Goal: Task Accomplishment & Management: Manage account settings

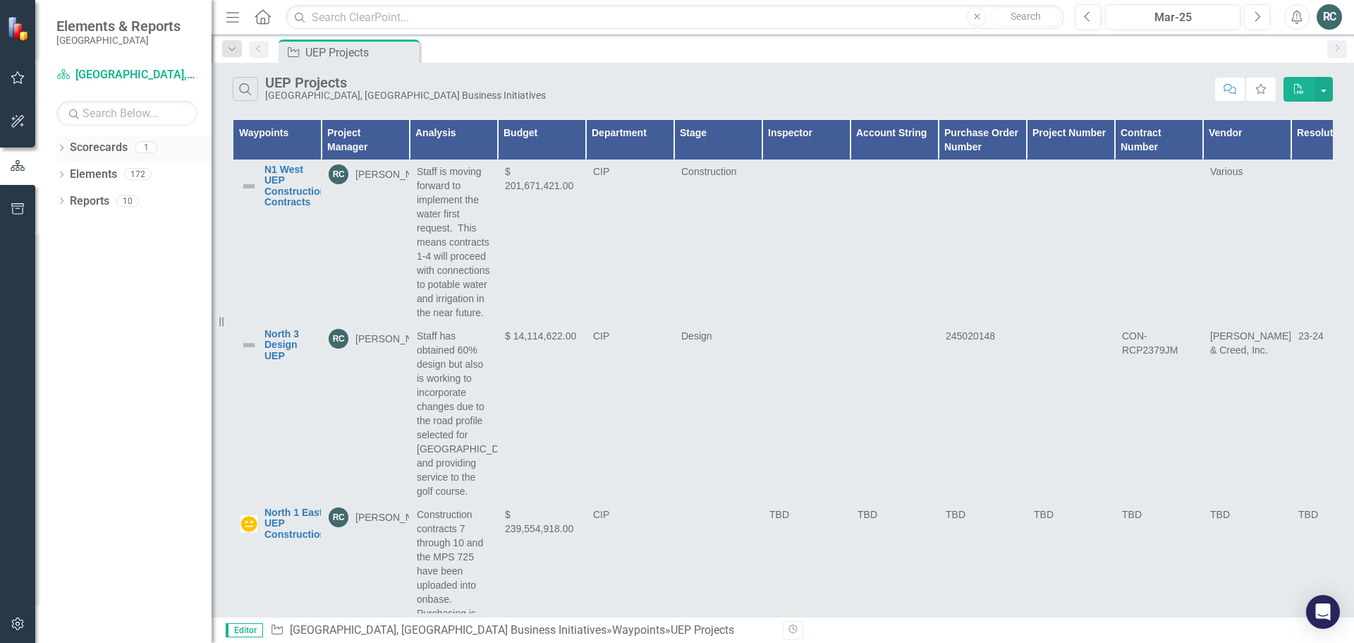
click at [98, 148] on link "Scorecards" at bounding box center [99, 148] width 58 height 16
click at [61, 147] on icon "Dropdown" at bounding box center [61, 149] width 10 height 8
click at [104, 173] on link "[GEOGRAPHIC_DATA], [GEOGRAPHIC_DATA] Business Initiatives" at bounding box center [145, 174] width 134 height 16
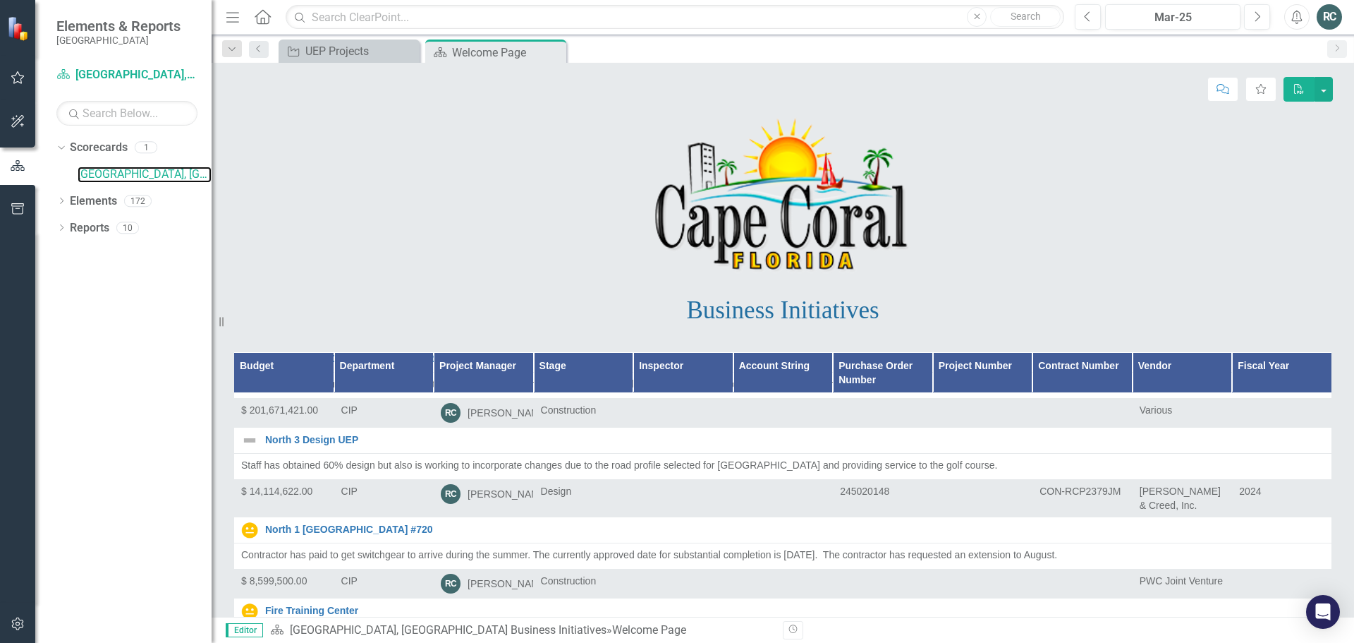
scroll to position [282, 0]
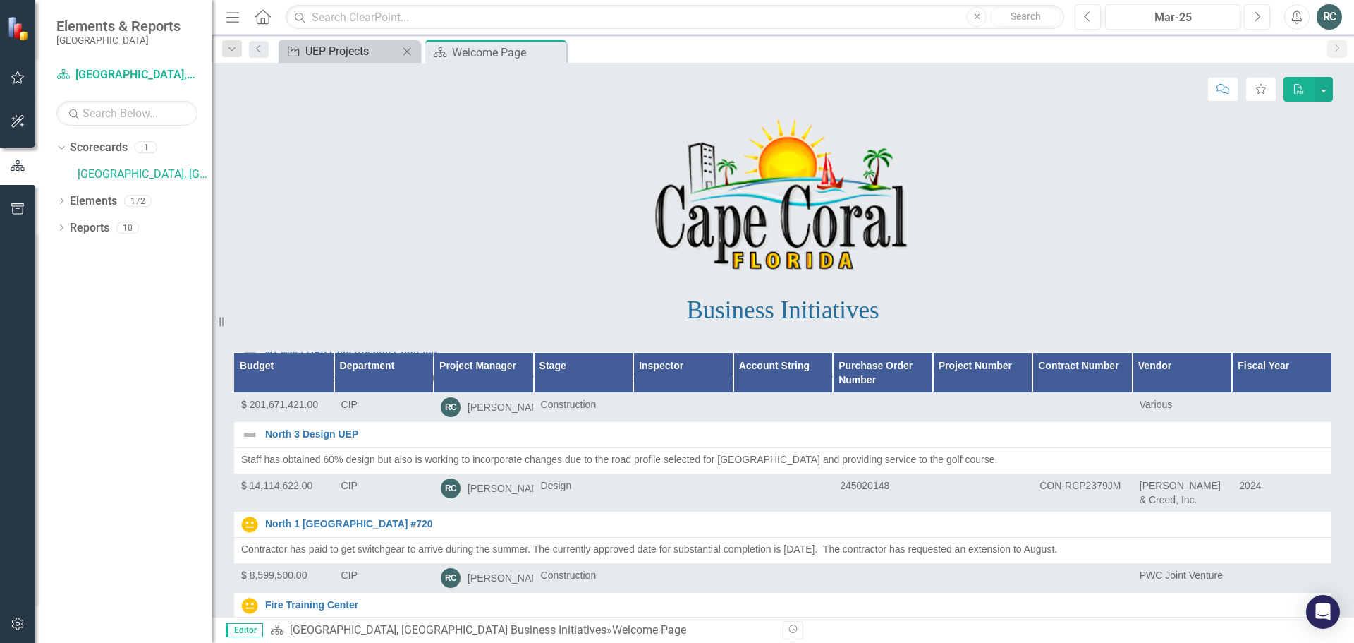
click at [366, 46] on div "UEP Projects" at bounding box center [351, 51] width 93 height 18
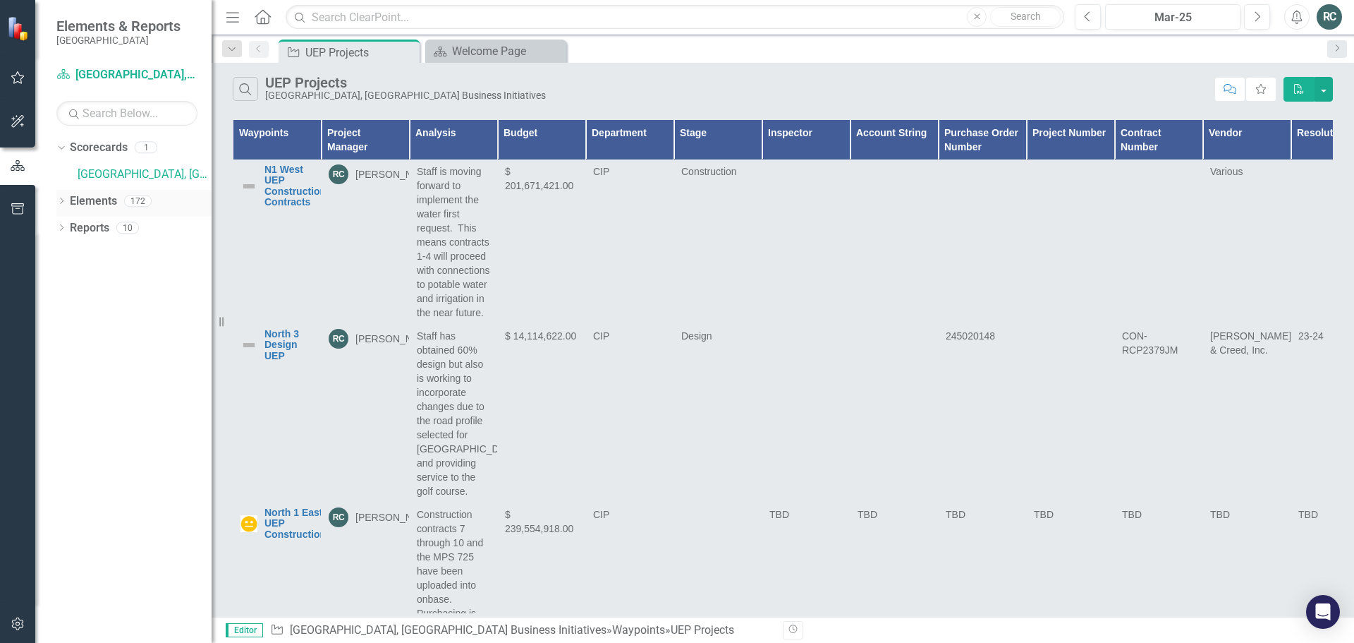
click at [106, 199] on link "Elements" at bounding box center [93, 201] width 47 height 16
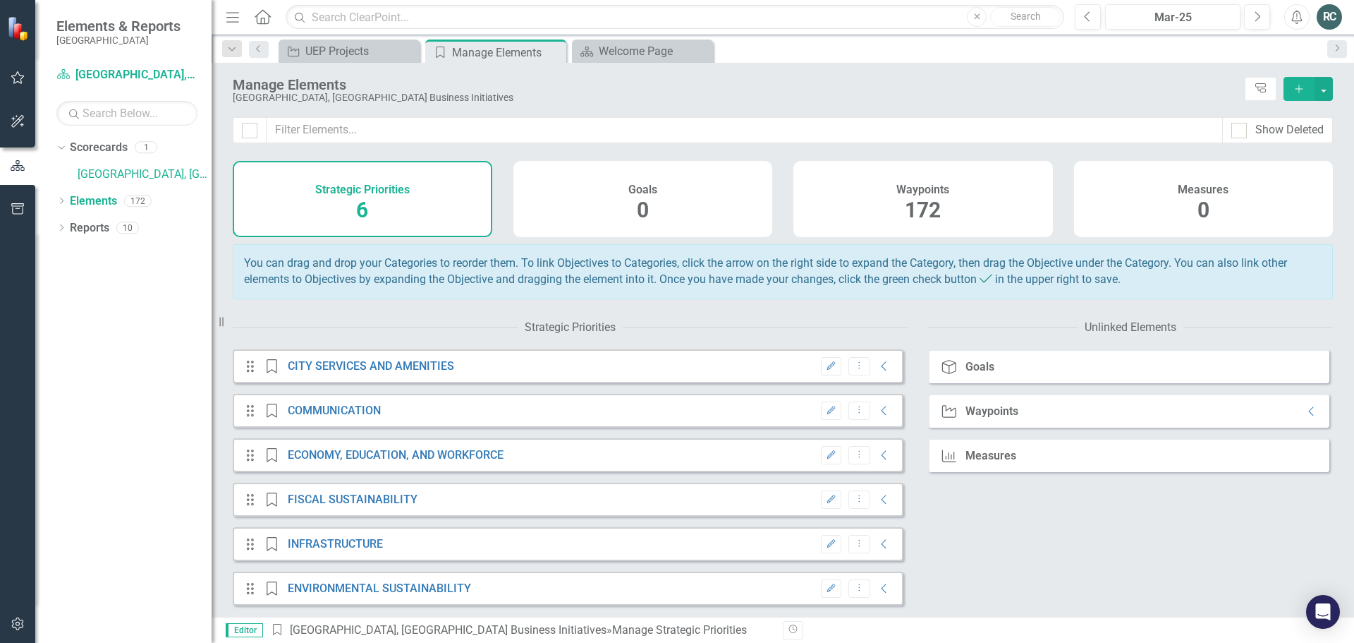
click at [361, 210] on span "6" at bounding box center [362, 209] width 12 height 25
click at [877, 549] on icon "Collapse" at bounding box center [884, 543] width 14 height 11
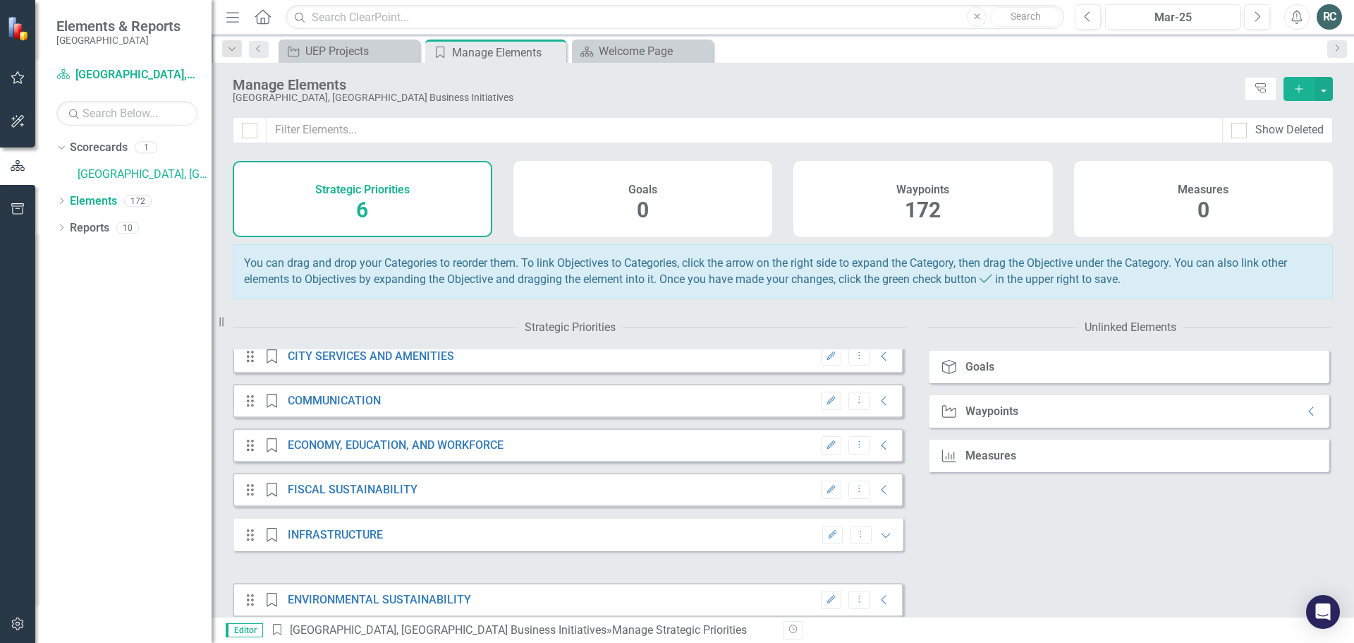
scroll to position [31, 0]
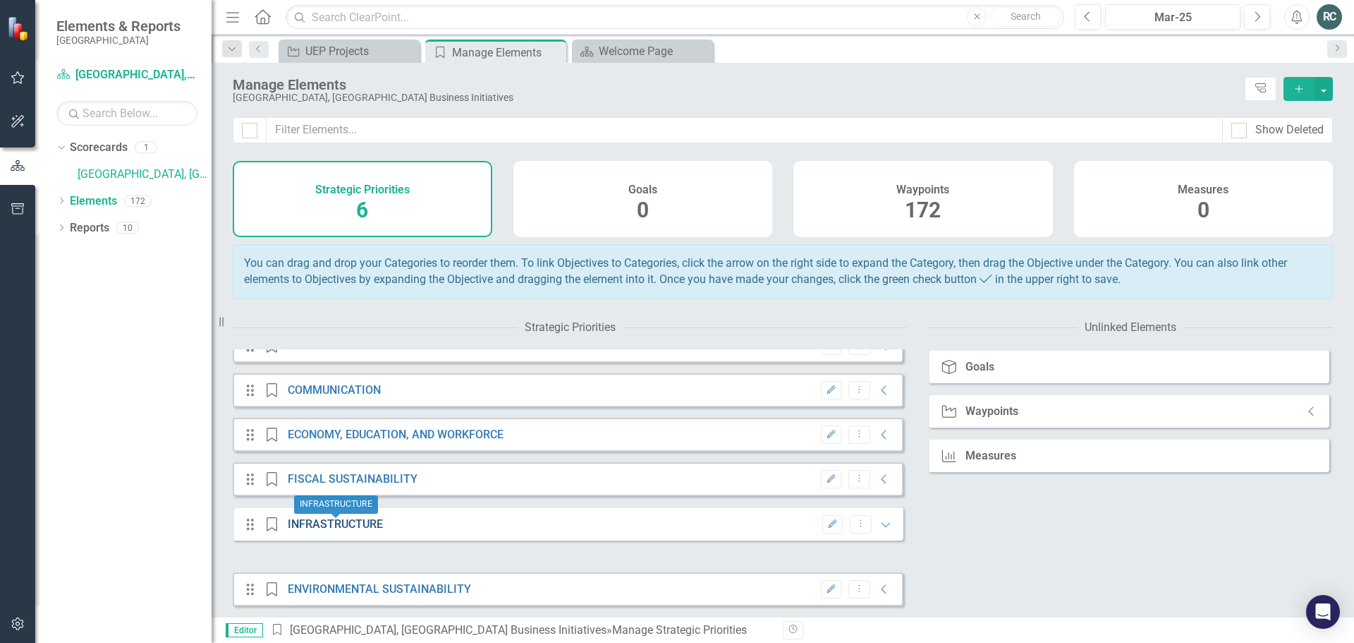
click at [345, 528] on link "INFRASTRUCTURE" at bounding box center [335, 523] width 95 height 13
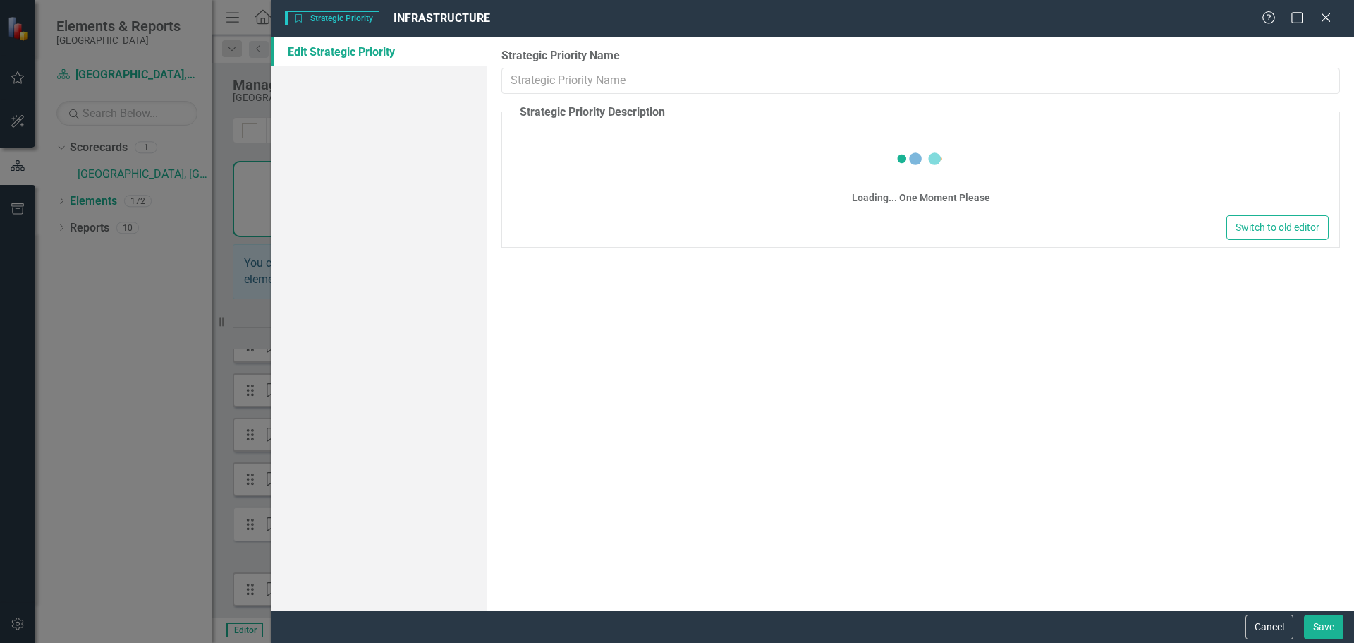
type input "INFRASTRUCTURE"
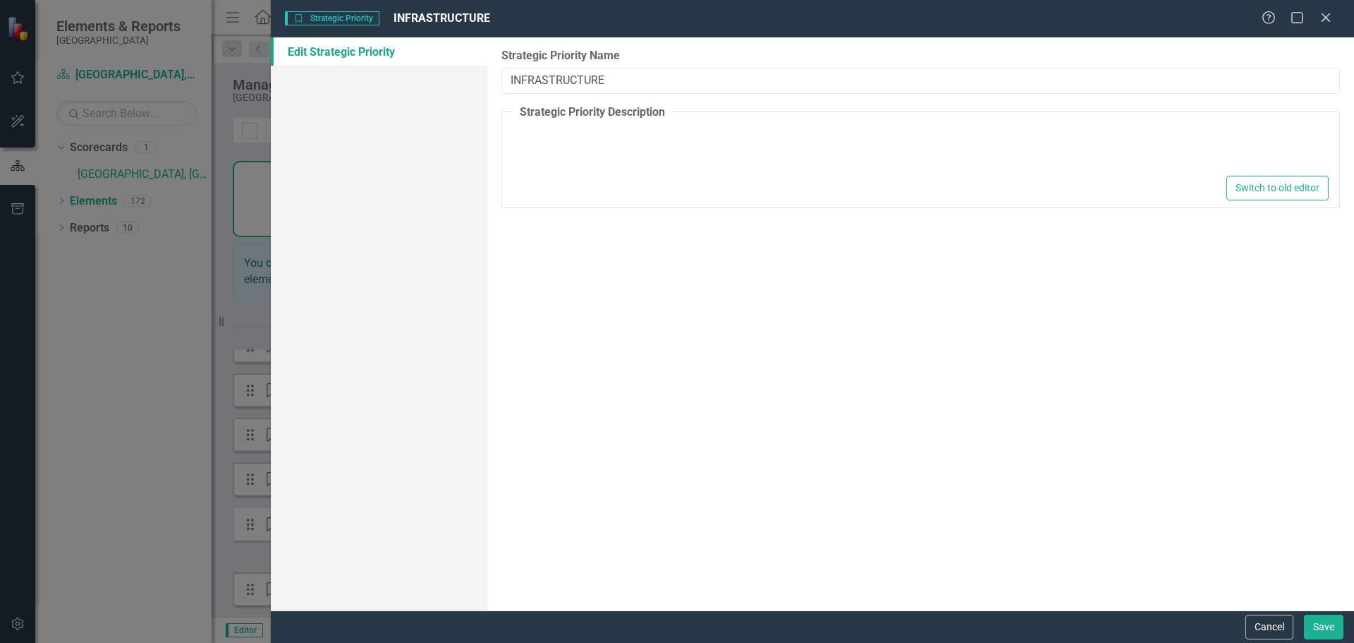
type textarea "<p>Invest in resilient infrastructure emphasizing Broadband, Mobility, and Wate…"
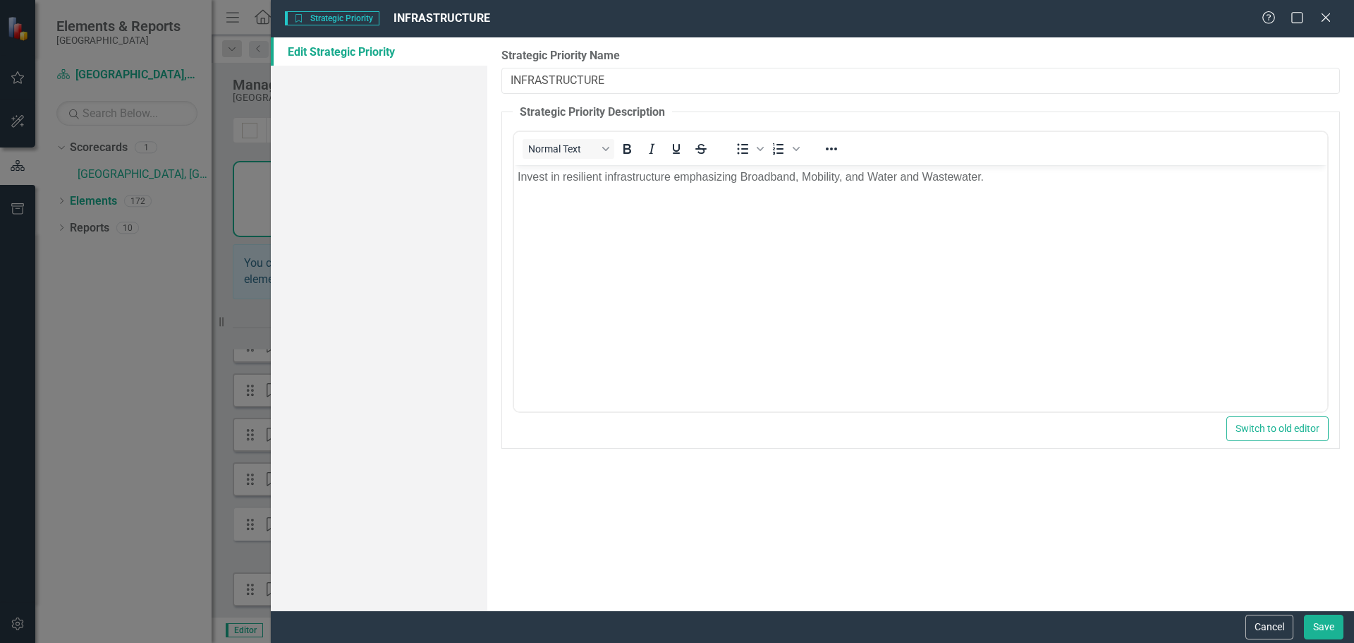
scroll to position [0, 0]
click at [1325, 19] on icon at bounding box center [1325, 17] width 11 height 11
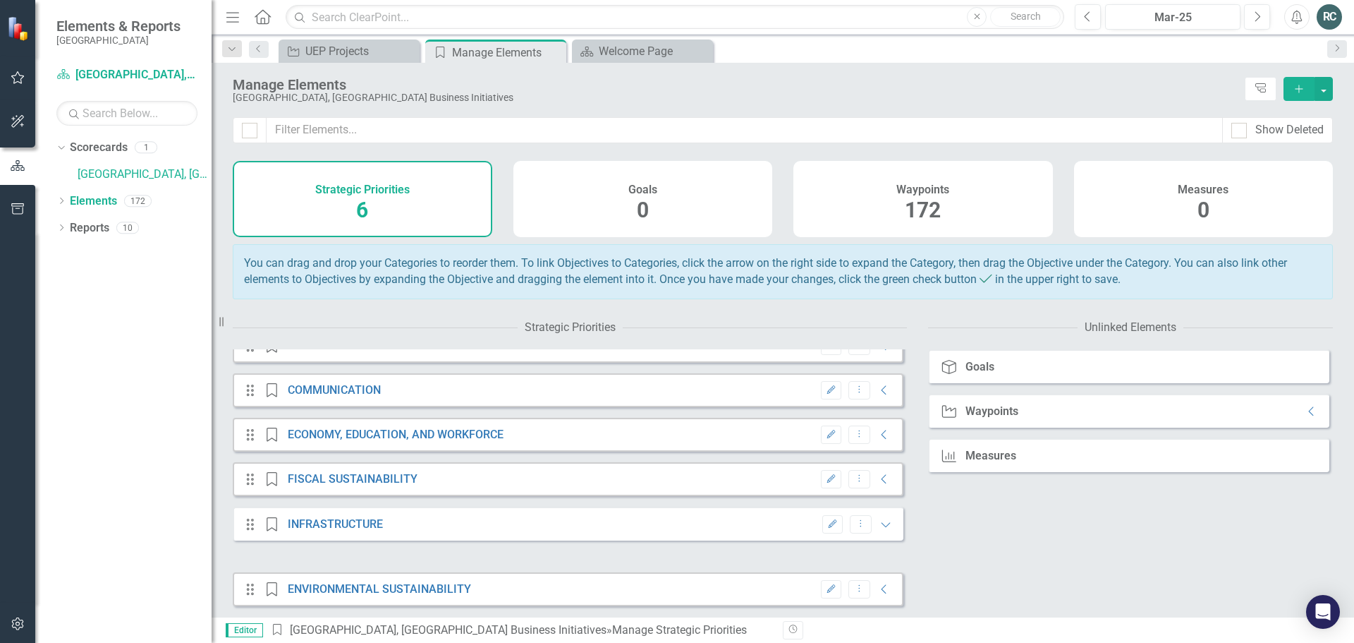
click at [935, 213] on span "172" at bounding box center [923, 209] width 36 height 25
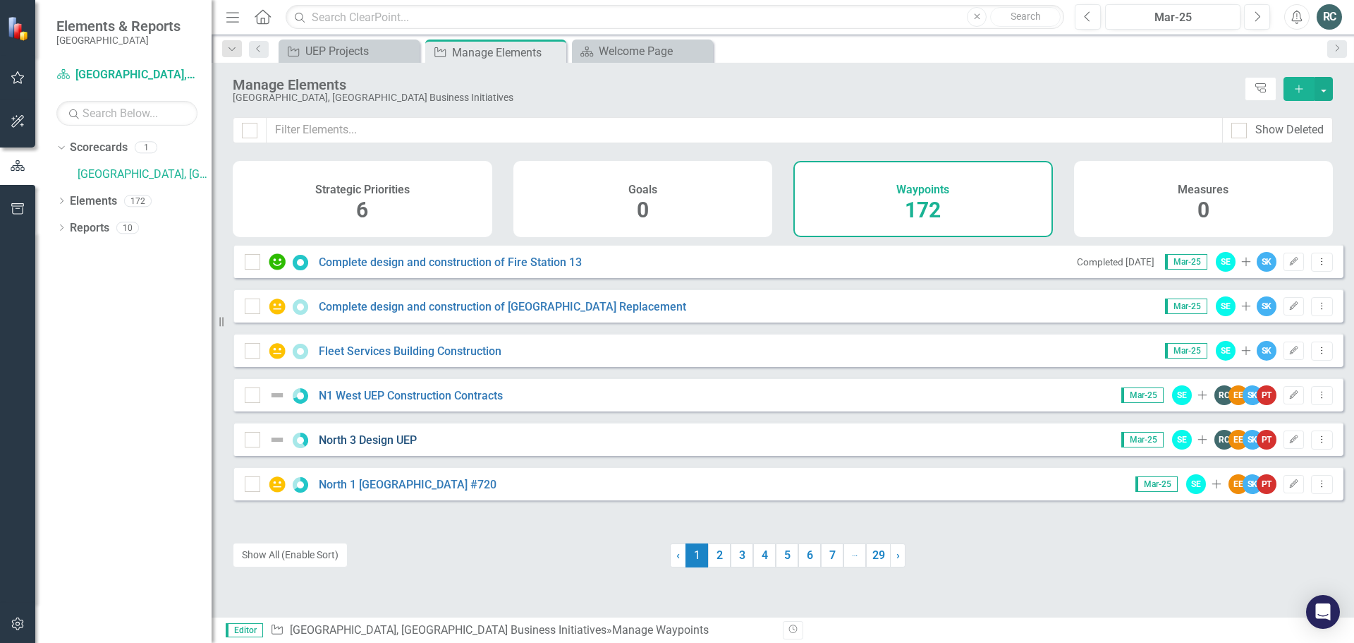
click at [377, 446] on link "North 3 Design UEP" at bounding box center [368, 439] width 98 height 13
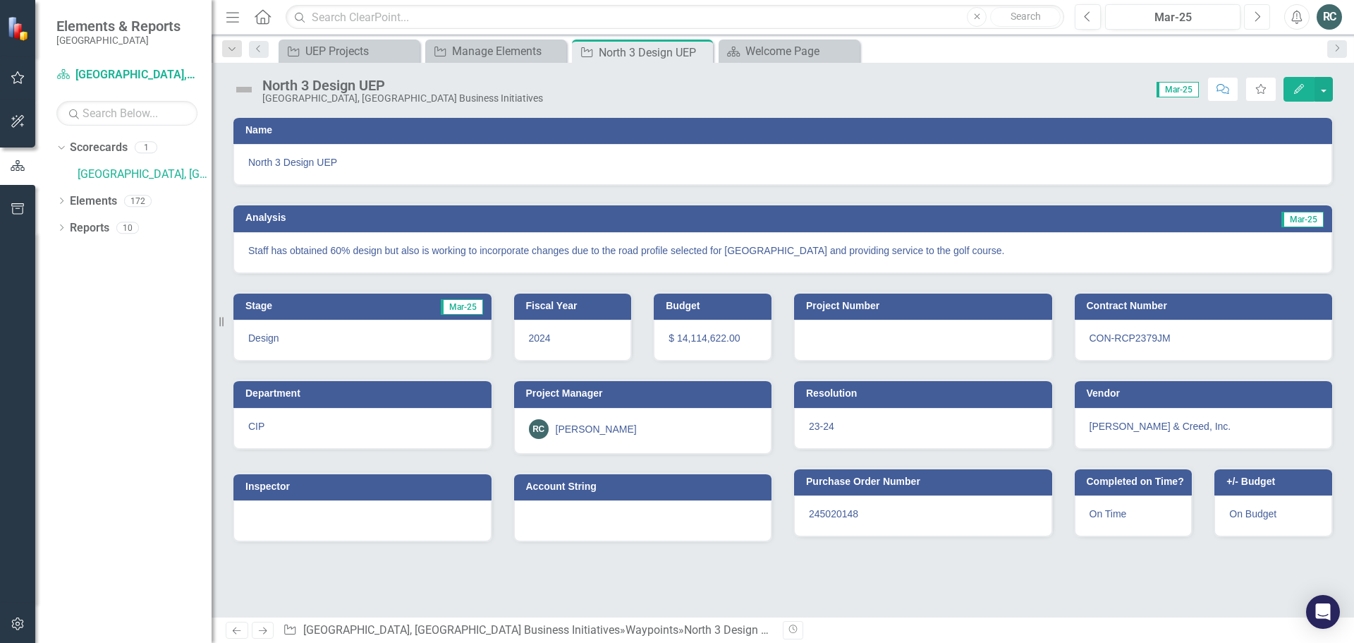
click at [1261, 17] on button "Next" at bounding box center [1257, 16] width 26 height 25
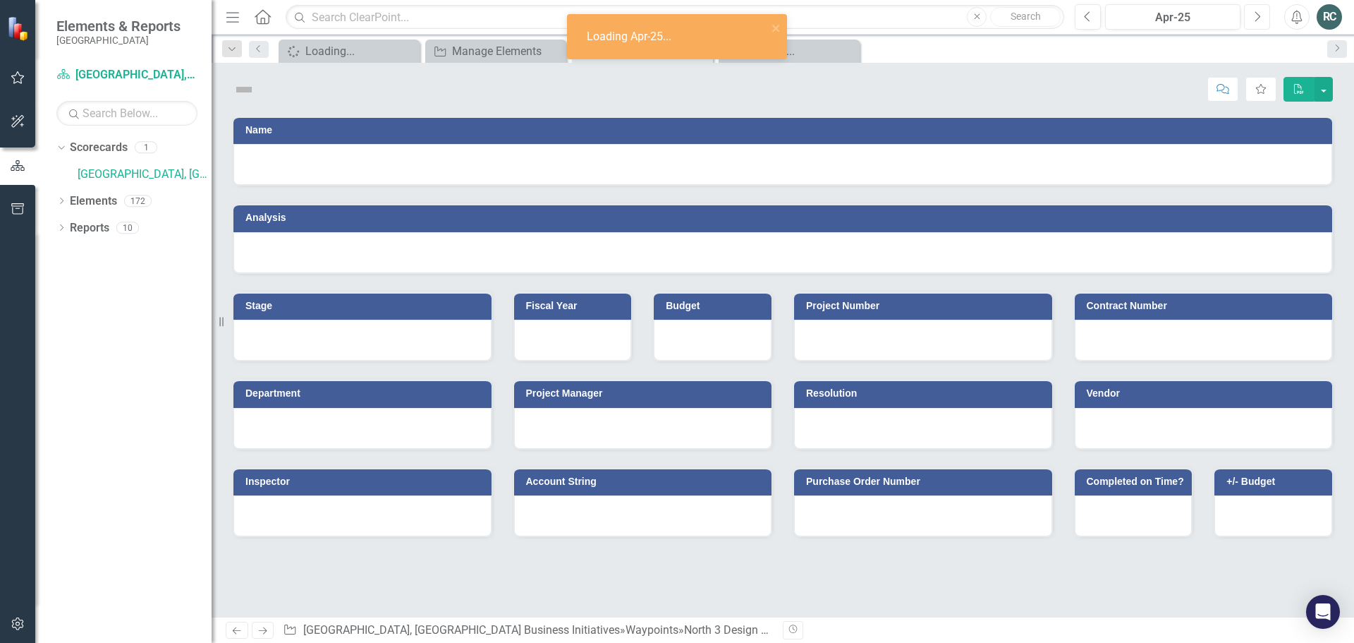
click at [1259, 20] on icon "Next" at bounding box center [1257, 17] width 8 height 13
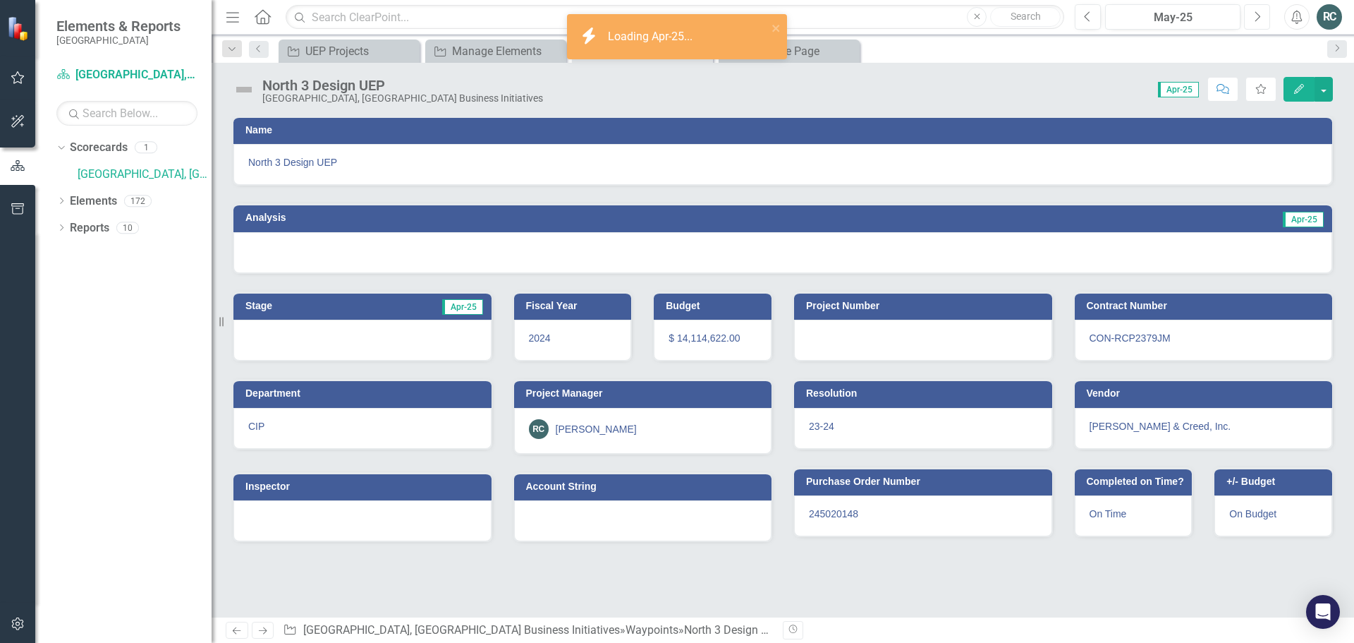
click at [1260, 20] on icon "Next" at bounding box center [1257, 17] width 8 height 13
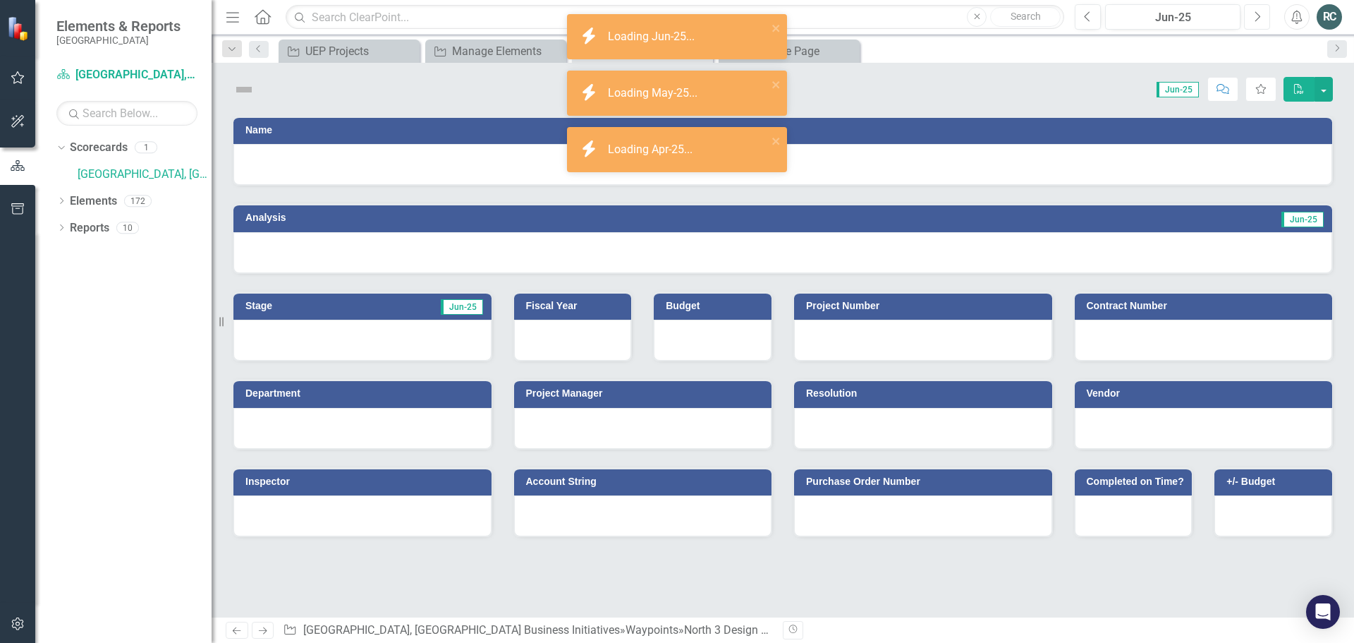
click at [1260, 20] on icon "Next" at bounding box center [1257, 17] width 8 height 13
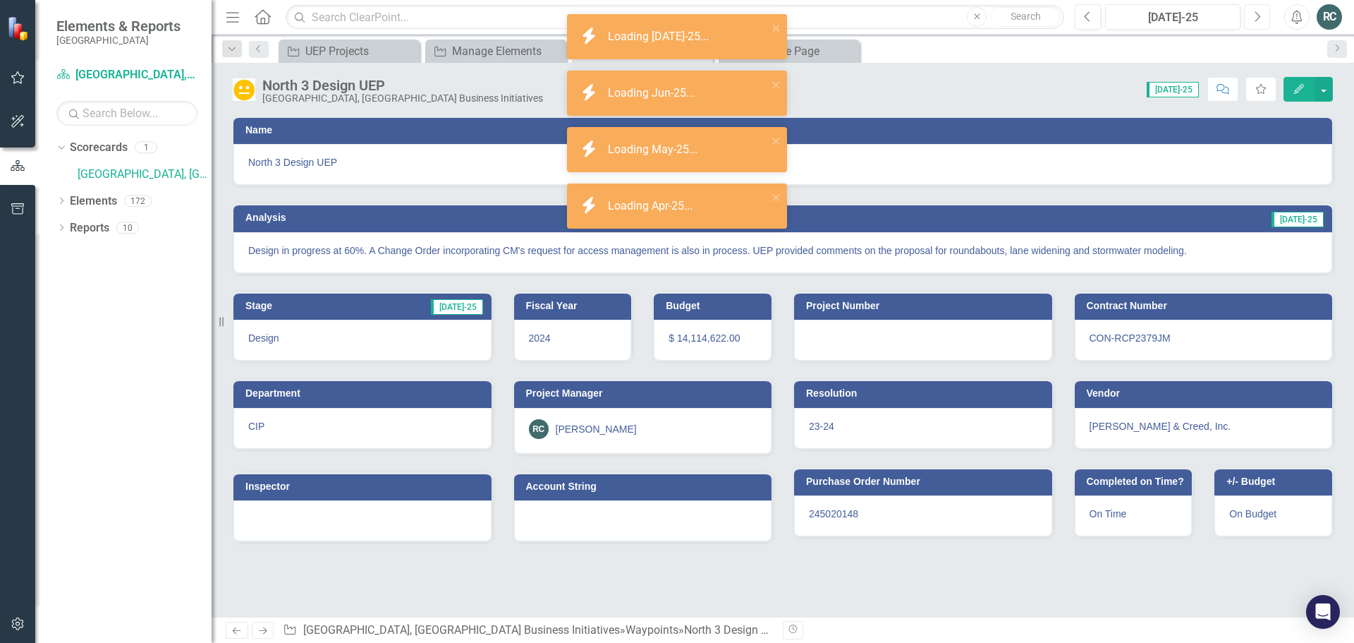
click at [1260, 20] on icon "Next" at bounding box center [1257, 17] width 8 height 13
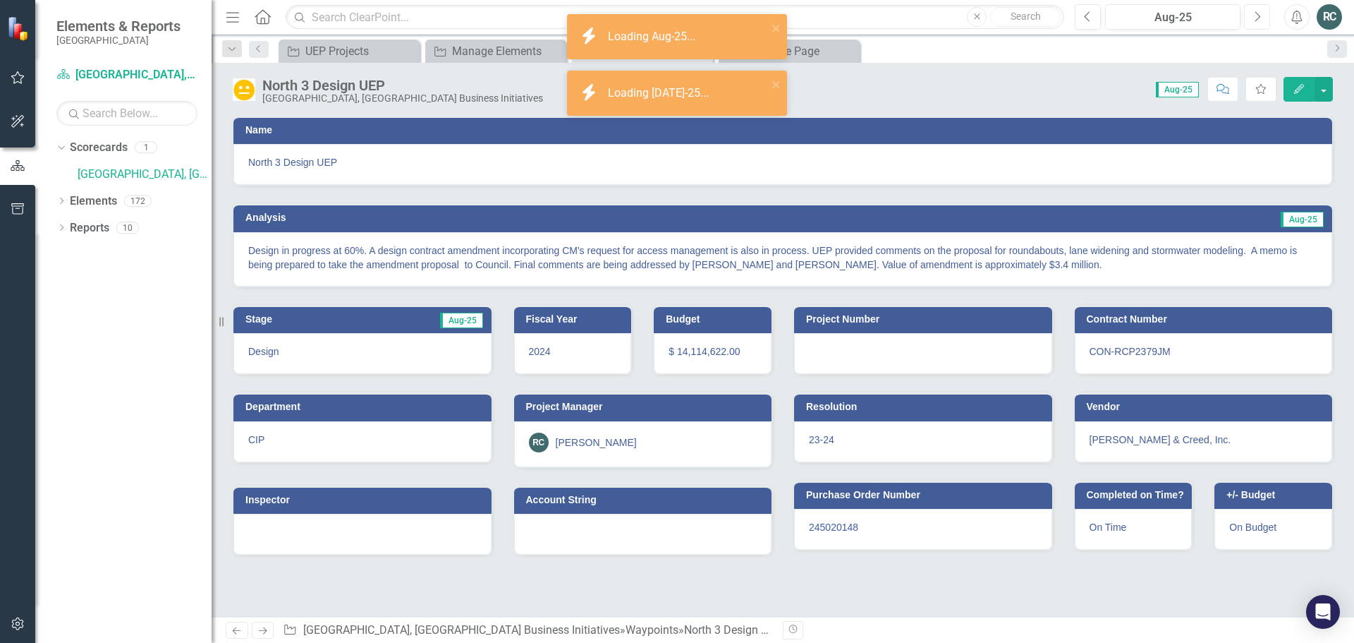
click at [1256, 20] on icon "button" at bounding box center [1258, 16] width 6 height 10
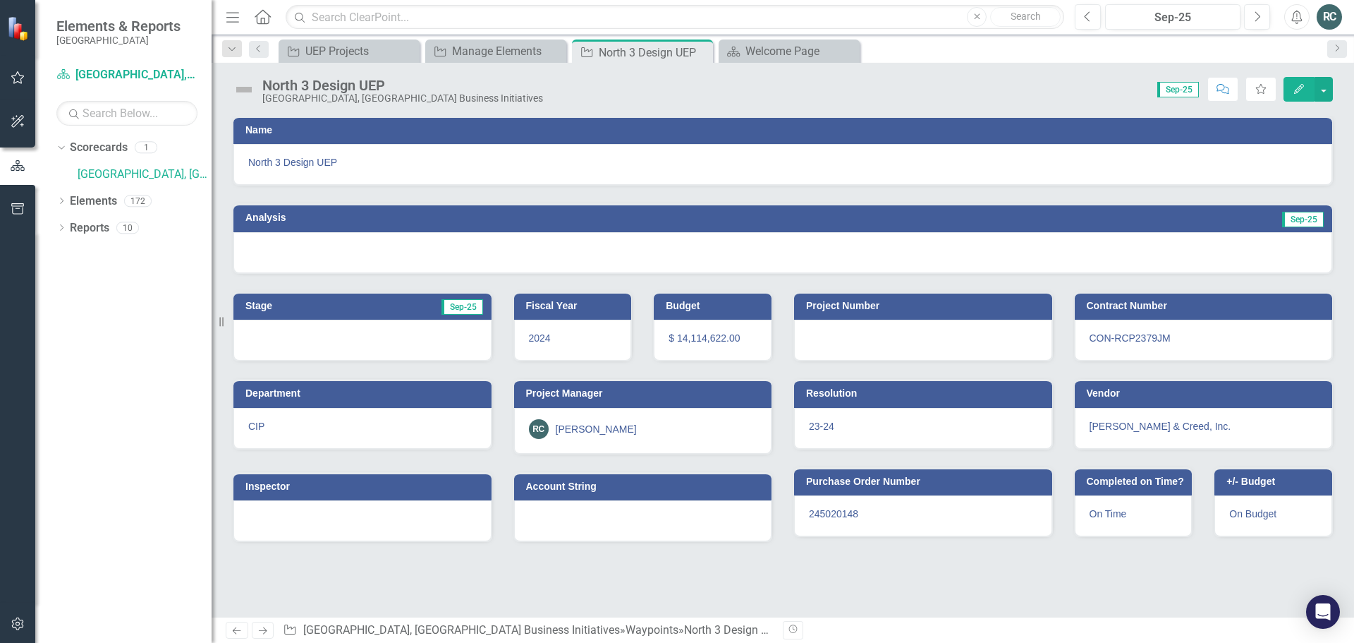
click at [1298, 92] on icon "Edit" at bounding box center [1299, 89] width 13 height 10
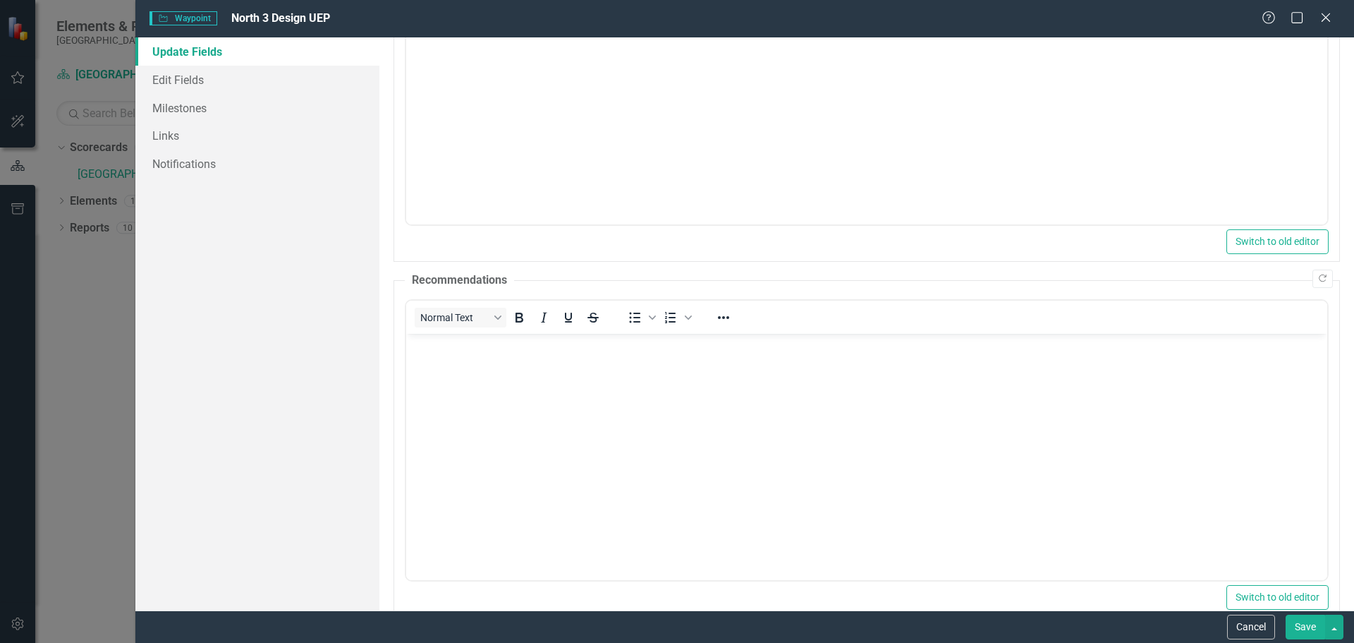
scroll to position [420, 0]
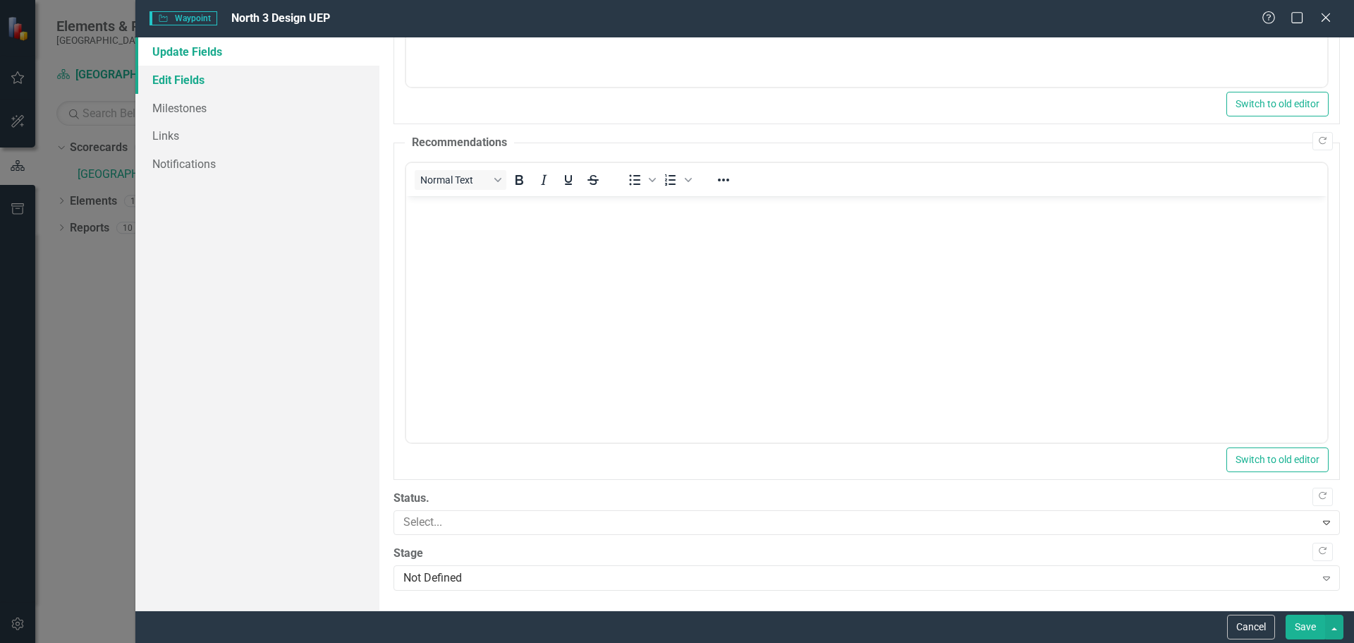
click at [172, 82] on link "Edit Fields" at bounding box center [257, 80] width 244 height 28
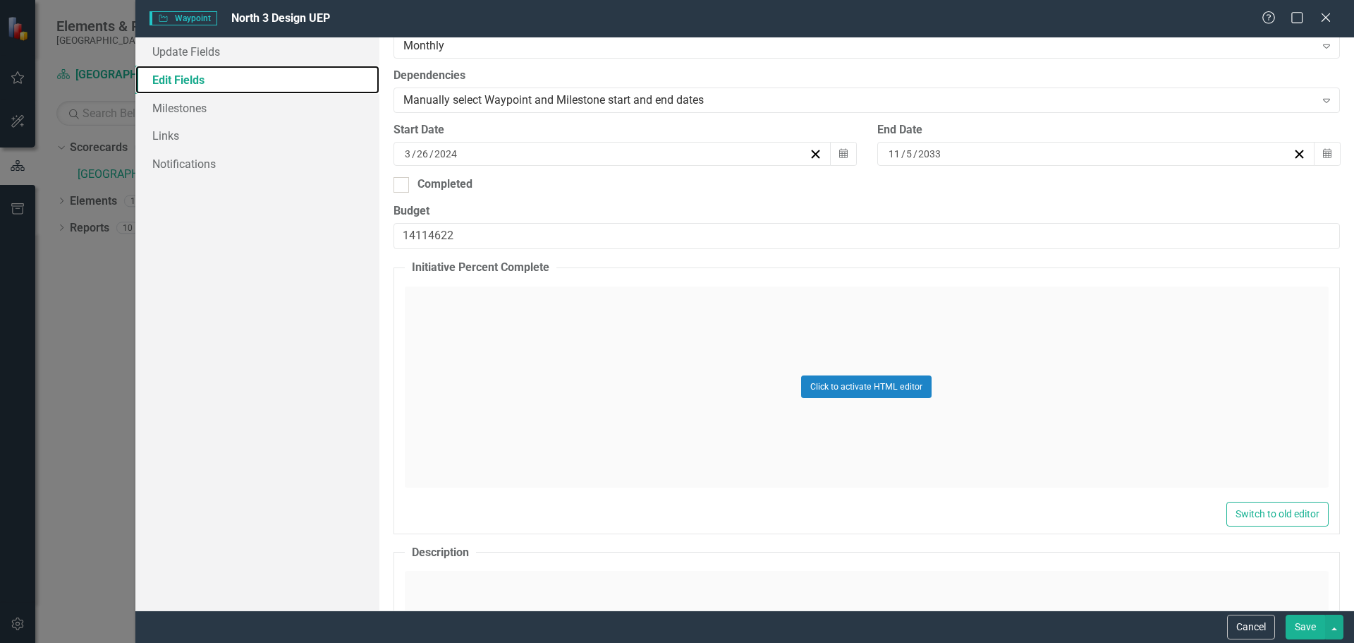
scroll to position [0, 0]
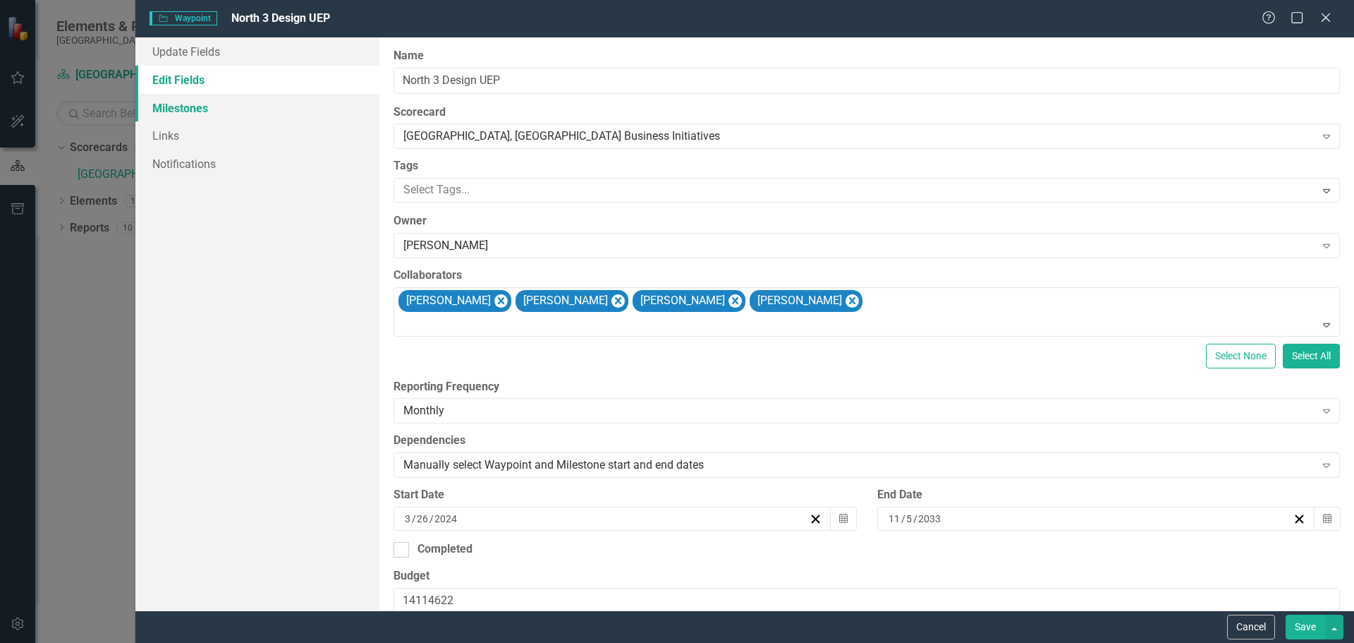
click at [183, 107] on link "Milestones" at bounding box center [257, 108] width 244 height 28
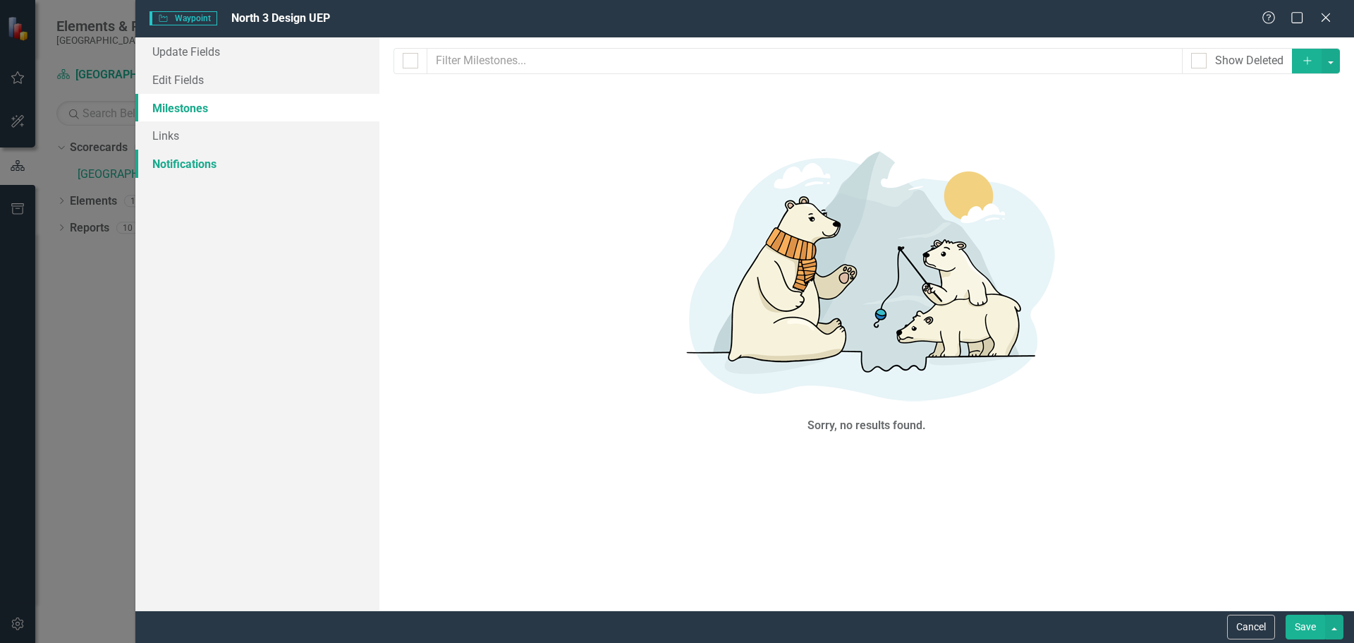
click at [171, 162] on link "Notifications" at bounding box center [257, 164] width 244 height 28
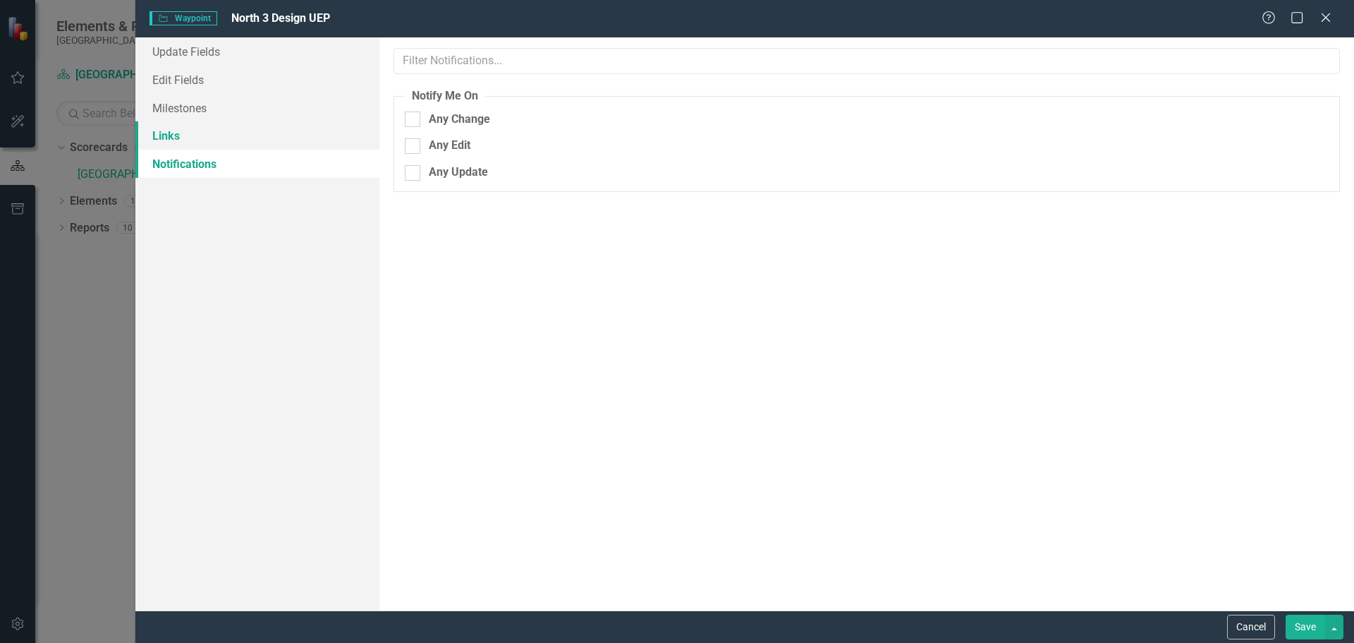
click at [166, 134] on link "Links" at bounding box center [257, 135] width 244 height 28
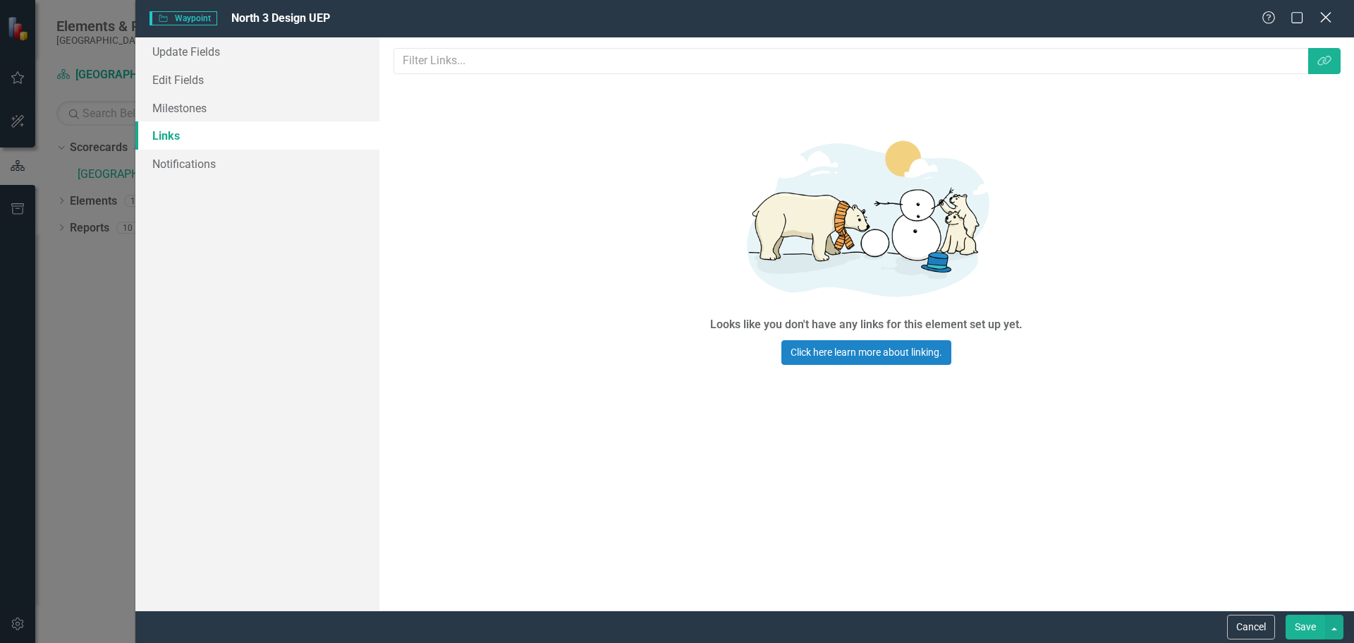
click at [1327, 18] on icon "Close" at bounding box center [1326, 17] width 18 height 13
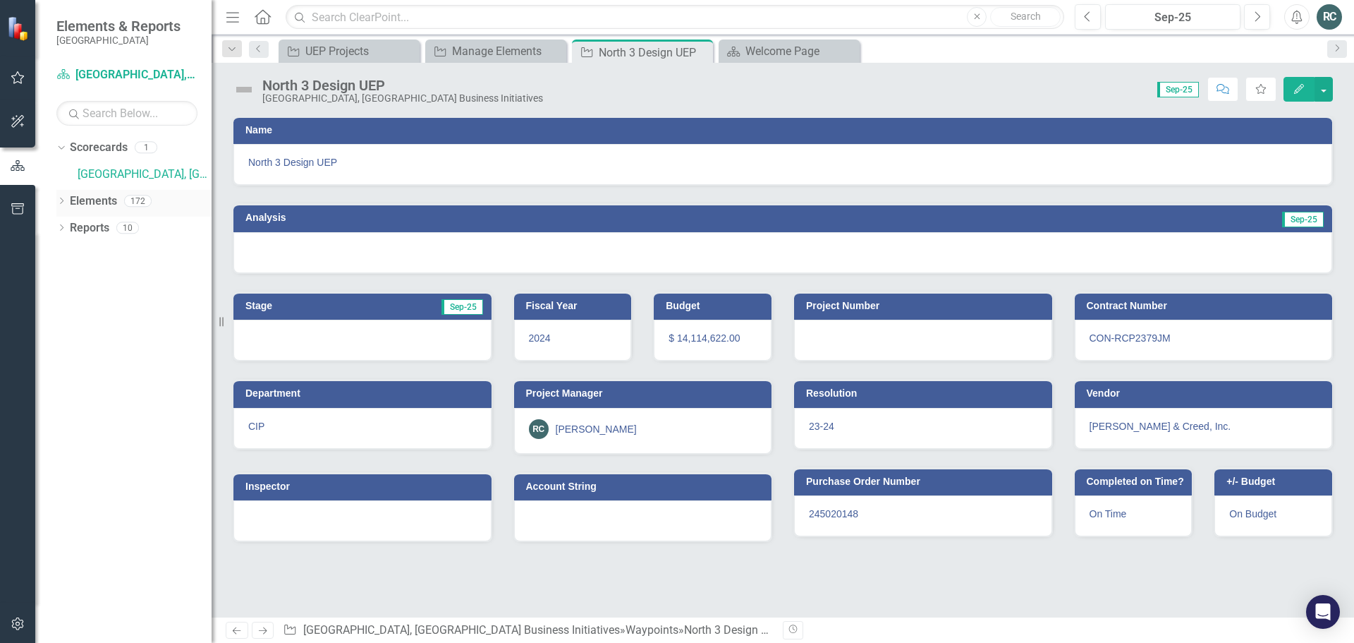
click at [99, 198] on link "Elements" at bounding box center [93, 201] width 47 height 16
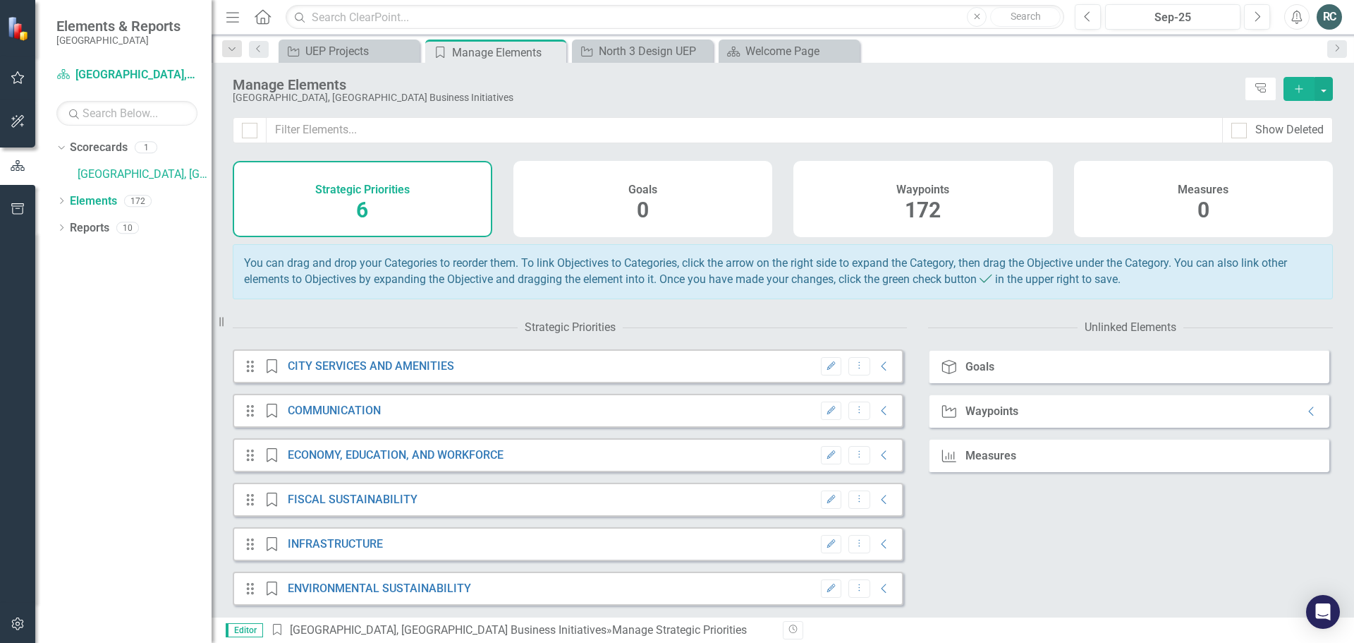
click at [934, 204] on span "172" at bounding box center [923, 209] width 36 height 25
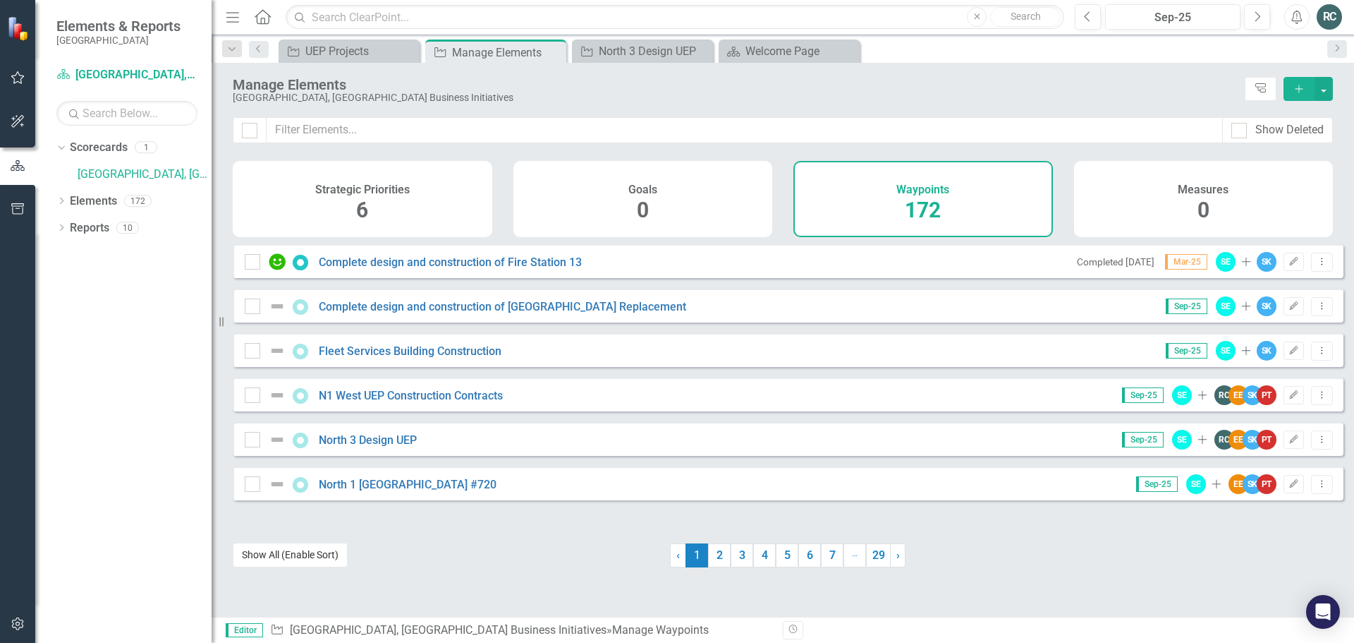
click at [298, 552] on button "Show All (Enable Sort)" at bounding box center [290, 554] width 115 height 25
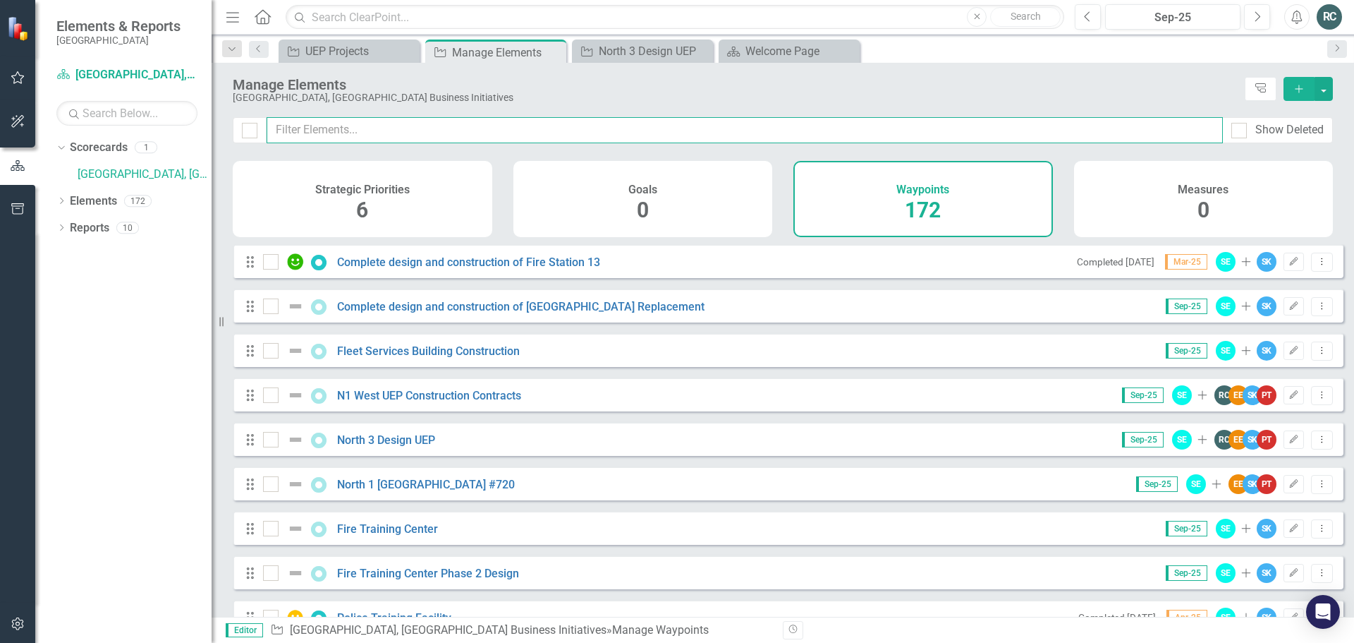
click at [382, 132] on input "text" at bounding box center [745, 130] width 956 height 26
type input "u"
checkbox input "false"
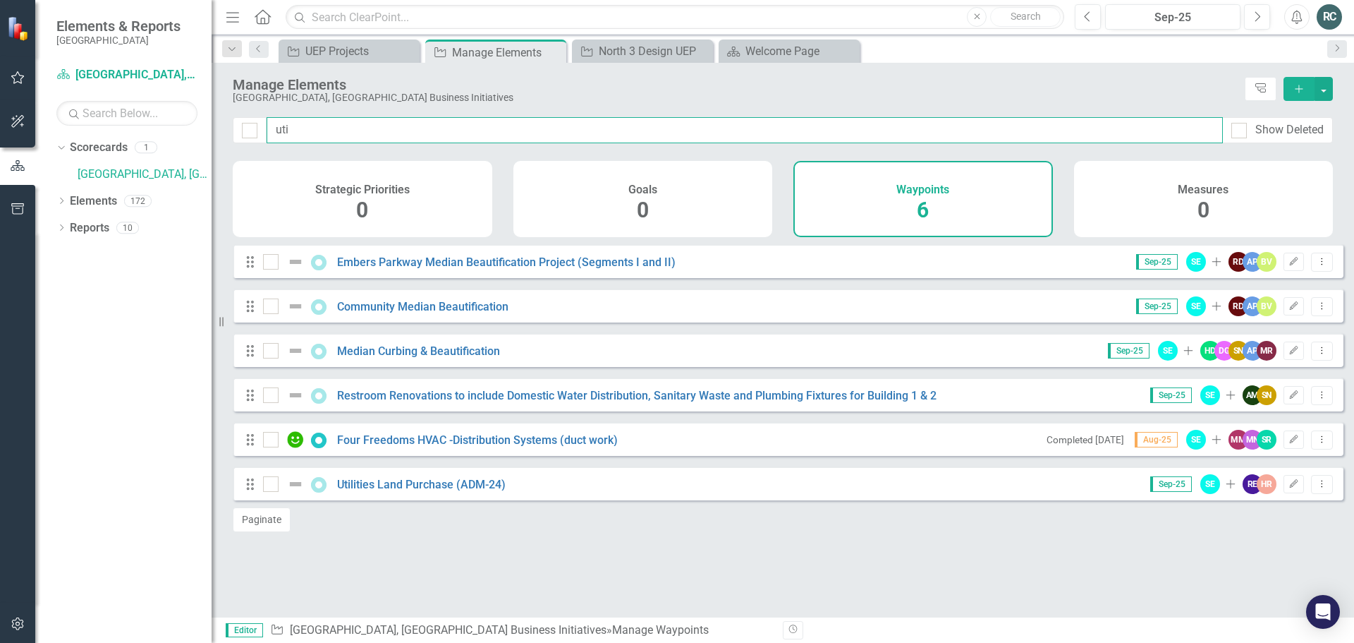
type input "util"
checkbox input "false"
type input "utili"
checkbox input "false"
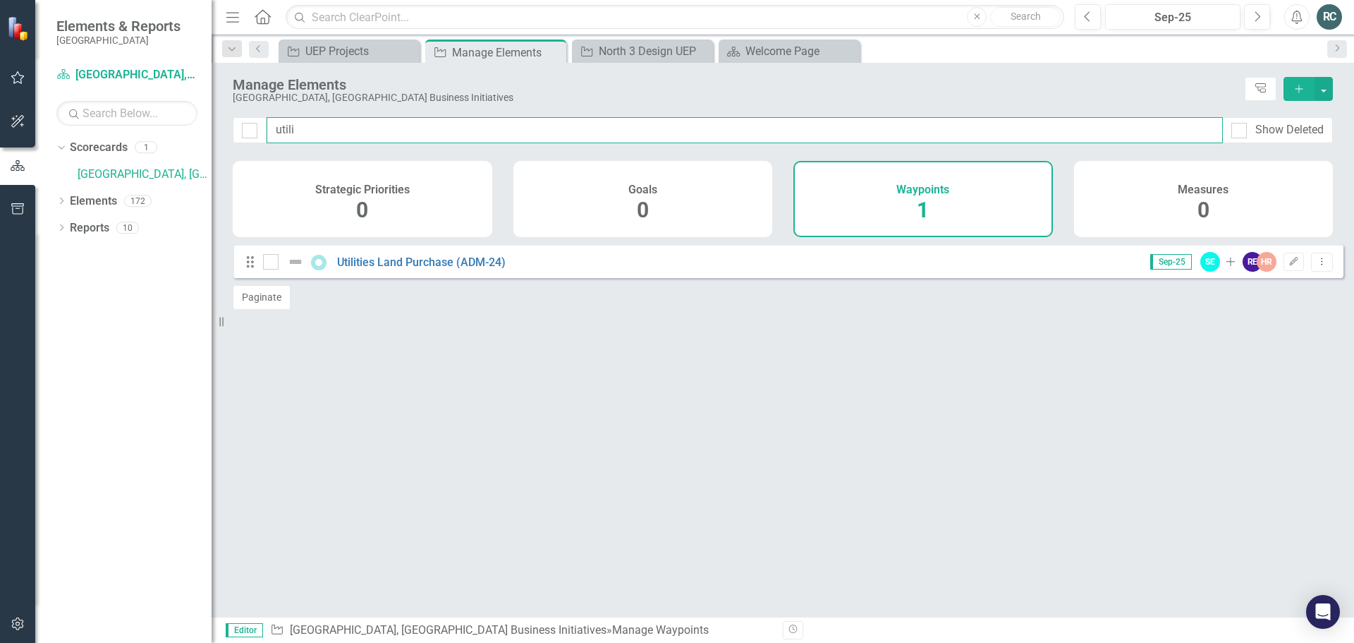
type input "utilit"
checkbox input "false"
type input "utility"
checkbox input "false"
type input "utility"
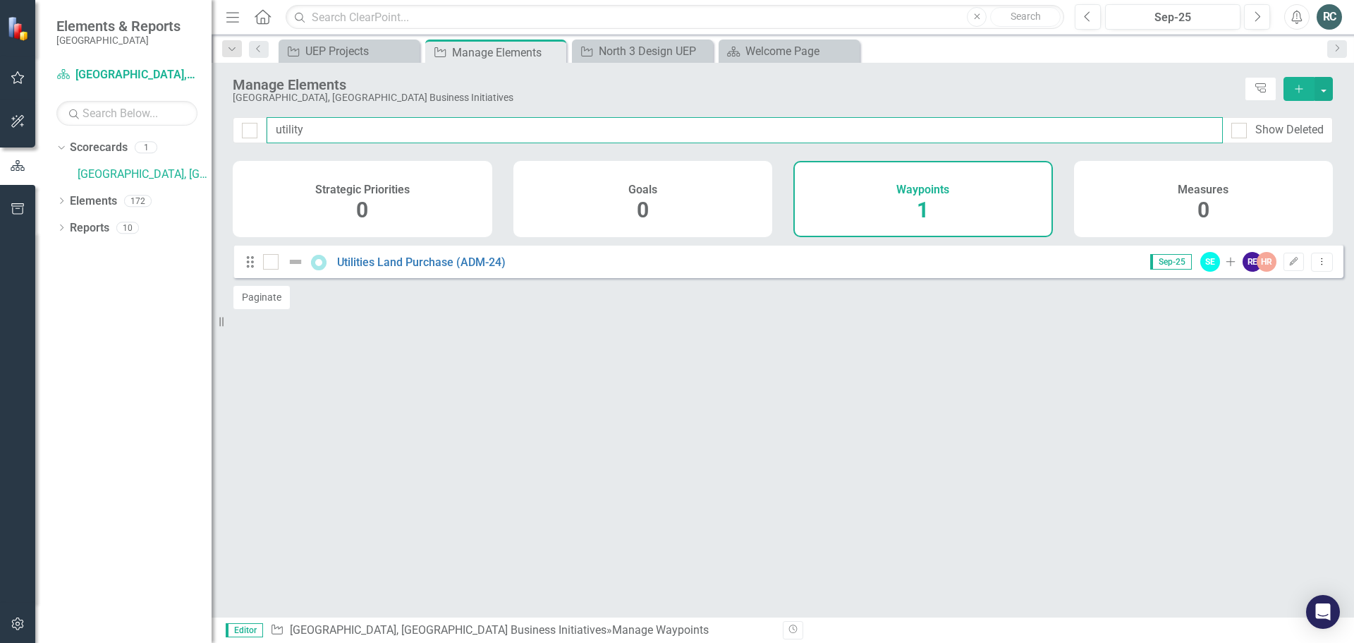
checkbox input "false"
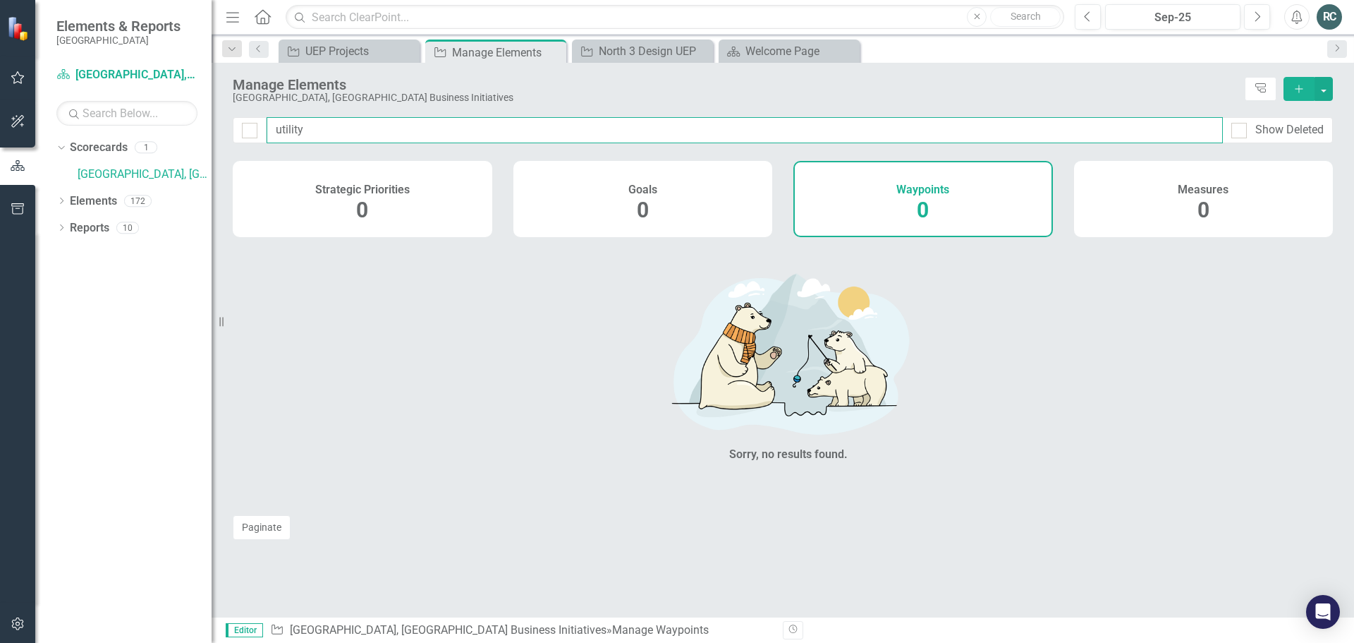
type input "utility"
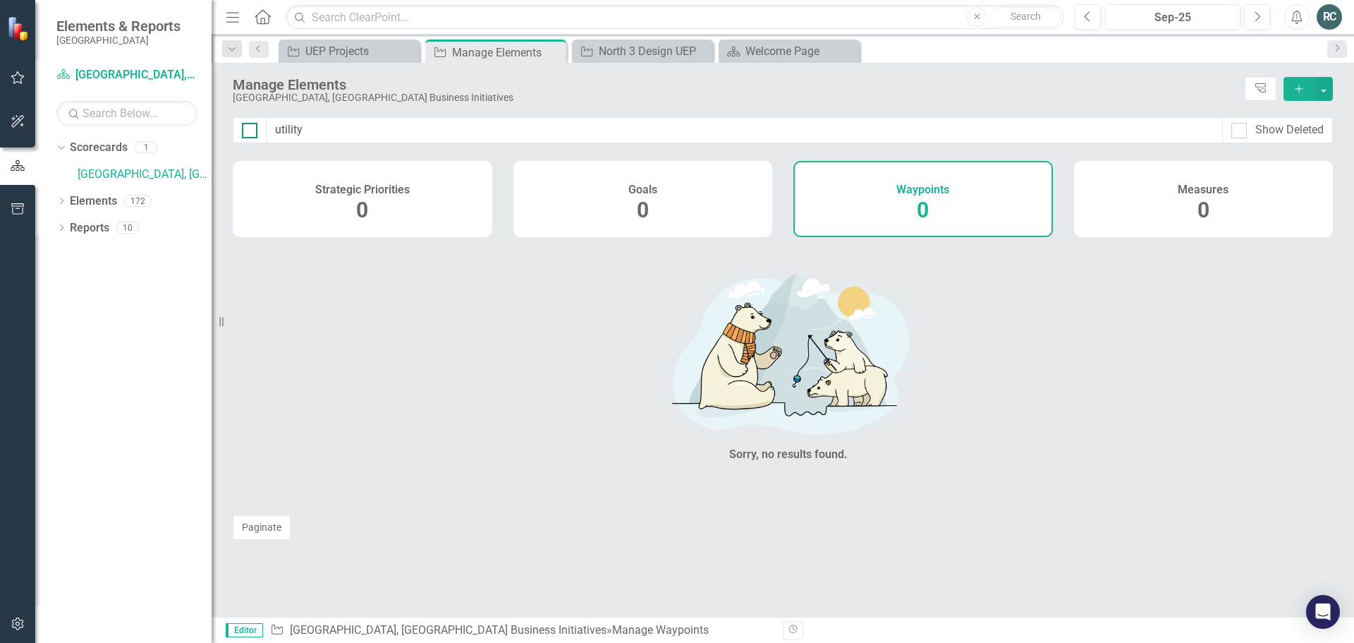
click at [252, 135] on div at bounding box center [250, 131] width 16 height 16
click at [251, 132] on input "checkbox" at bounding box center [246, 127] width 9 height 9
click at [249, 130] on input "checkbox" at bounding box center [246, 127] width 9 height 9
checkbox input "false"
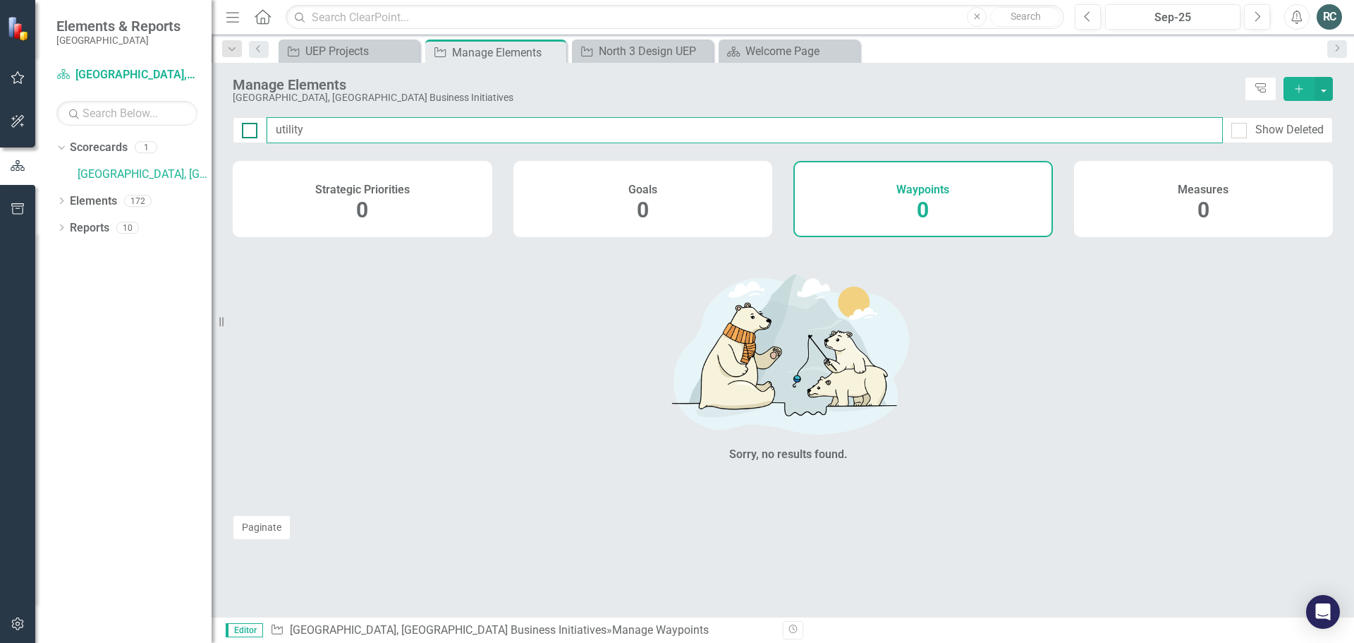
drag, startPoint x: 351, startPoint y: 136, endPoint x: 255, endPoint y: 132, distance: 96.0
click at [255, 132] on div "utility Show Deleted" at bounding box center [783, 130] width 1100 height 26
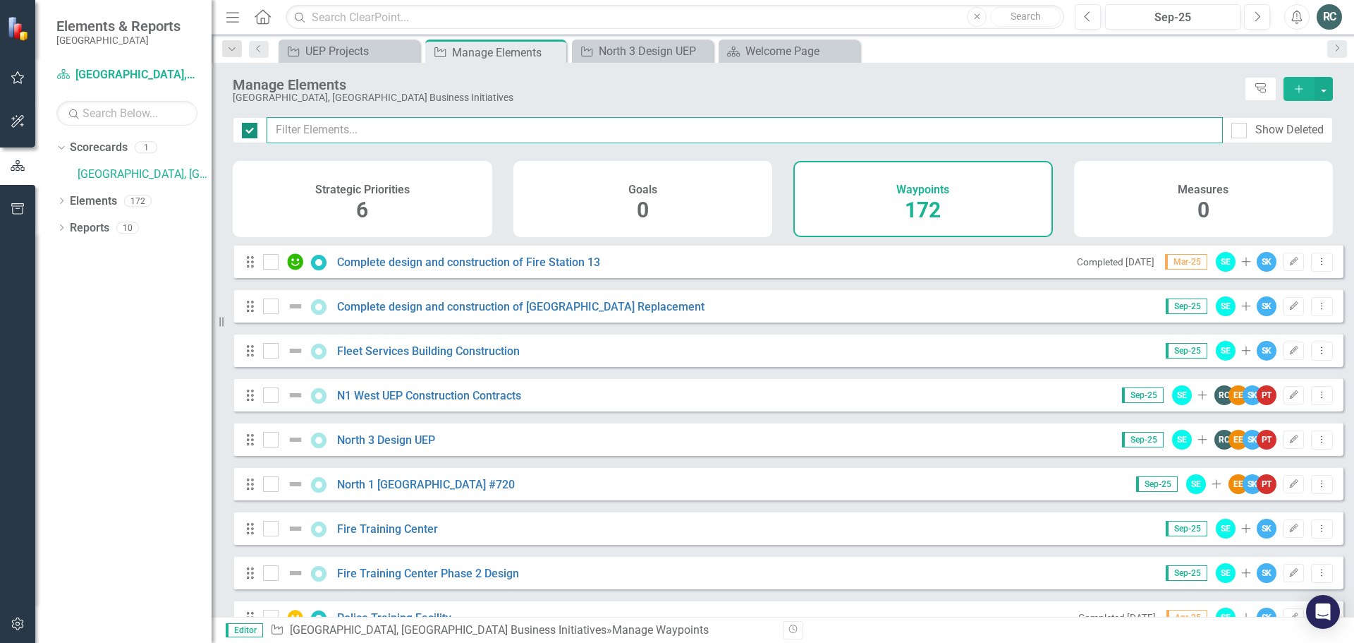
checkbox input "false"
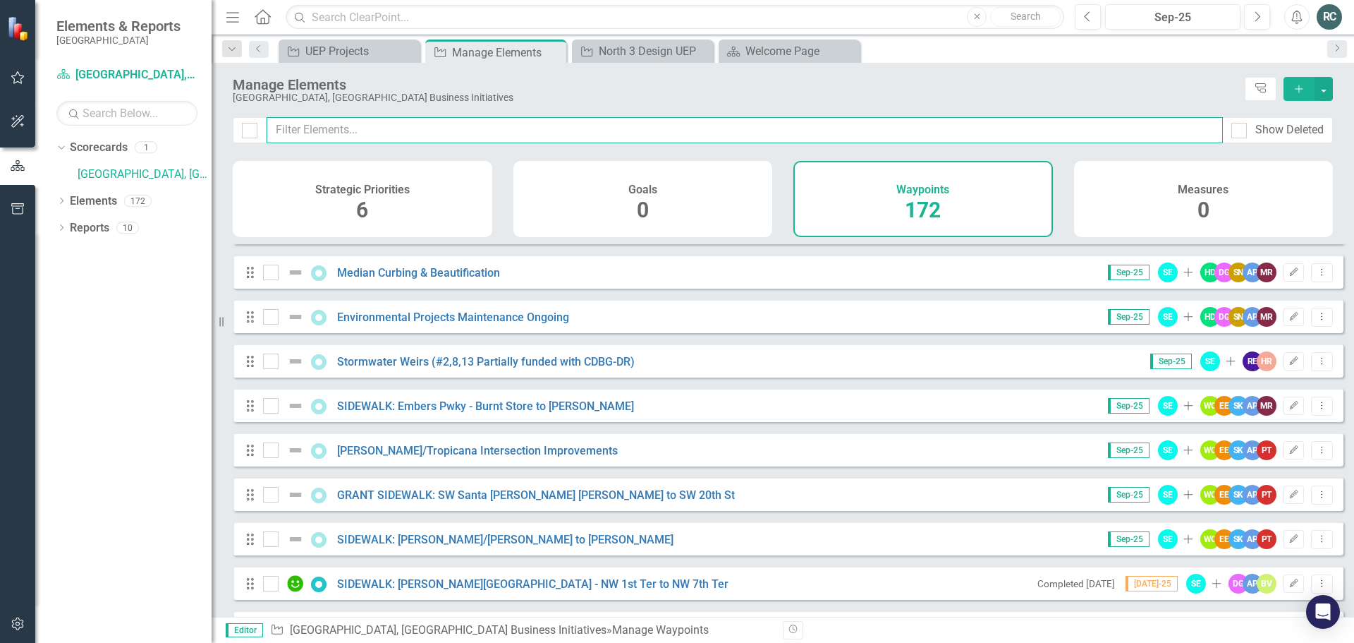
scroll to position [5130, 0]
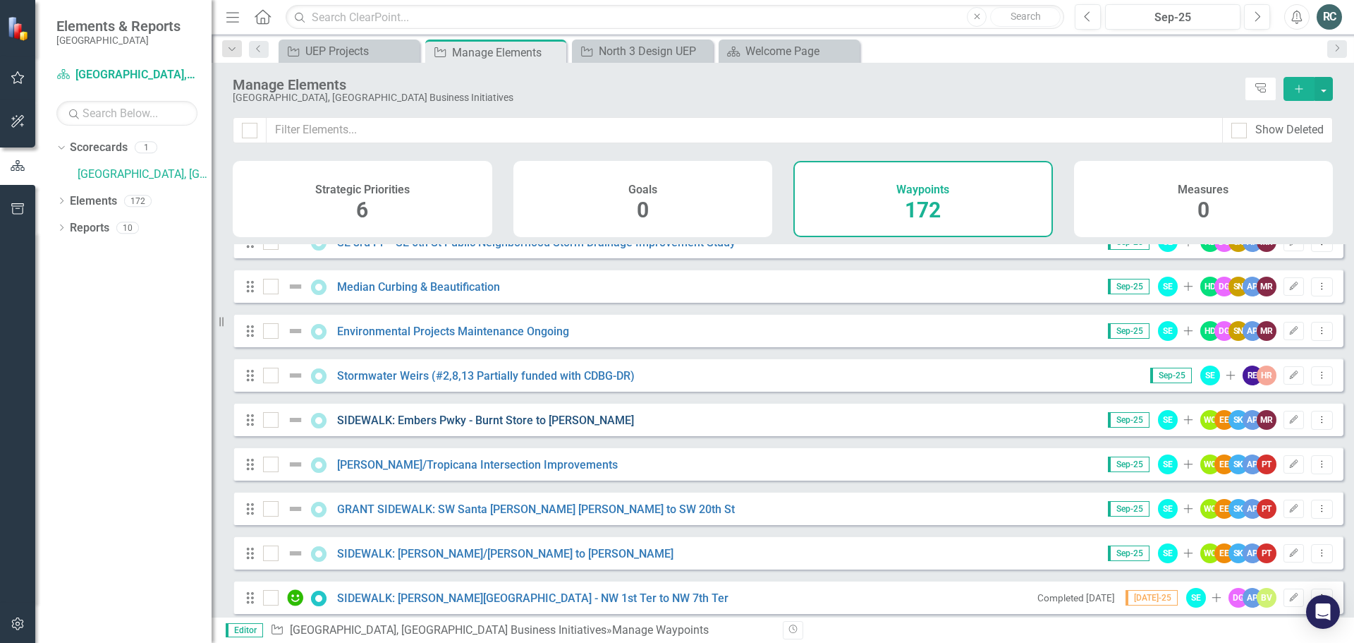
click at [556, 427] on link "SIDEWALK: Embers Pwky - Burnt Store to [PERSON_NAME]" at bounding box center [485, 419] width 297 height 13
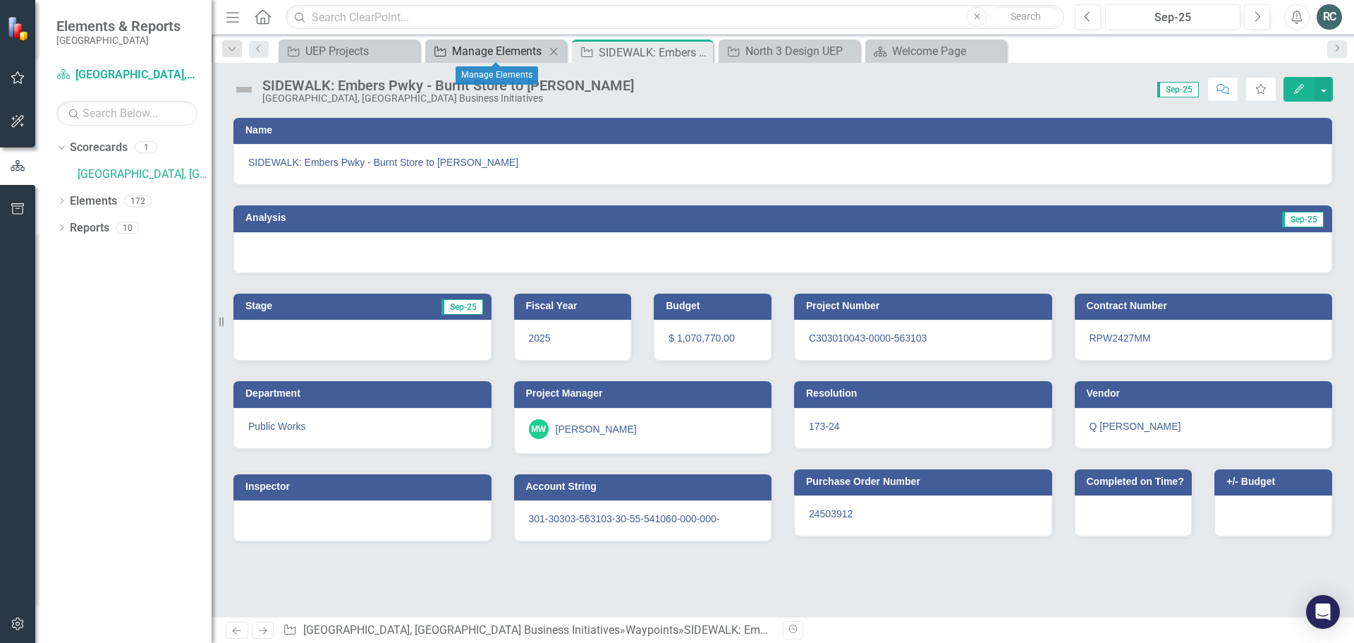
click at [501, 51] on div "Manage Elements" at bounding box center [498, 51] width 93 height 18
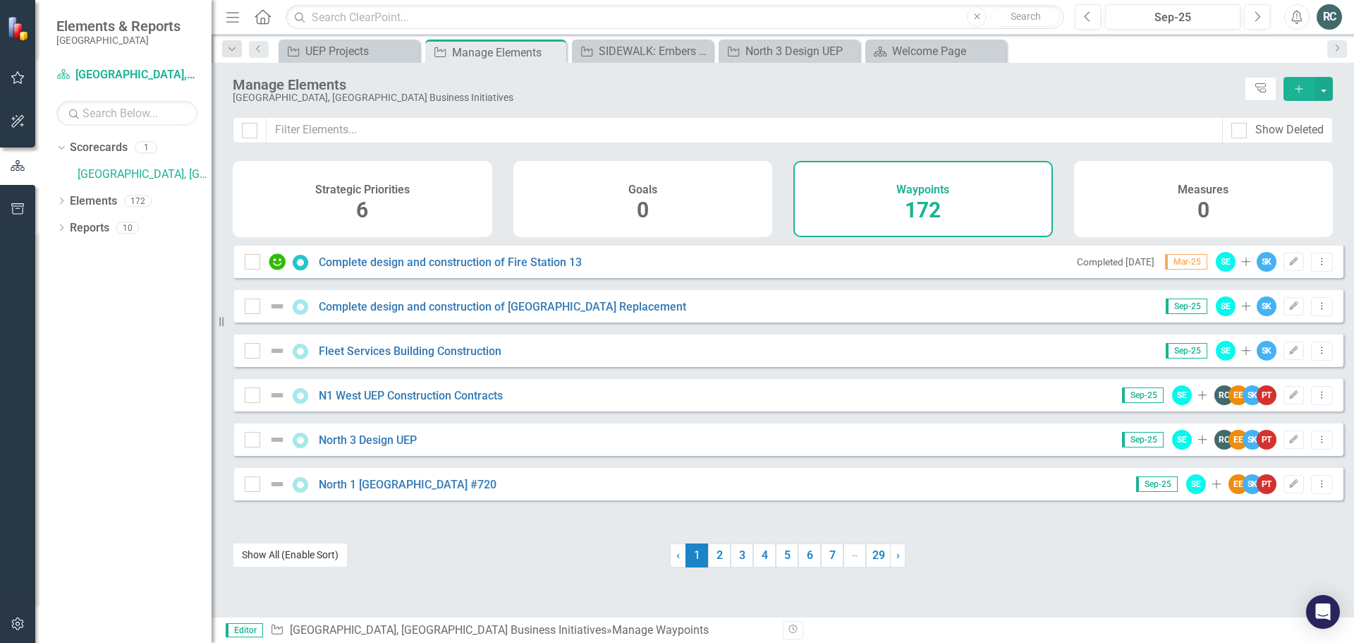
click at [290, 552] on button "Show All (Enable Sort)" at bounding box center [290, 554] width 115 height 25
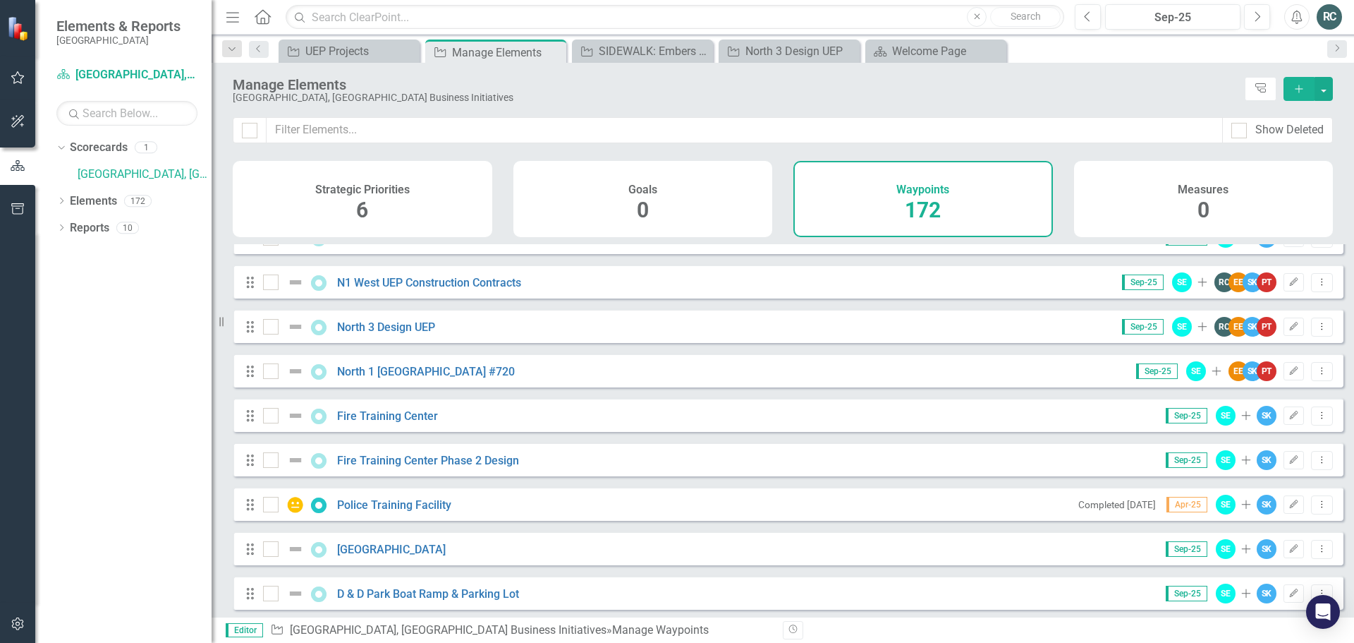
scroll to position [212, 0]
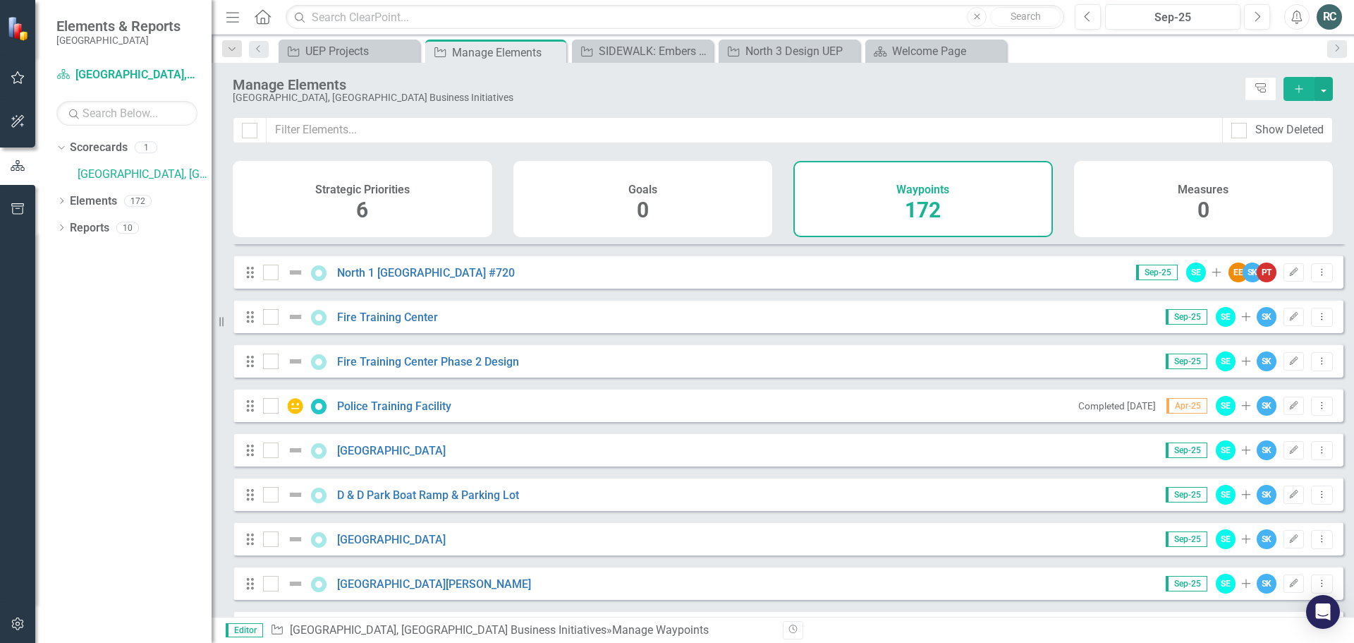
click at [961, 188] on div "Waypoints 172" at bounding box center [923, 199] width 260 height 76
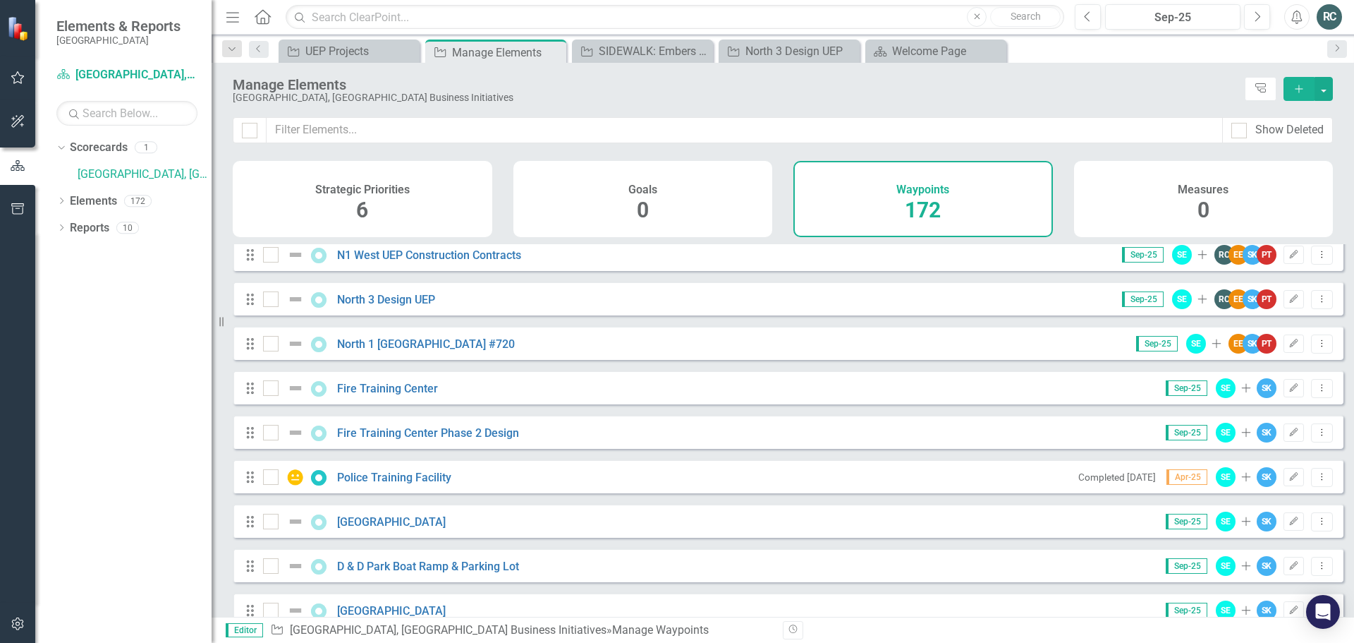
scroll to position [141, 0]
click at [108, 108] on input "text" at bounding box center [126, 113] width 141 height 25
type input "utility expansion"
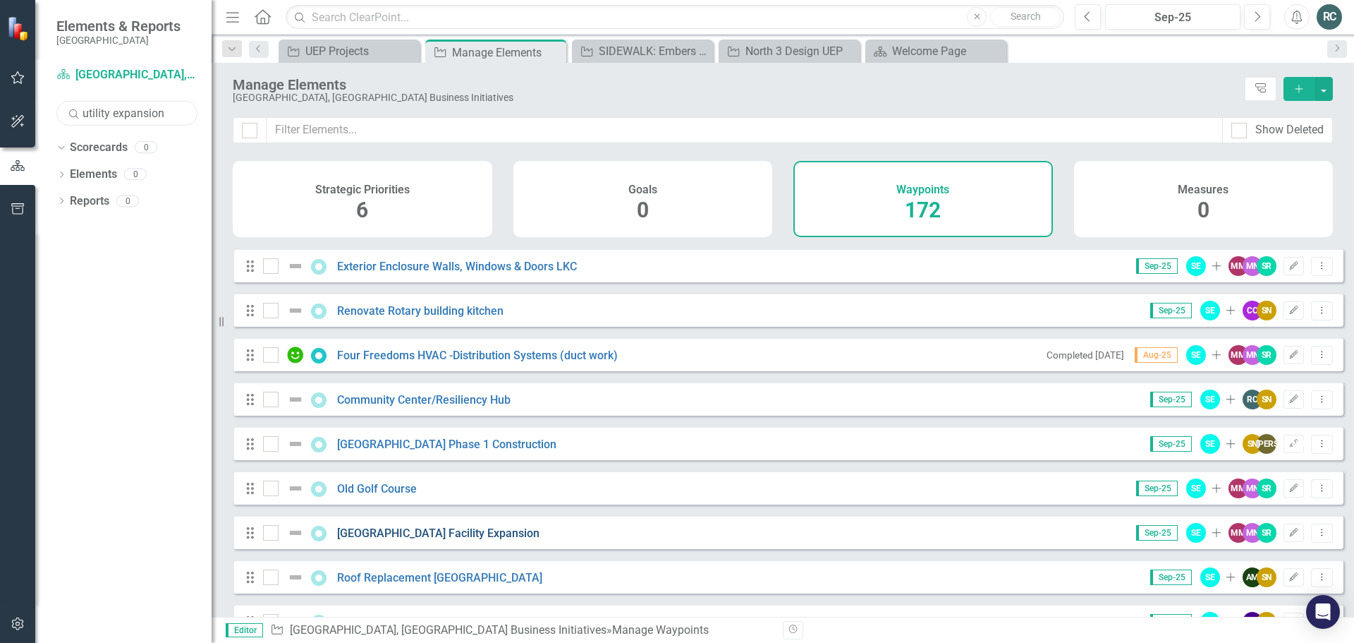
scroll to position [5764, 0]
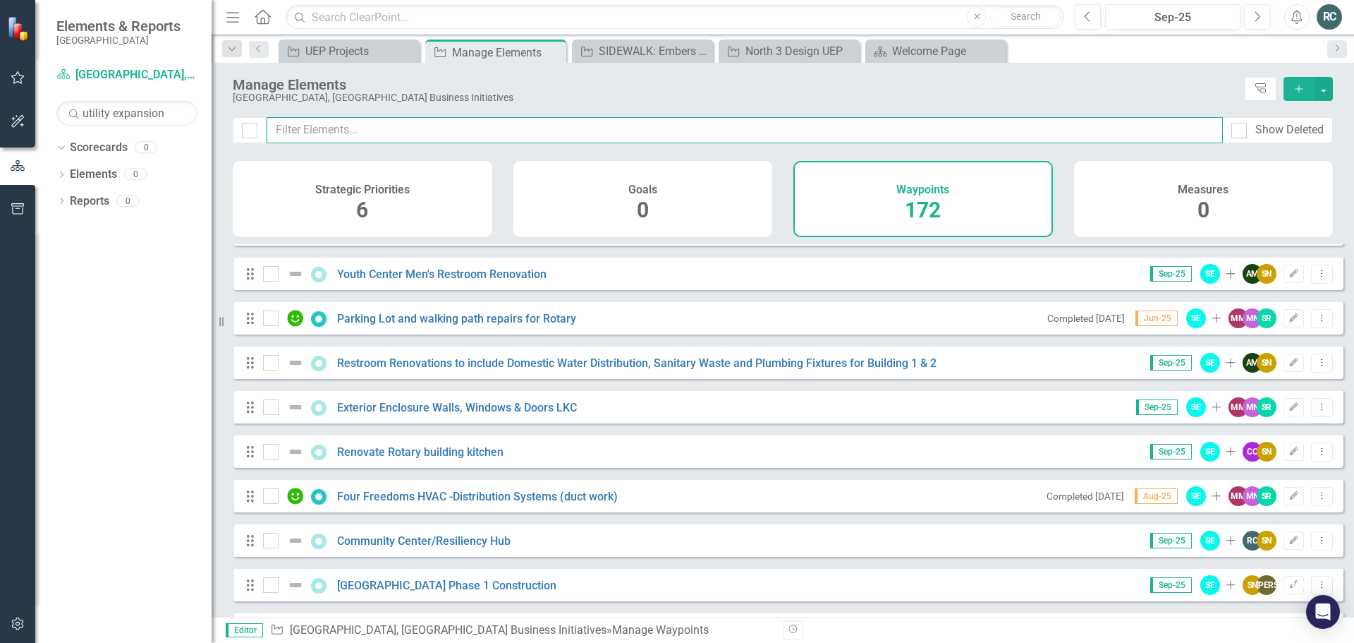
click at [391, 132] on input "text" at bounding box center [745, 130] width 956 height 26
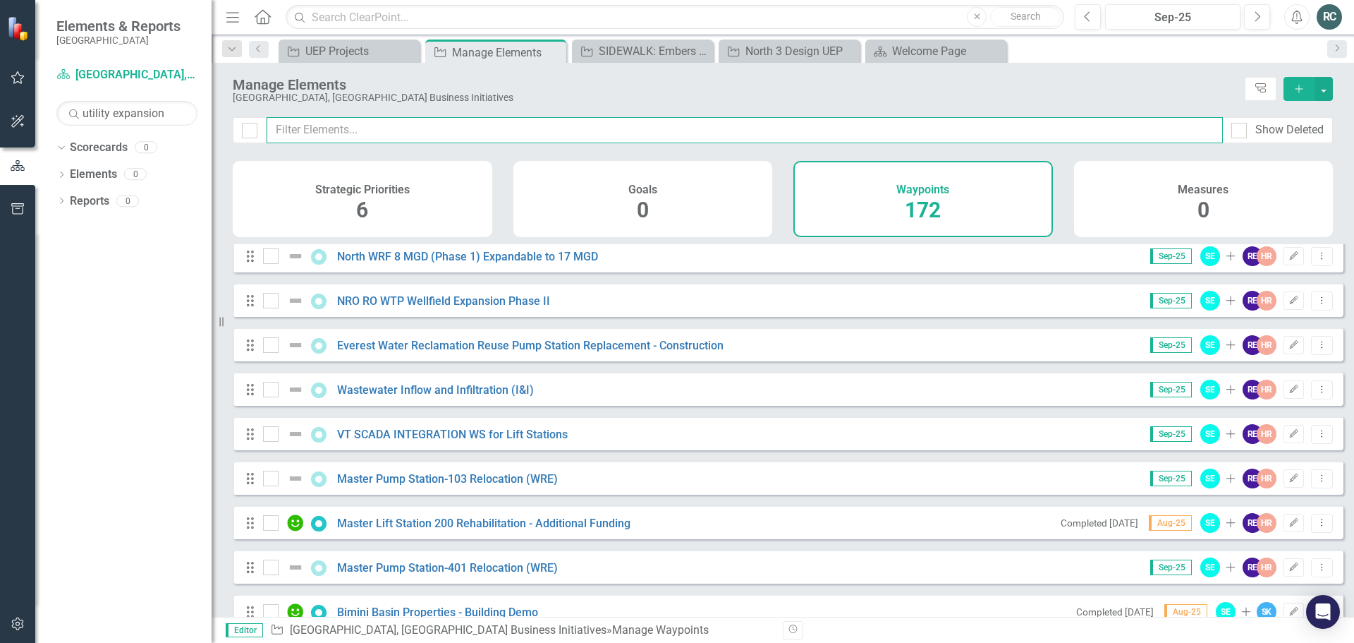
scroll to position [7245, 0]
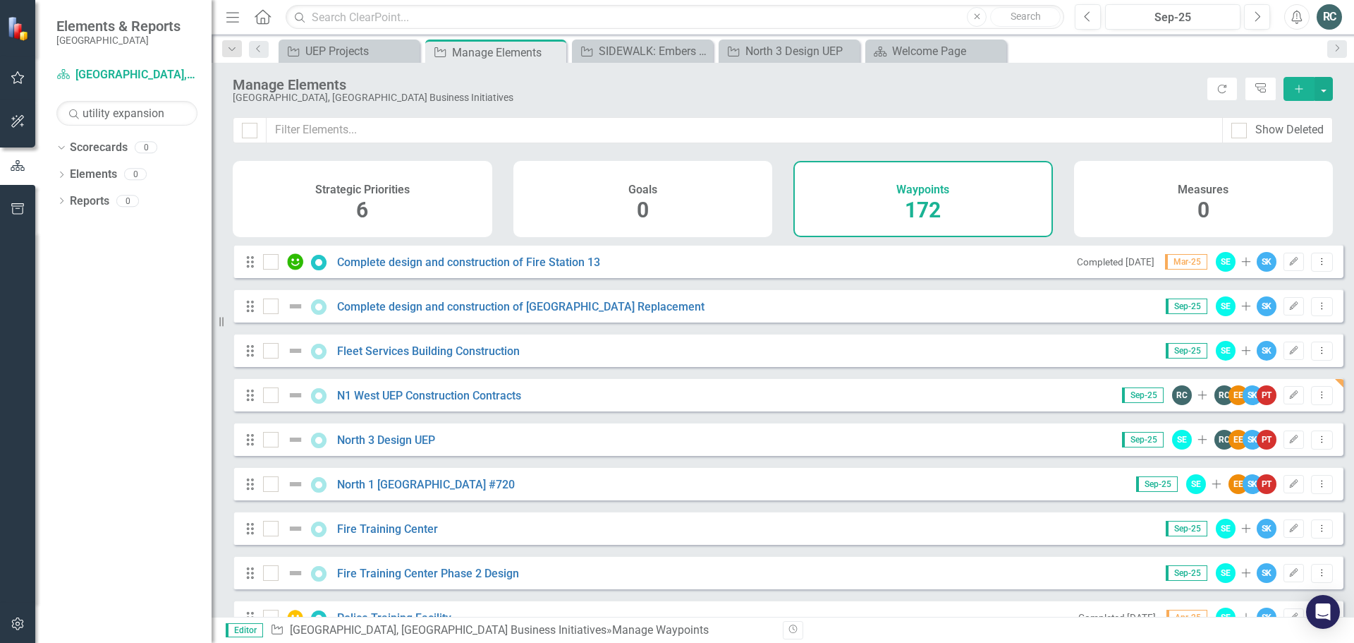
checkbox input "false"
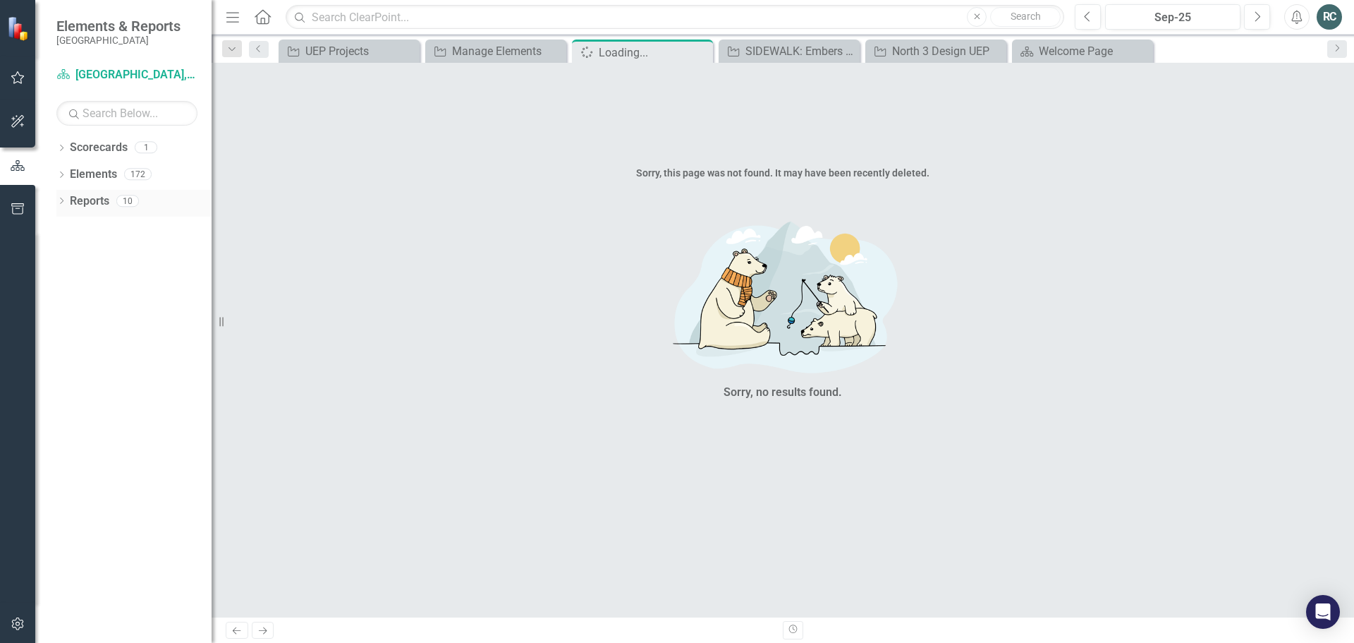
click at [61, 200] on icon "Dropdown" at bounding box center [61, 202] width 10 height 8
click at [121, 281] on link "Waypoint Waypoints" at bounding box center [112, 279] width 72 height 16
click at [68, 280] on icon "Dropdown" at bounding box center [68, 280] width 10 height 8
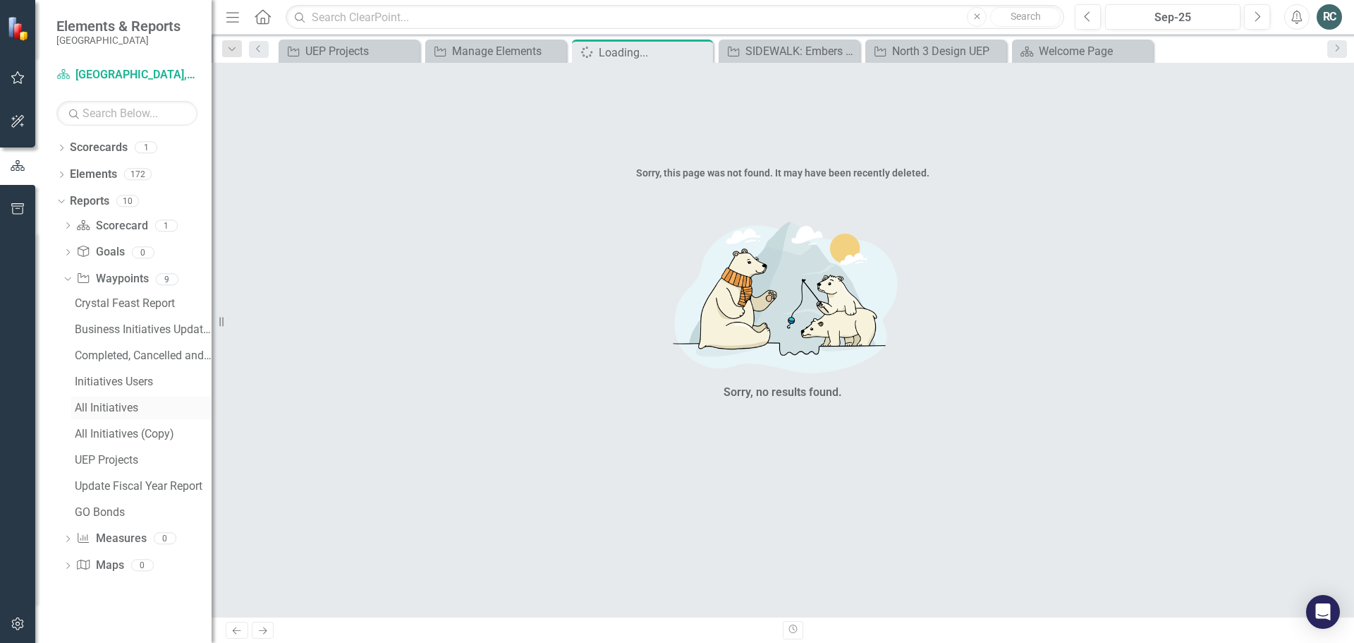
click at [119, 408] on div "All Initiatives" at bounding box center [143, 407] width 137 height 13
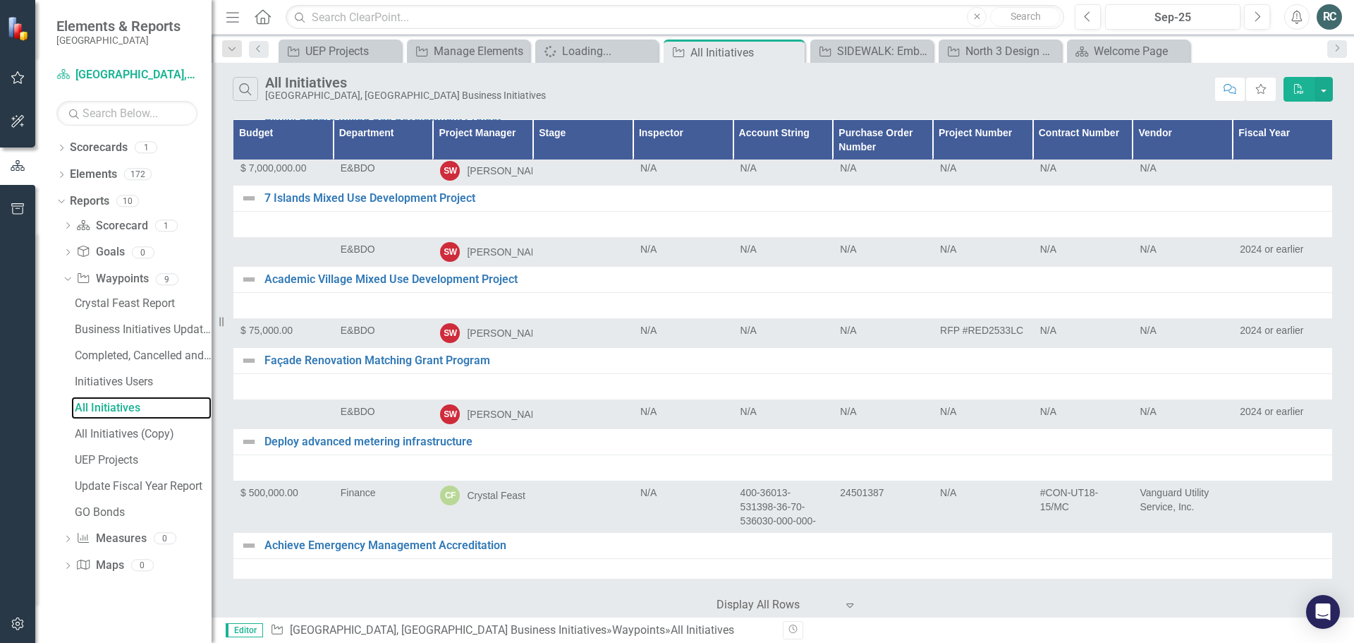
scroll to position [2468, 0]
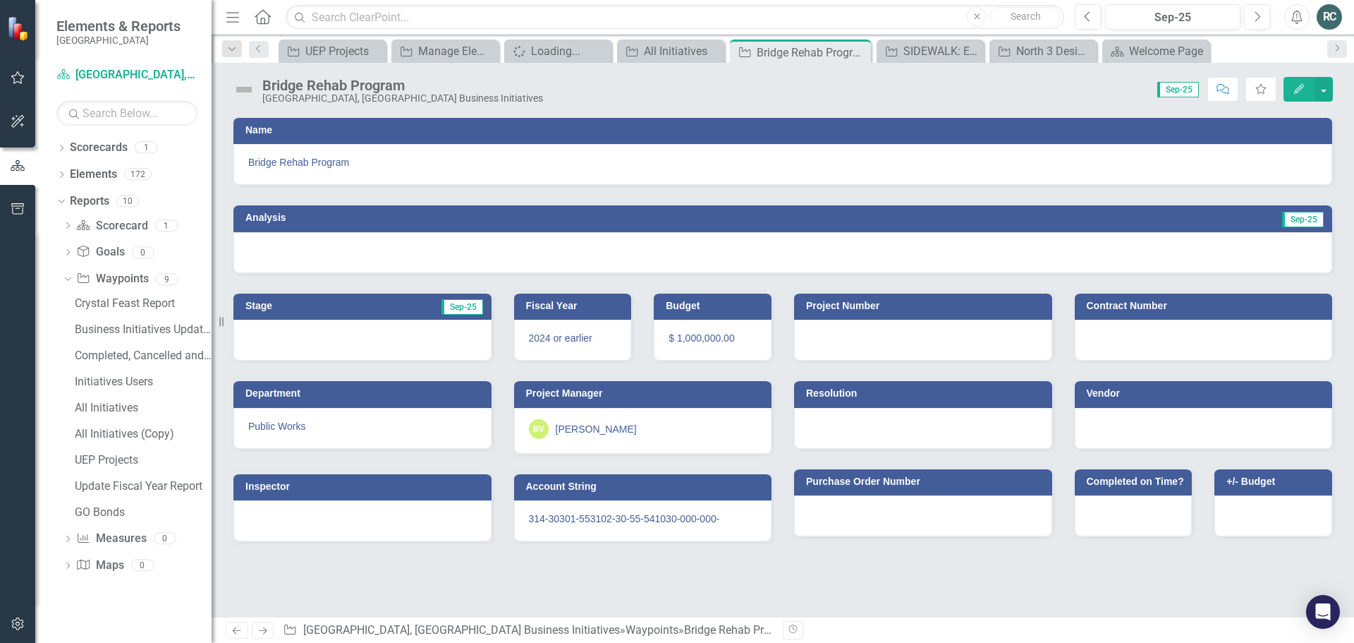
click at [1293, 90] on icon "Edit" at bounding box center [1299, 89] width 13 height 10
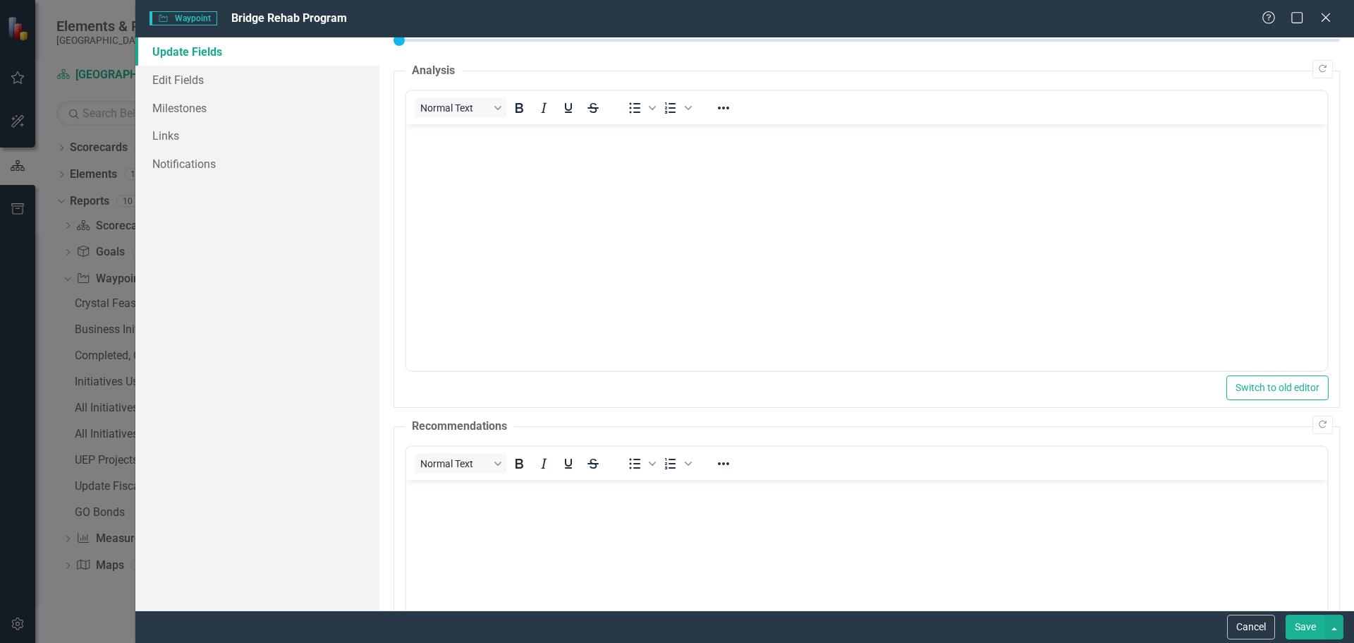
scroll to position [282, 0]
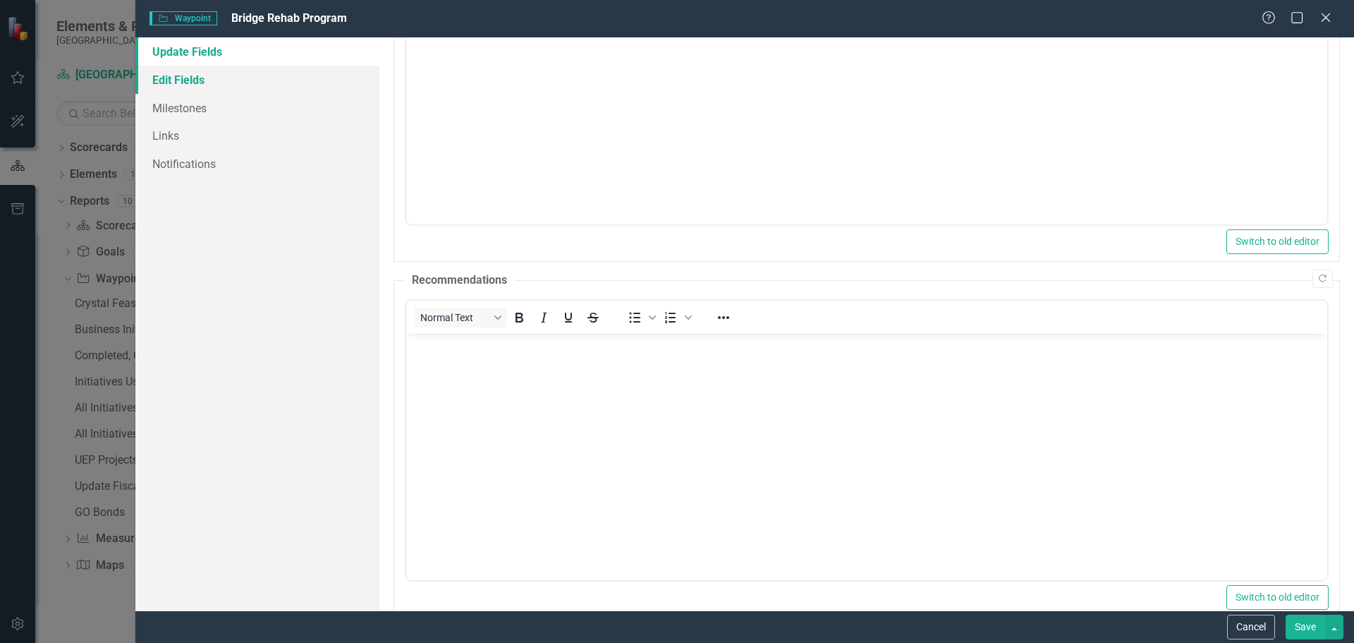
click at [174, 80] on link "Edit Fields" at bounding box center [257, 80] width 244 height 28
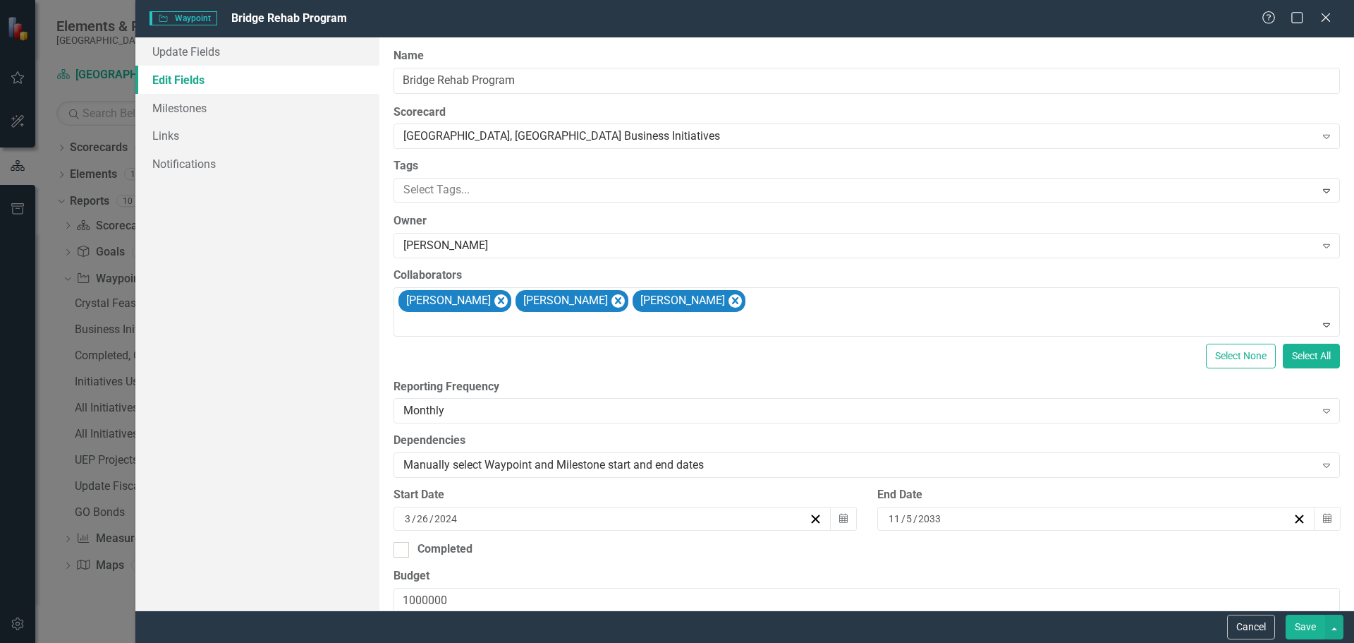
click at [1324, 22] on icon "Close" at bounding box center [1326, 17] width 14 height 11
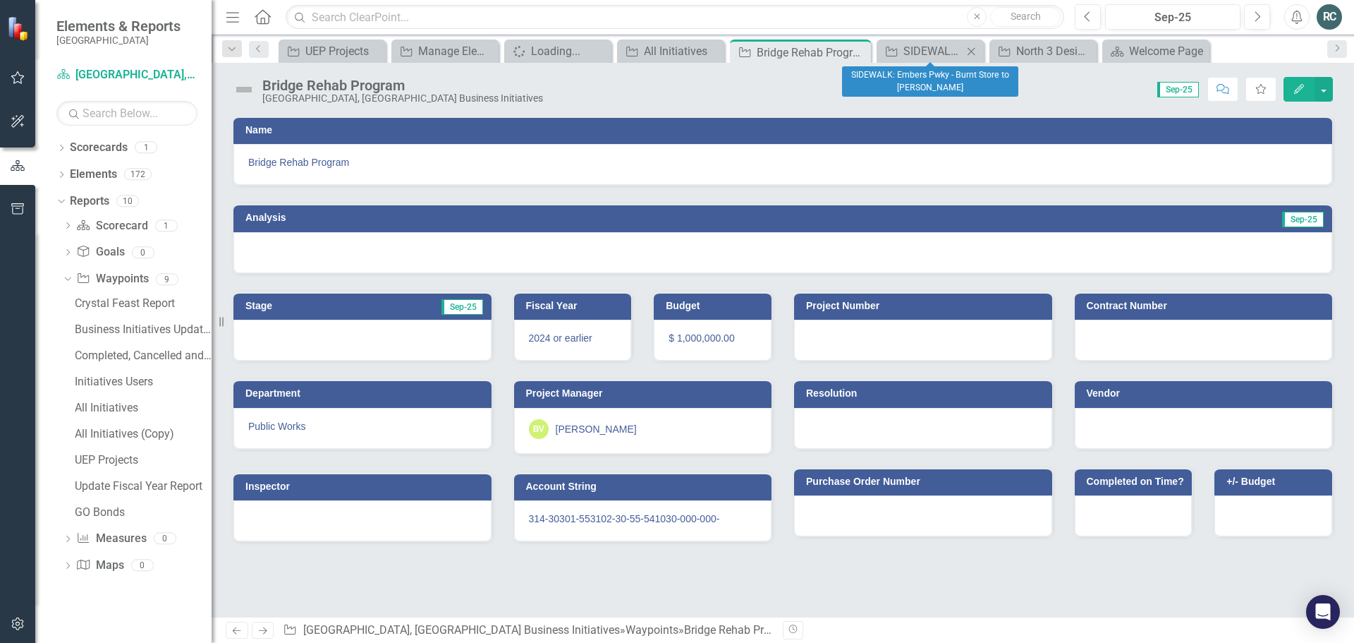
click at [972, 51] on icon at bounding box center [972, 51] width 8 height 8
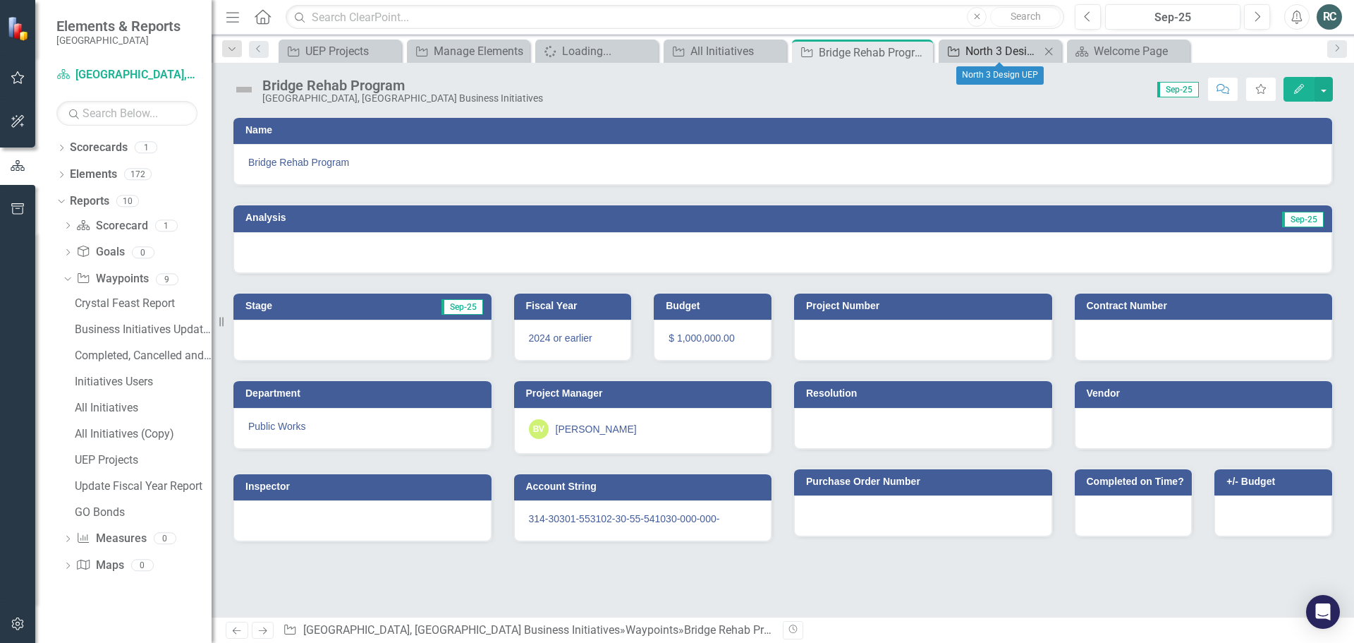
click at [1013, 45] on div "North 3 Design UEP" at bounding box center [1003, 51] width 75 height 18
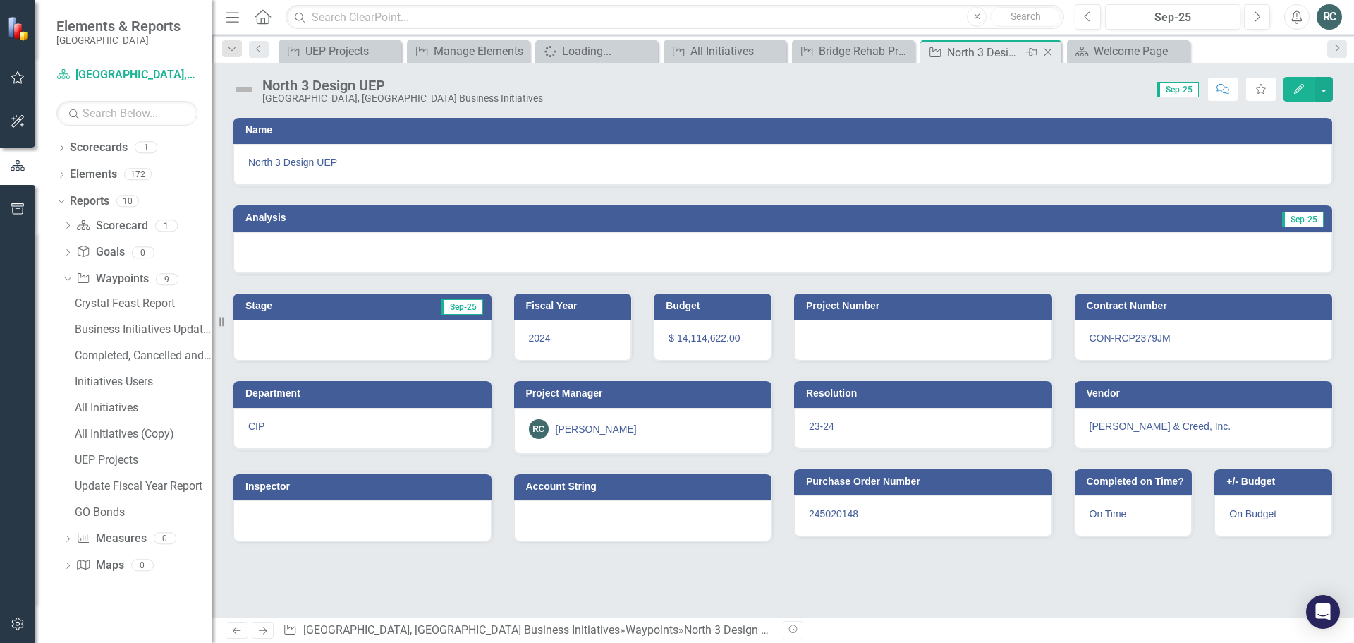
click at [1047, 51] on icon at bounding box center [1049, 53] width 8 height 8
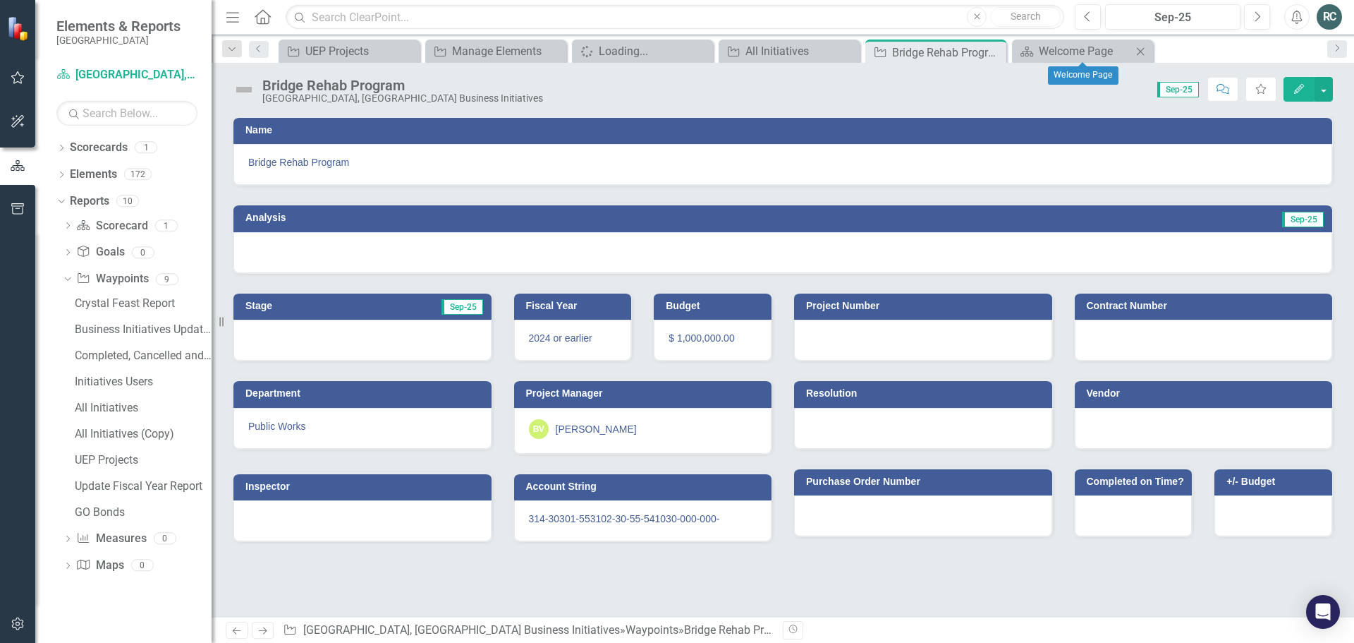
click at [1139, 51] on icon "Close" at bounding box center [1140, 51] width 14 height 11
click at [994, 48] on icon "Close" at bounding box center [993, 52] width 14 height 11
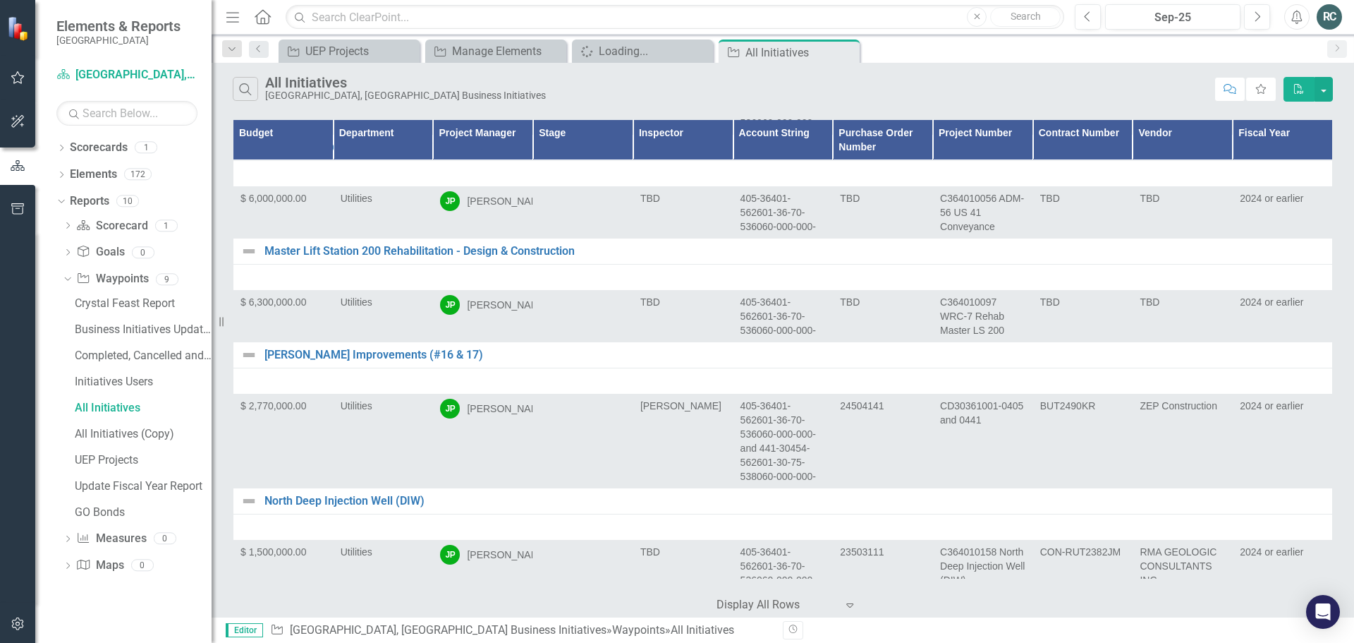
scroll to position [6136, 0]
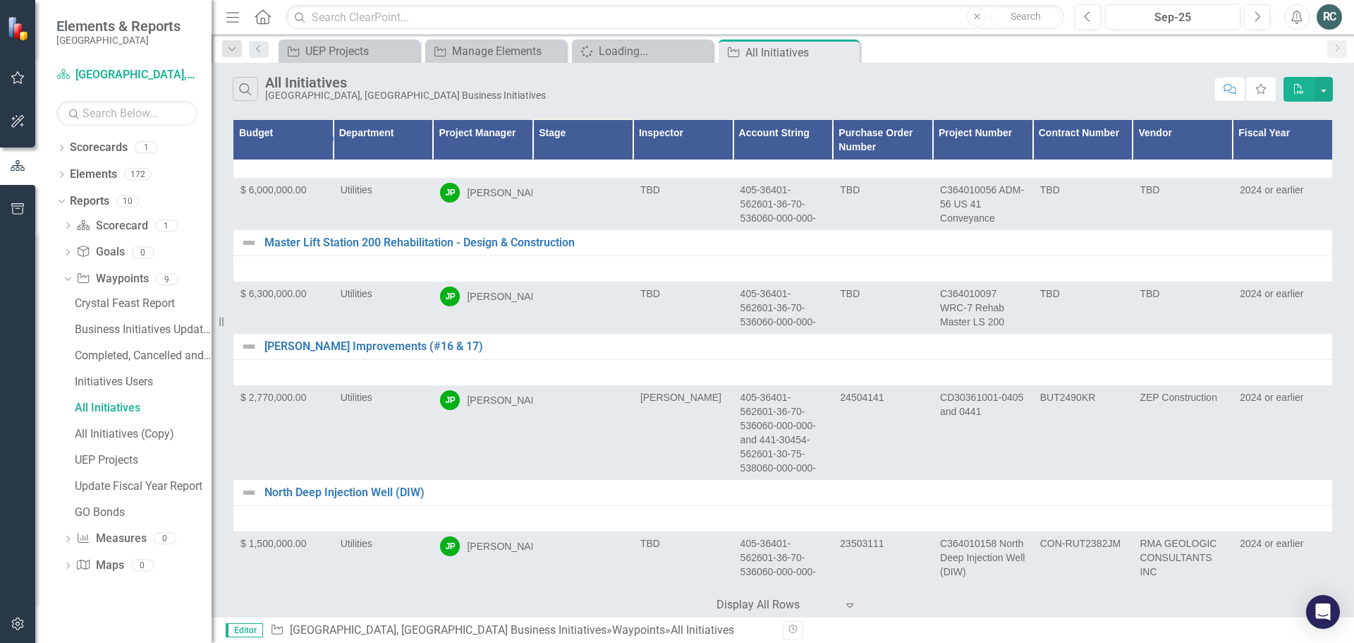
drag, startPoint x: 635, startPoint y: 386, endPoint x: 608, endPoint y: 413, distance: 38.9
click at [608, 96] on div at bounding box center [582, 87] width 85 height 17
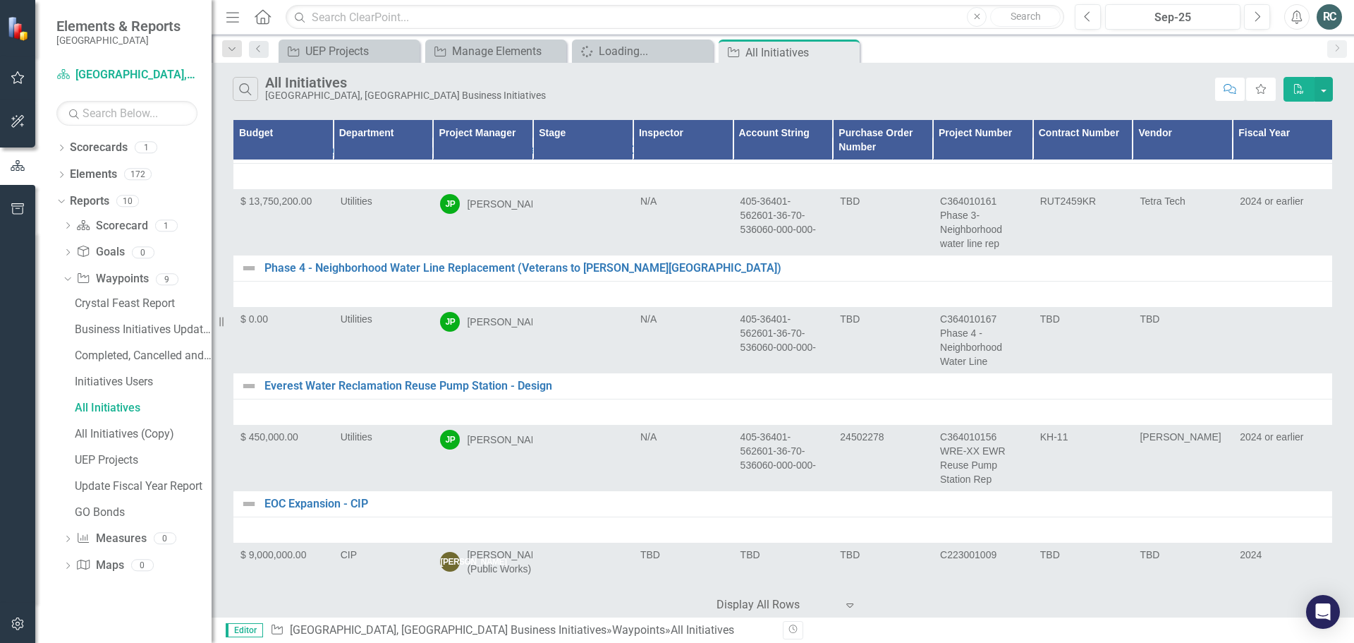
scroll to position [7264, 0]
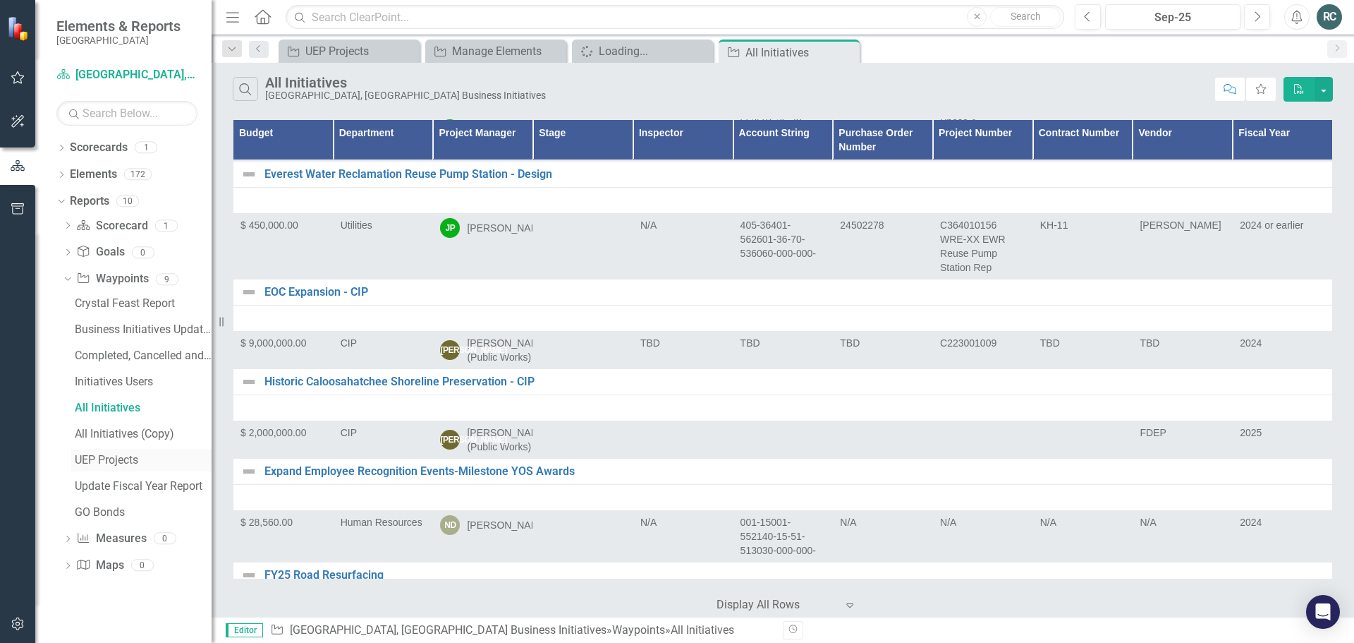
click at [122, 458] on div "UEP Projects" at bounding box center [143, 459] width 137 height 13
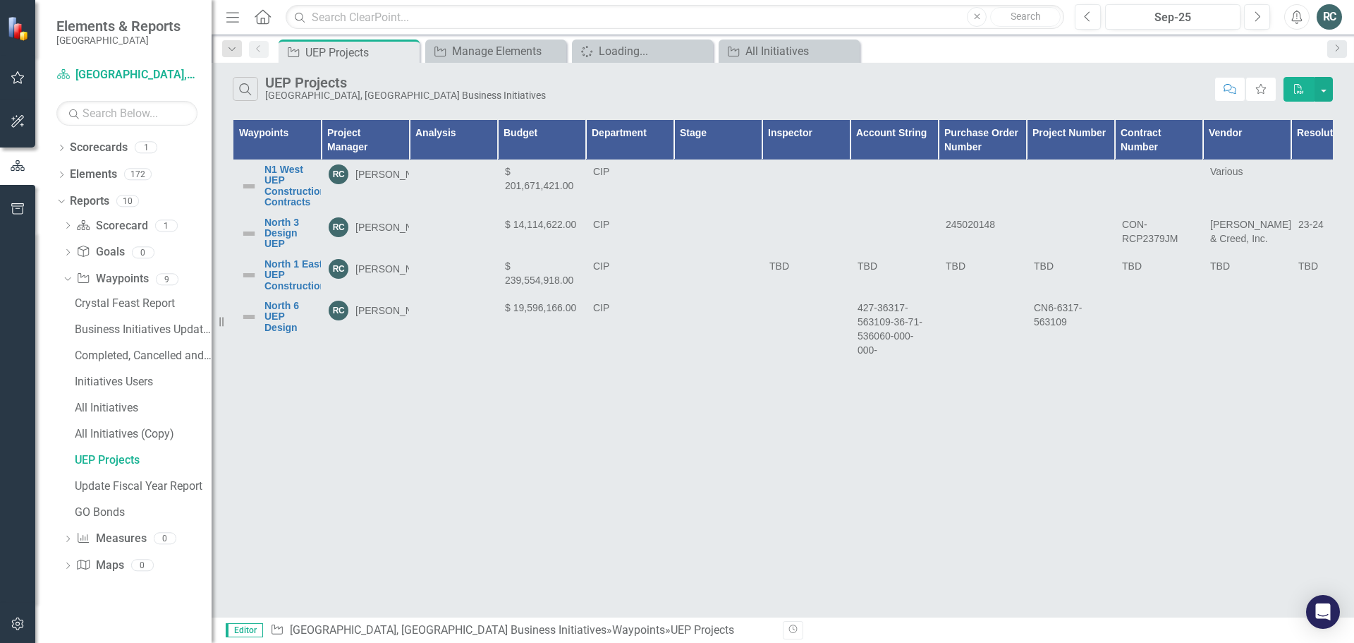
click at [6, 79] on button "button" at bounding box center [18, 78] width 32 height 30
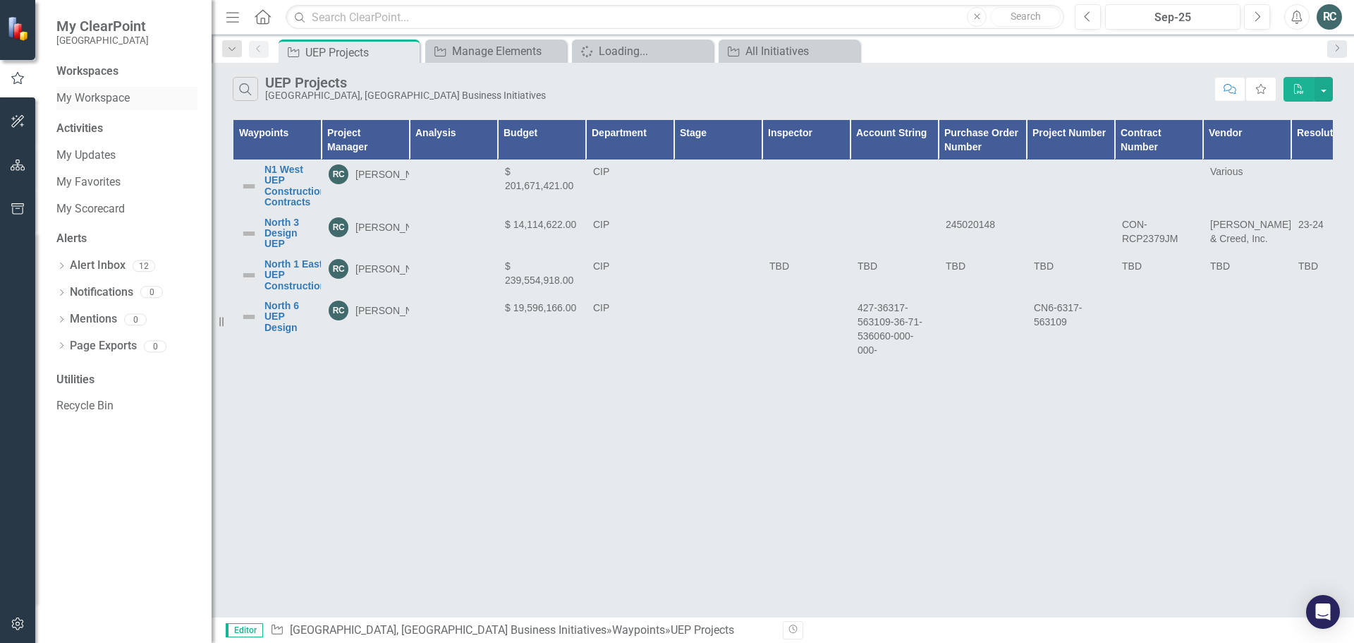
click at [106, 95] on link "My Workspace" at bounding box center [126, 98] width 141 height 16
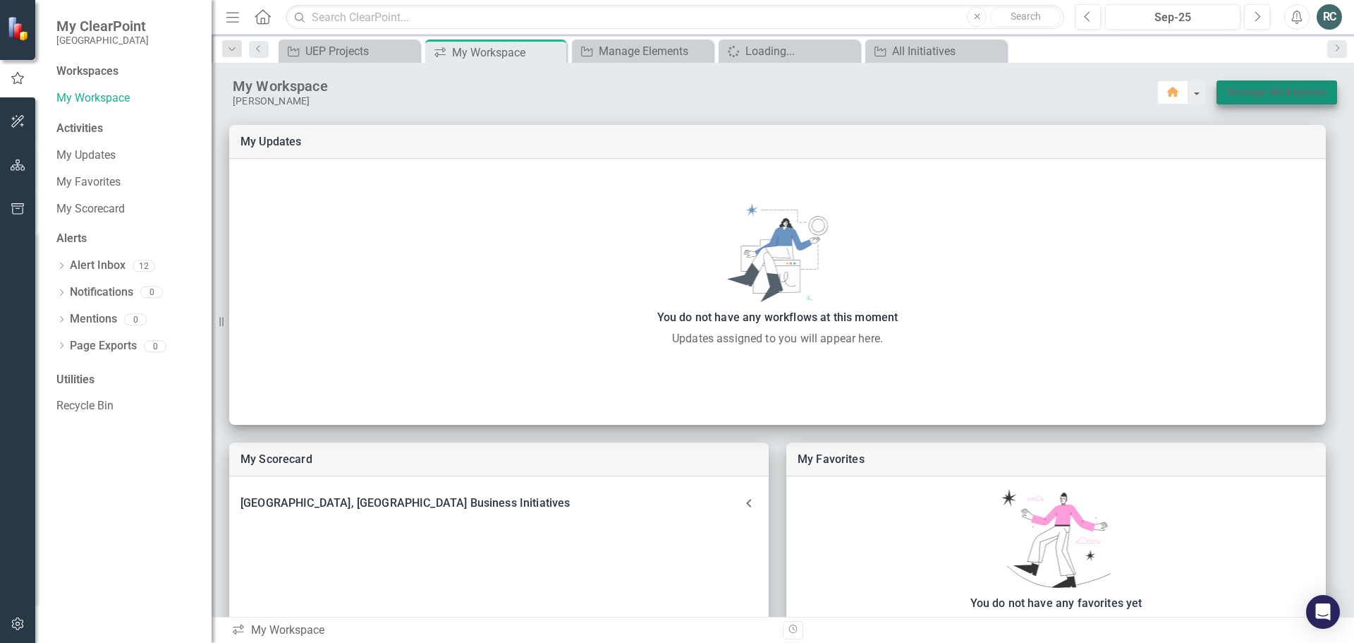
click at [1271, 87] on link "Manage Workspaces" at bounding box center [1277, 92] width 98 height 18
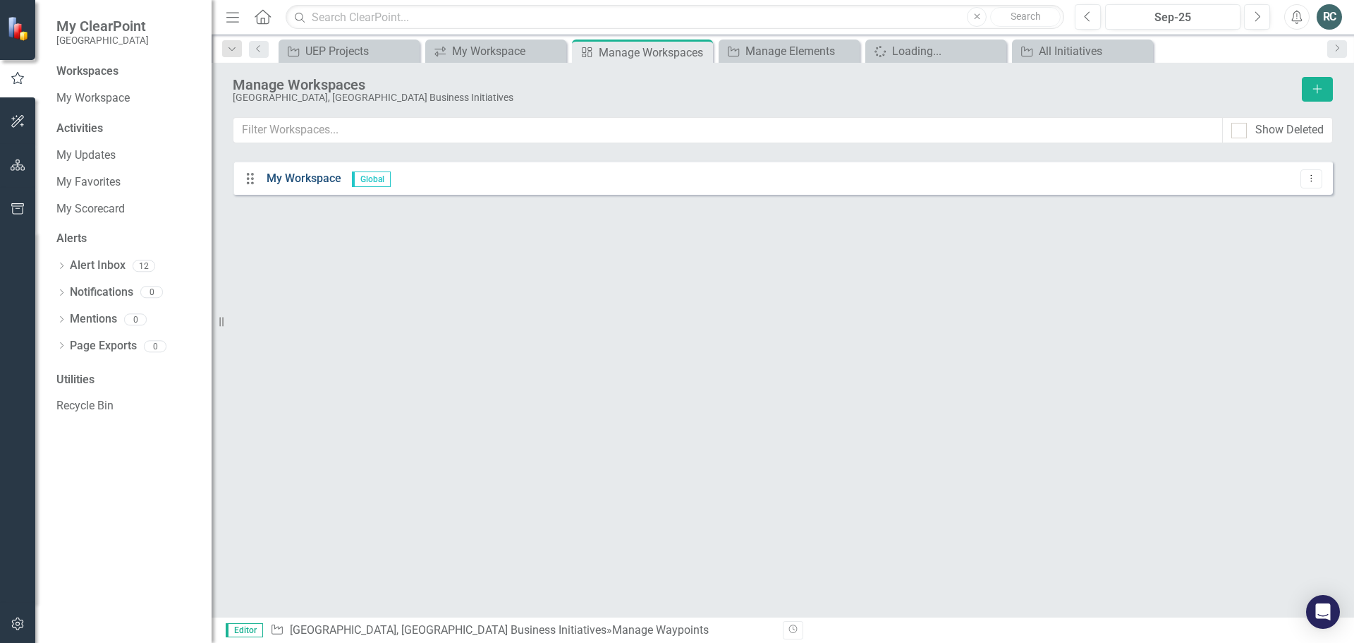
click at [320, 177] on link "My Workspace" at bounding box center [304, 177] width 75 height 13
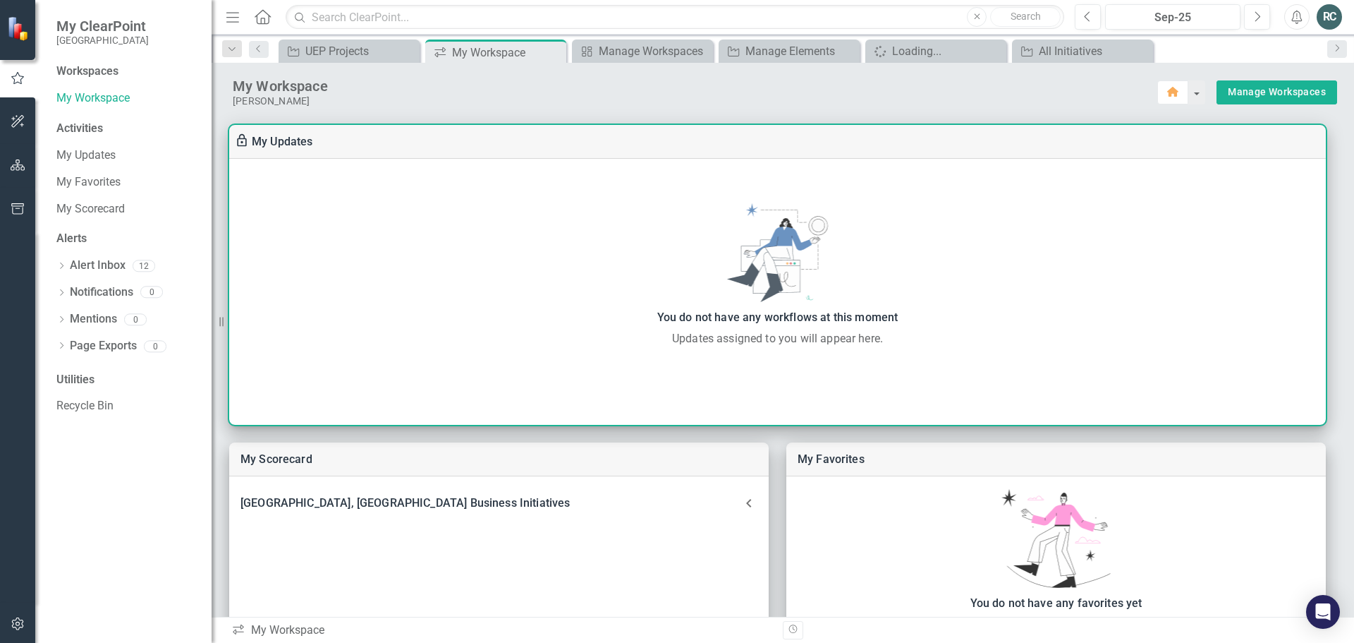
click at [901, 316] on div "You do not have any workflows at this moment" at bounding box center [777, 318] width 1083 height 20
click at [823, 360] on div "You do not have any workflows at this moment Updates assigned to you will appea…" at bounding box center [777, 275] width 1097 height 232
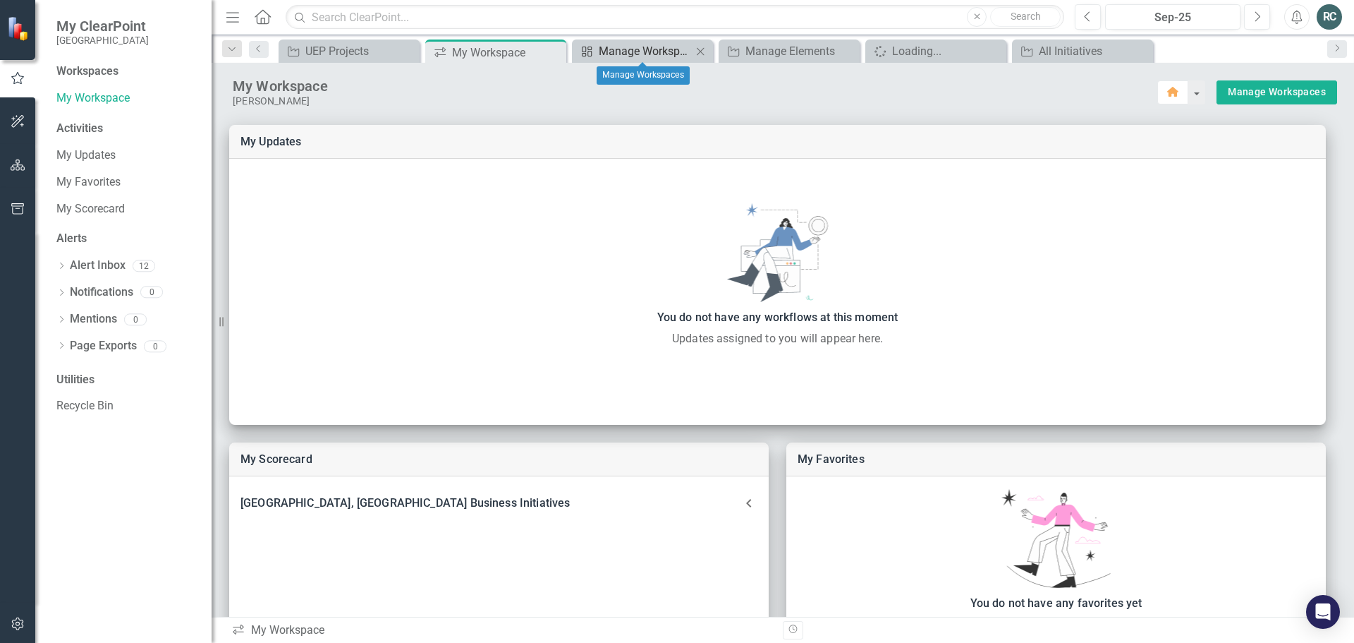
click at [679, 53] on div "Manage Workspaces" at bounding box center [645, 51] width 93 height 18
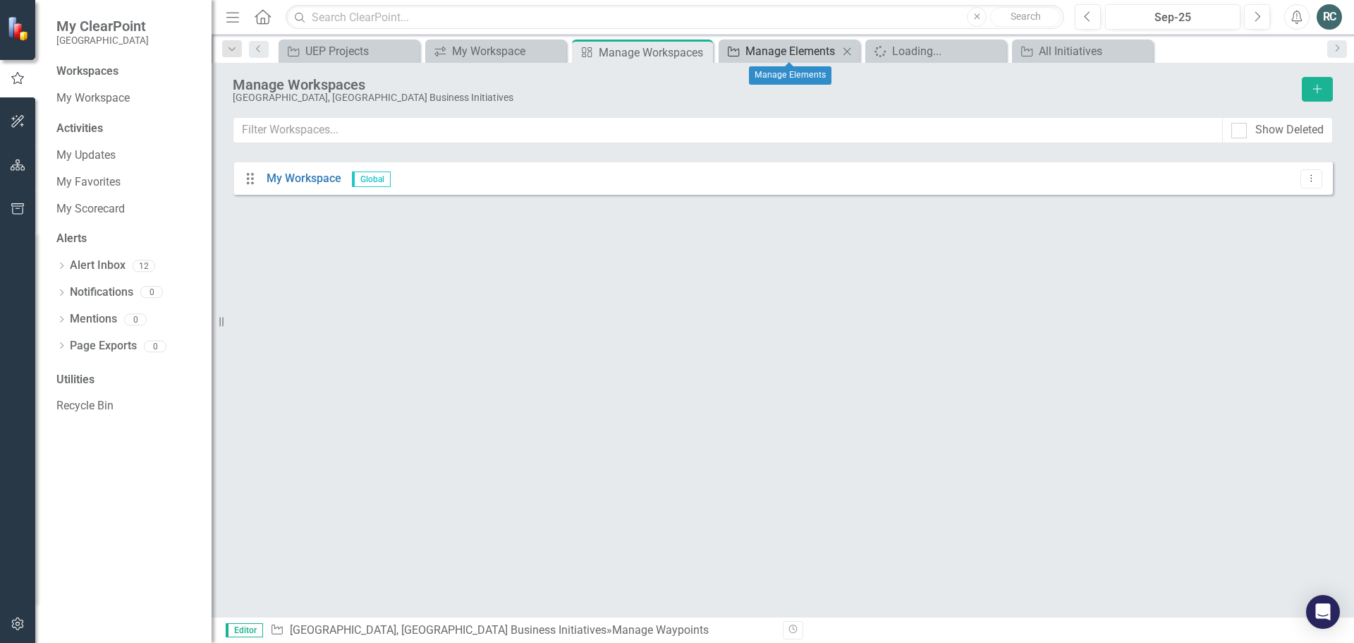
click at [785, 50] on div "Manage Elements" at bounding box center [791, 51] width 93 height 18
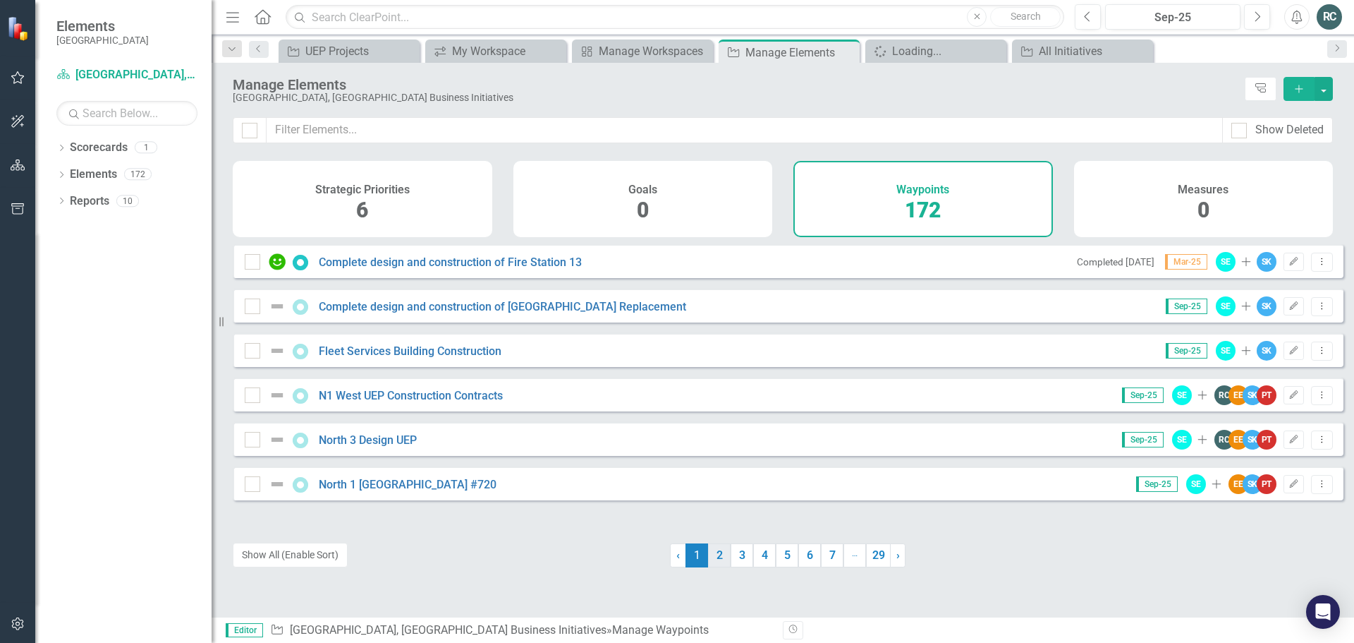
click at [717, 561] on link "2" at bounding box center [719, 555] width 23 height 24
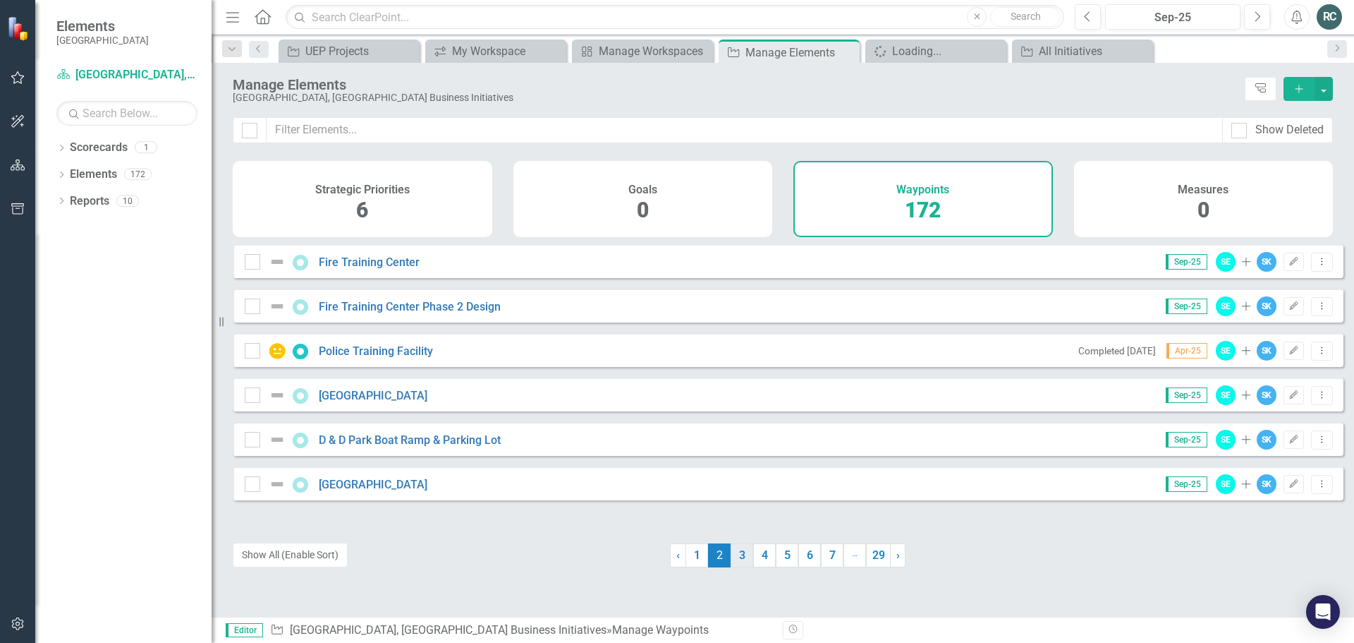
click at [735, 556] on link "3" at bounding box center [742, 555] width 23 height 24
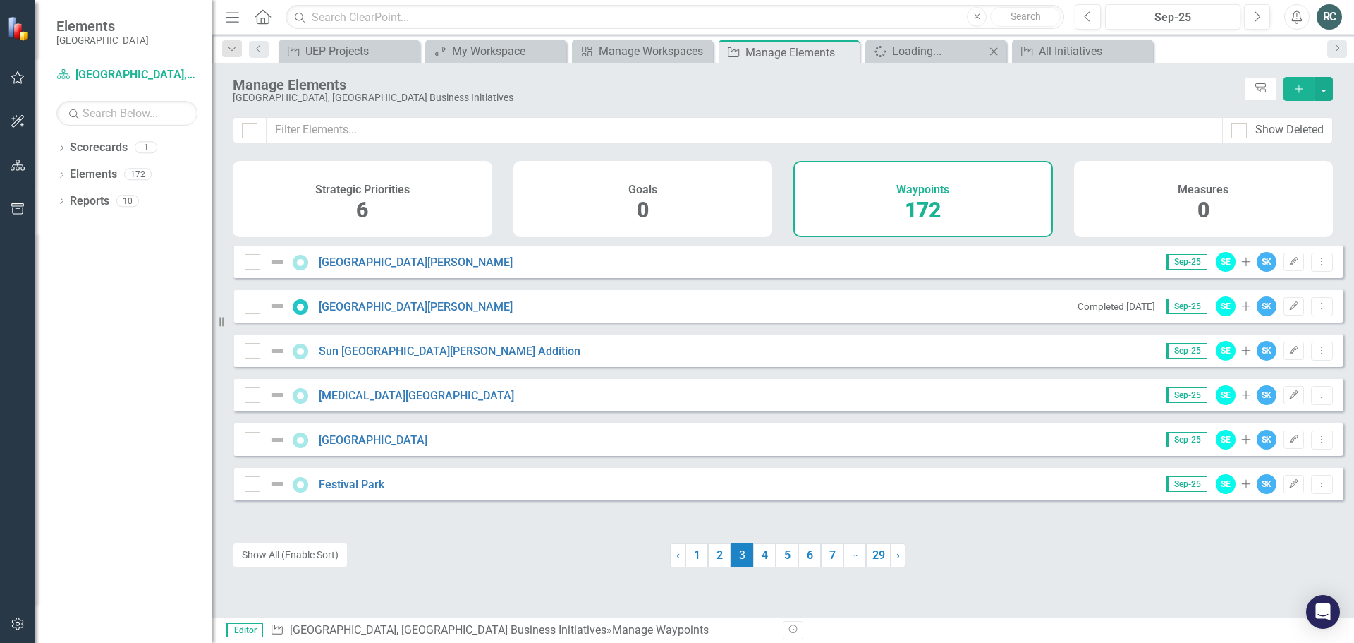
click at [992, 52] on icon "Close" at bounding box center [994, 51] width 14 height 11
click at [608, 51] on div "Manage Workspaces" at bounding box center [645, 51] width 93 height 18
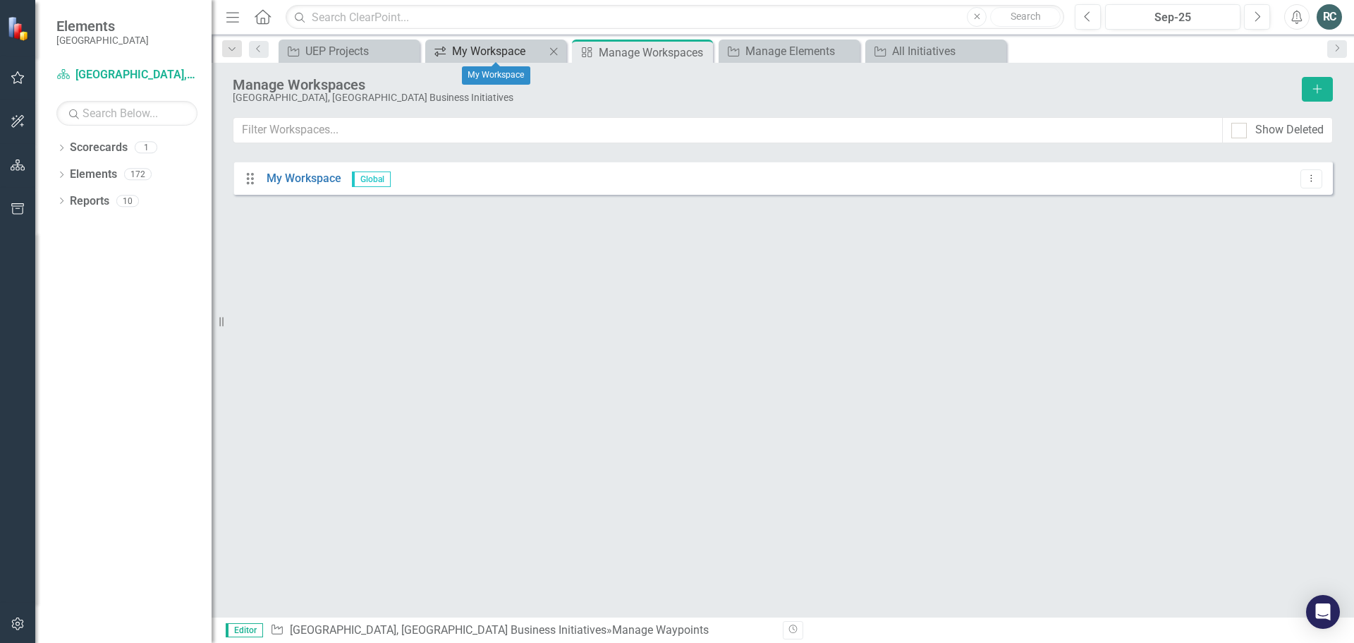
click at [513, 47] on div "My Workspace" at bounding box center [498, 51] width 93 height 18
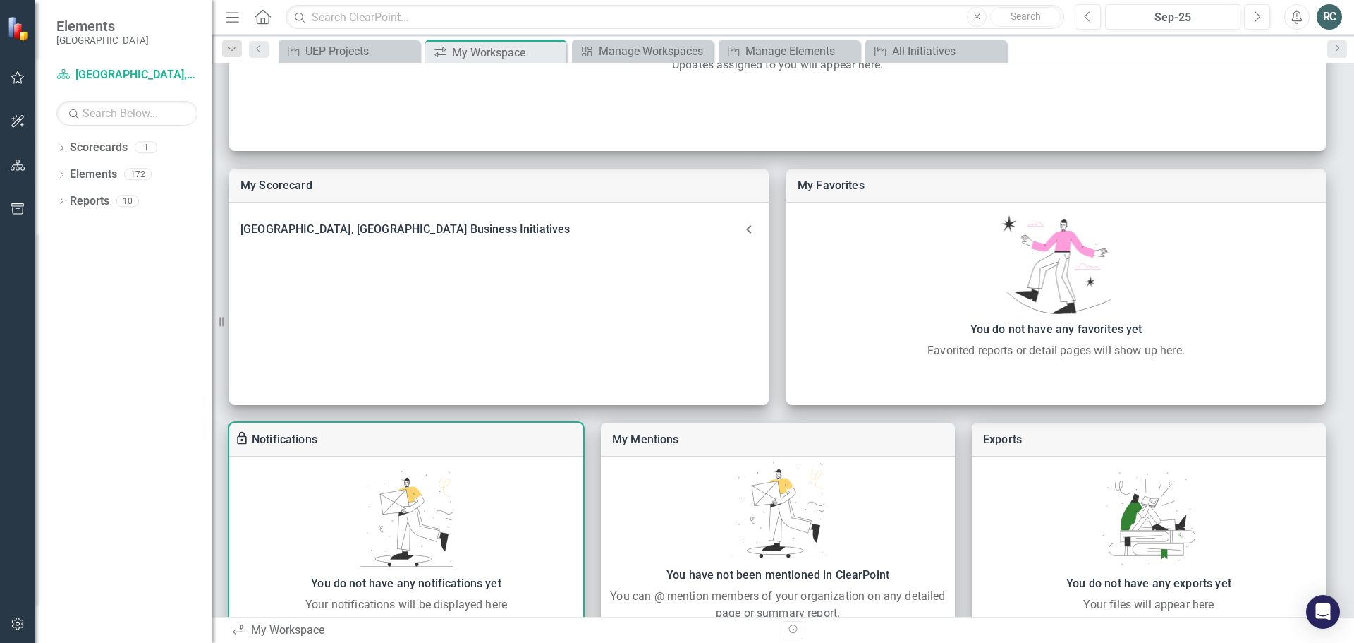
scroll to position [334, 0]
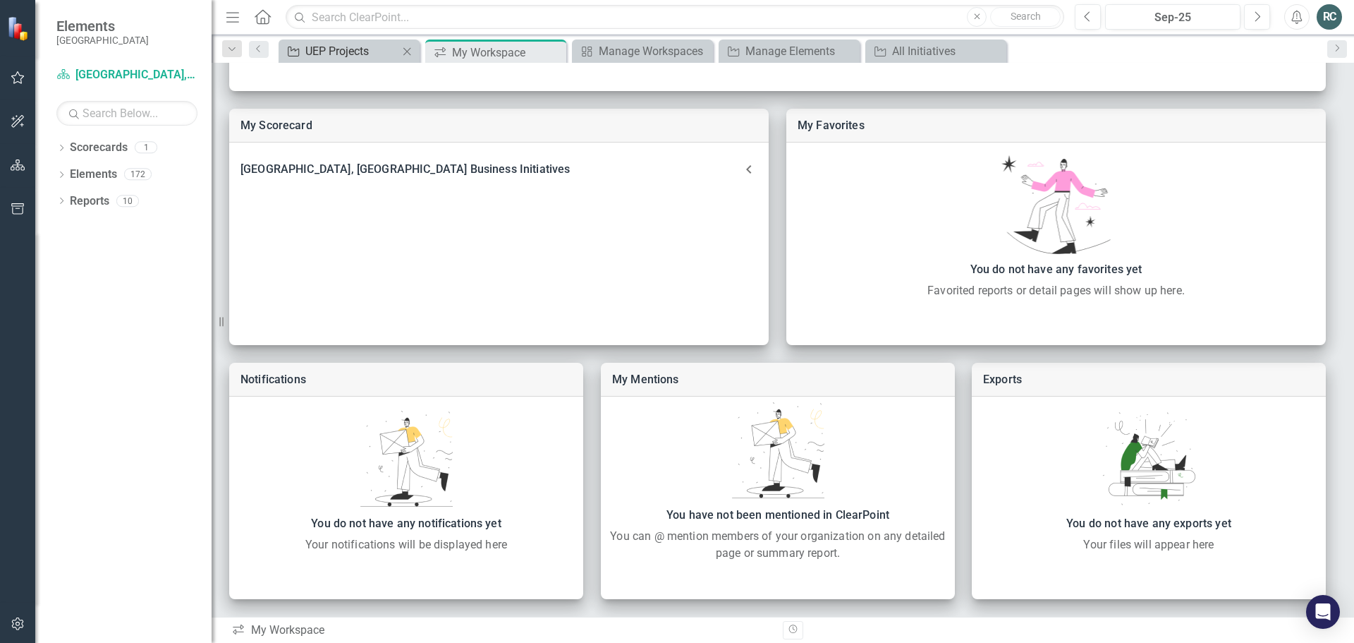
click at [365, 53] on div "UEP Projects" at bounding box center [351, 51] width 93 height 18
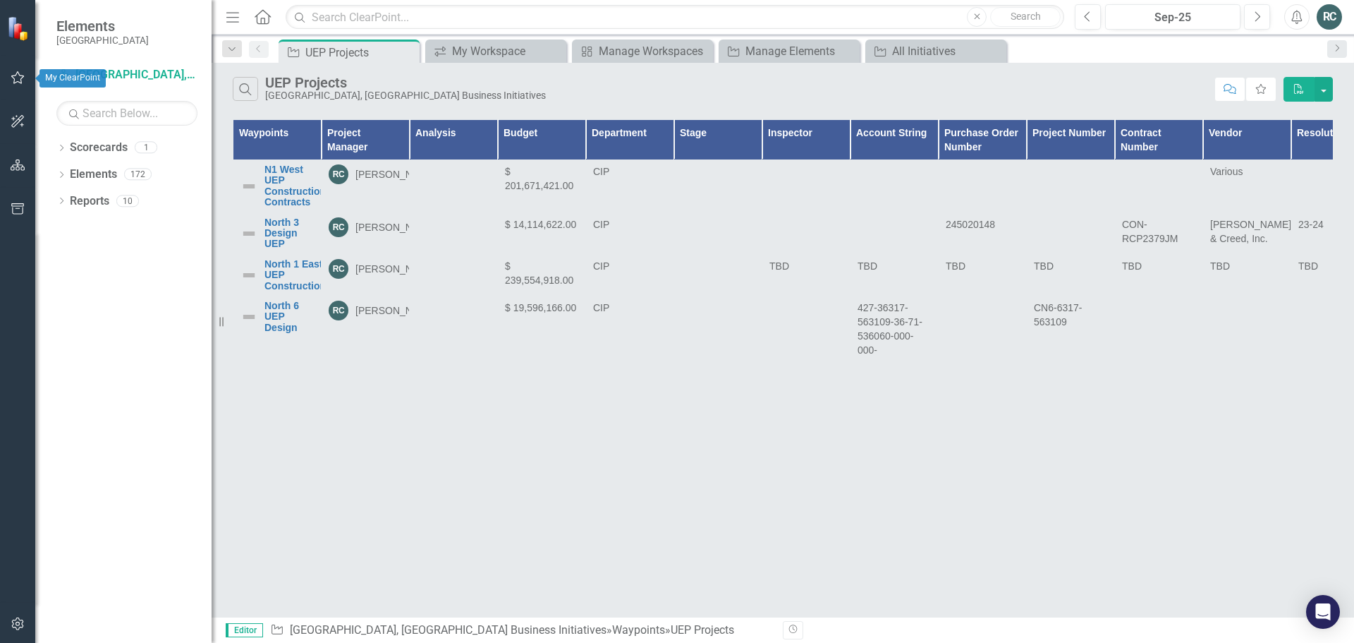
click at [17, 75] on icon "button" at bounding box center [18, 77] width 15 height 11
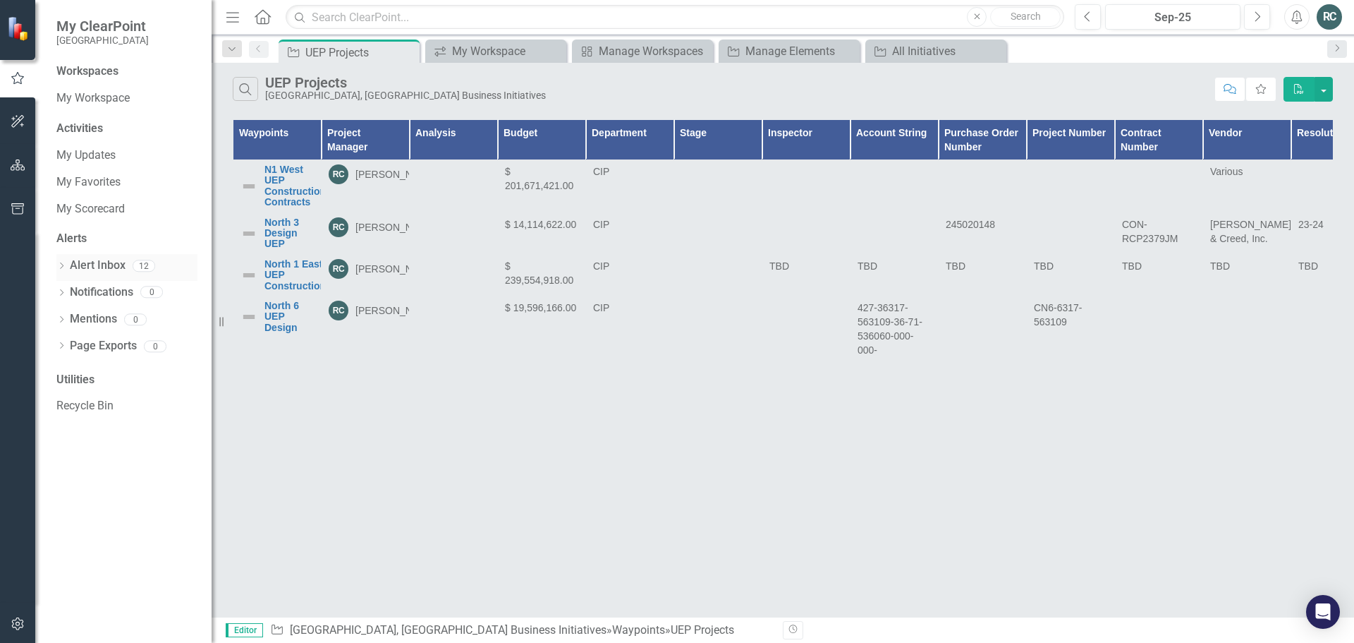
click at [111, 262] on link "Alert Inbox" at bounding box center [98, 265] width 56 height 16
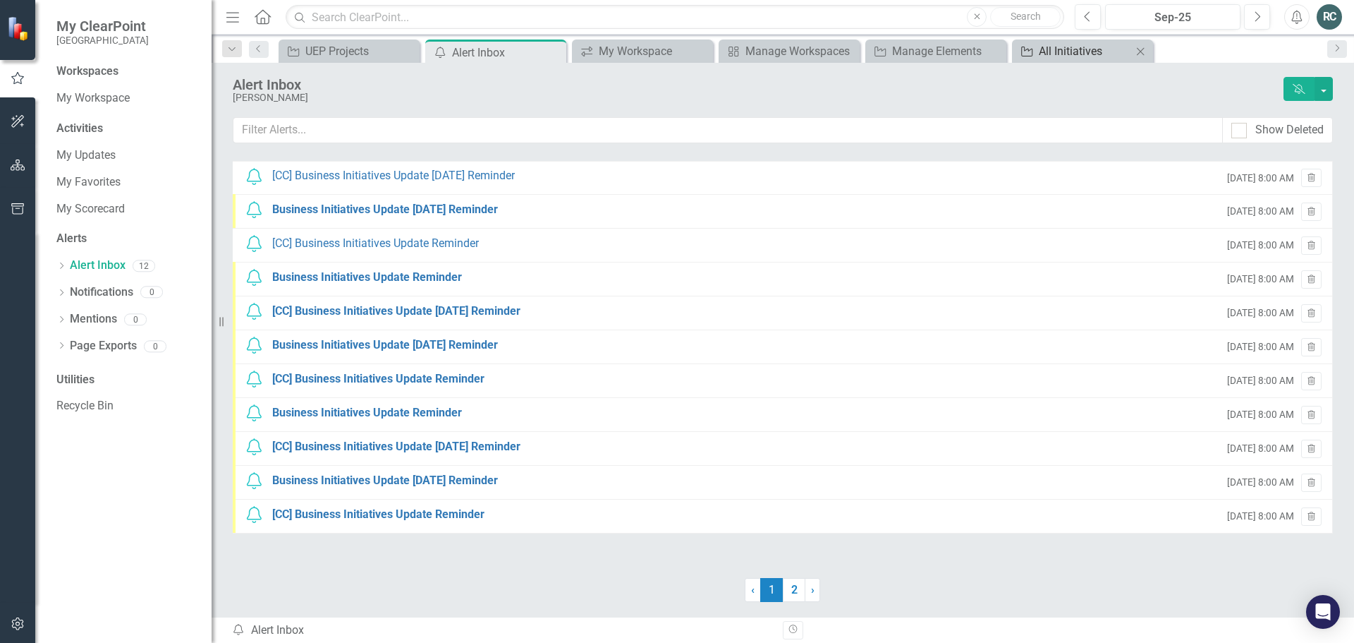
click at [1087, 50] on div "All Initiatives" at bounding box center [1085, 51] width 93 height 18
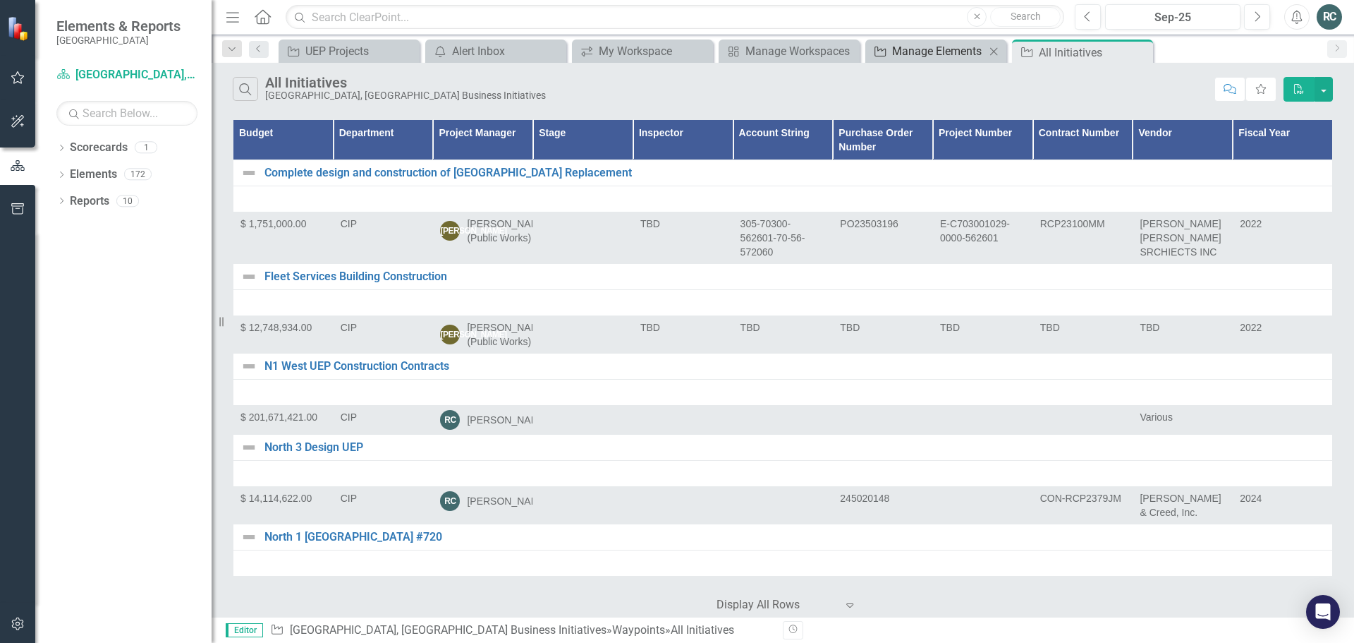
click at [917, 42] on div "Manage Elements" at bounding box center [938, 51] width 93 height 18
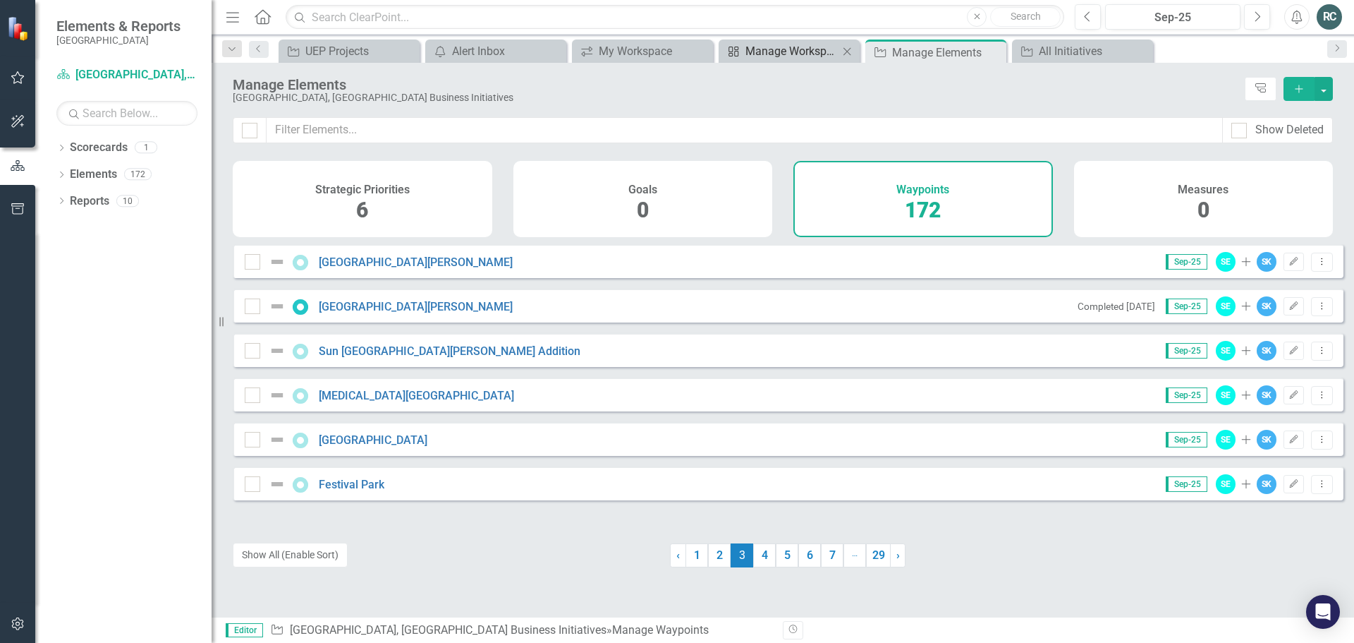
click at [831, 49] on div "Manage Workspaces" at bounding box center [791, 51] width 93 height 18
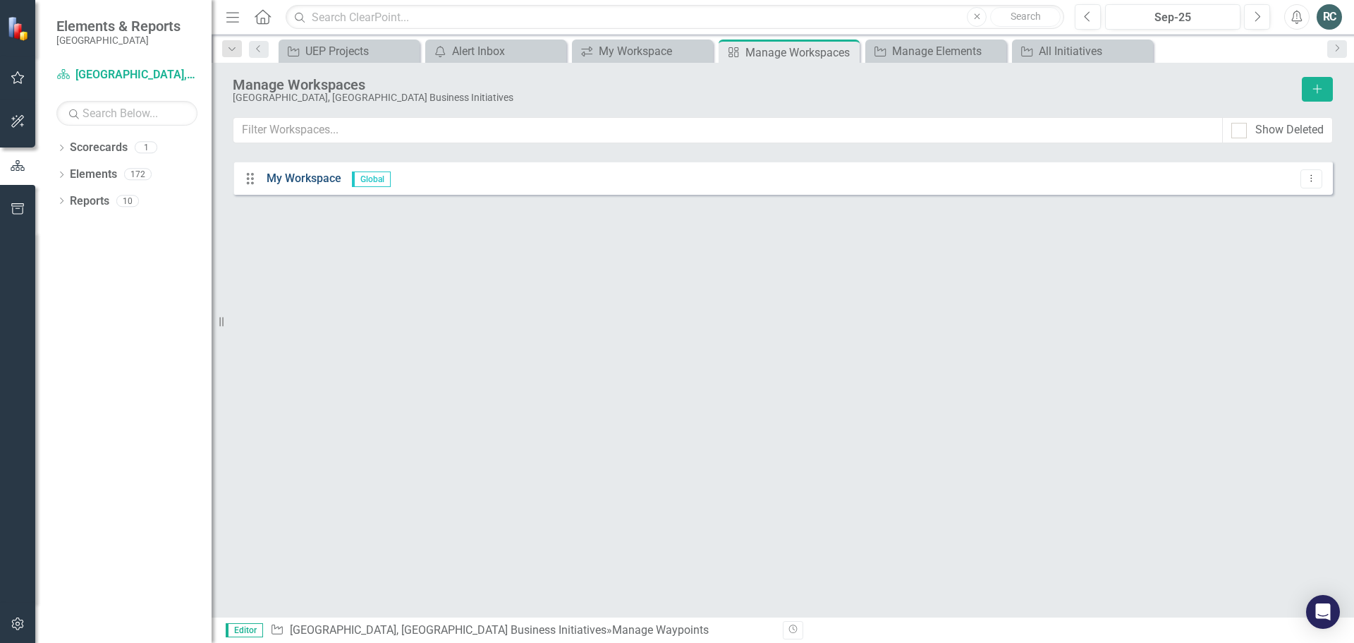
click at [317, 177] on link "My Workspace" at bounding box center [304, 177] width 75 height 13
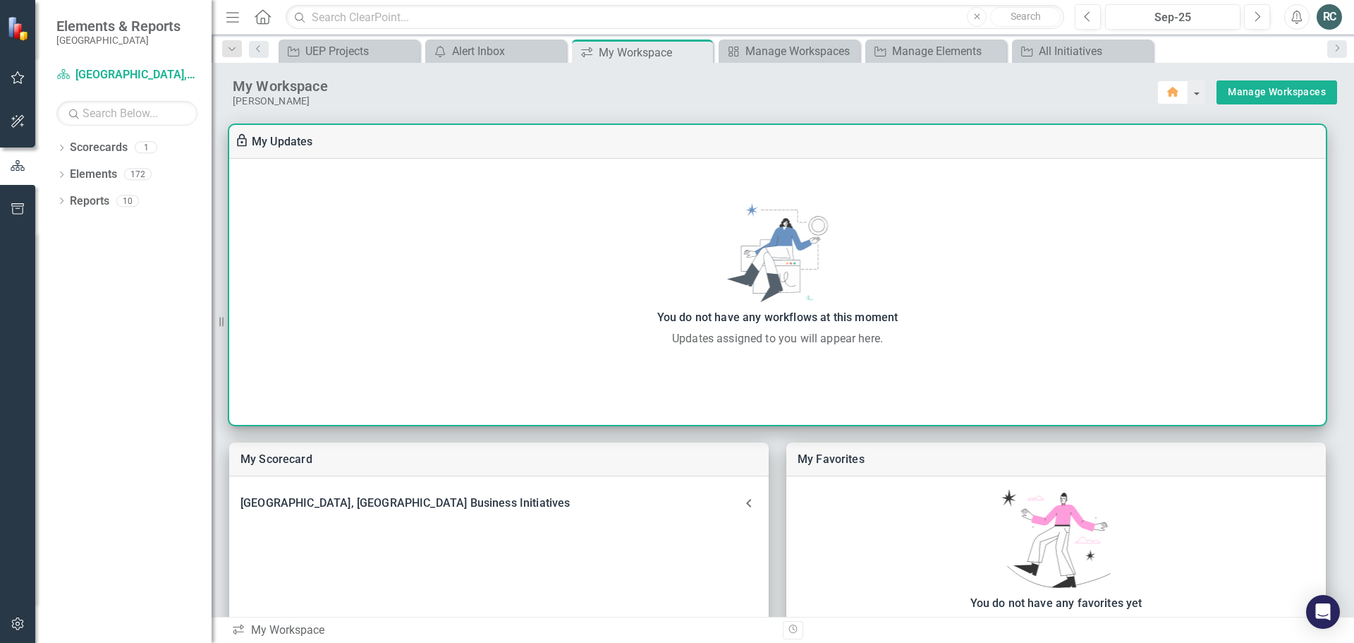
click at [686, 202] on div "You do not have any workflows at this moment Updates assigned to you will appea…" at bounding box center [777, 275] width 1097 height 232
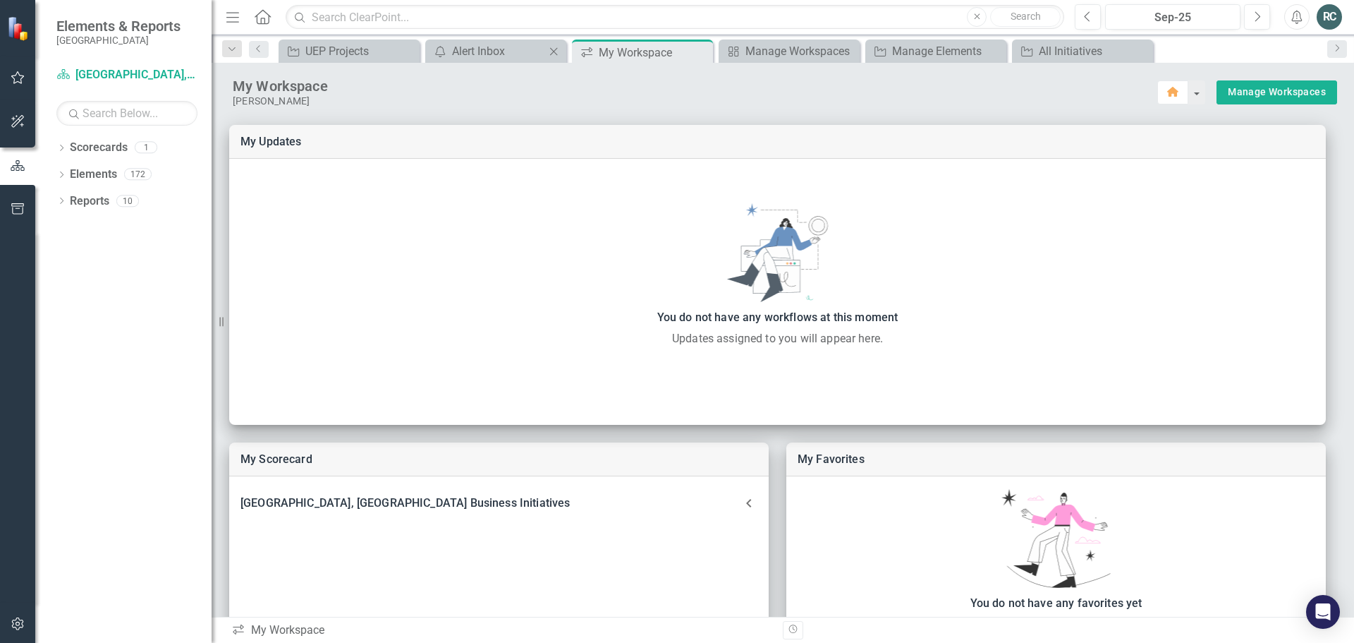
click at [502, 41] on div "icon.alertInbox Alert Inbox Close" at bounding box center [495, 50] width 141 height 23
click at [508, 54] on div "Alert Inbox" at bounding box center [498, 51] width 93 height 18
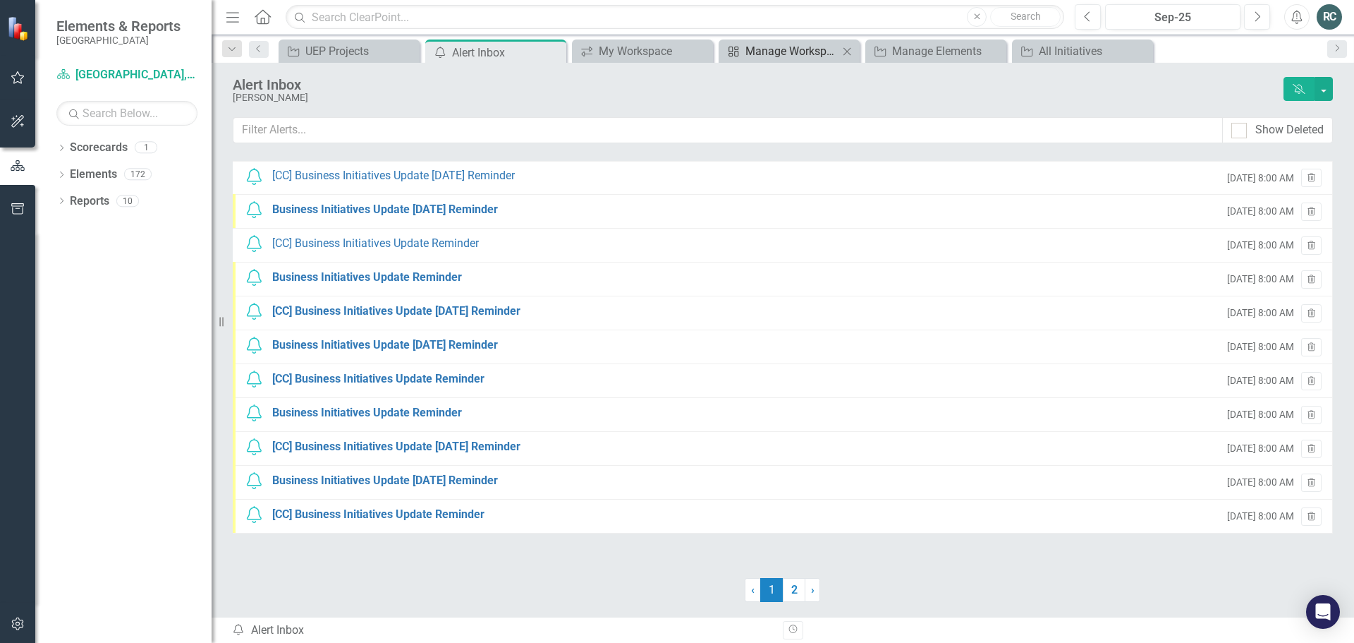
click at [798, 49] on div "Manage Workspaces" at bounding box center [791, 51] width 93 height 18
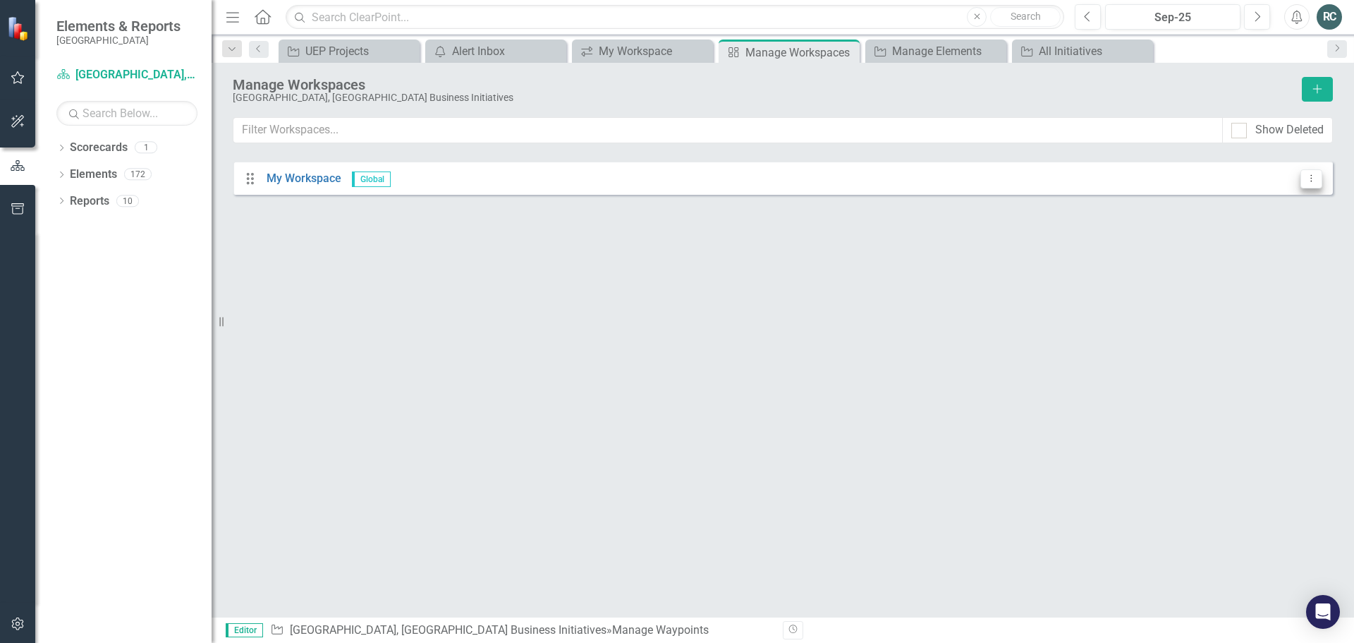
click at [1312, 182] on icon "Dropdown Menu" at bounding box center [1311, 177] width 12 height 9
click at [252, 181] on icon "Drag" at bounding box center [250, 178] width 18 height 14
click at [325, 174] on link "My Workspace" at bounding box center [304, 177] width 75 height 13
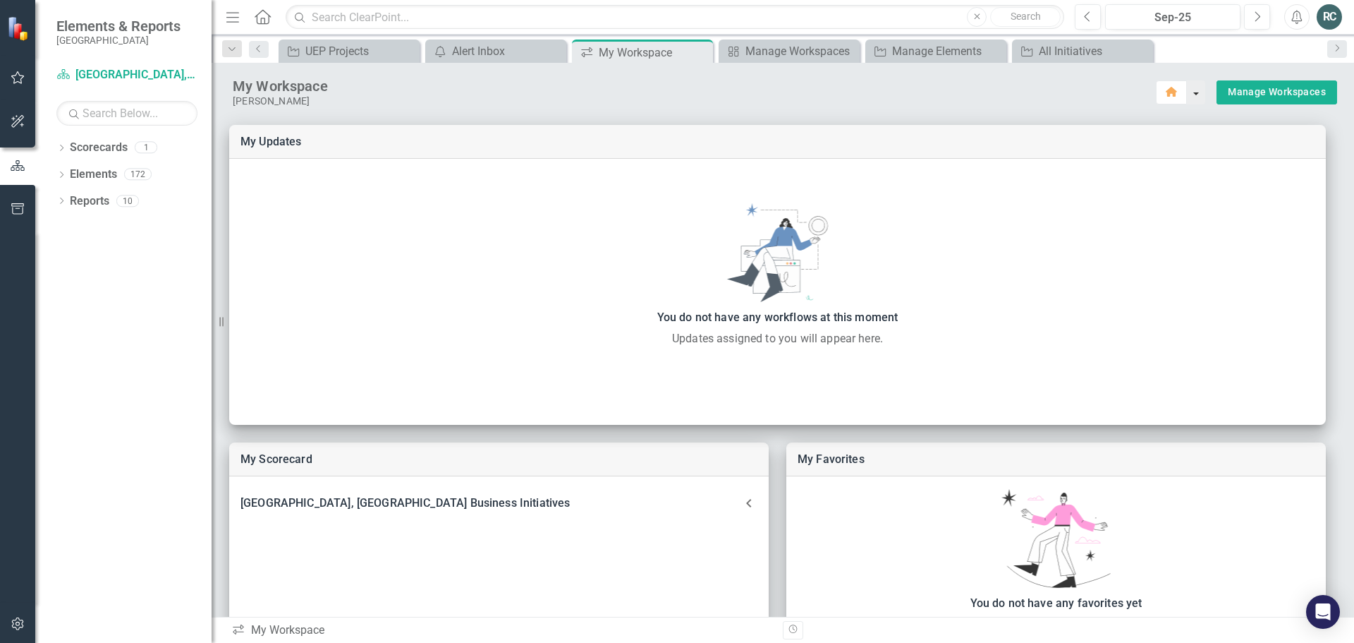
click at [1187, 97] on button "button" at bounding box center [1196, 92] width 18 height 24
click at [1035, 108] on div "My Scorecard Cape Coral, FL Business Initiatives Waypoint N1 West UEP Construct…" at bounding box center [783, 528] width 1143 height 843
click at [16, 209] on icon "button" at bounding box center [17, 208] width 13 height 11
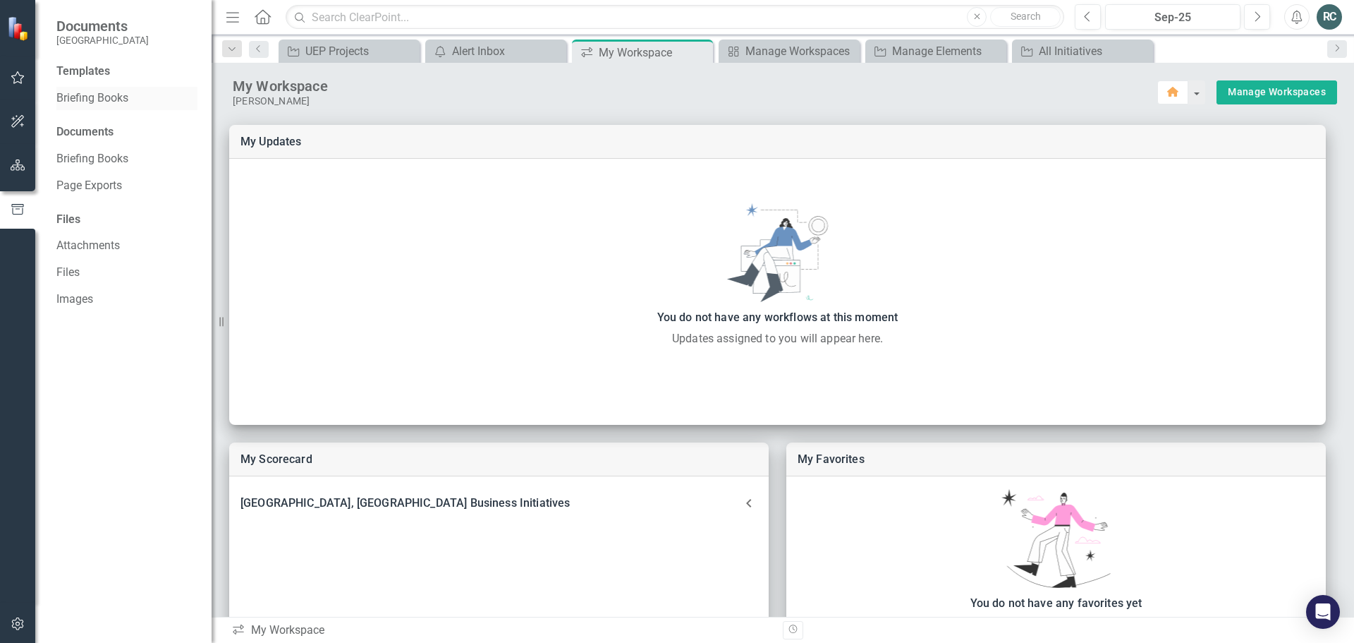
click at [124, 102] on link "Briefing Books" at bounding box center [126, 98] width 141 height 16
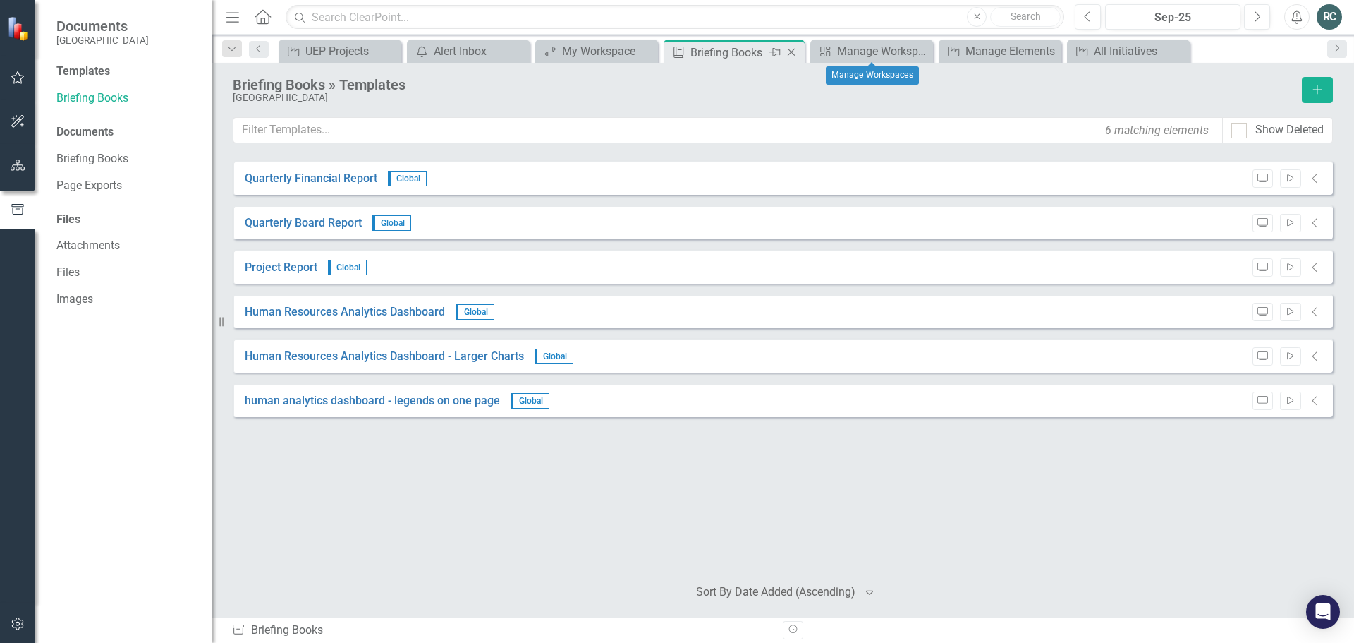
click at [794, 54] on icon "Close" at bounding box center [791, 52] width 14 height 11
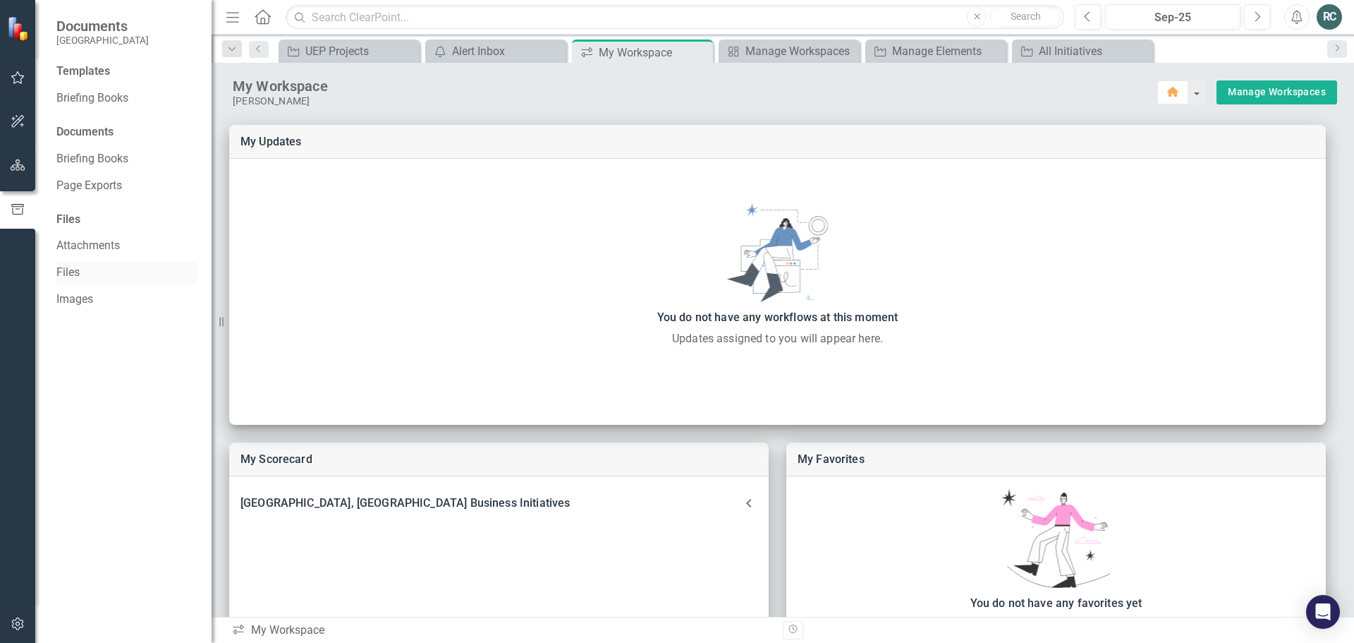
click at [68, 271] on link "Files" at bounding box center [126, 272] width 141 height 16
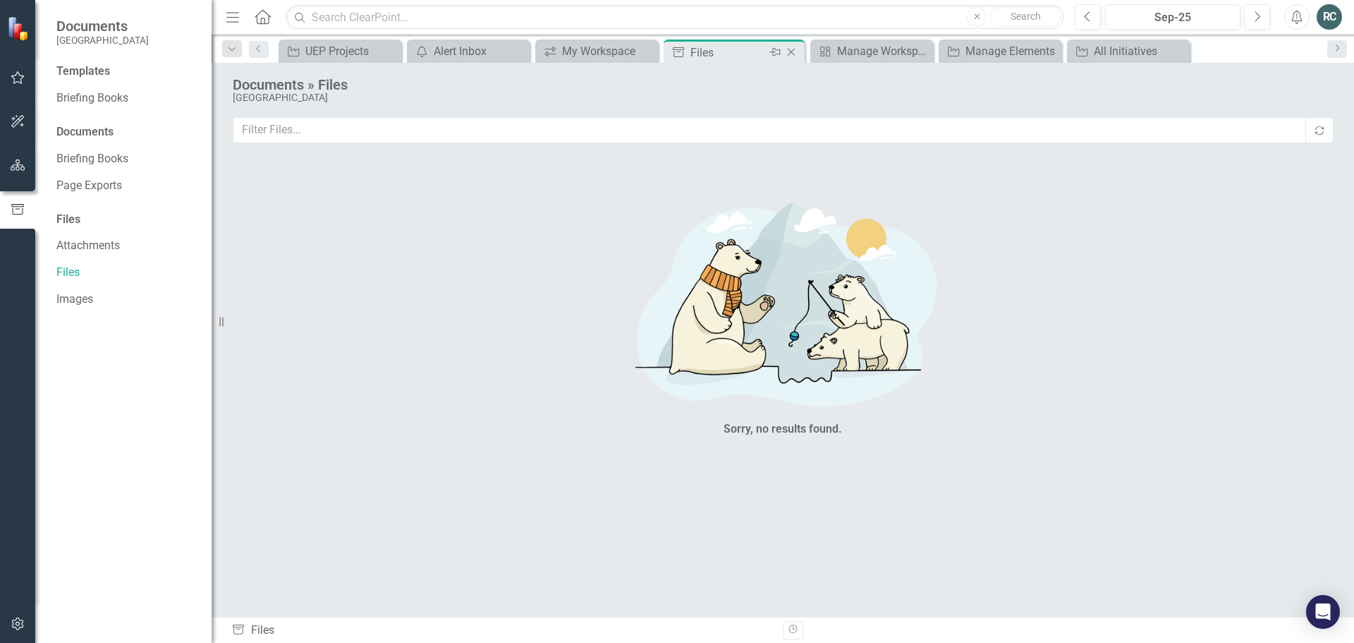
click at [791, 52] on icon "Close" at bounding box center [791, 52] width 14 height 11
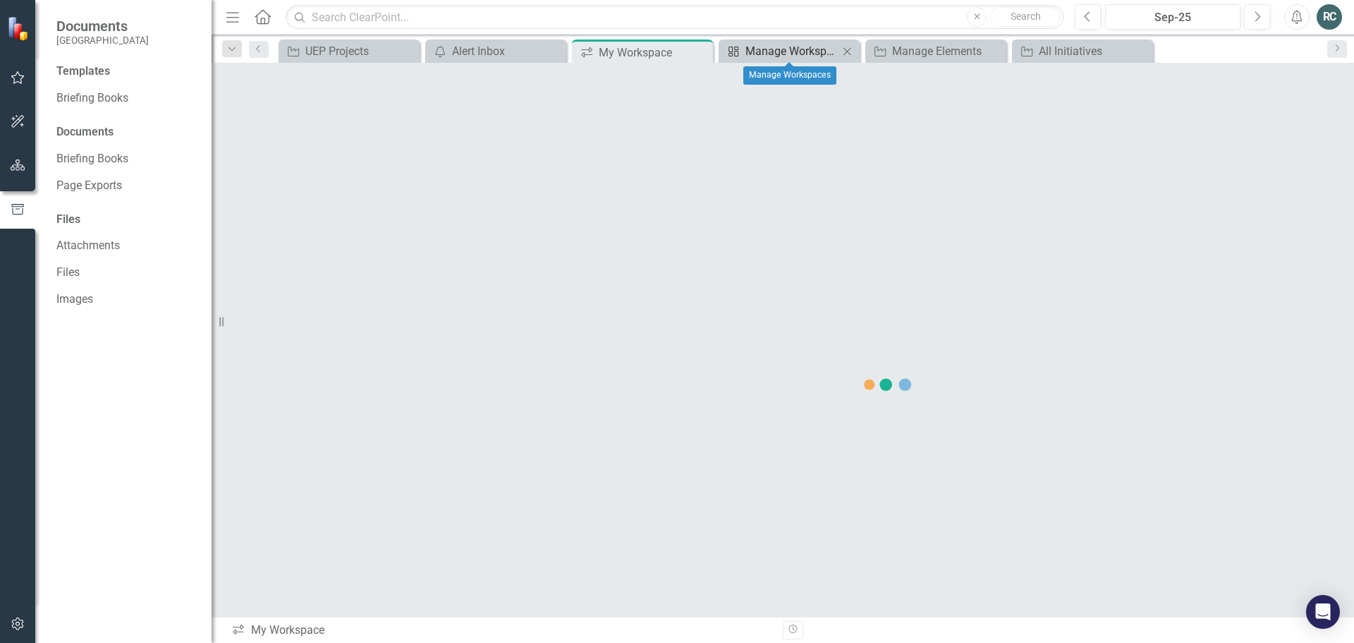
click at [777, 54] on div "Manage Workspaces" at bounding box center [791, 51] width 93 height 18
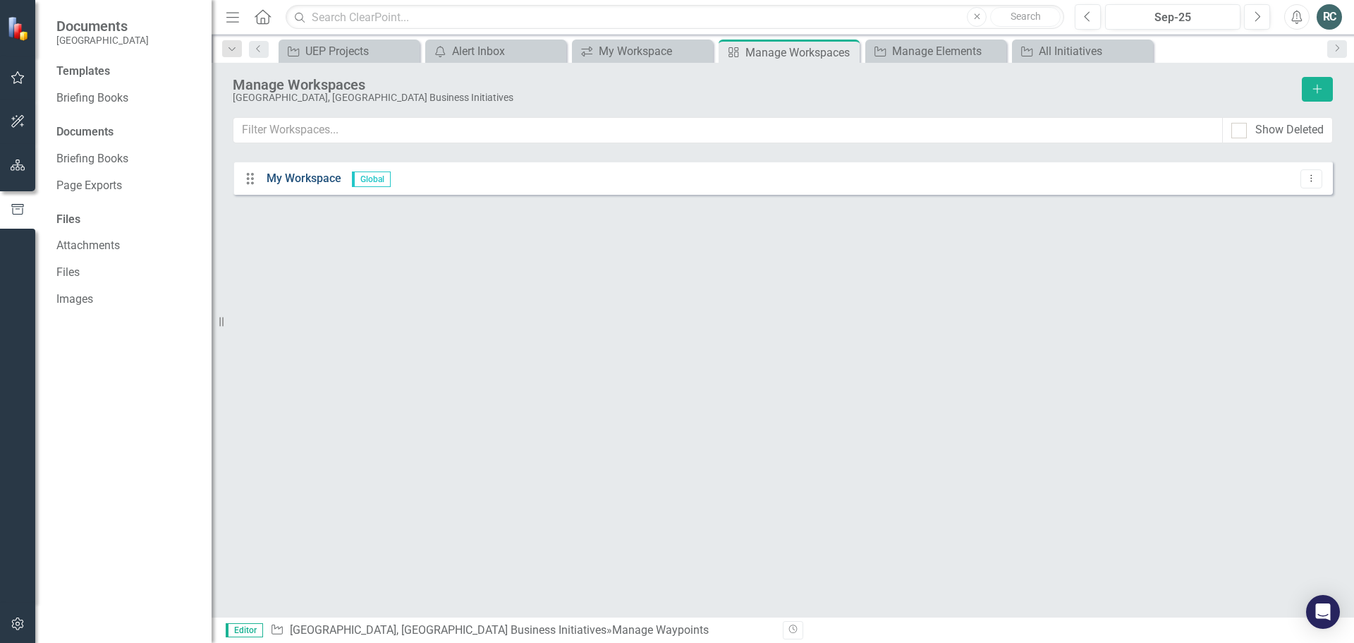
click at [298, 178] on link "My Workspace" at bounding box center [304, 177] width 75 height 13
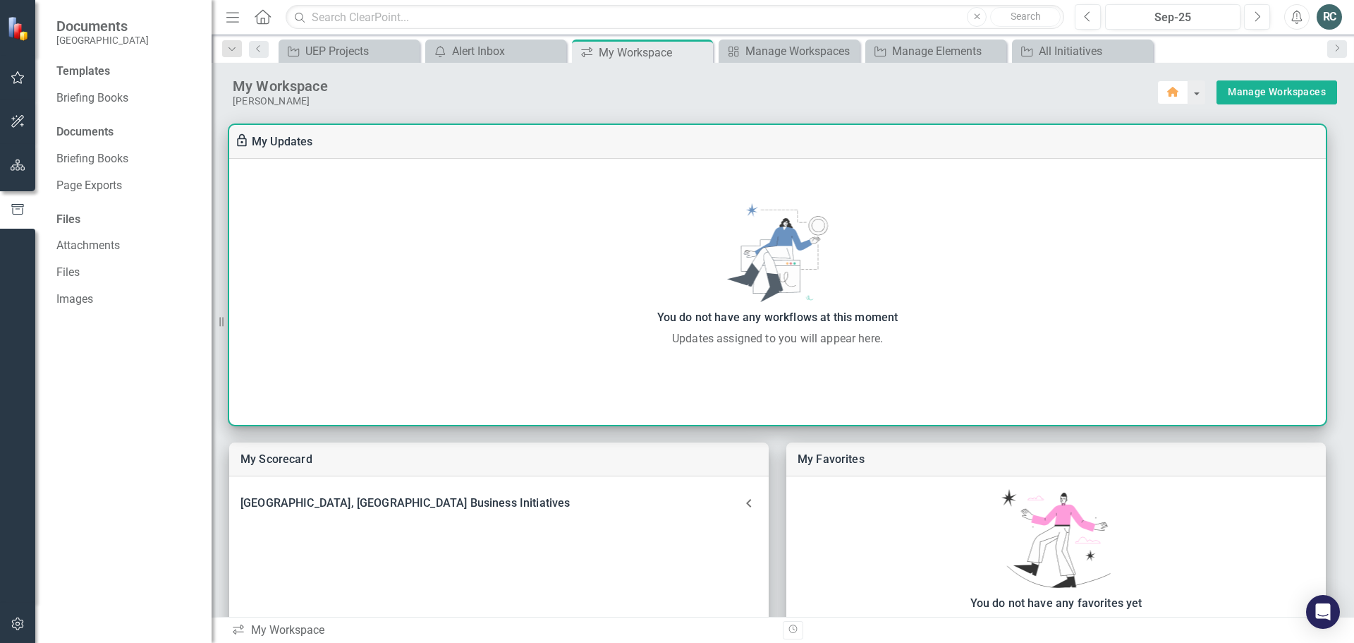
click at [772, 308] on div "You do not have any workflows at this moment" at bounding box center [777, 318] width 1083 height 20
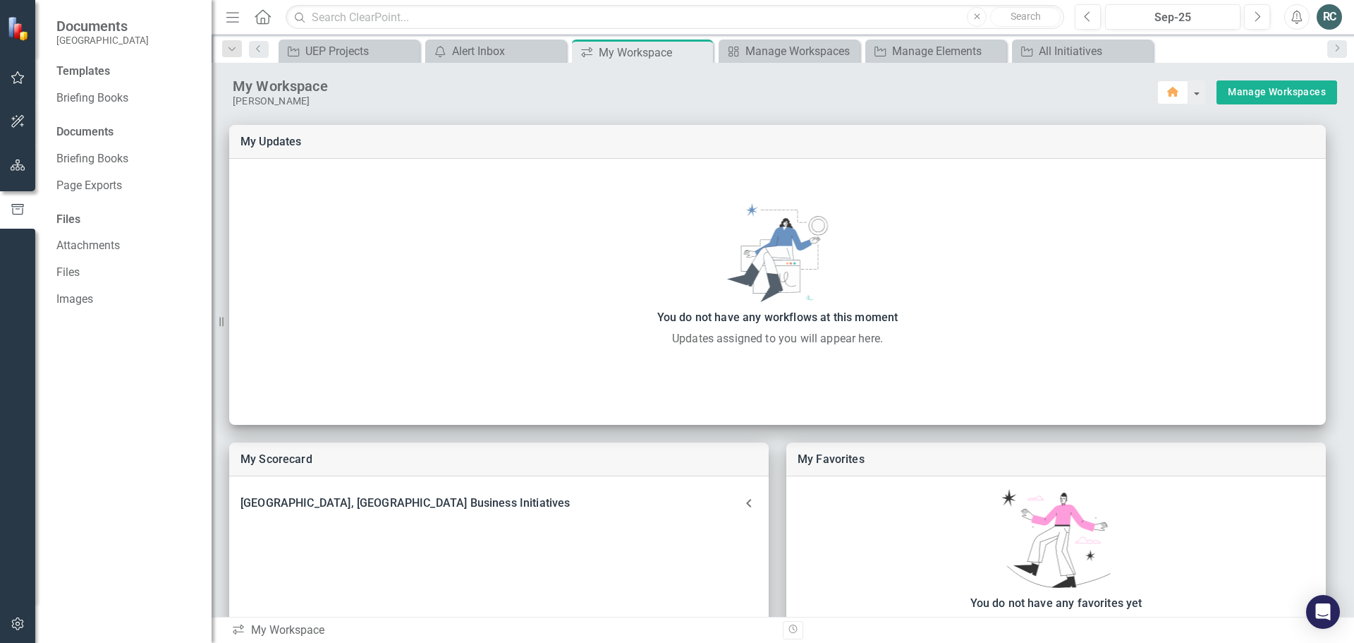
click at [266, 104] on div "[PERSON_NAME]" at bounding box center [695, 101] width 925 height 12
click at [1088, 53] on div "All Initiatives" at bounding box center [1085, 51] width 93 height 18
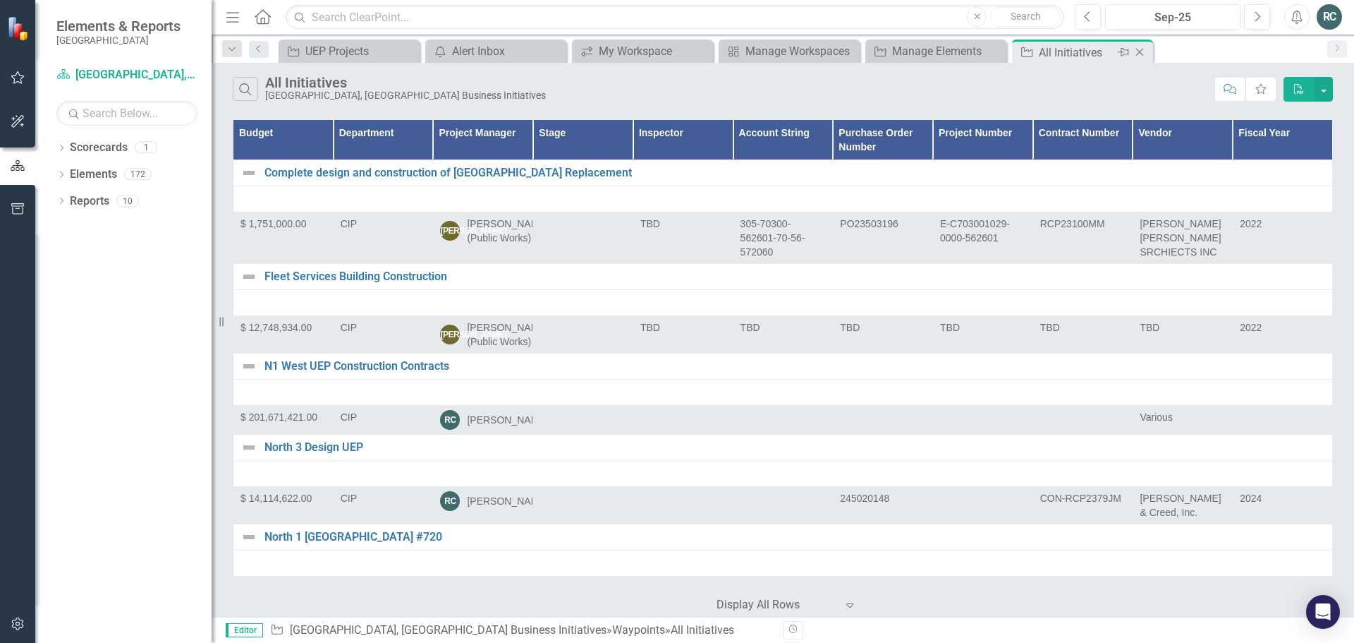
click at [1141, 52] on icon "Close" at bounding box center [1140, 52] width 14 height 11
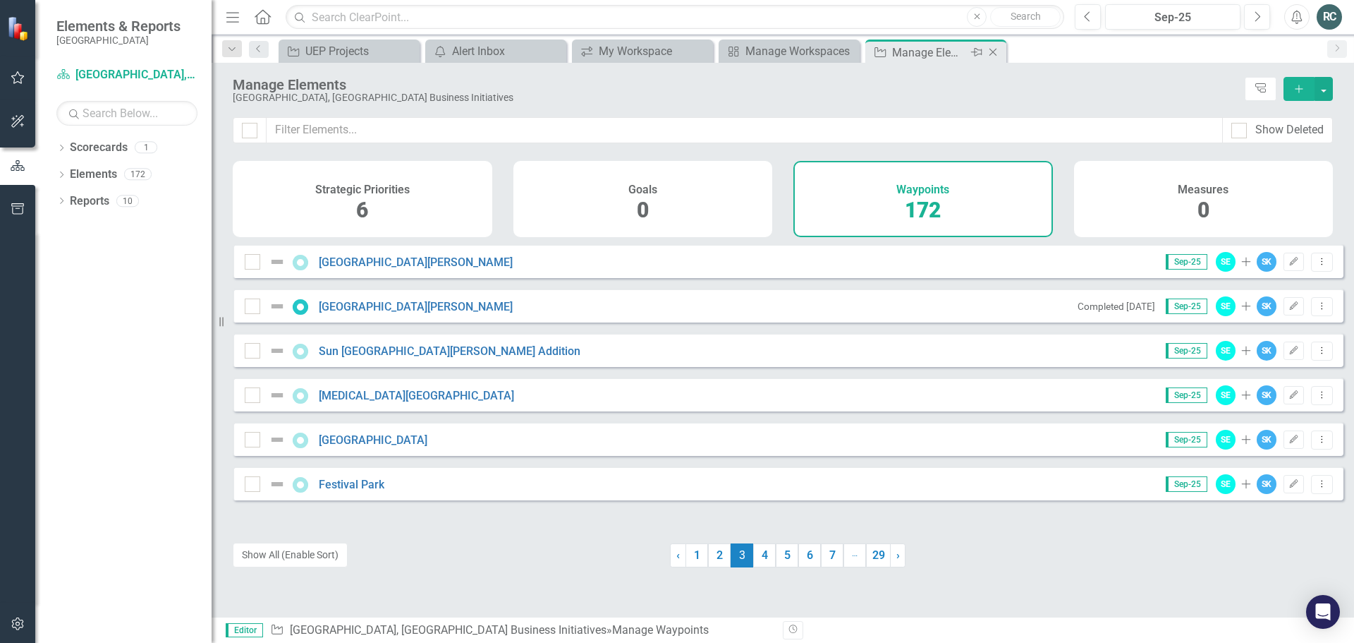
click at [992, 51] on icon at bounding box center [994, 53] width 8 height 8
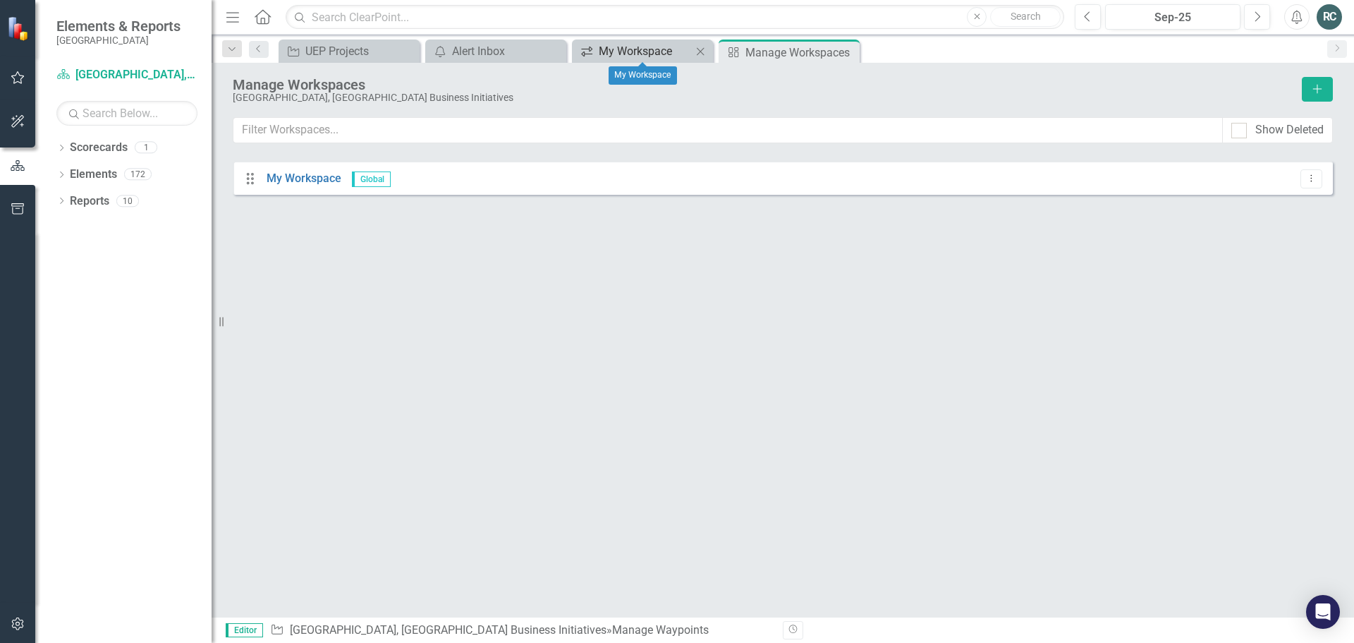
click at [601, 49] on div "My Workspace" at bounding box center [645, 51] width 93 height 18
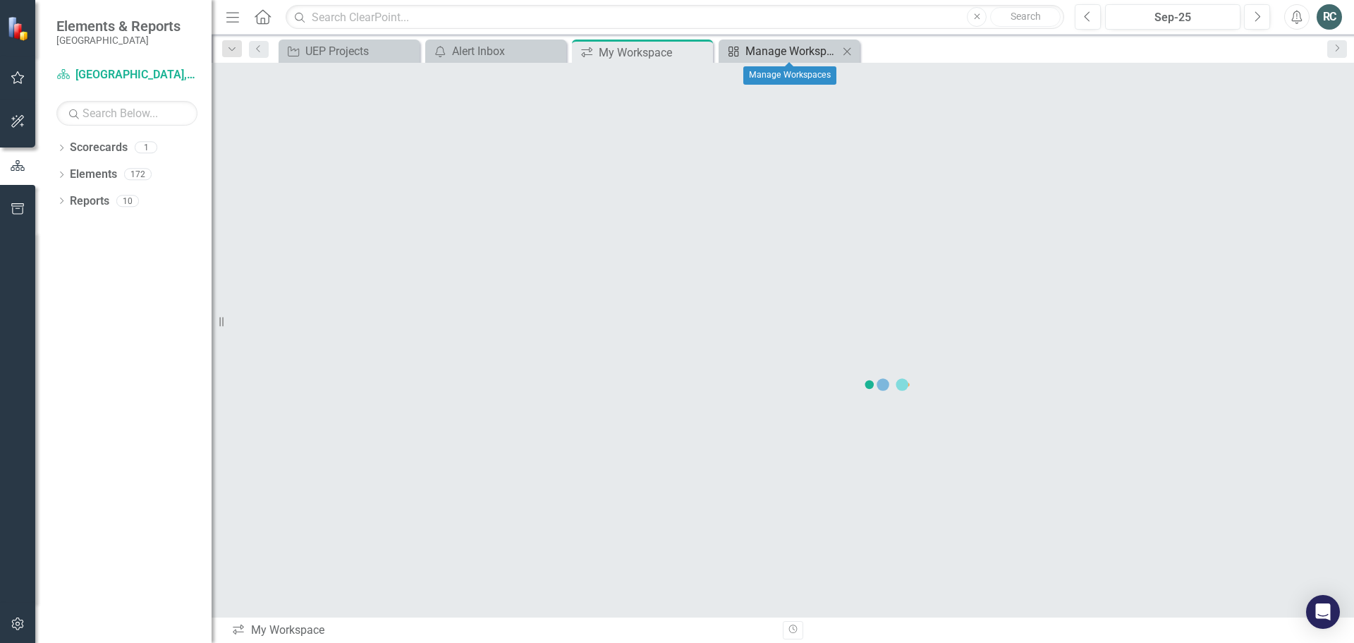
click at [801, 51] on div "Manage Workspaces" at bounding box center [791, 51] width 93 height 18
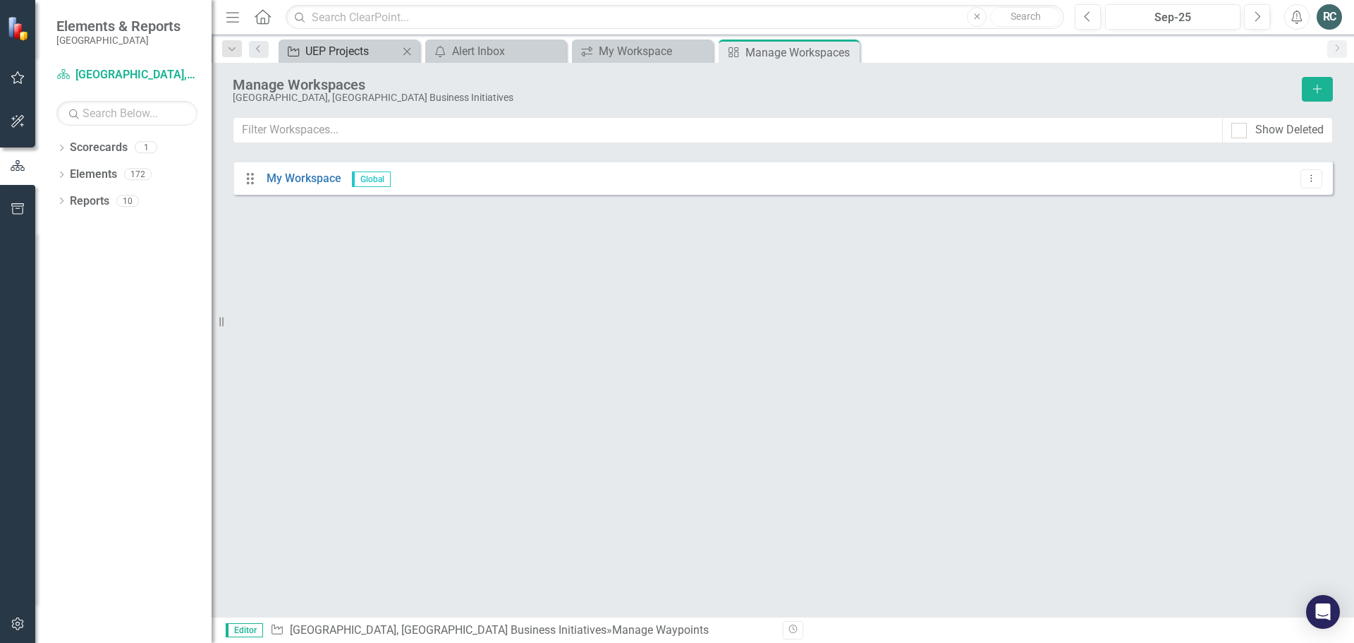
click at [357, 54] on div "UEP Projects" at bounding box center [351, 51] width 93 height 18
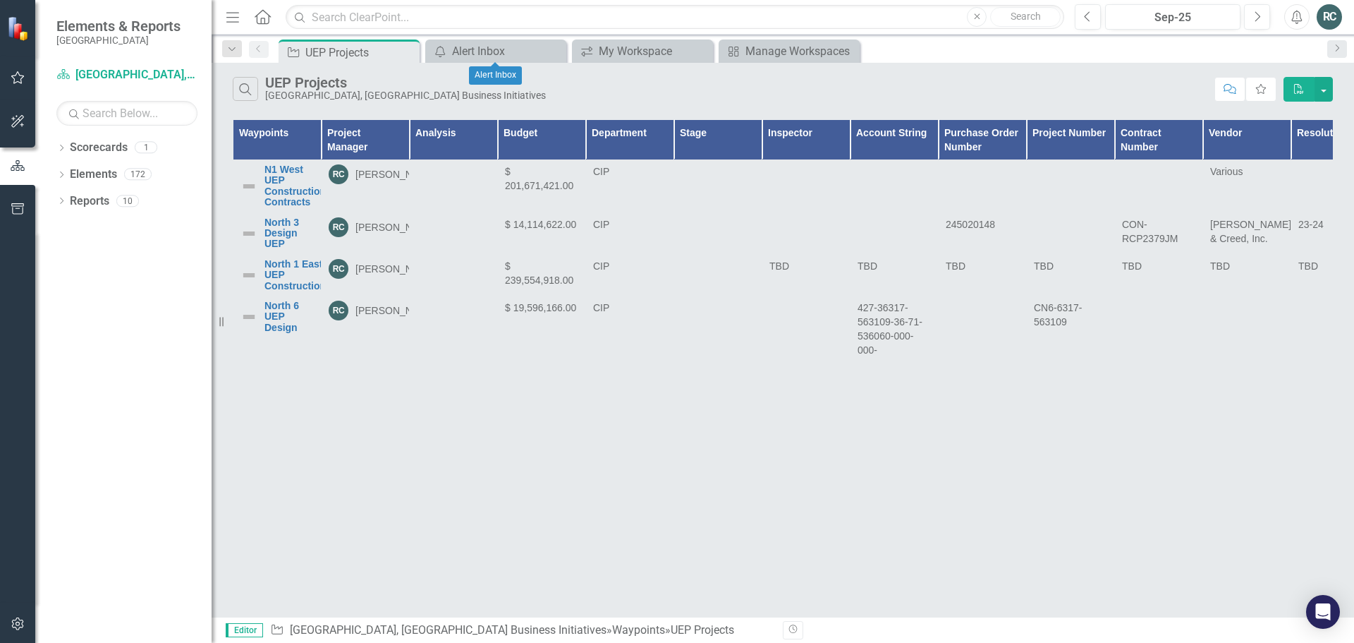
click at [485, 39] on div "Dropdown Search Waypoint UEP Projects Pin icon.alertInbox Alert Inbox Close ico…" at bounding box center [783, 49] width 1143 height 28
click at [497, 40] on div "icon.alertInbox Alert Inbox Close" at bounding box center [495, 50] width 141 height 23
click at [500, 48] on div "Alert Inbox" at bounding box center [498, 51] width 93 height 18
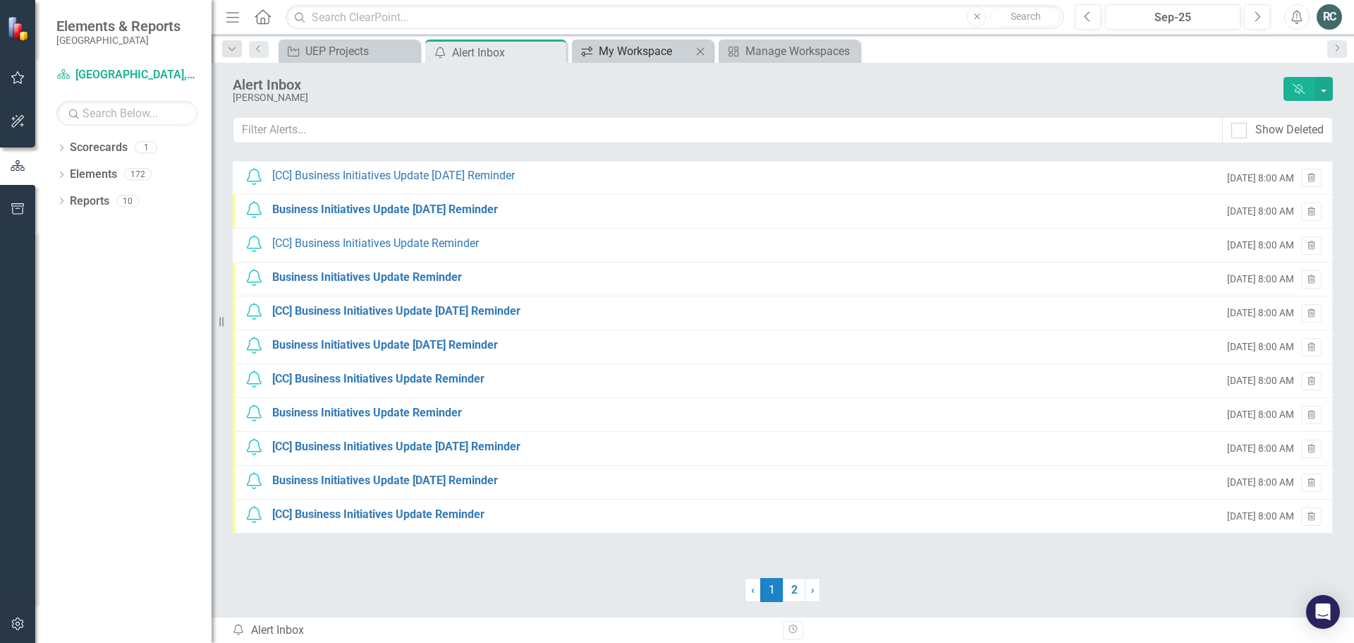
click at [652, 52] on div "My Workspace" at bounding box center [645, 51] width 93 height 18
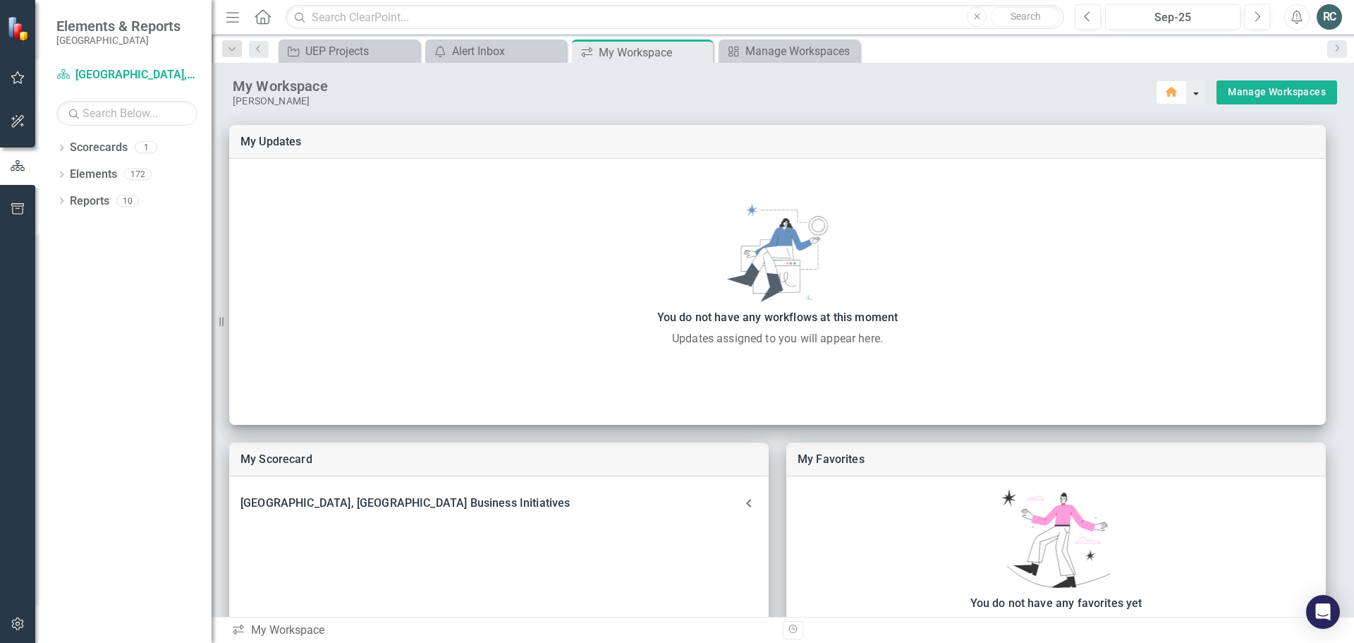
click at [1187, 99] on button "button" at bounding box center [1196, 92] width 18 height 24
click at [1258, 97] on link "Manage Workspaces" at bounding box center [1277, 92] width 98 height 18
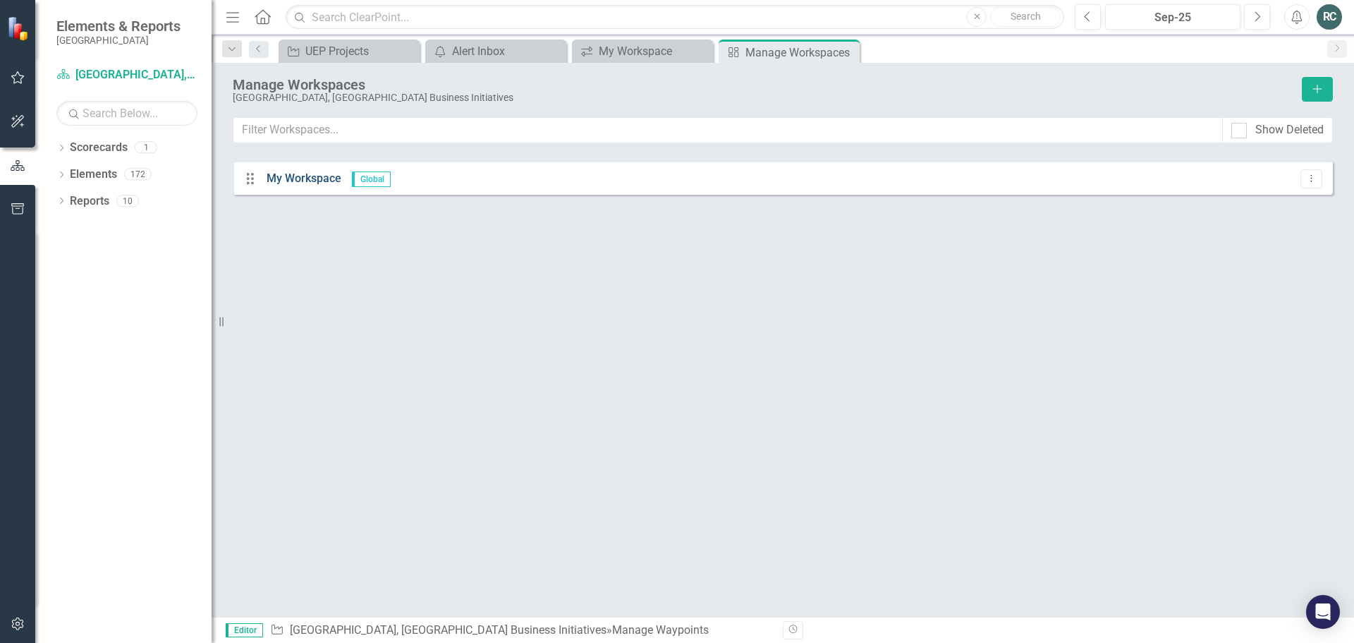
click at [319, 181] on link "My Workspace" at bounding box center [304, 177] width 75 height 13
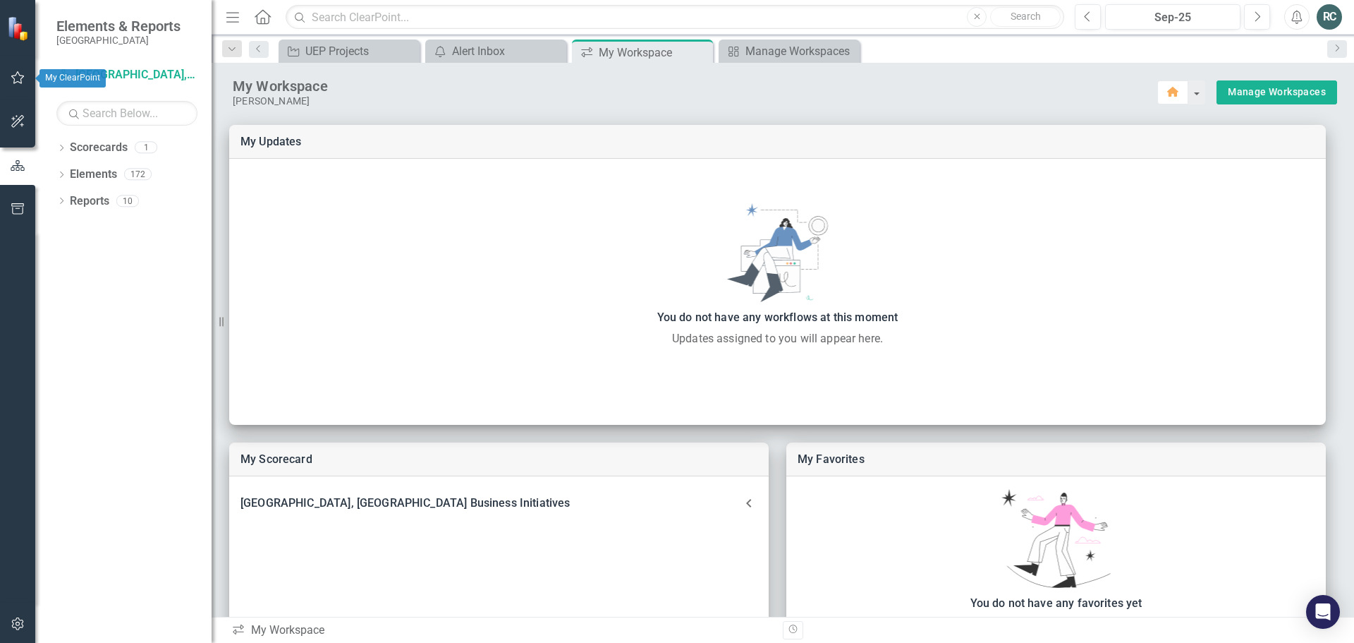
click at [18, 82] on icon "button" at bounding box center [17, 77] width 13 height 13
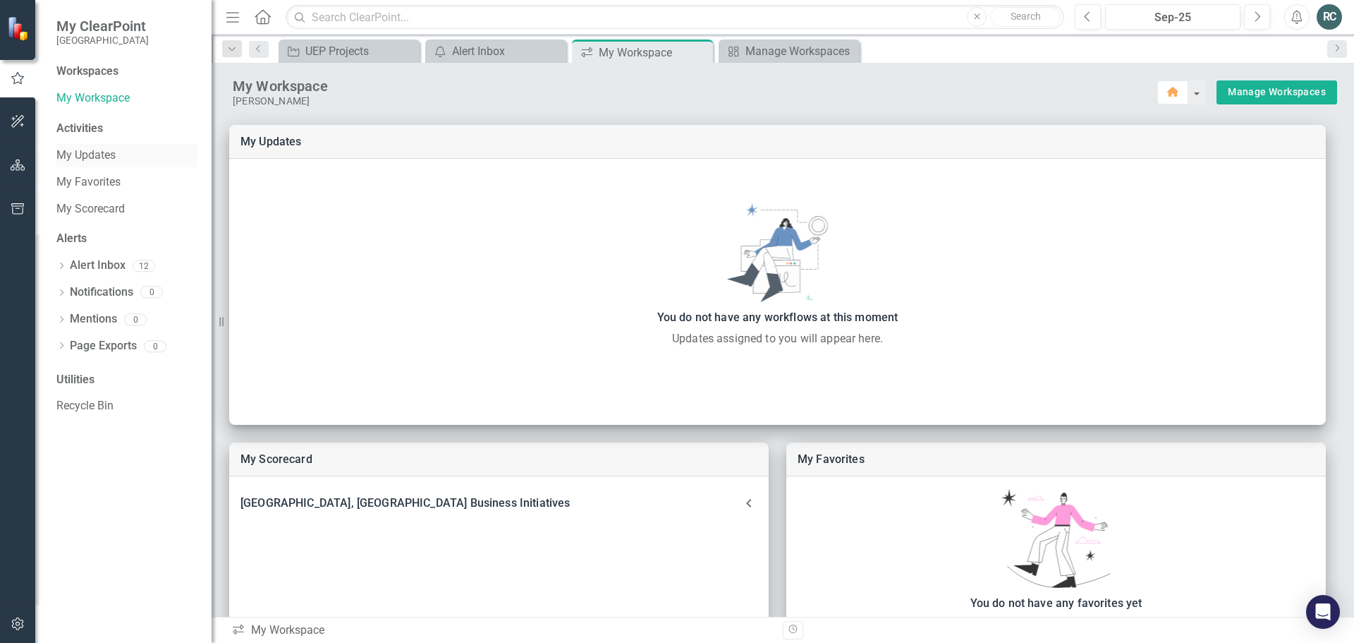
click at [107, 151] on link "My Updates" at bounding box center [126, 155] width 141 height 16
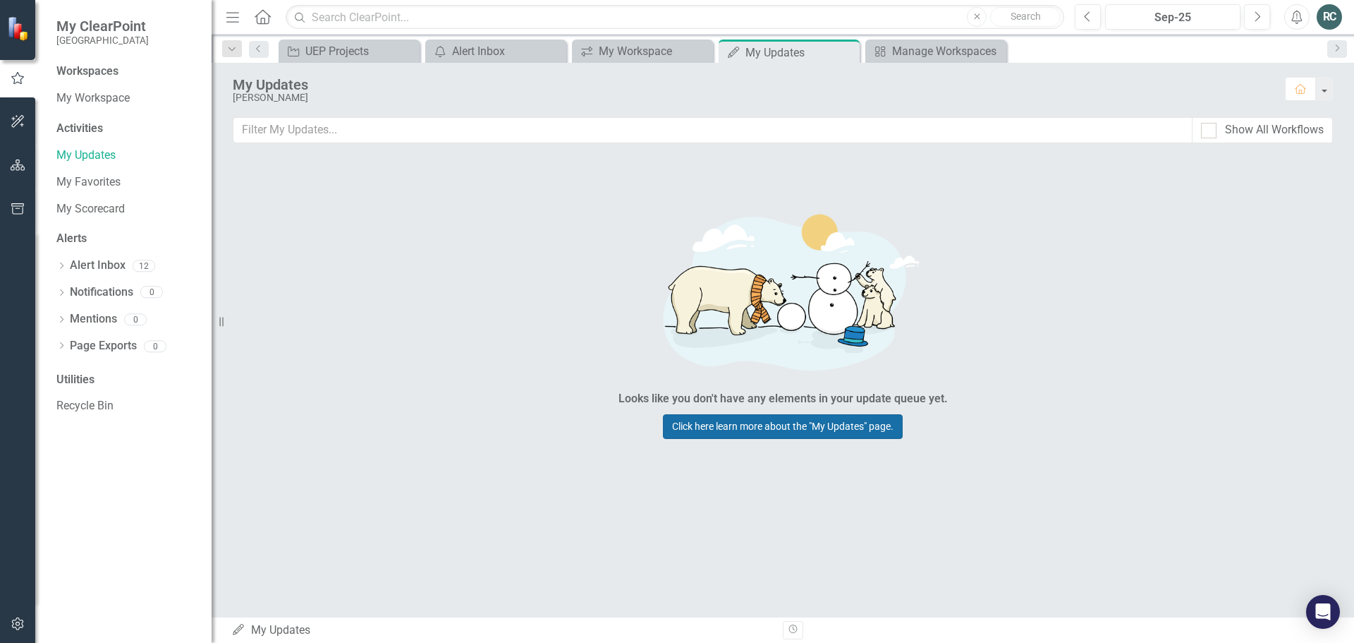
click at [843, 424] on link "Click here learn more about the "My Updates" page." at bounding box center [783, 426] width 240 height 25
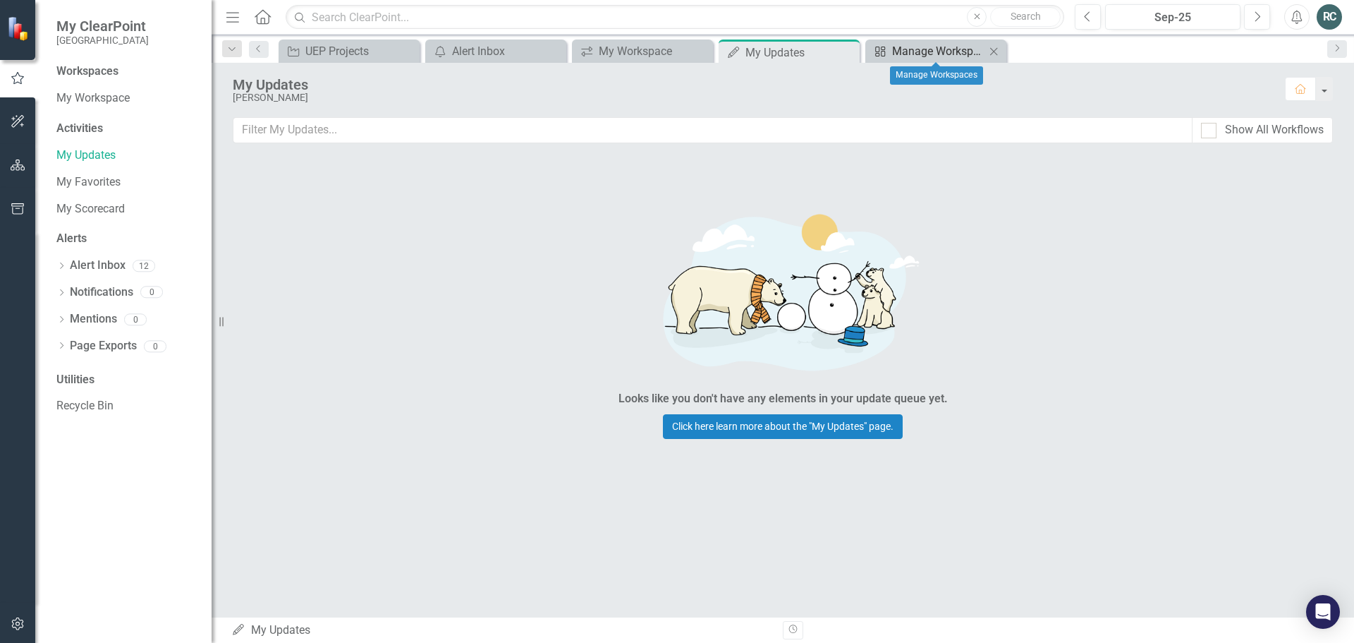
click at [930, 43] on div "Manage Workspaces" at bounding box center [938, 51] width 93 height 18
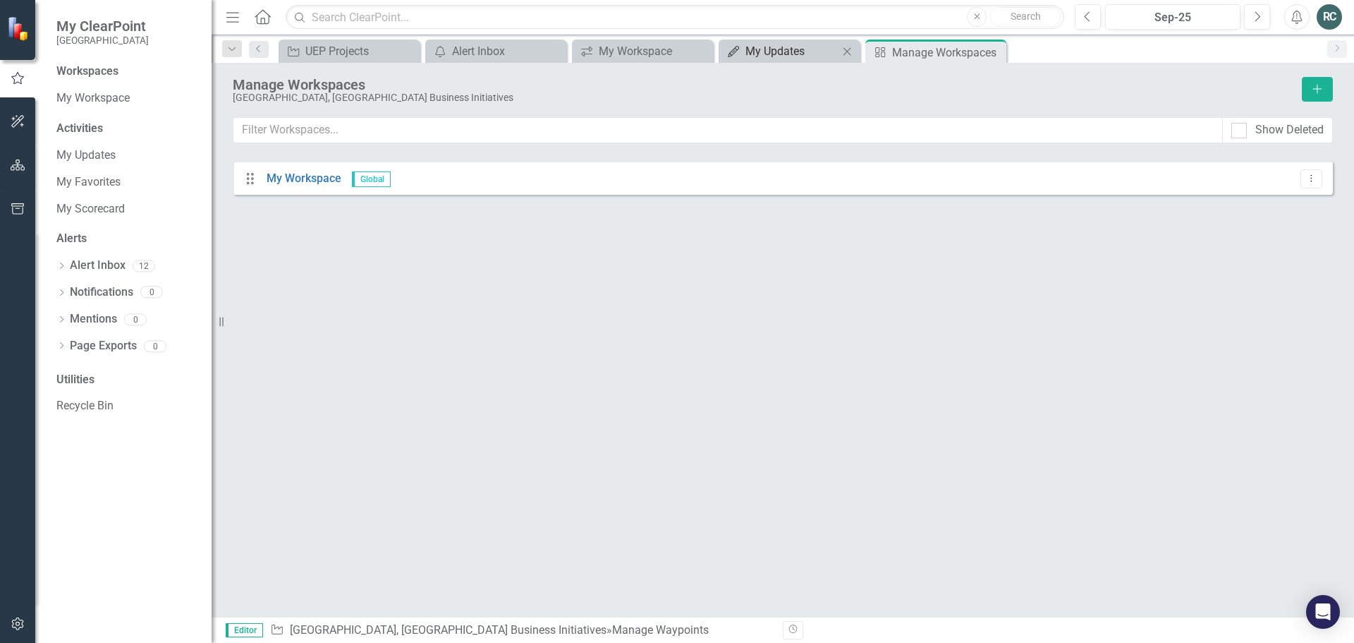
click at [784, 47] on div "My Updates" at bounding box center [791, 51] width 93 height 18
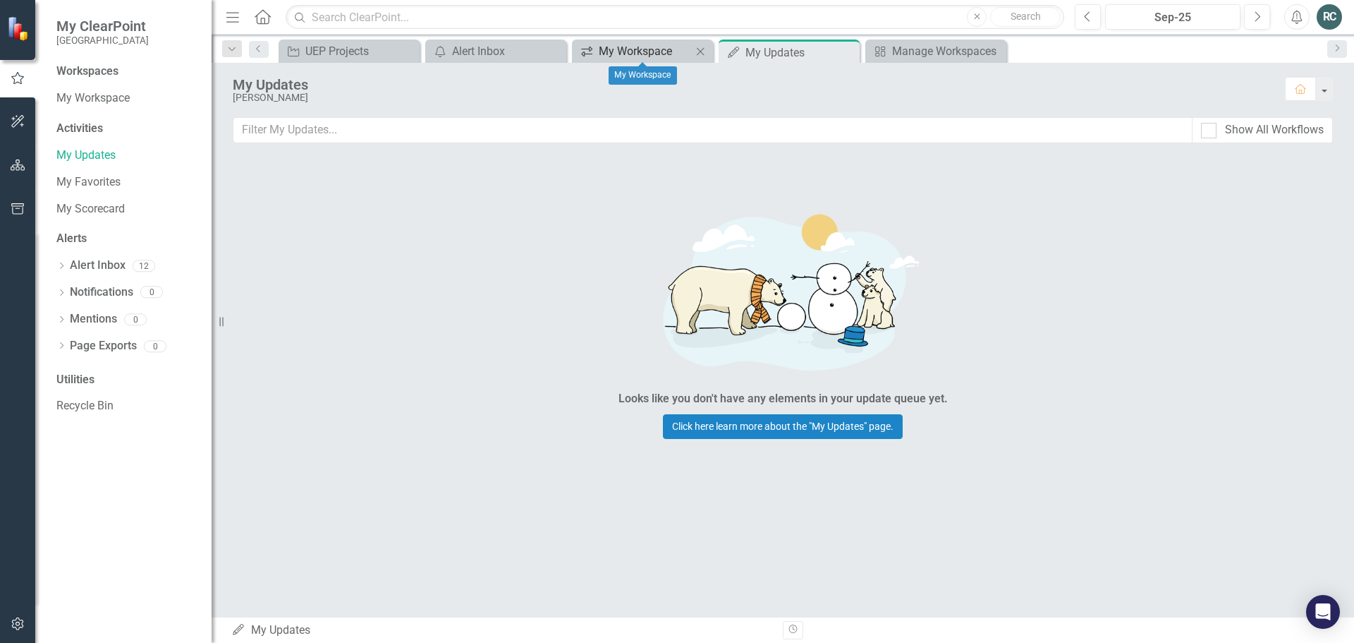
click at [657, 56] on div "My Workspace" at bounding box center [645, 51] width 93 height 18
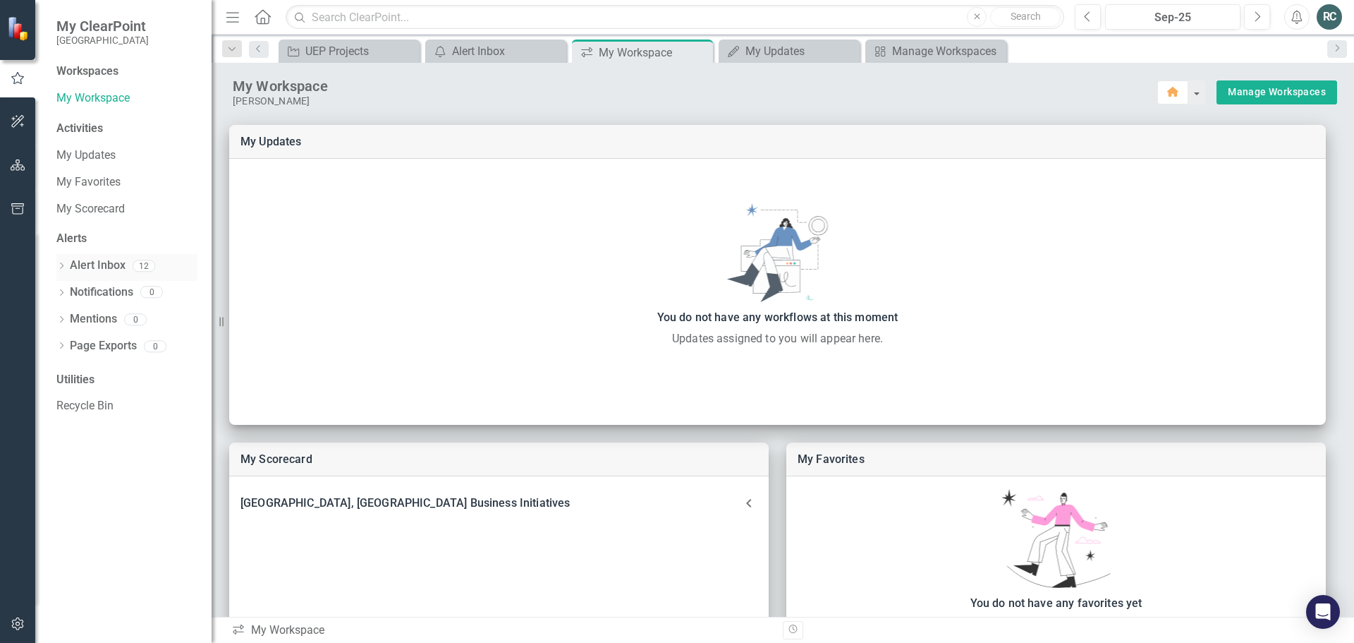
click at [88, 262] on link "Alert Inbox" at bounding box center [98, 265] width 56 height 16
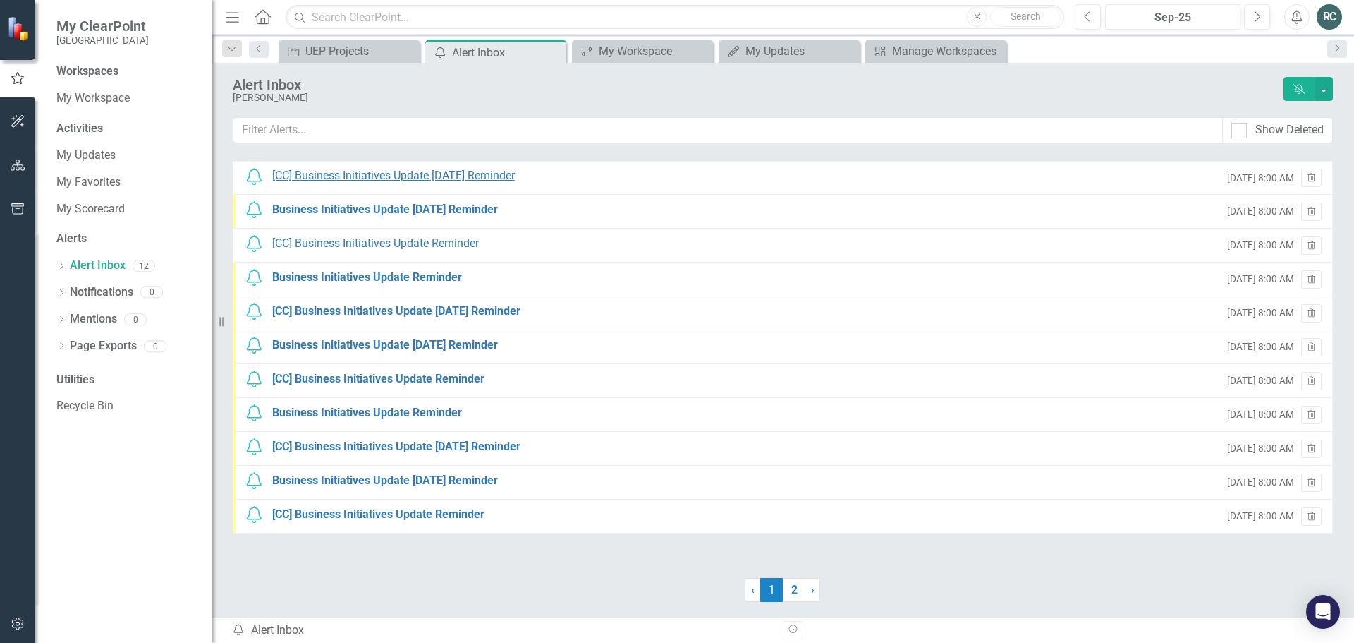
click at [481, 169] on div "[CC] Business Initiatives Update [DATE] Reminder" at bounding box center [393, 176] width 243 height 16
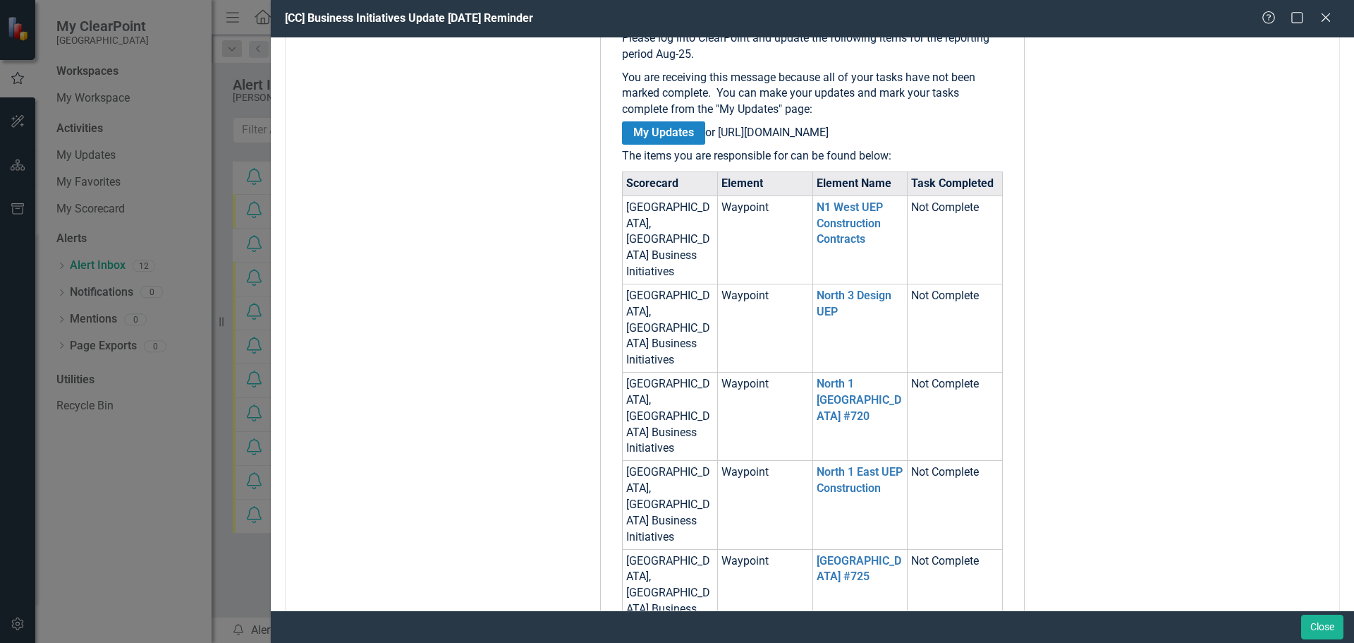
scroll to position [363, 0]
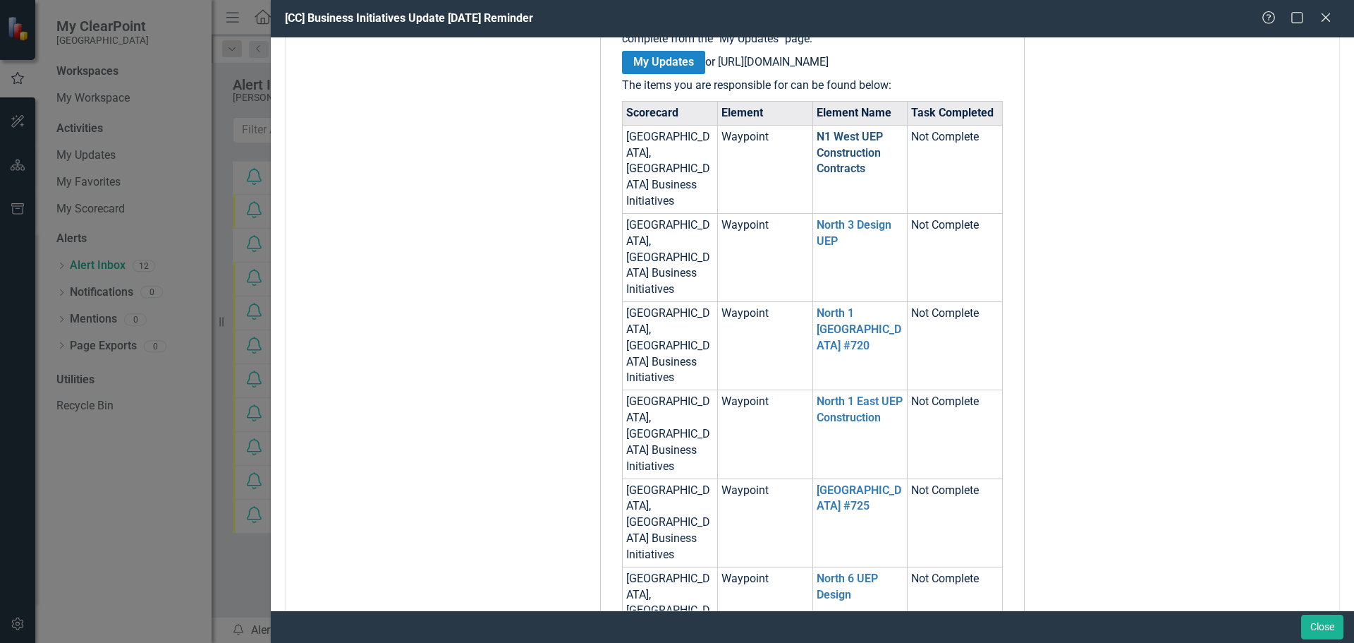
click at [838, 164] on link "N1 West UEP Construction Contracts" at bounding box center [850, 153] width 66 height 46
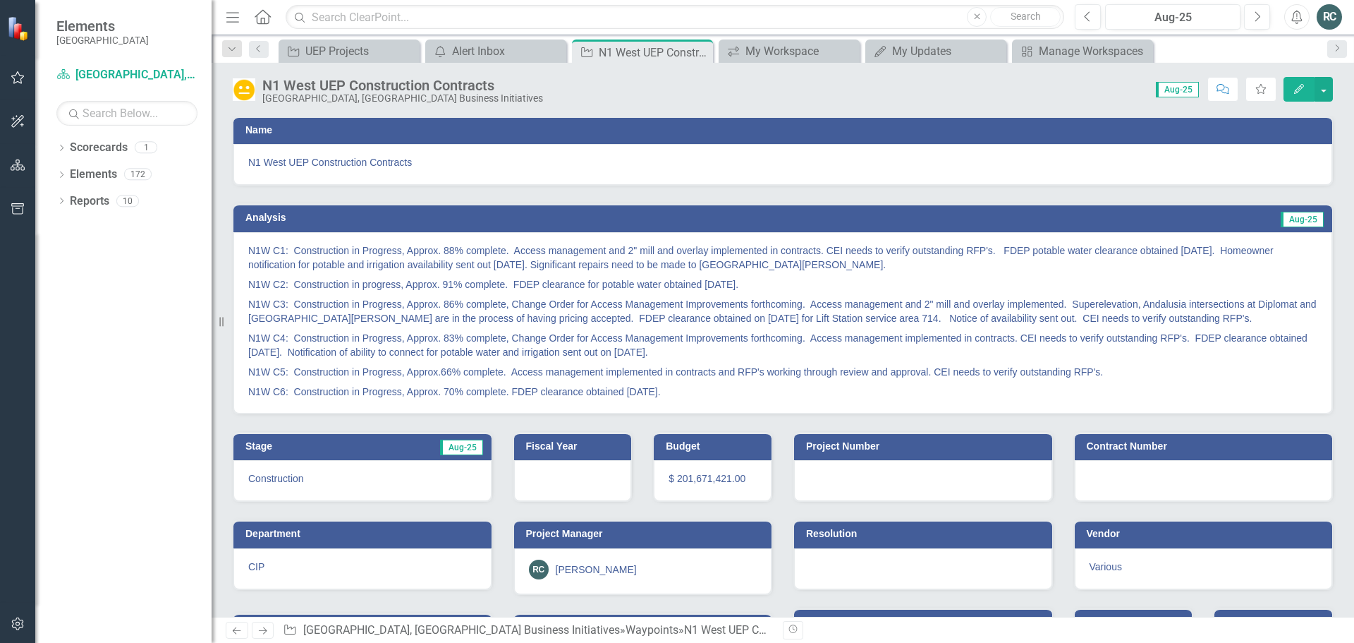
click at [1303, 89] on icon "Edit" at bounding box center [1299, 89] width 13 height 10
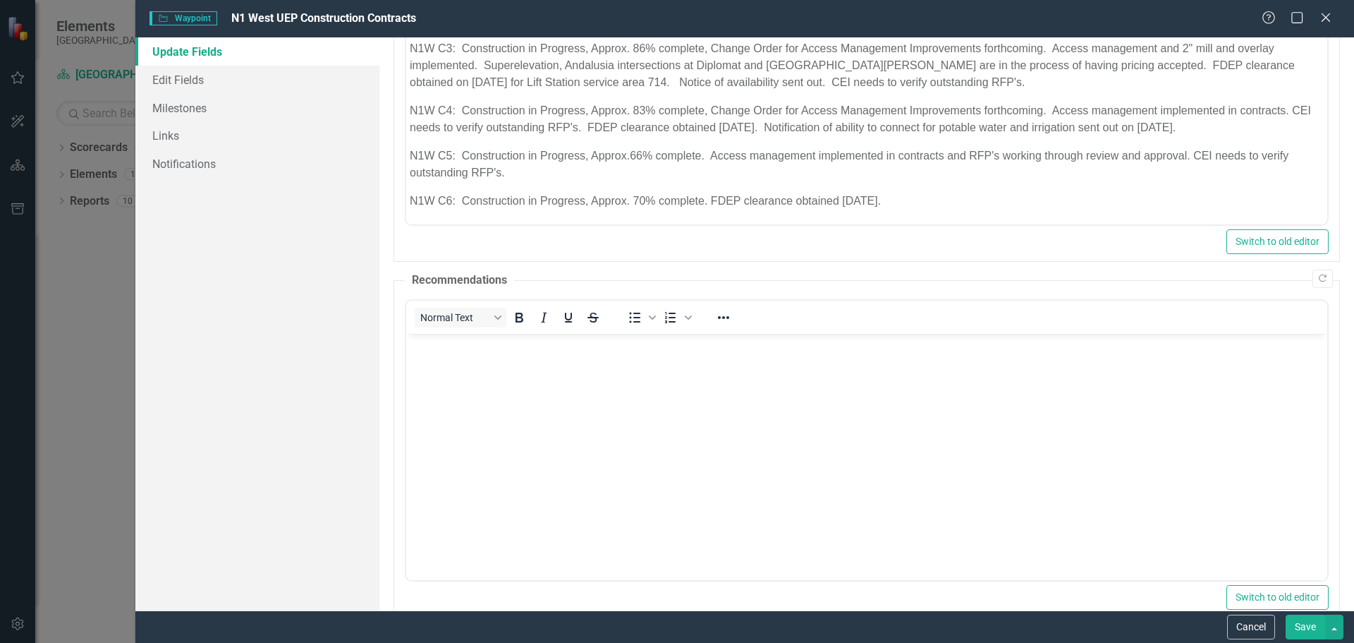
scroll to position [444, 0]
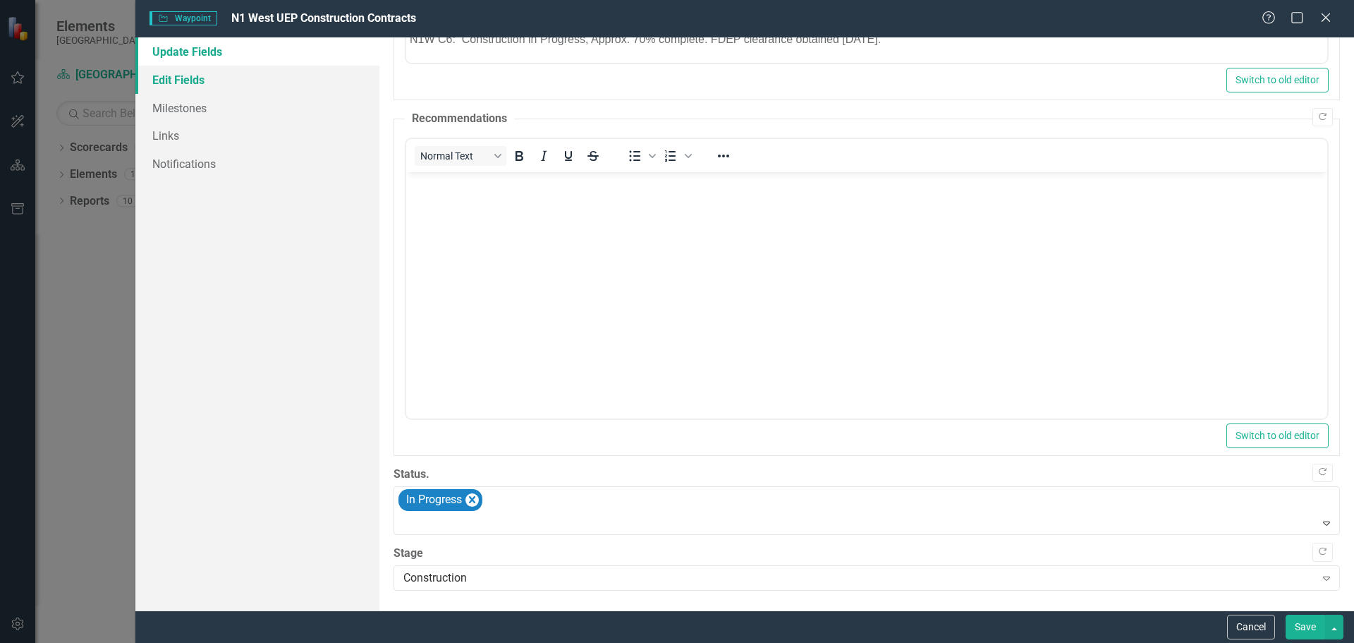
click at [173, 81] on link "Edit Fields" at bounding box center [257, 80] width 244 height 28
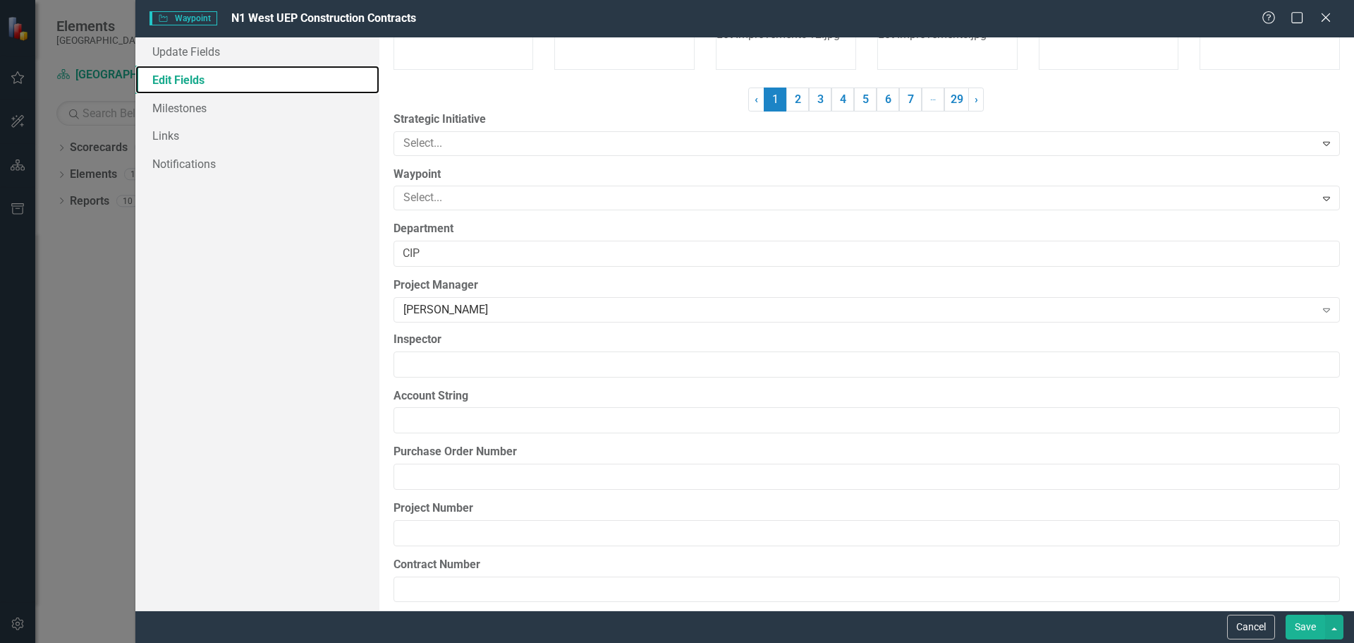
scroll to position [1411, 0]
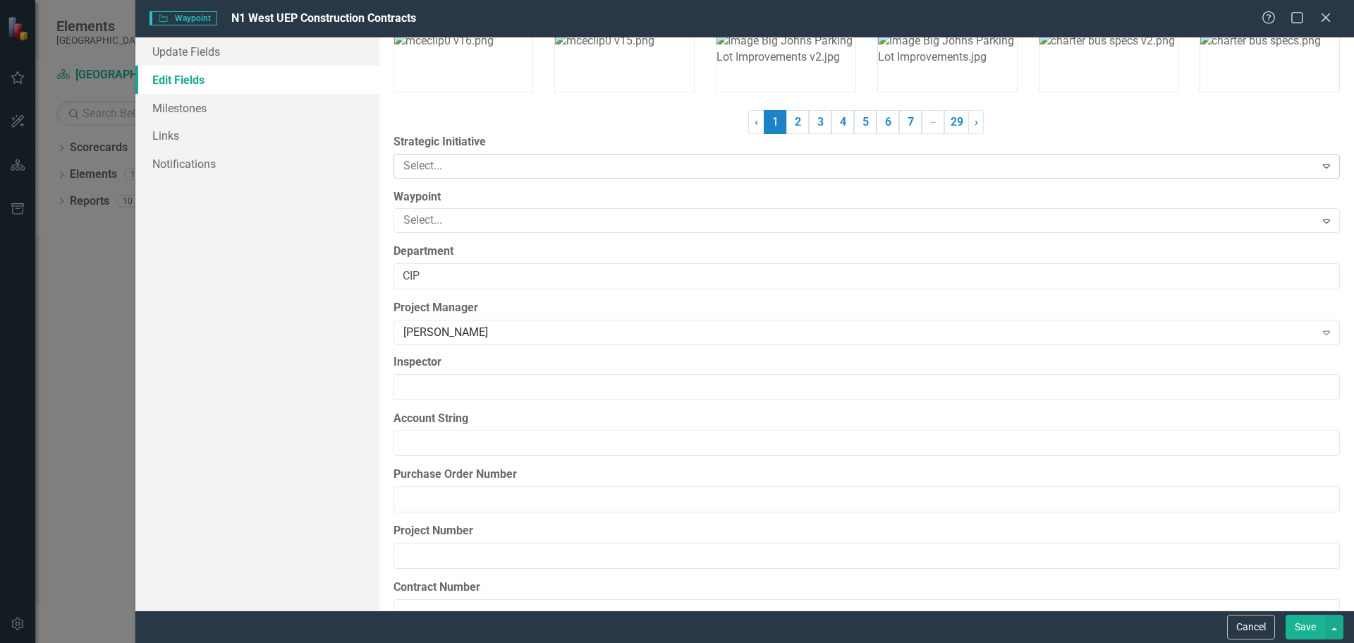
click at [1320, 169] on icon "Expand" at bounding box center [1327, 165] width 14 height 11
click at [351, 241] on div "Update Fields Edit Fields Milestones Links Notifications" at bounding box center [257, 323] width 244 height 573
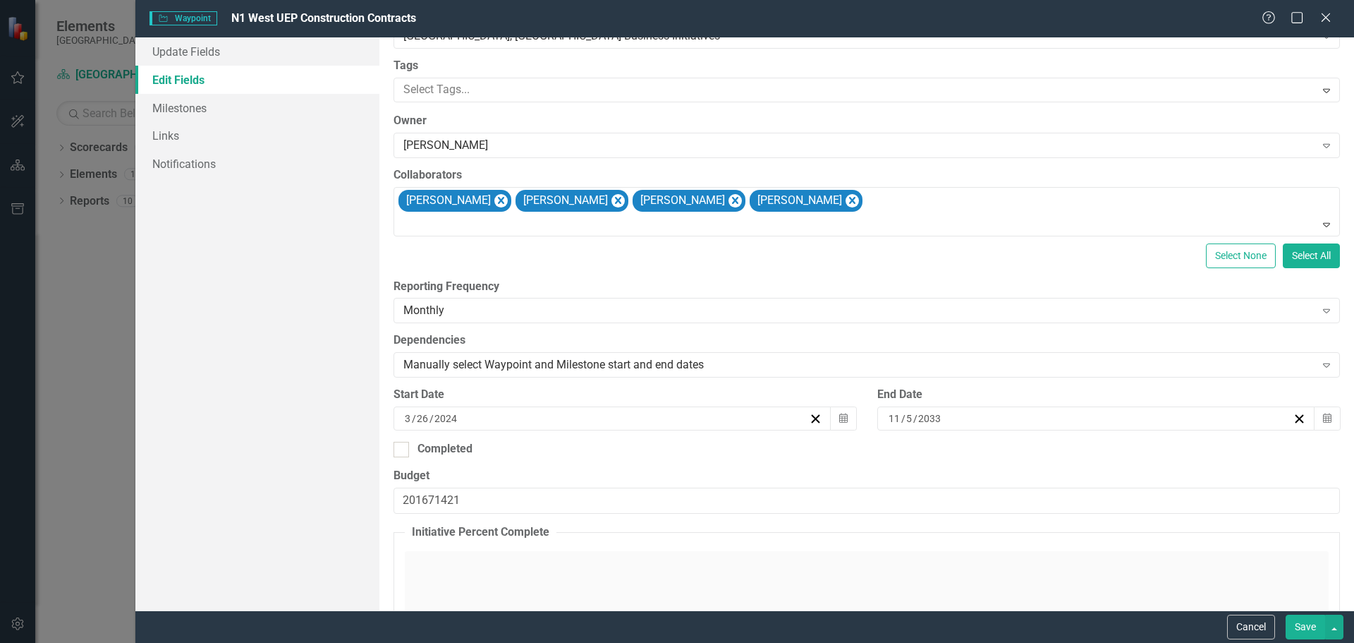
scroll to position [0, 0]
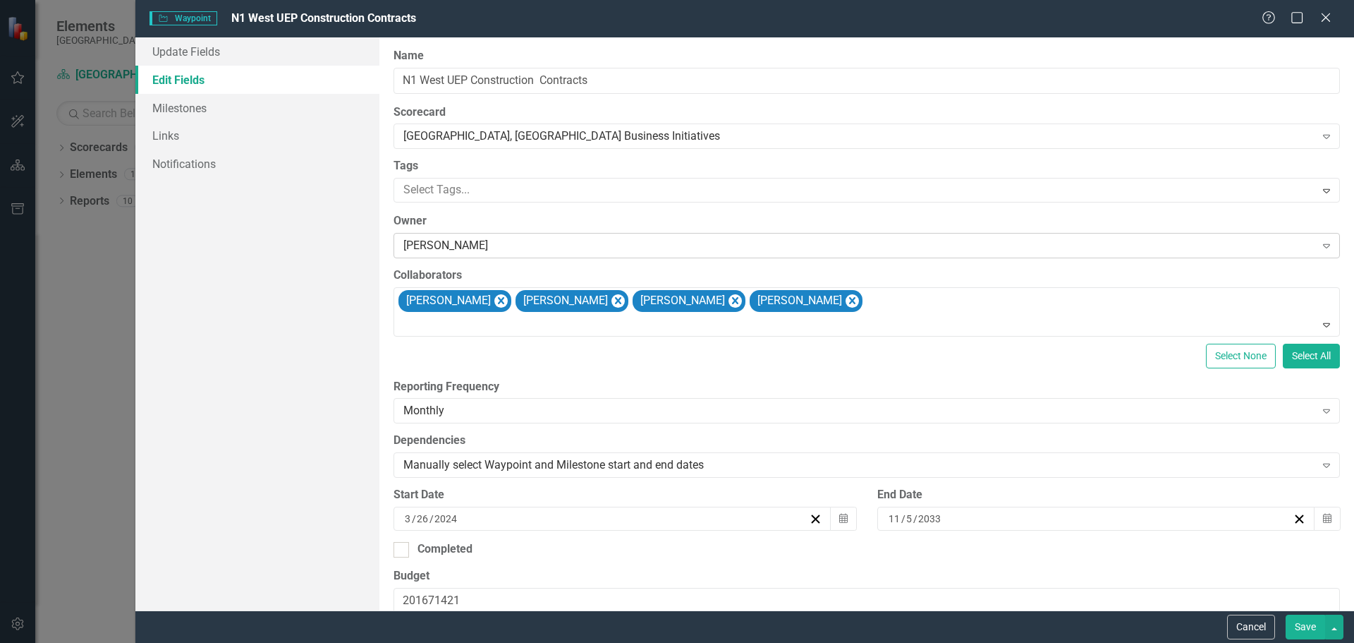
click at [1322, 245] on icon "Expand" at bounding box center [1327, 245] width 14 height 11
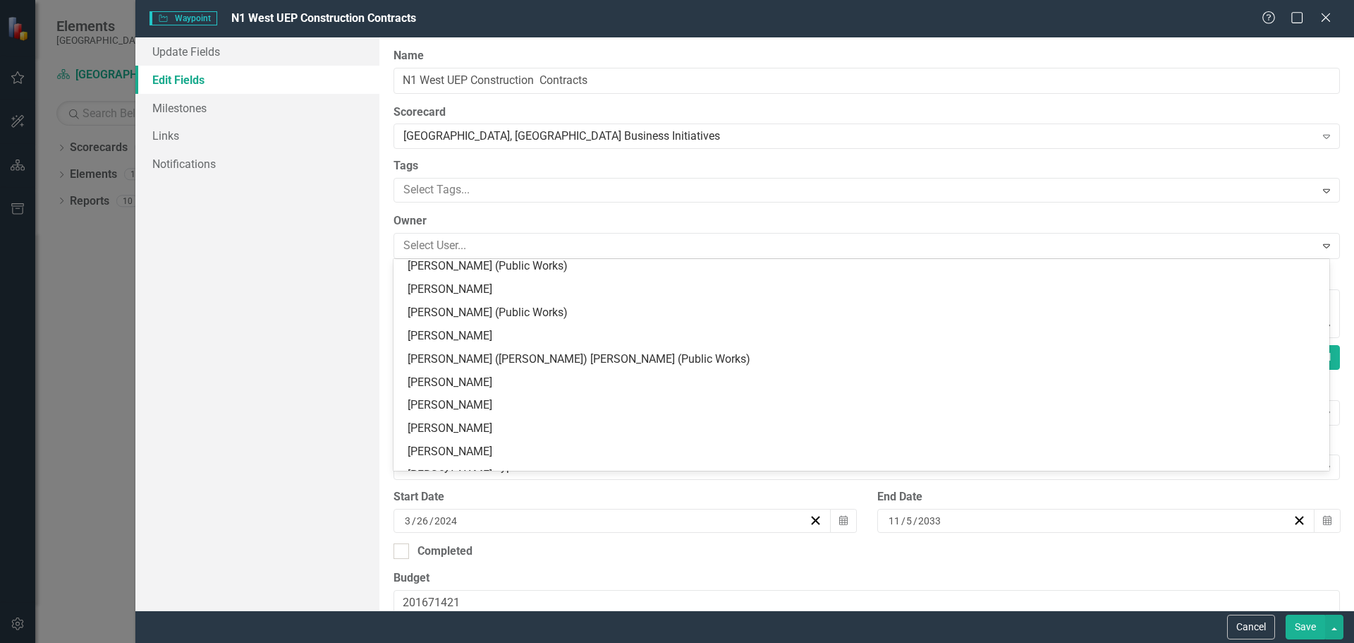
scroll to position [156, 0]
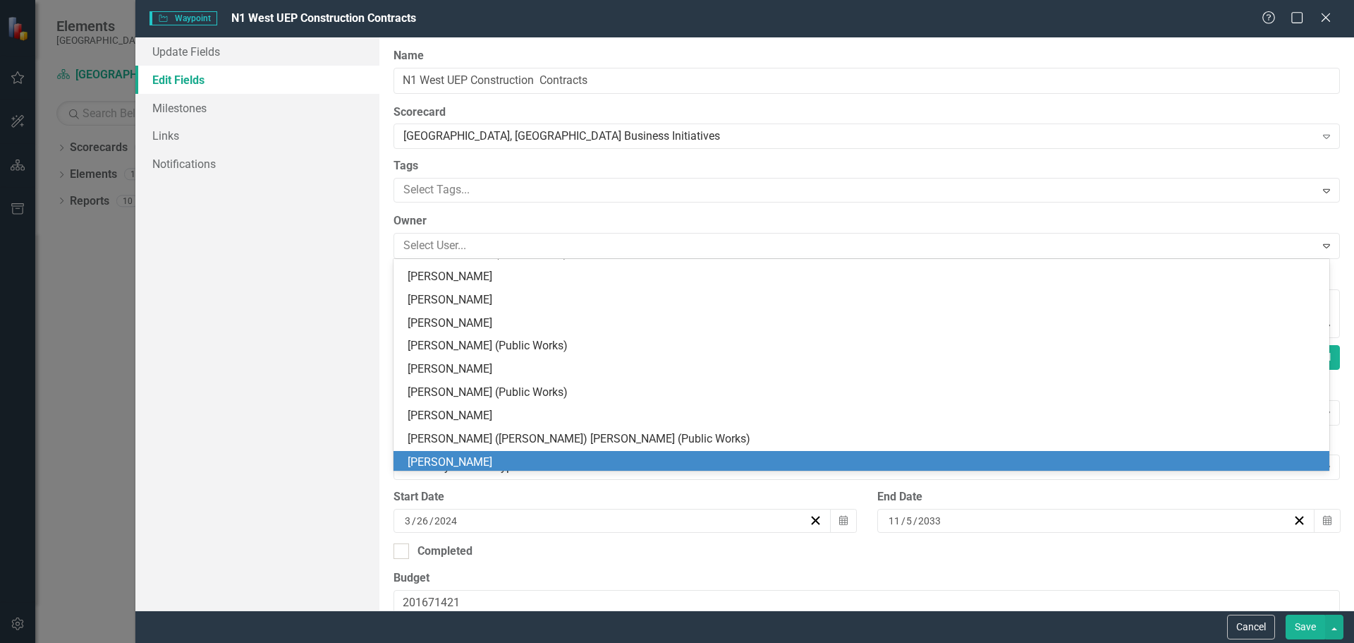
click at [531, 456] on div "[PERSON_NAME]" at bounding box center [864, 462] width 913 height 16
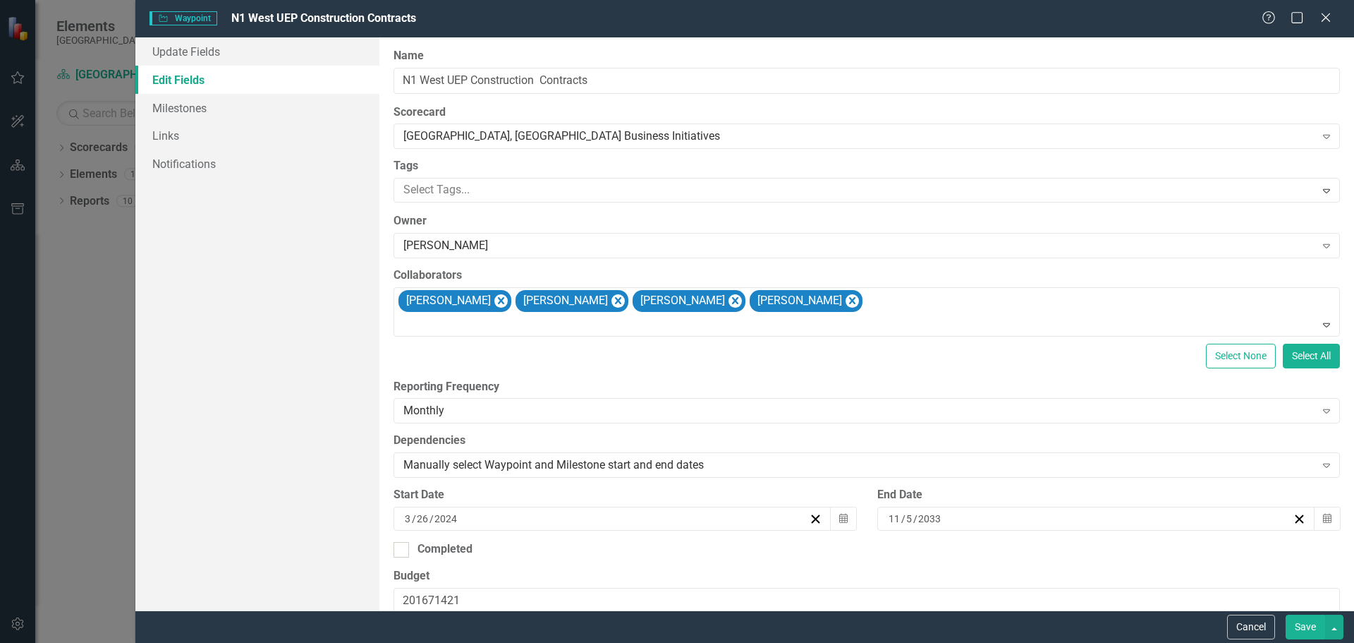
click at [1303, 630] on button "Save" at bounding box center [1305, 626] width 39 height 25
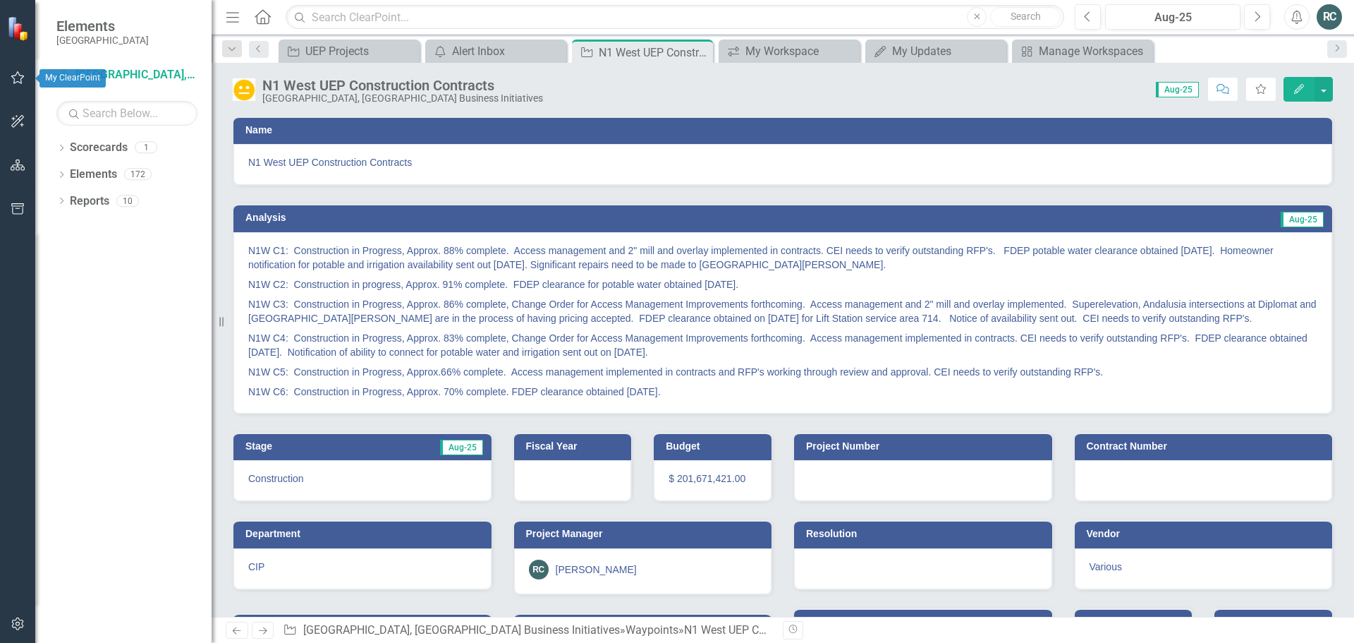
click at [17, 73] on icon "button" at bounding box center [17, 77] width 13 height 13
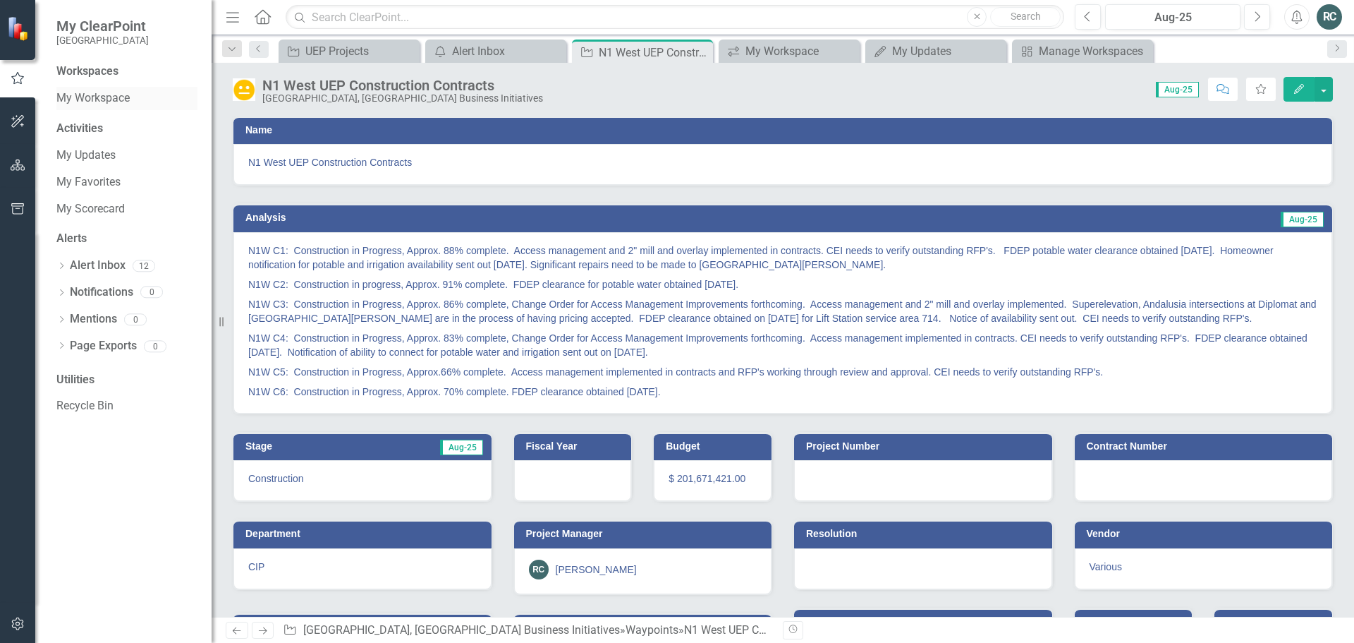
click at [111, 95] on link "My Workspace" at bounding box center [126, 98] width 141 height 16
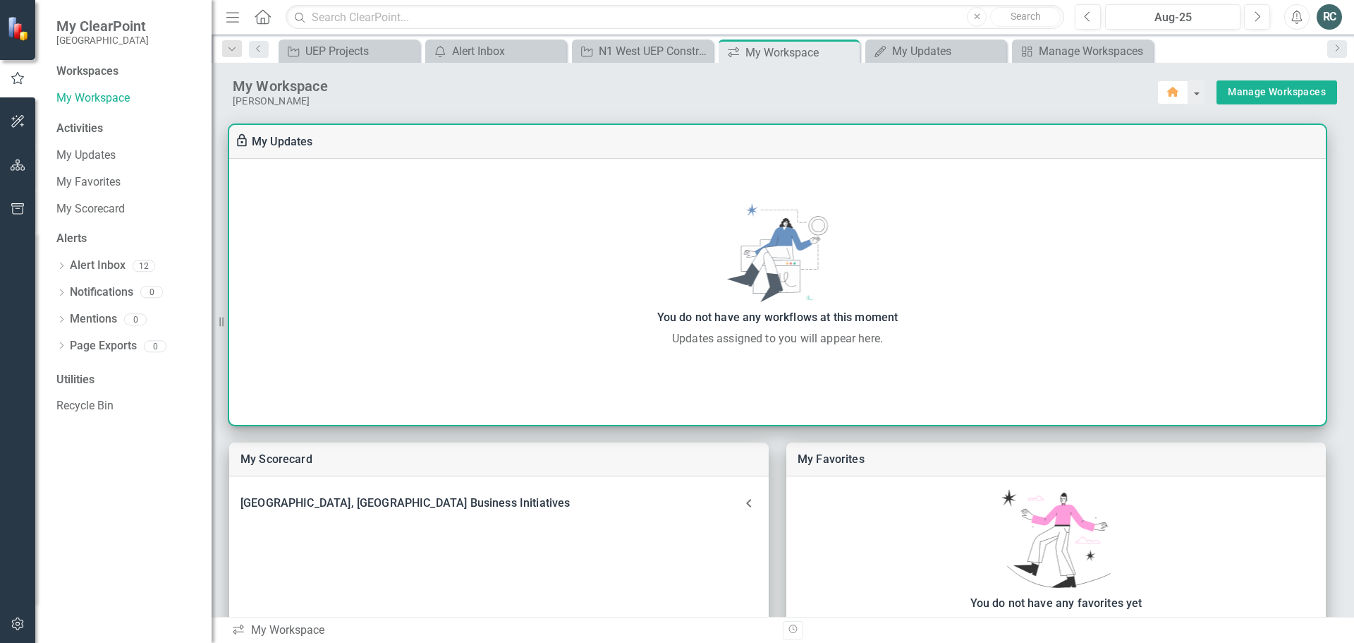
click at [300, 138] on link "My Updates" at bounding box center [282, 141] width 61 height 13
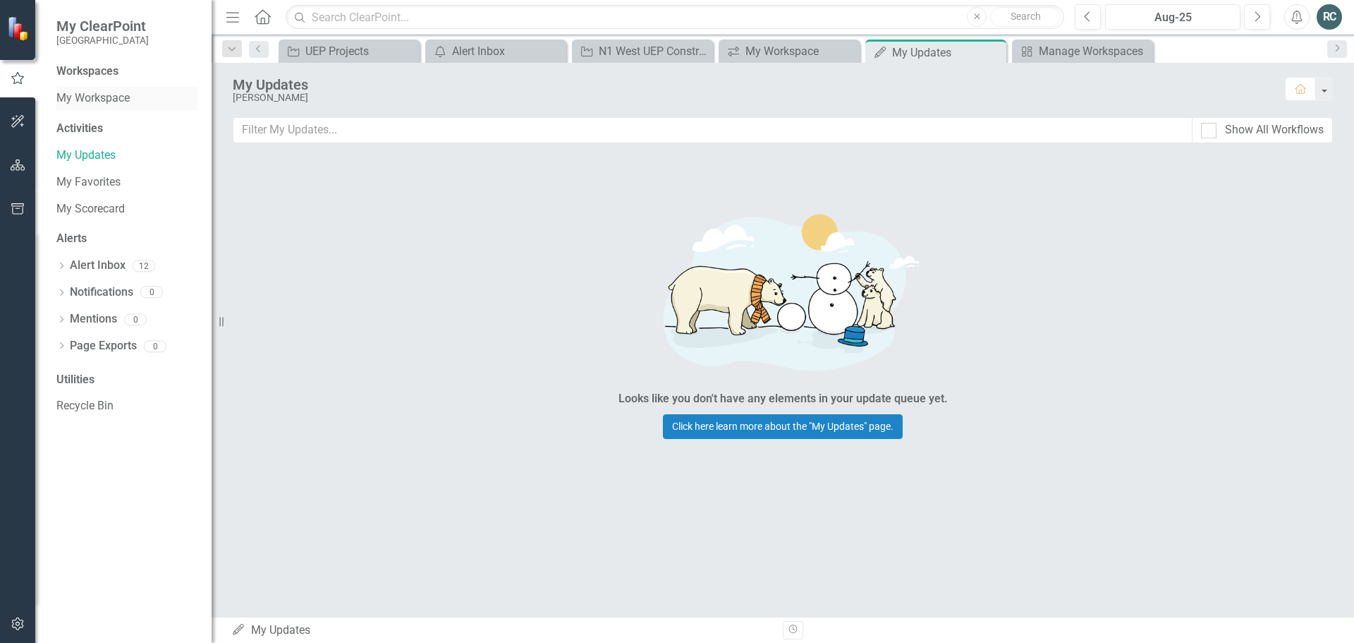
click at [94, 99] on link "My Workspace" at bounding box center [126, 98] width 141 height 16
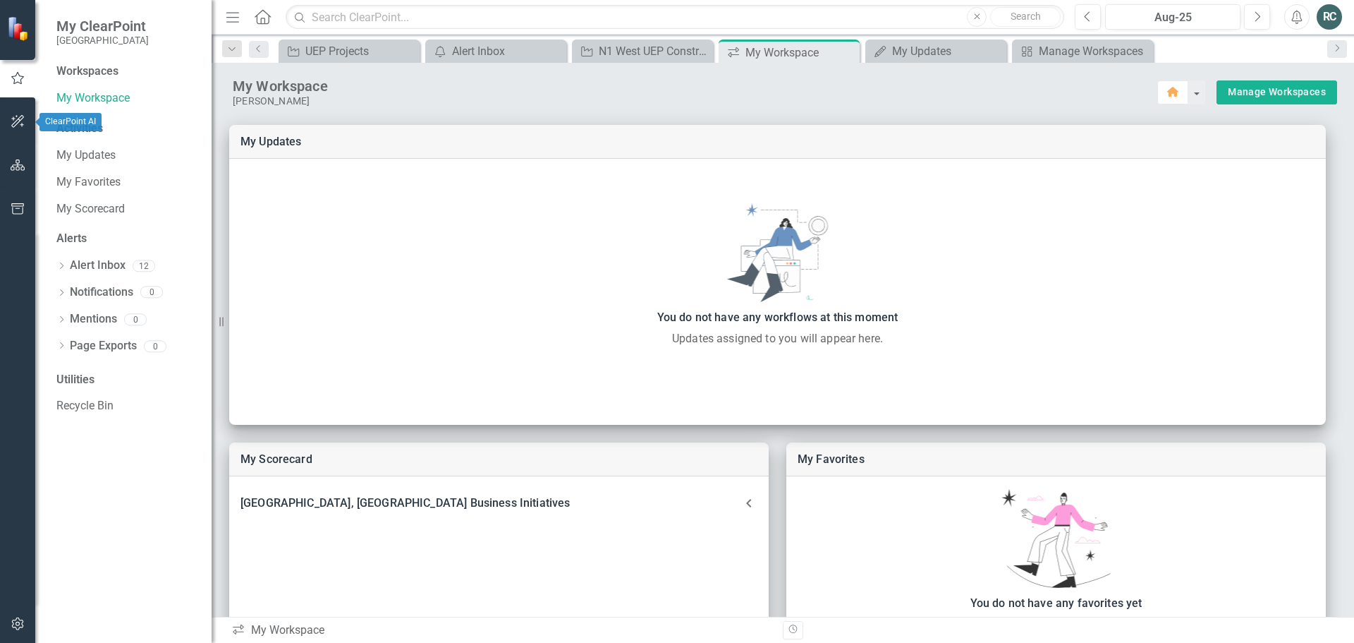
click at [15, 121] on icon "button" at bounding box center [18, 121] width 15 height 11
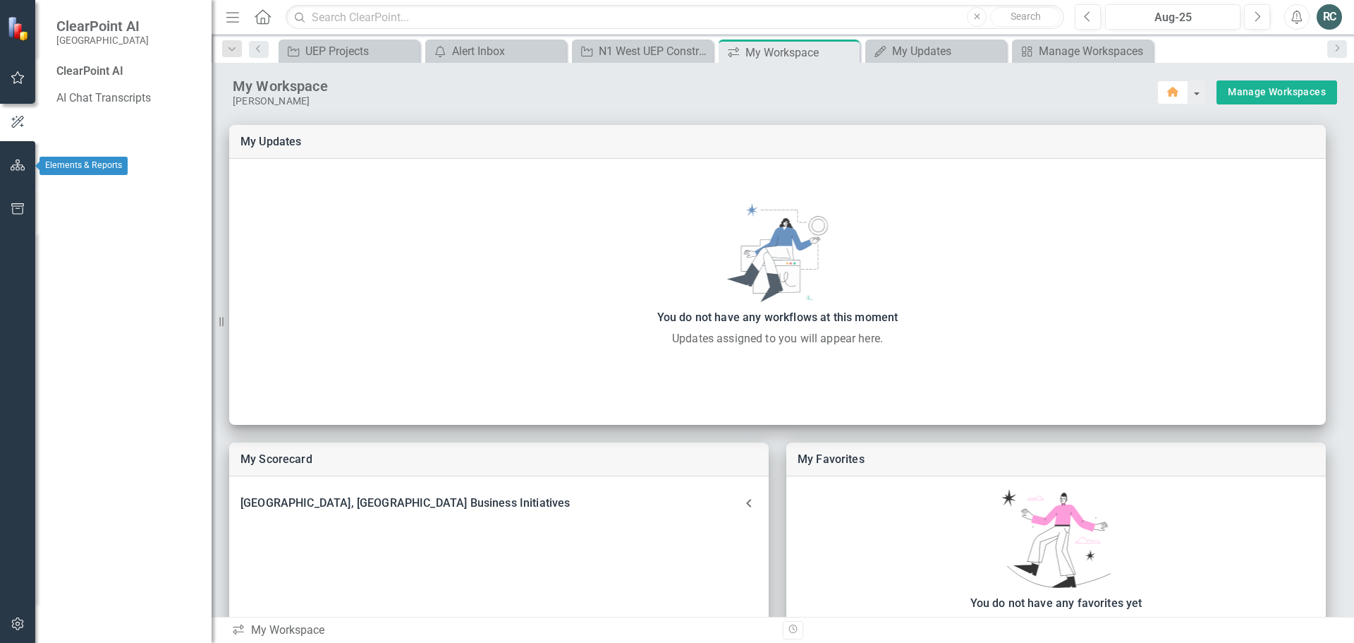
click at [12, 161] on icon "button" at bounding box center [18, 164] width 15 height 11
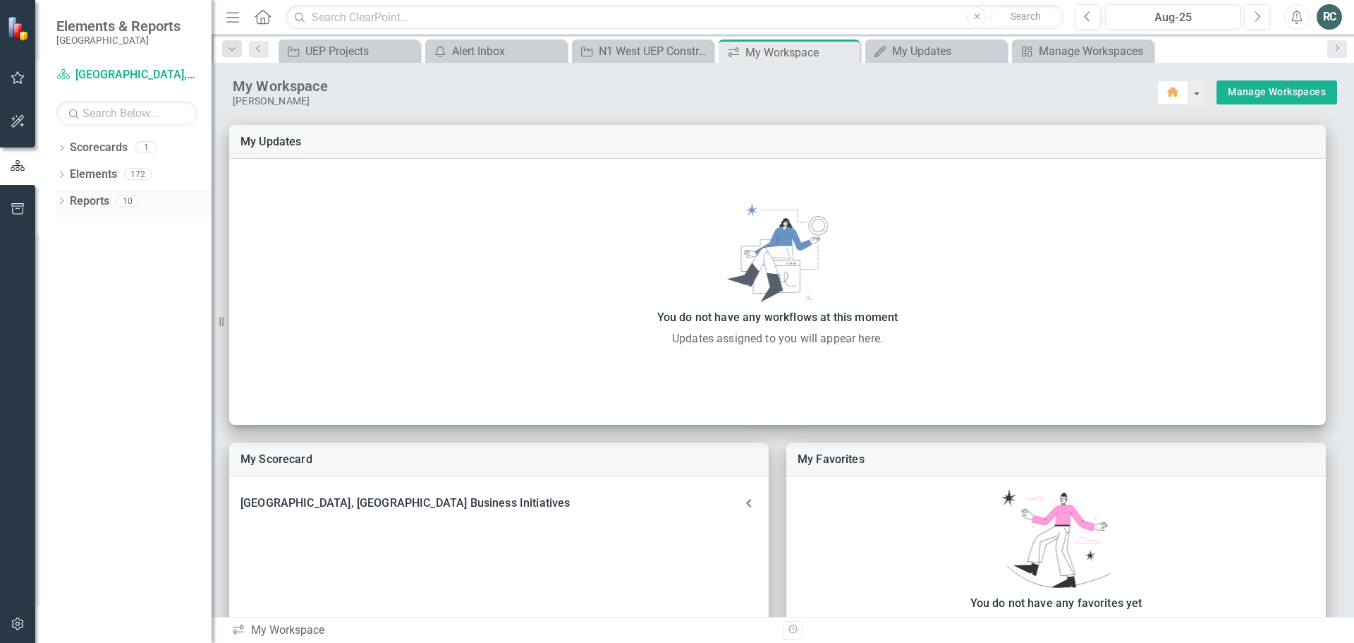
click at [68, 204] on div "Dropdown Reports 10" at bounding box center [133, 203] width 155 height 27
click at [63, 201] on icon "Dropdown" at bounding box center [61, 202] width 10 height 8
click at [65, 282] on icon "Dropdown" at bounding box center [68, 280] width 10 height 8
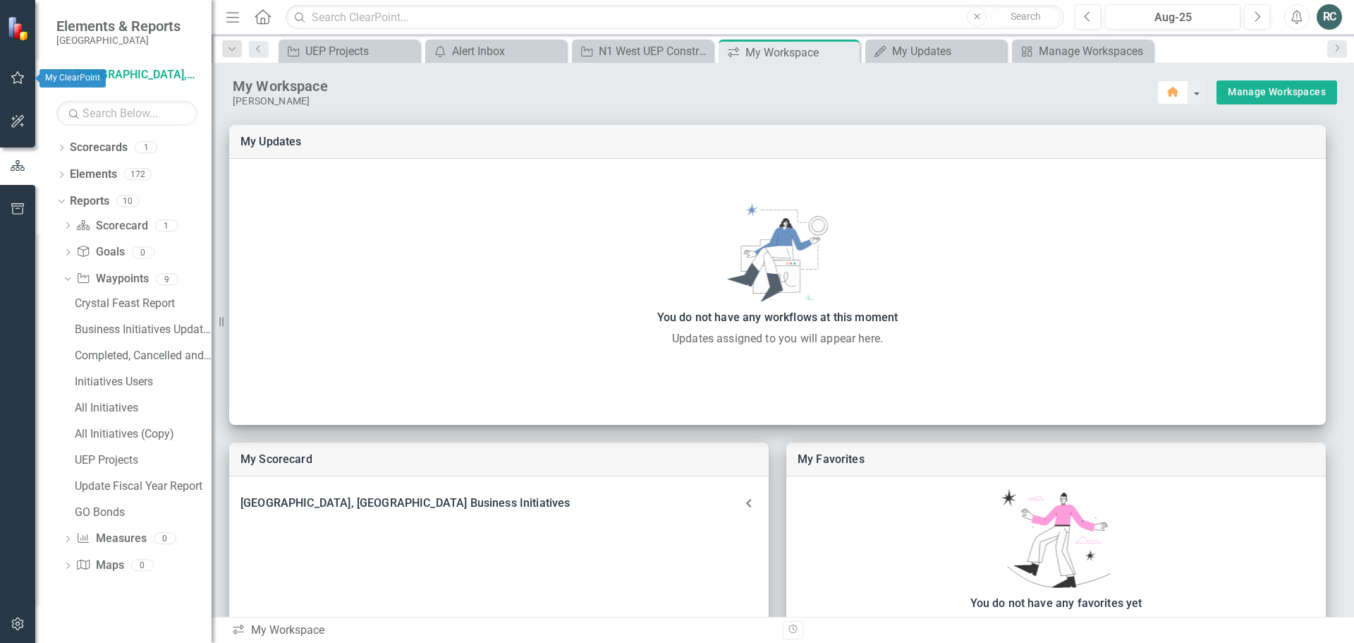
click at [13, 80] on icon "button" at bounding box center [18, 77] width 15 height 11
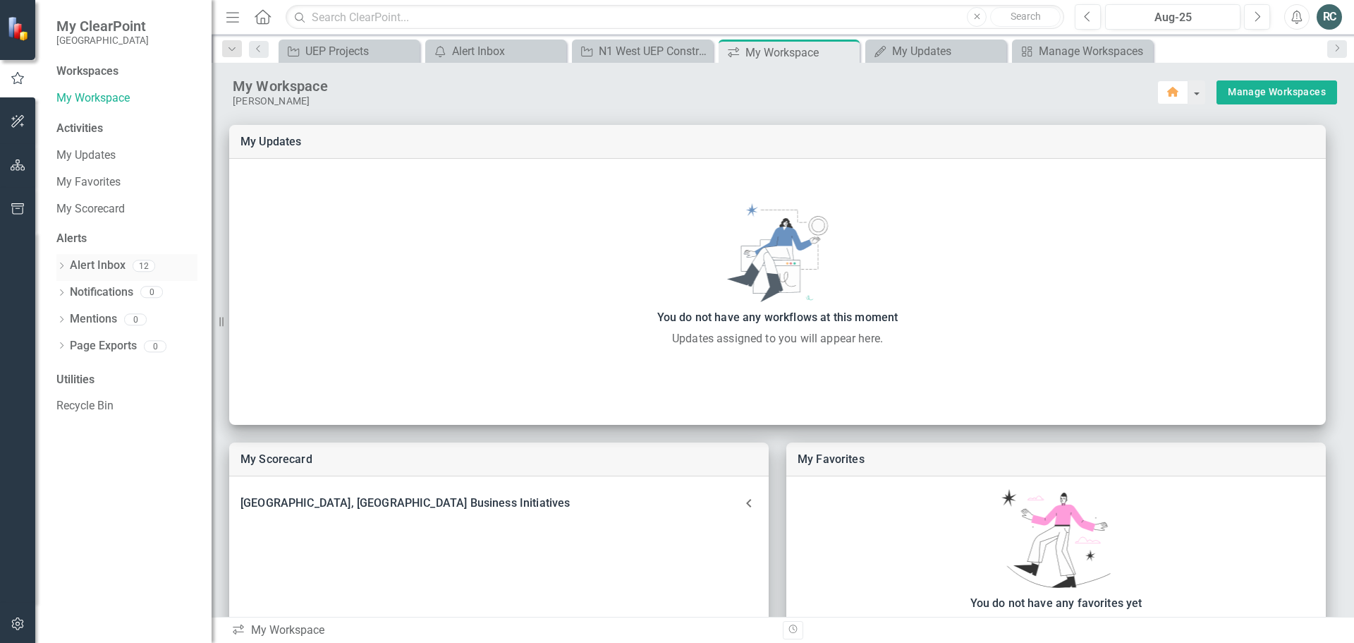
click at [102, 260] on link "Alert Inbox" at bounding box center [98, 265] width 56 height 16
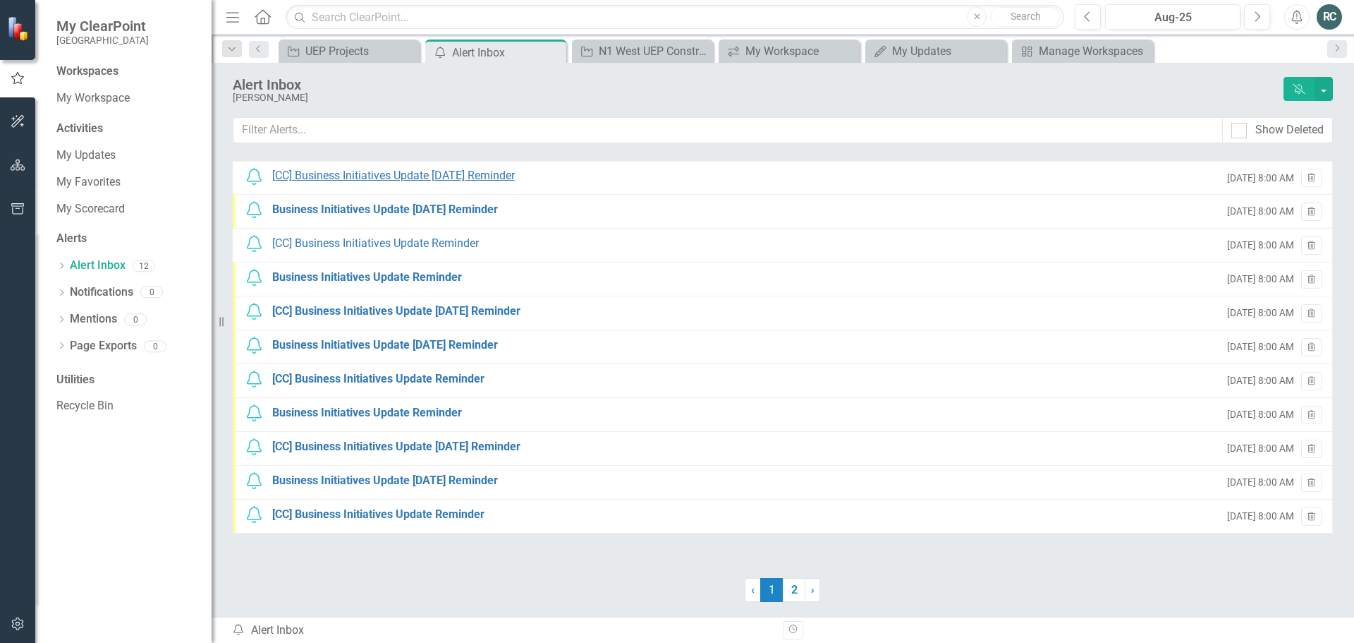
click at [480, 178] on div "[CC] Business Initiatives Update [DATE] Reminder" at bounding box center [393, 176] width 243 height 16
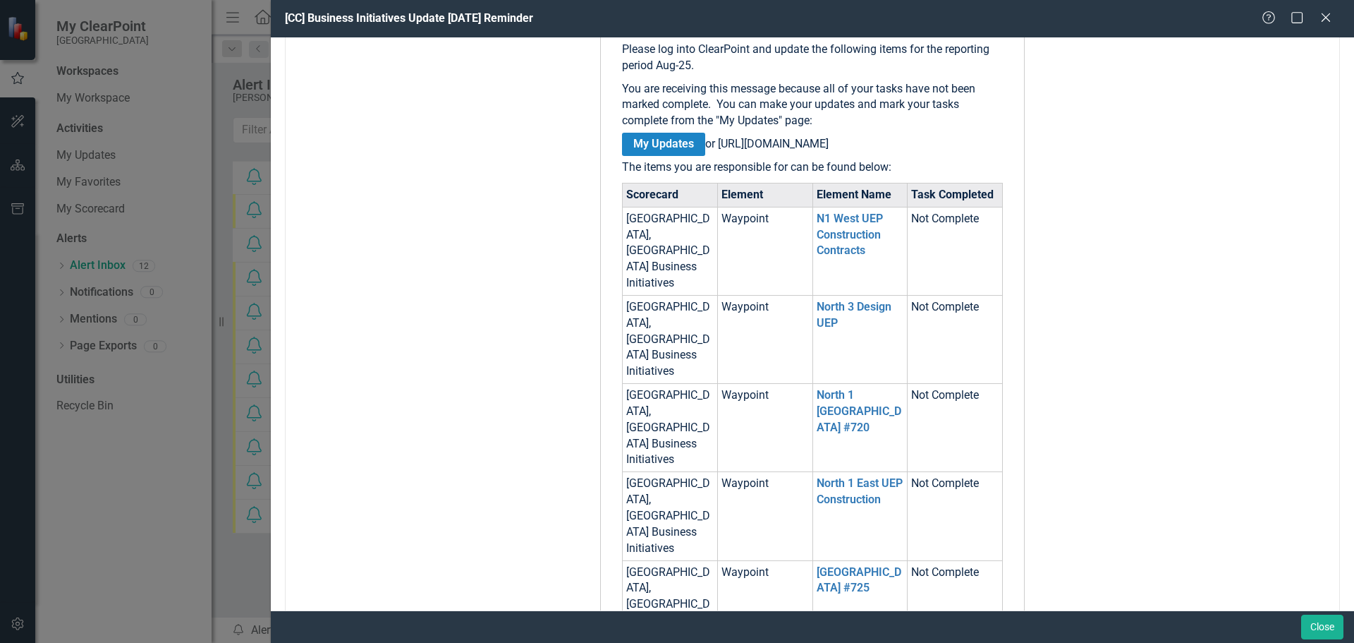
scroll to position [282, 0]
click at [841, 250] on link "N1 West UEP Construction Contracts" at bounding box center [850, 233] width 66 height 46
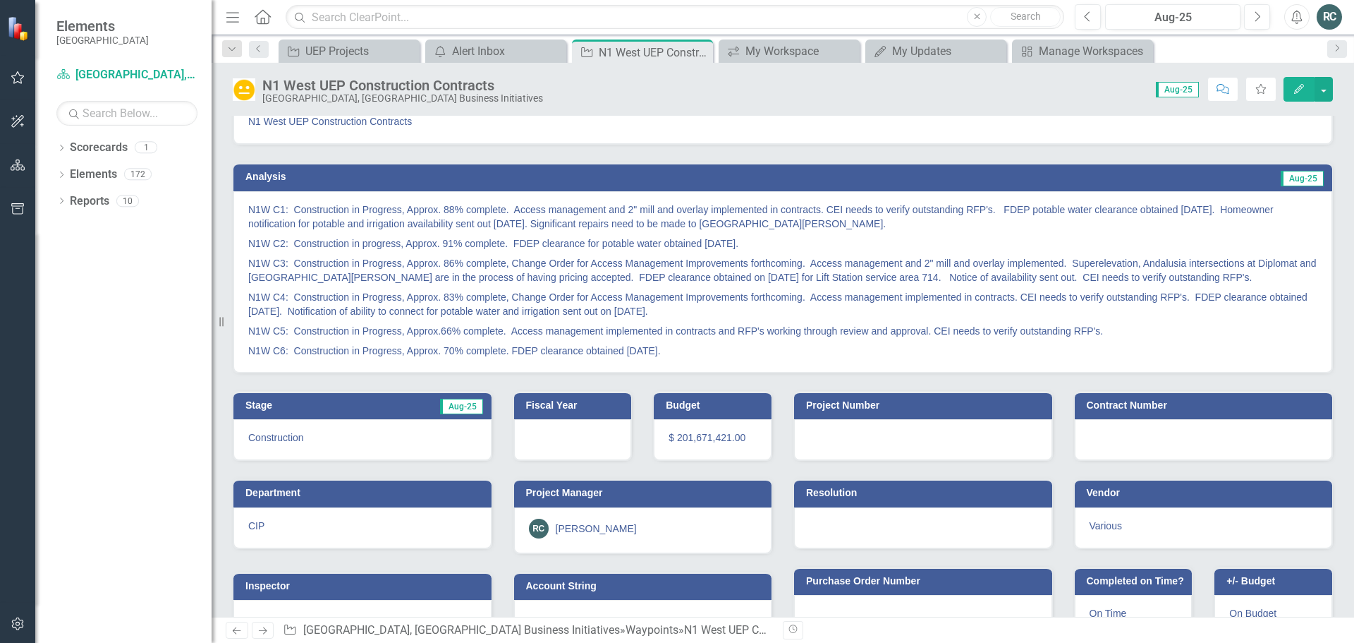
scroll to position [85, 0]
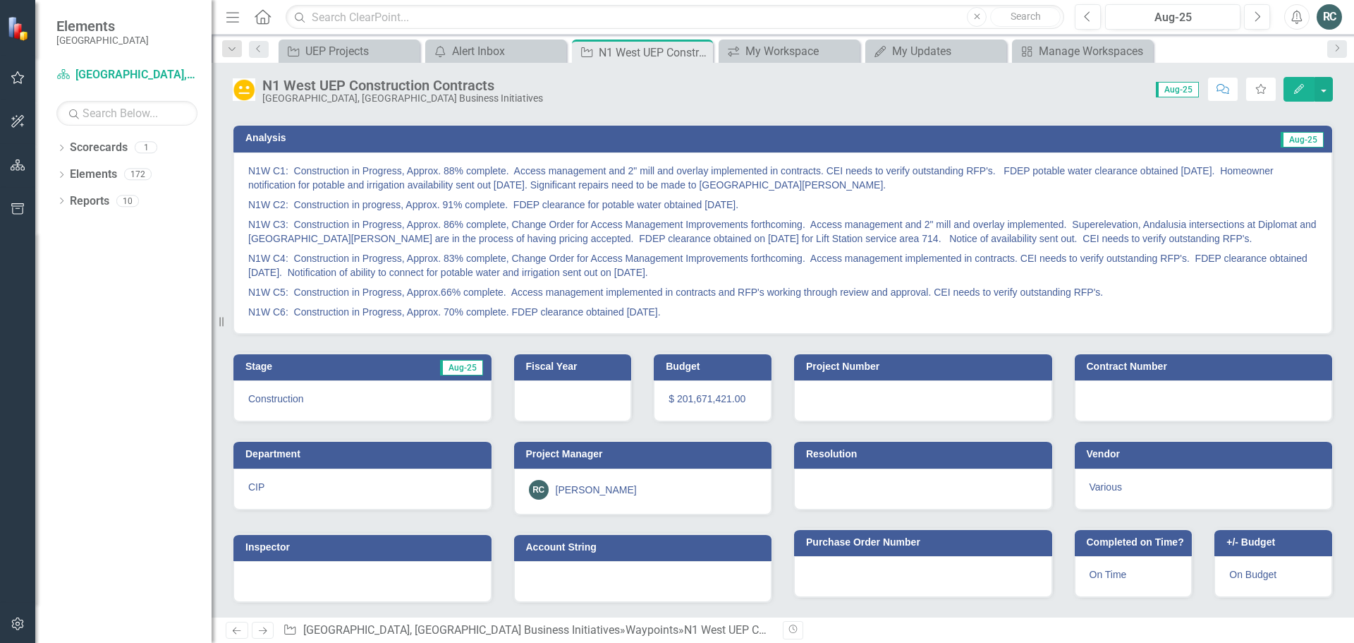
click at [1301, 90] on icon "Edit" at bounding box center [1299, 89] width 13 height 10
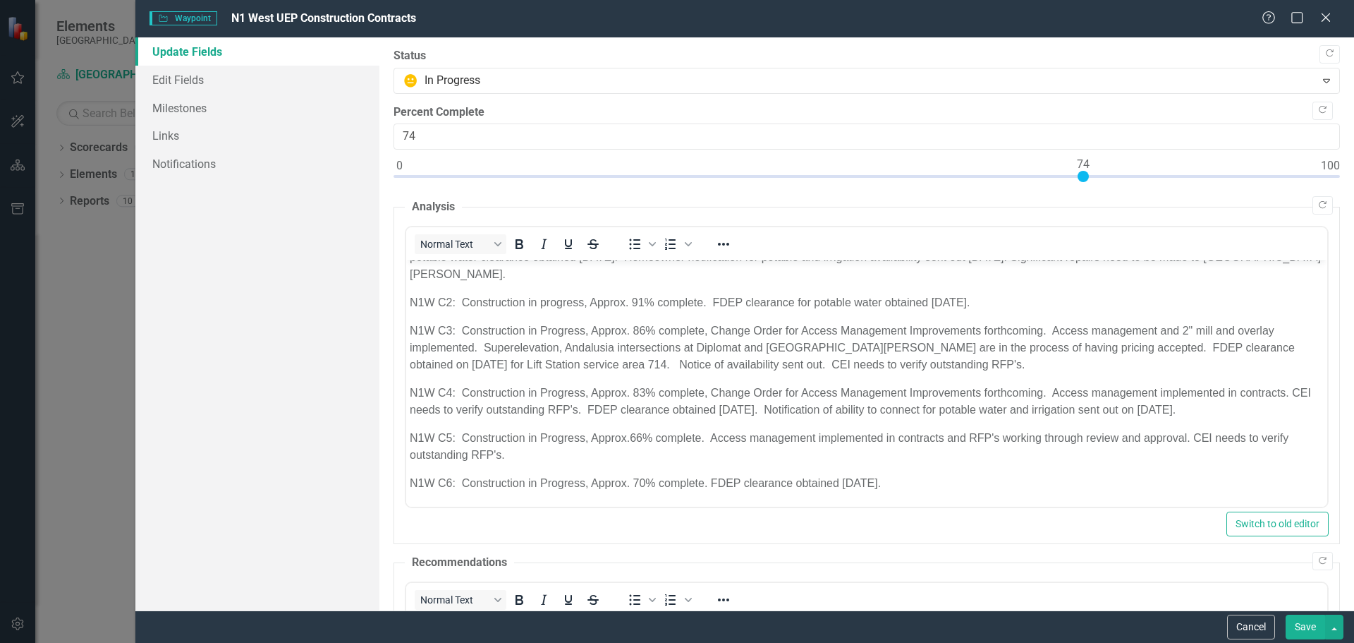
scroll to position [0, 0]
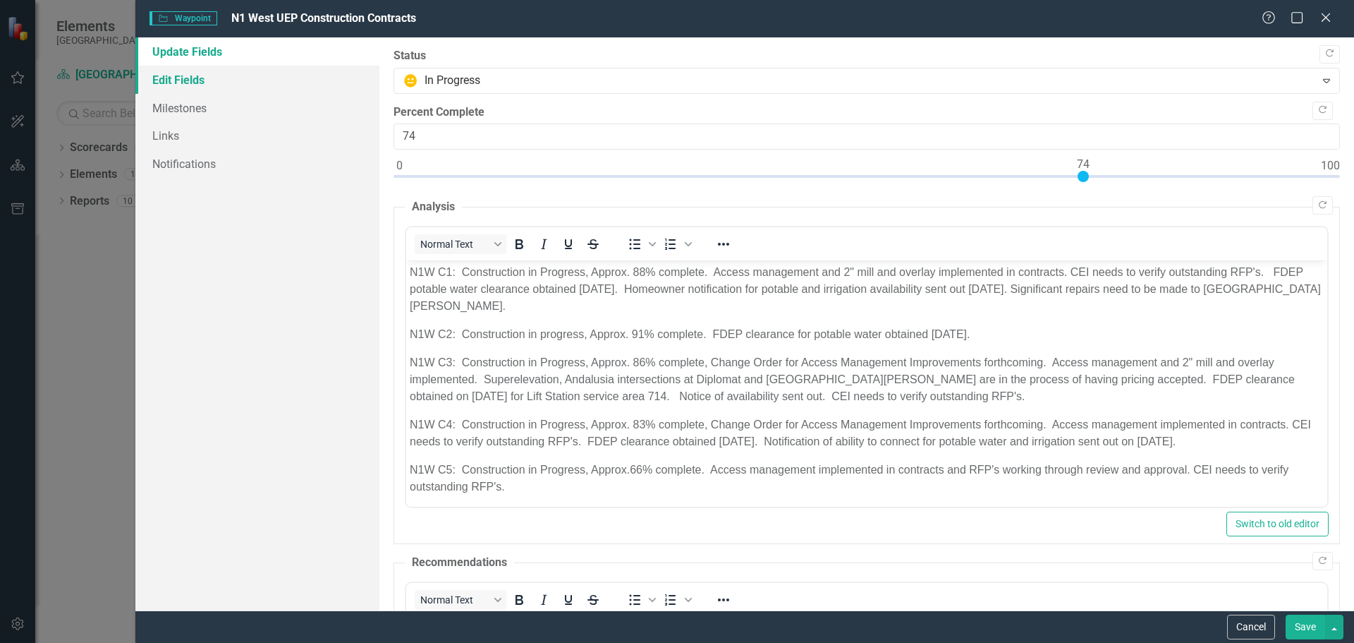
click at [193, 81] on link "Edit Fields" at bounding box center [257, 80] width 244 height 28
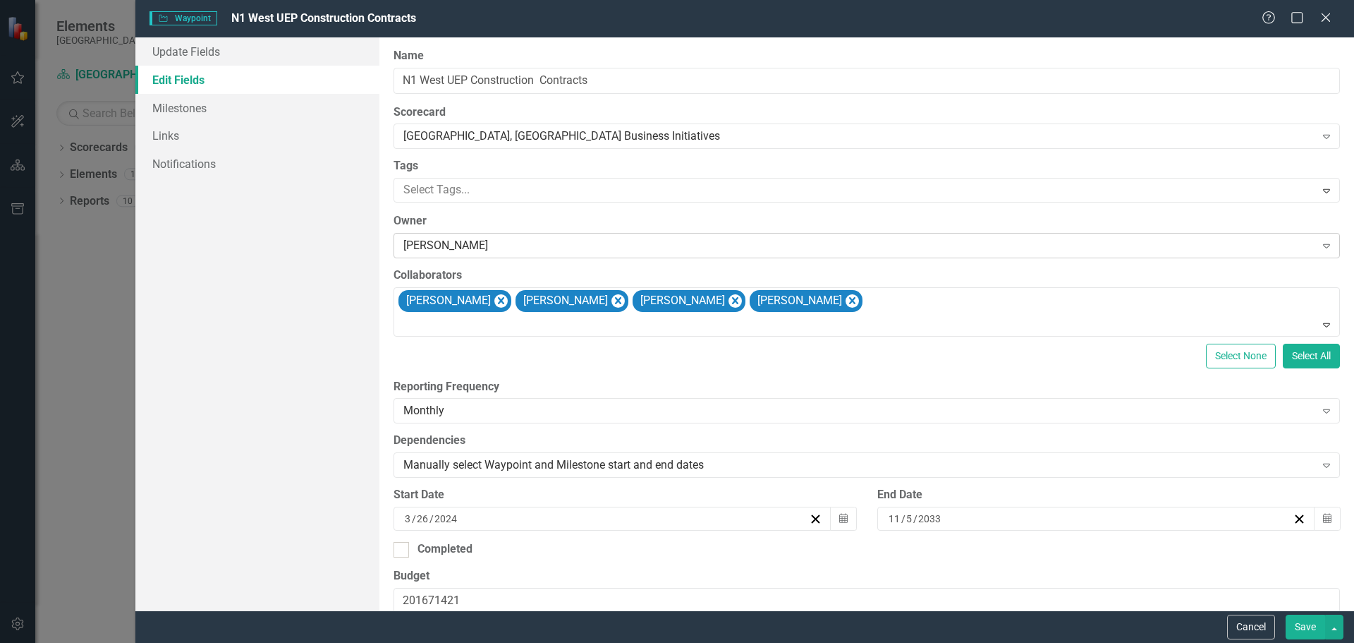
click at [1320, 247] on icon "Expand" at bounding box center [1327, 245] width 14 height 11
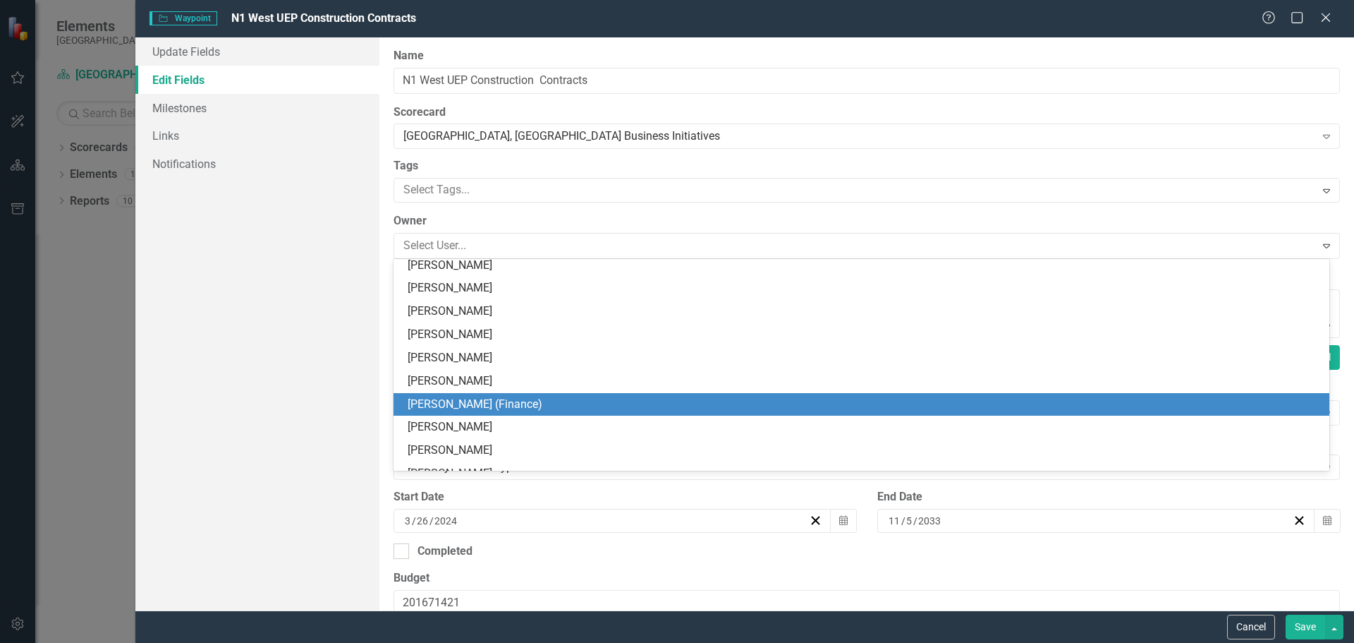
scroll to position [494, 0]
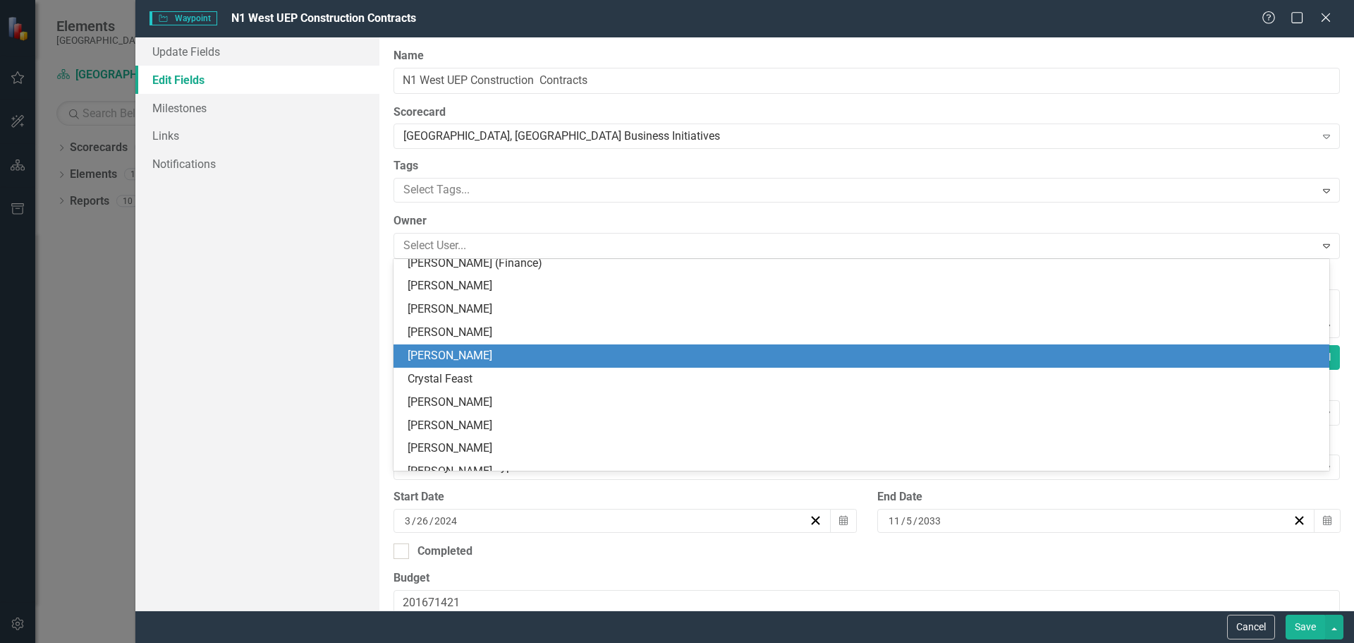
click at [535, 355] on div "[PERSON_NAME]" at bounding box center [864, 356] width 913 height 16
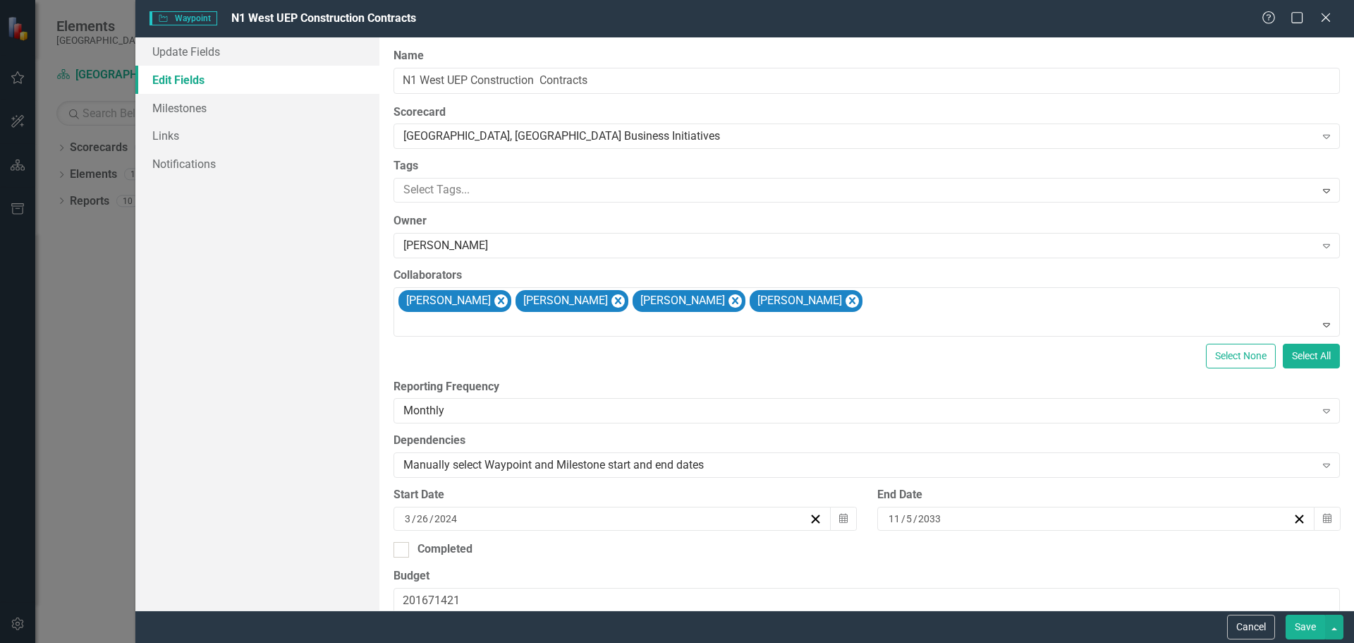
click at [1309, 627] on button "Save" at bounding box center [1305, 626] width 39 height 25
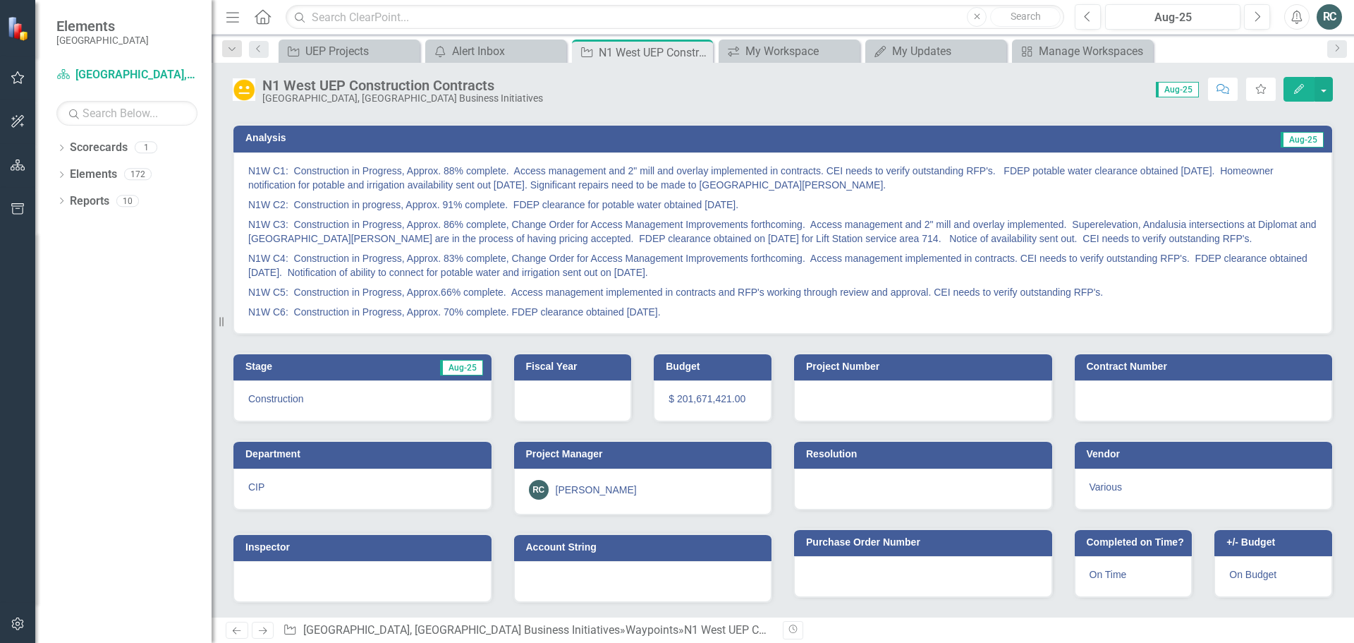
scroll to position [0, 0]
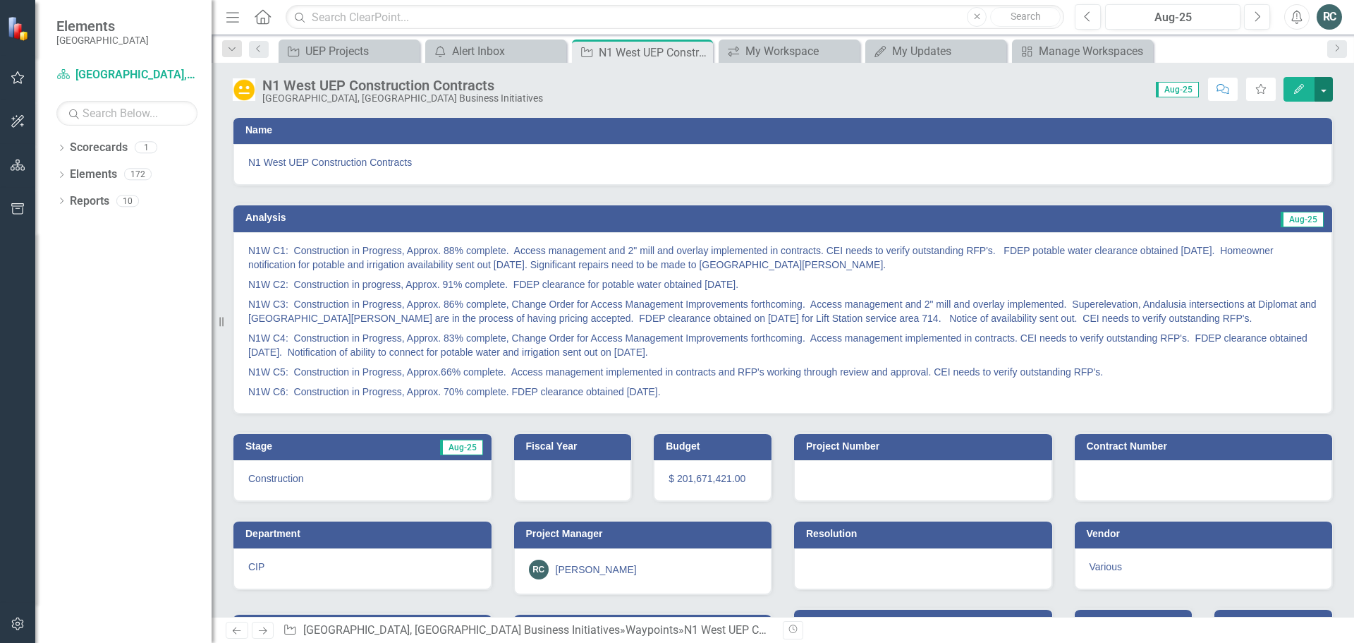
click at [1328, 90] on button "button" at bounding box center [1324, 89] width 18 height 25
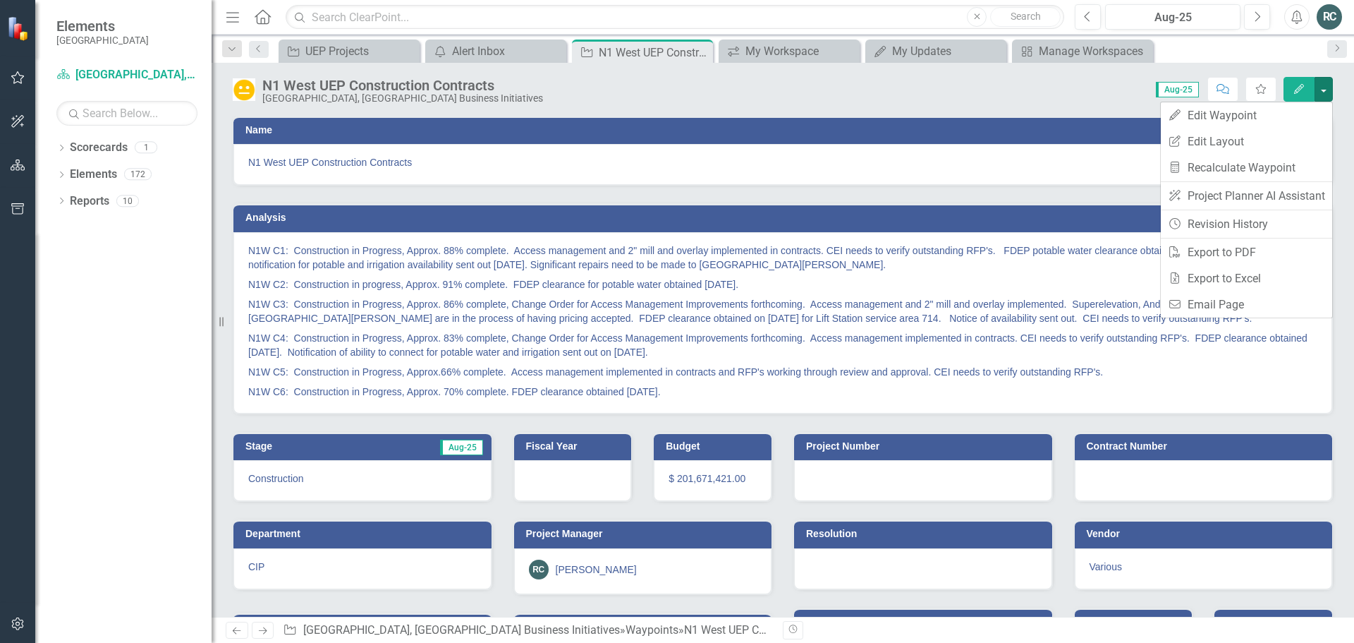
click at [79, 350] on div "Dropdown Scorecards 1 Cape Coral, FL Business Initiatives Dropdown Elements 172…" at bounding box center [123, 389] width 176 height 506
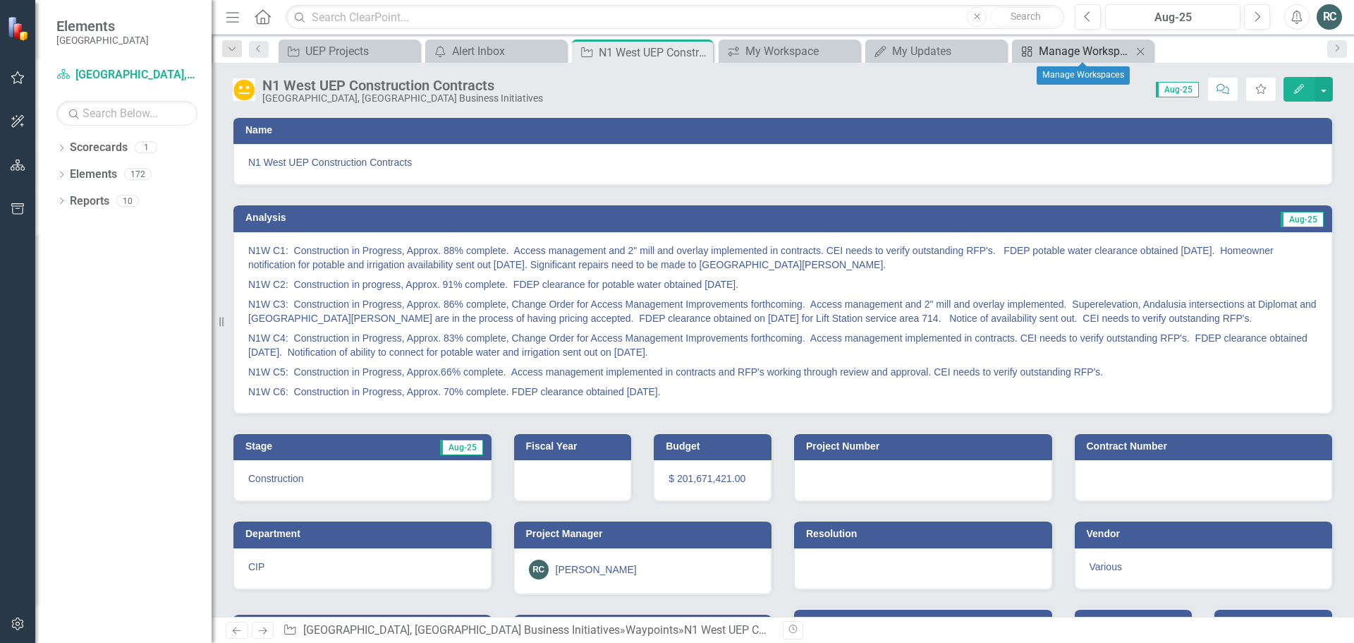
click at [1106, 50] on div "Manage Workspaces" at bounding box center [1085, 51] width 93 height 18
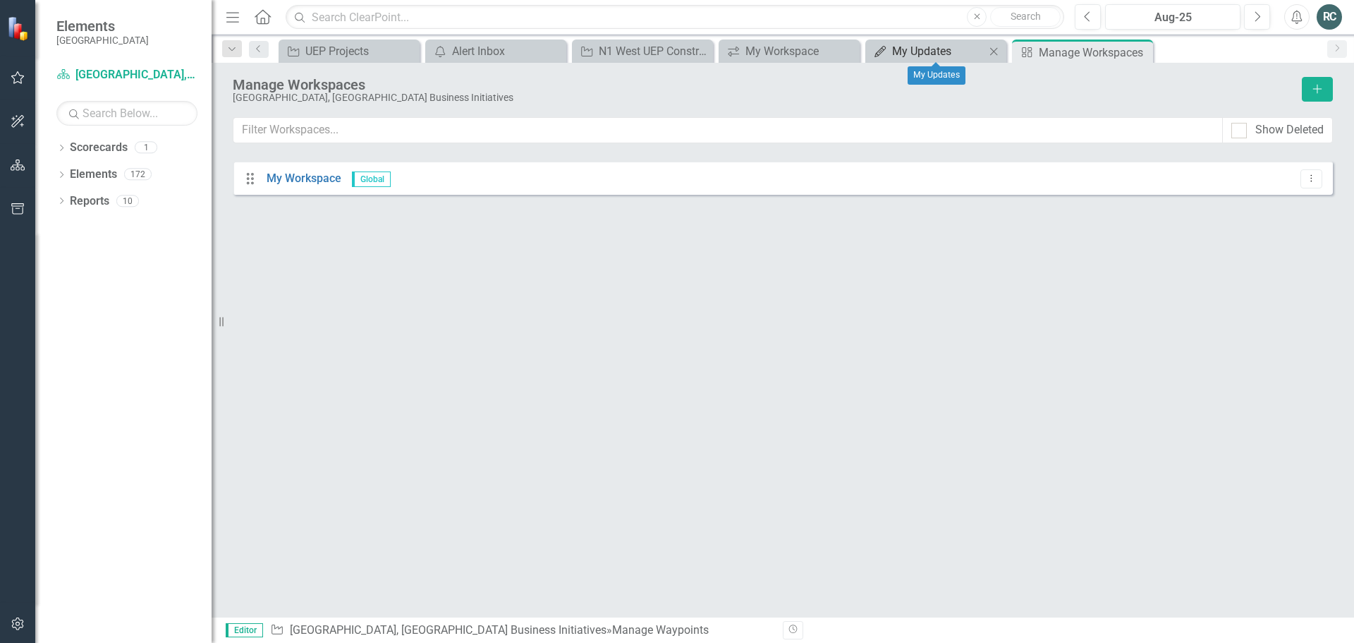
click at [911, 54] on div "My Updates" at bounding box center [938, 51] width 93 height 18
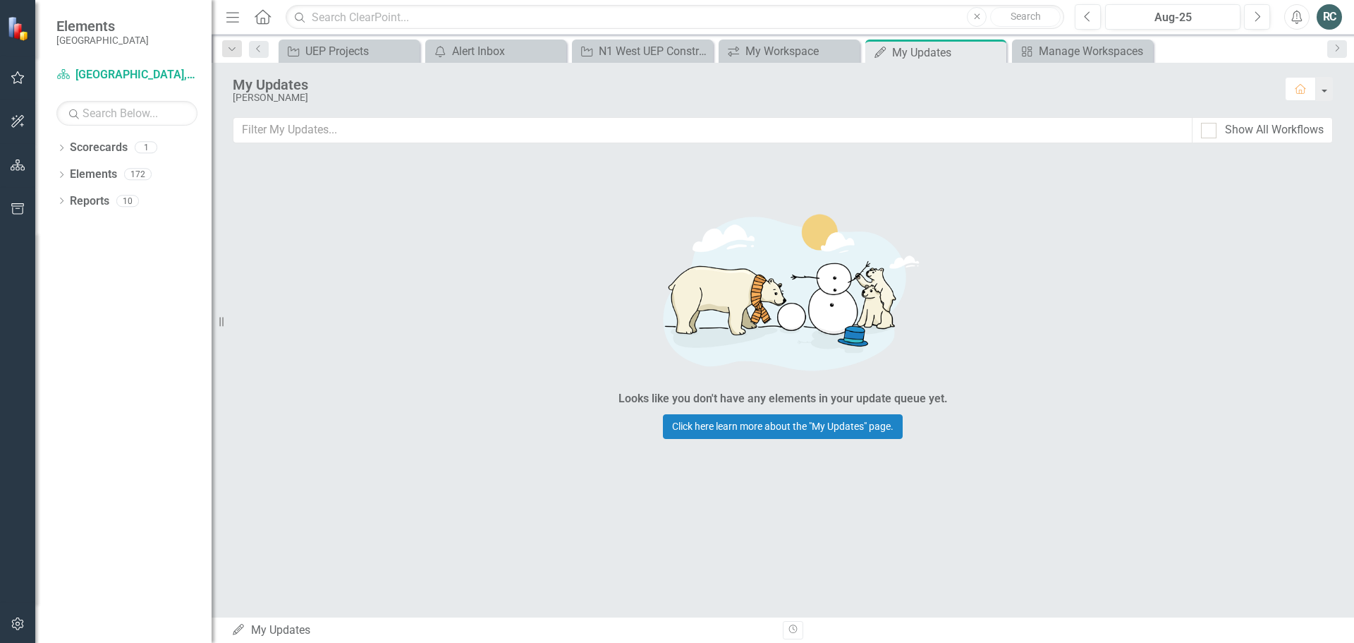
drag, startPoint x: 1203, startPoint y: 136, endPoint x: 1191, endPoint y: 142, distance: 14.2
click at [1204, 136] on div at bounding box center [1209, 131] width 16 height 16
click at [1204, 132] on input "Show All Workflows" at bounding box center [1205, 127] width 9 height 9
checkbox input "true"
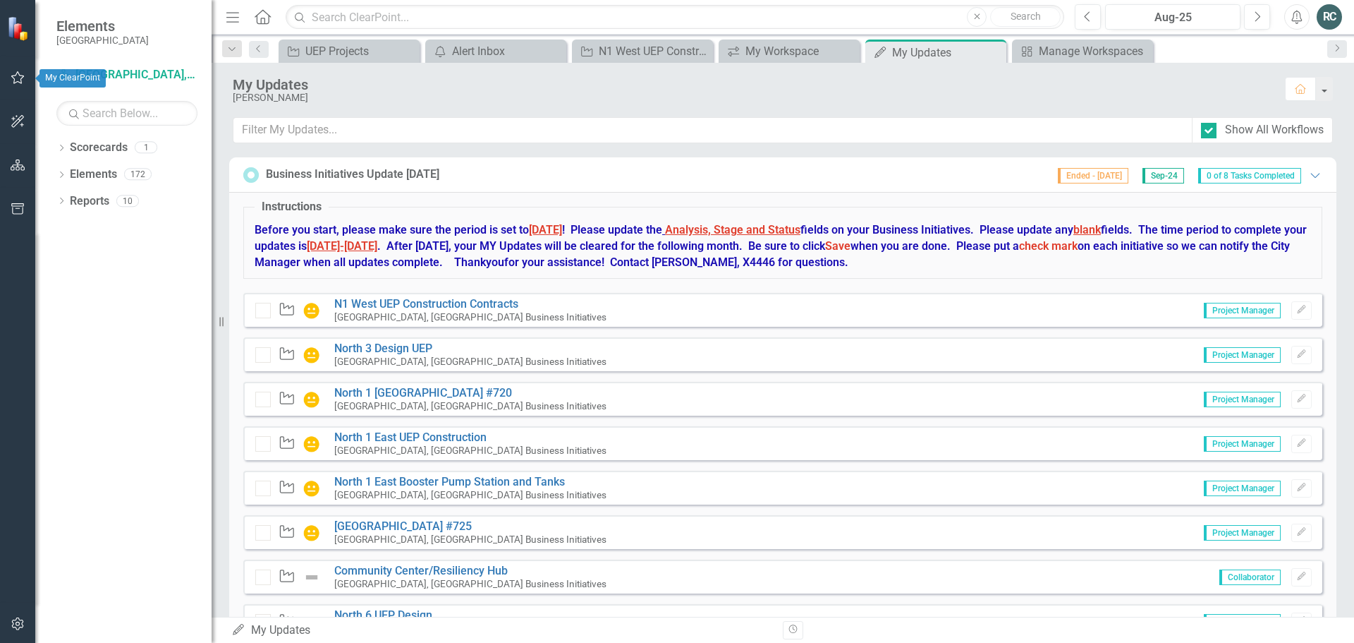
click at [22, 78] on icon "button" at bounding box center [18, 77] width 15 height 11
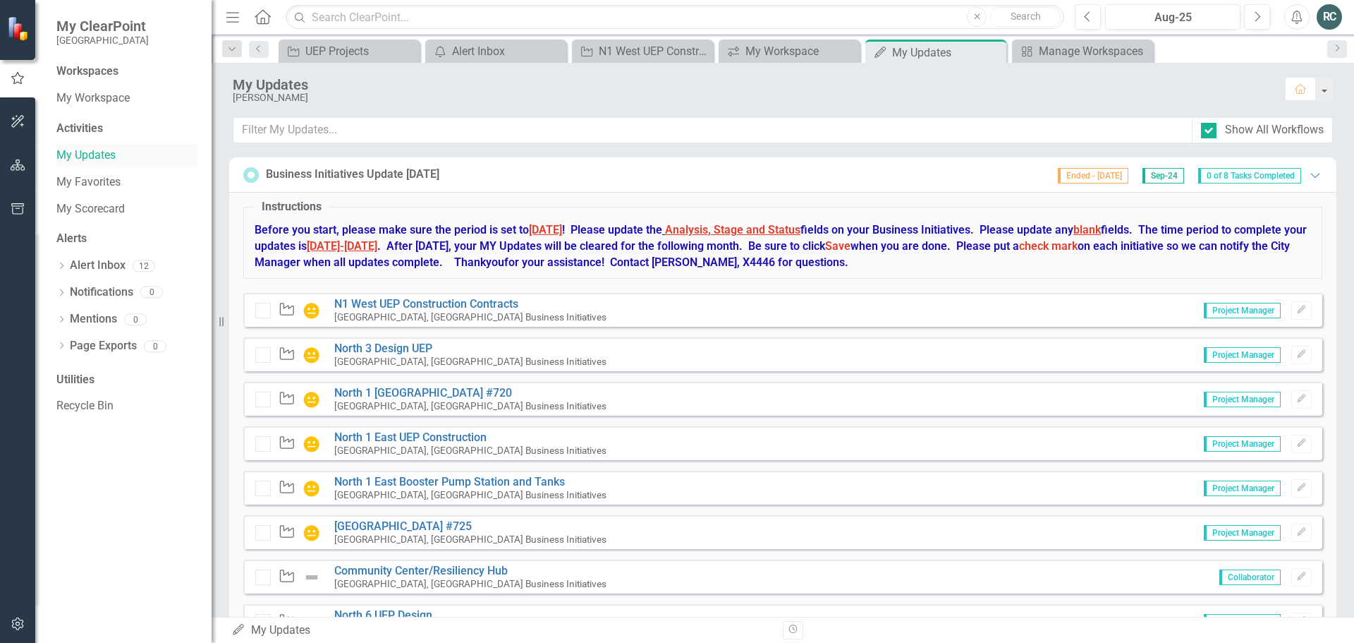
click at [100, 151] on link "My Updates" at bounding box center [126, 155] width 141 height 16
click at [96, 94] on link "My Workspace" at bounding box center [126, 98] width 141 height 16
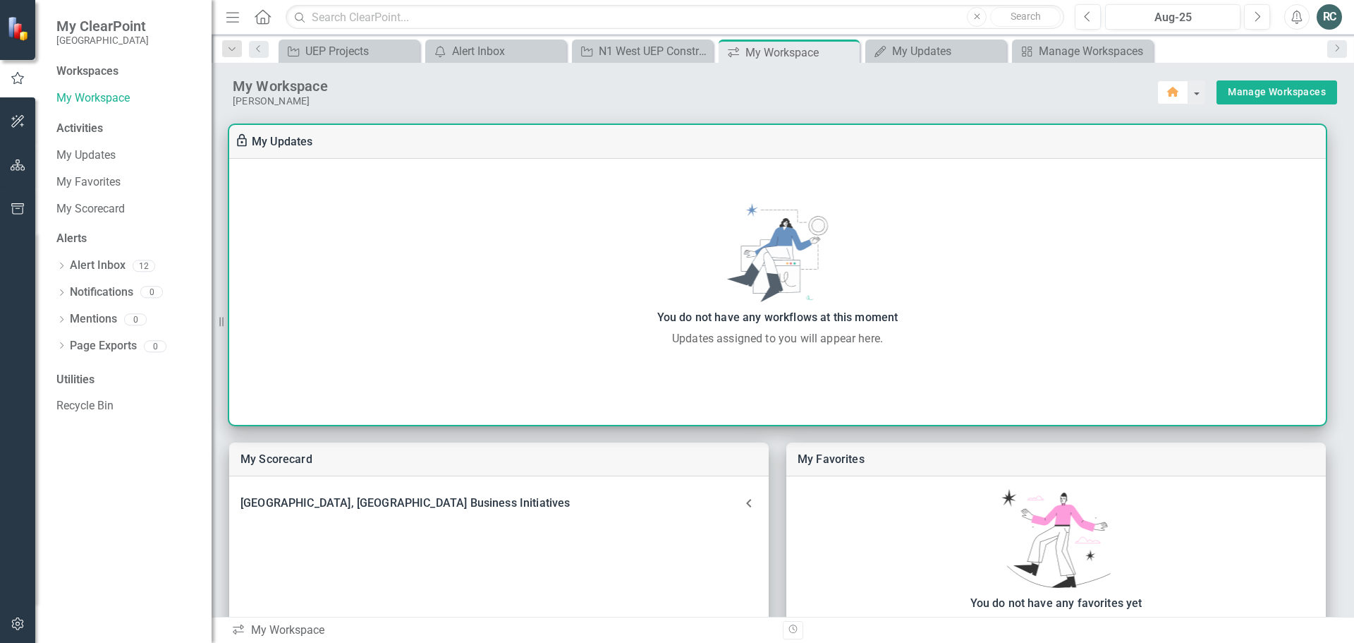
click at [504, 245] on div "You do not have any workflows at this moment Updates assigned to you will appea…" at bounding box center [777, 275] width 1097 height 144
click at [795, 298] on div "You do not have any workflows at this moment Updates assigned to you will appea…" at bounding box center [777, 275] width 1097 height 144
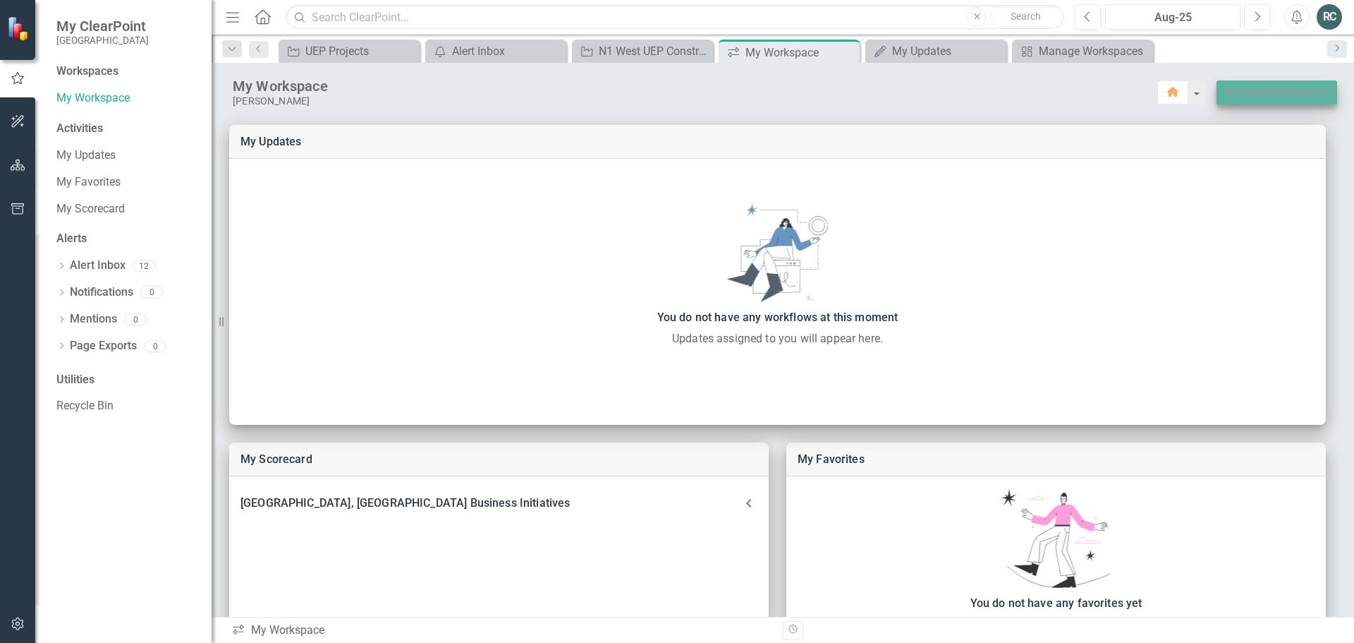
click at [1248, 95] on link "Manage Workspaces" at bounding box center [1277, 92] width 98 height 18
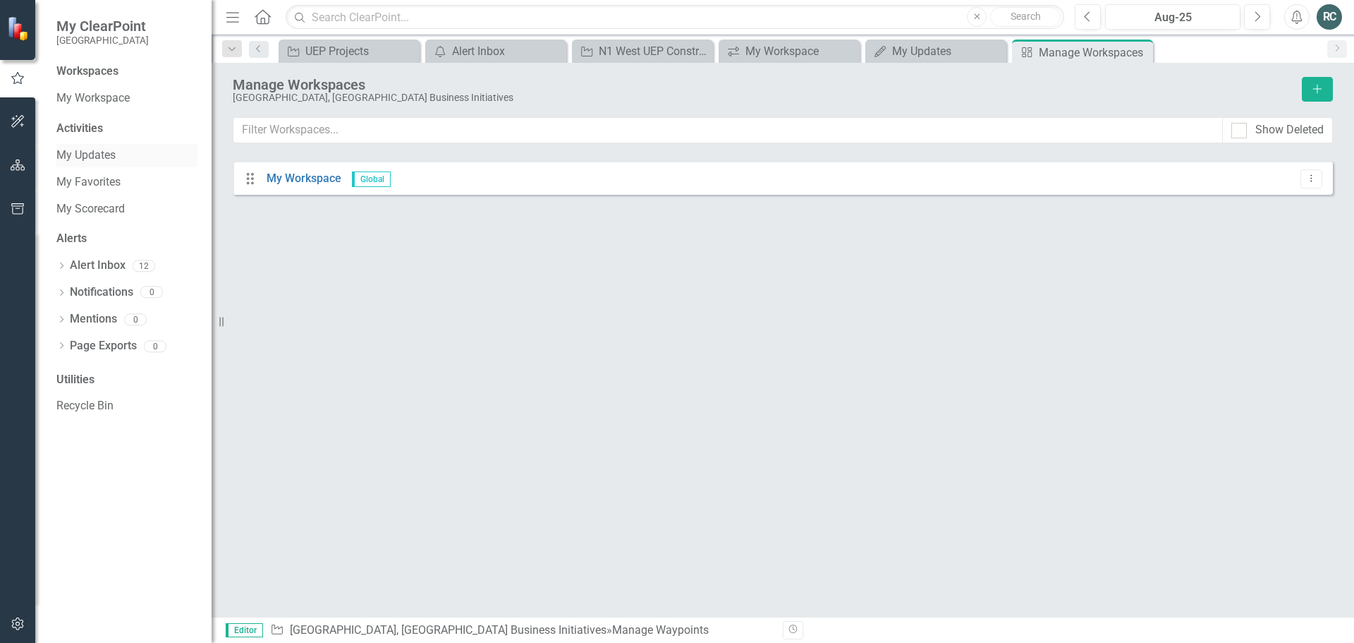
click at [96, 149] on link "My Updates" at bounding box center [126, 155] width 141 height 16
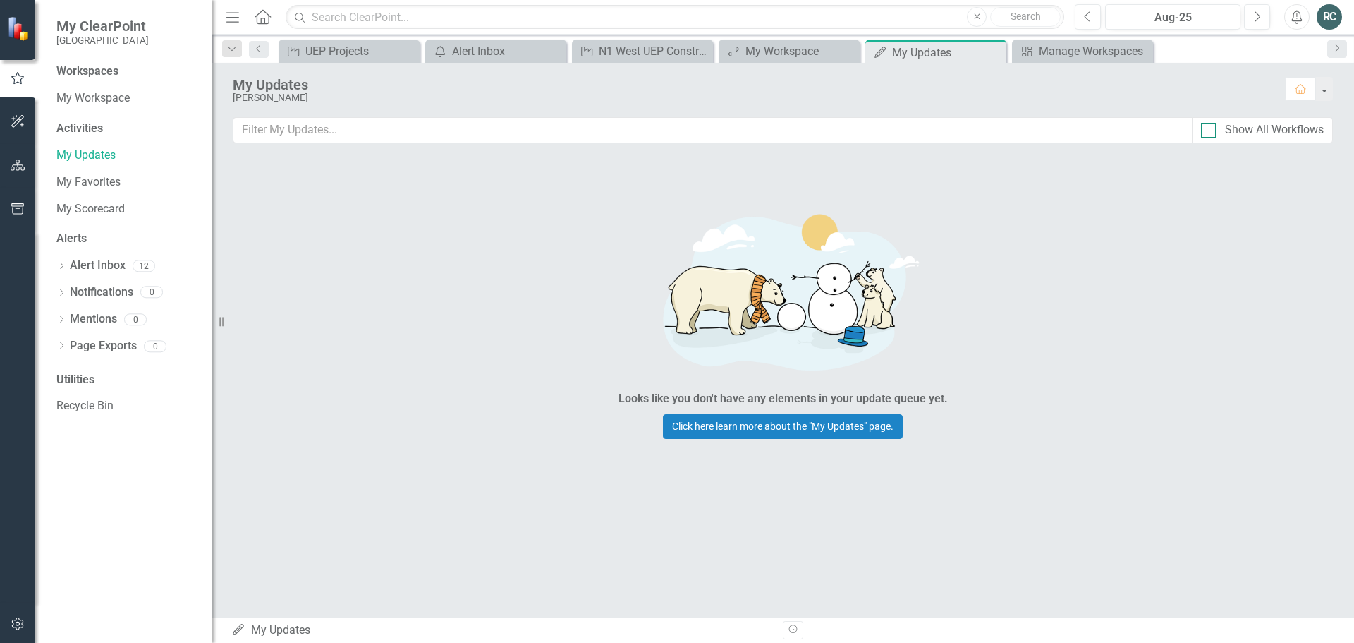
click at [1210, 130] on input "Show All Workflows" at bounding box center [1205, 127] width 9 height 9
checkbox input "true"
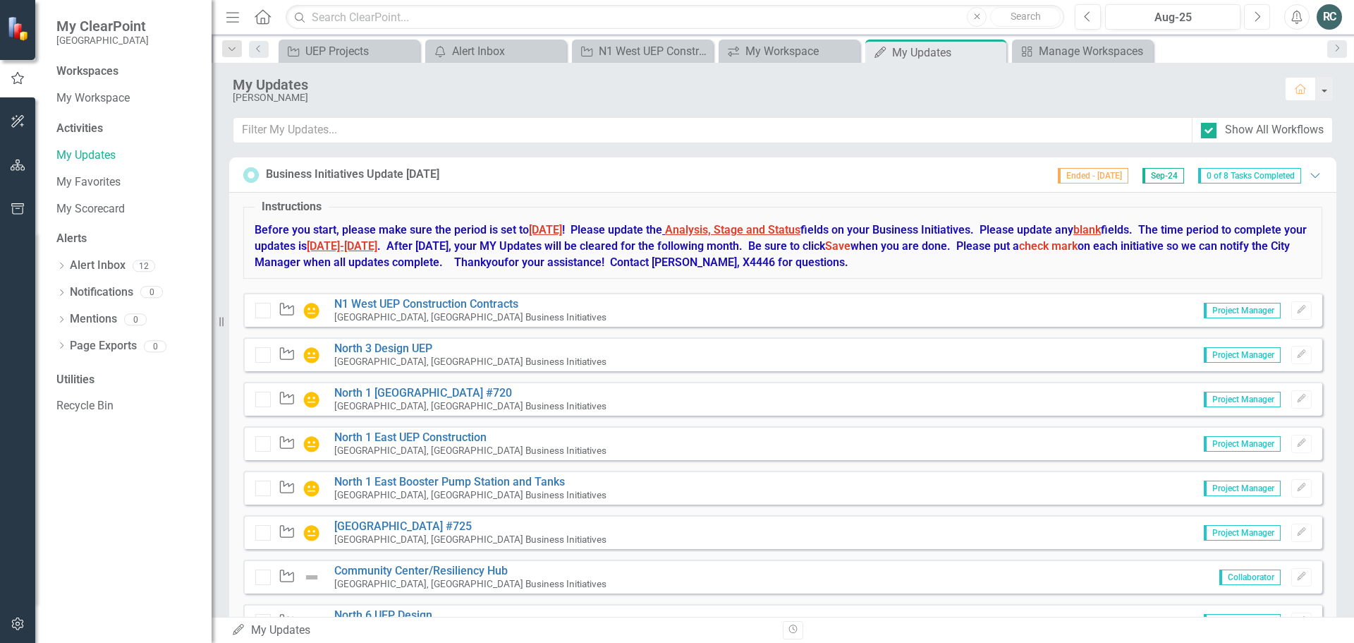
click at [1251, 18] on button "Next" at bounding box center [1257, 16] width 26 height 25
drag, startPoint x: 232, startPoint y: 357, endPoint x: 168, endPoint y: 396, distance: 75.0
click at [168, 396] on div "Recycle Bin" at bounding box center [126, 405] width 141 height 23
click at [1118, 44] on div "Manage Workspaces" at bounding box center [1085, 51] width 93 height 18
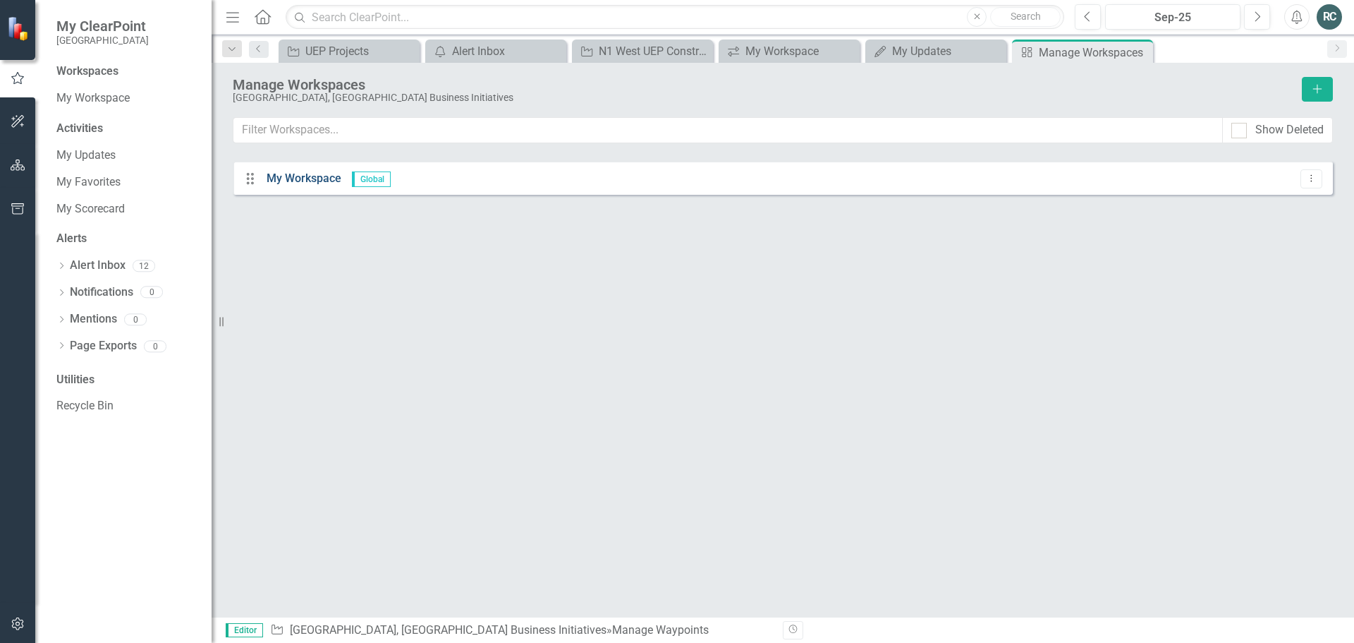
click at [312, 178] on link "My Workspace" at bounding box center [304, 177] width 75 height 13
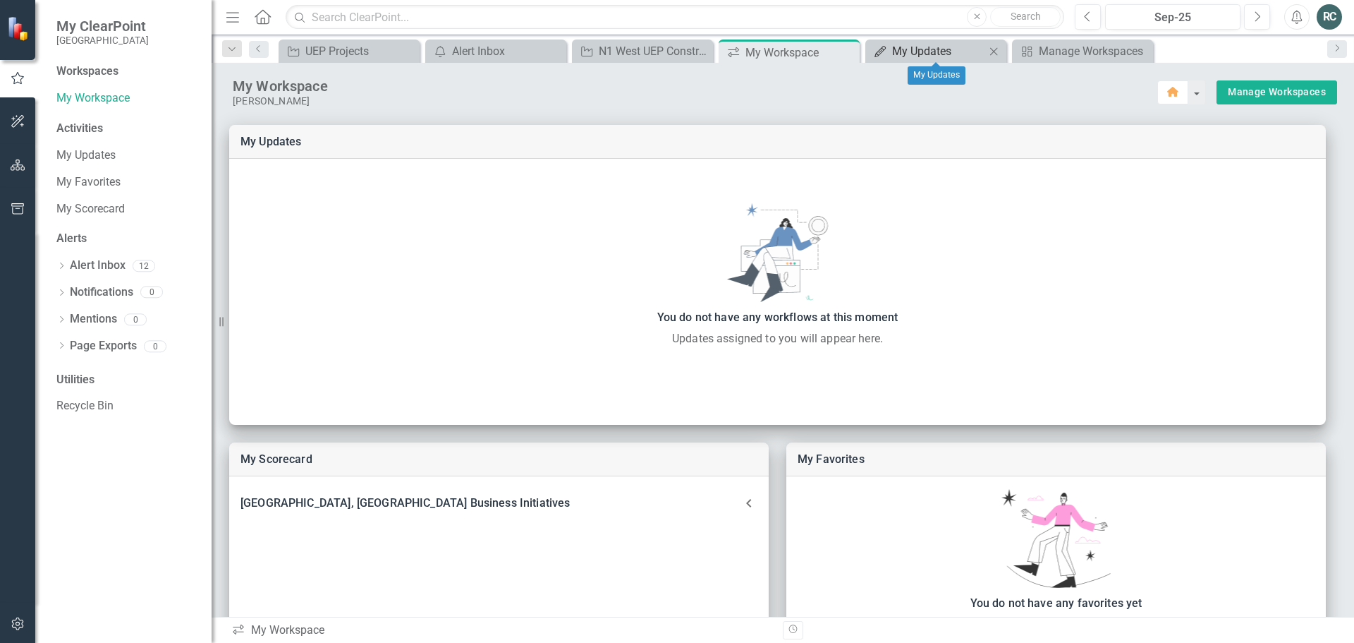
click at [952, 51] on div "My Updates" at bounding box center [938, 51] width 93 height 18
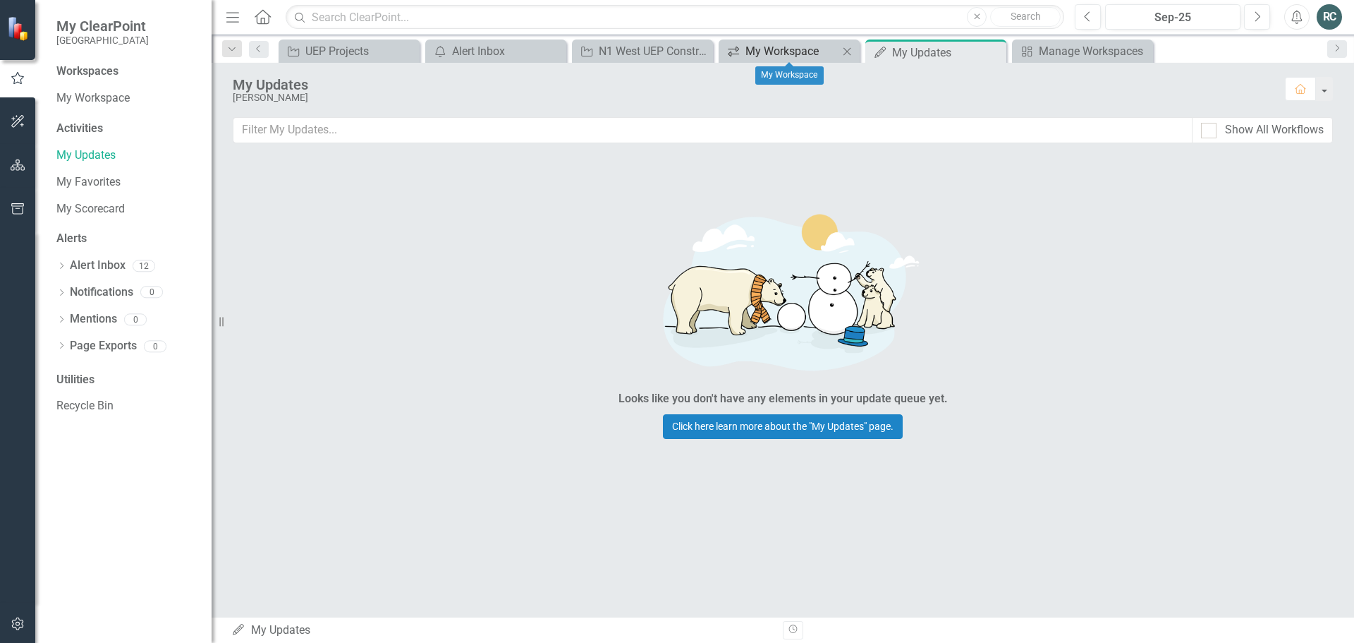
click at [822, 55] on div "My Workspace" at bounding box center [791, 51] width 93 height 18
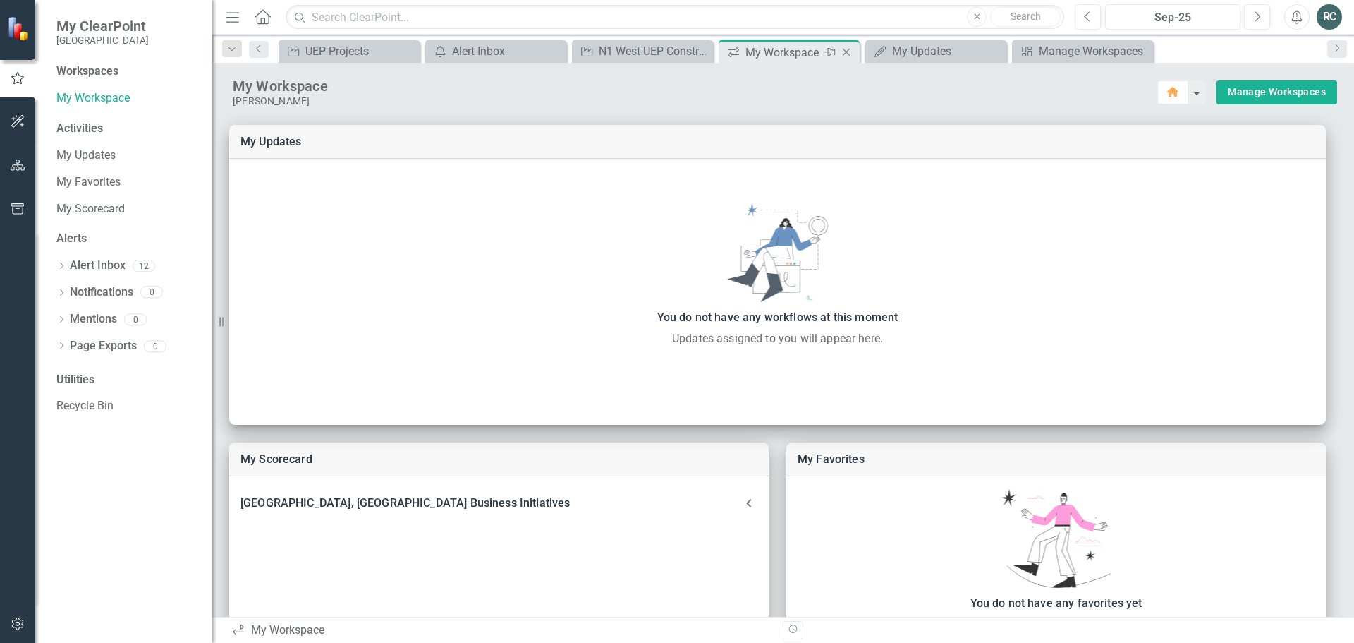
click at [847, 51] on icon "Close" at bounding box center [846, 52] width 14 height 11
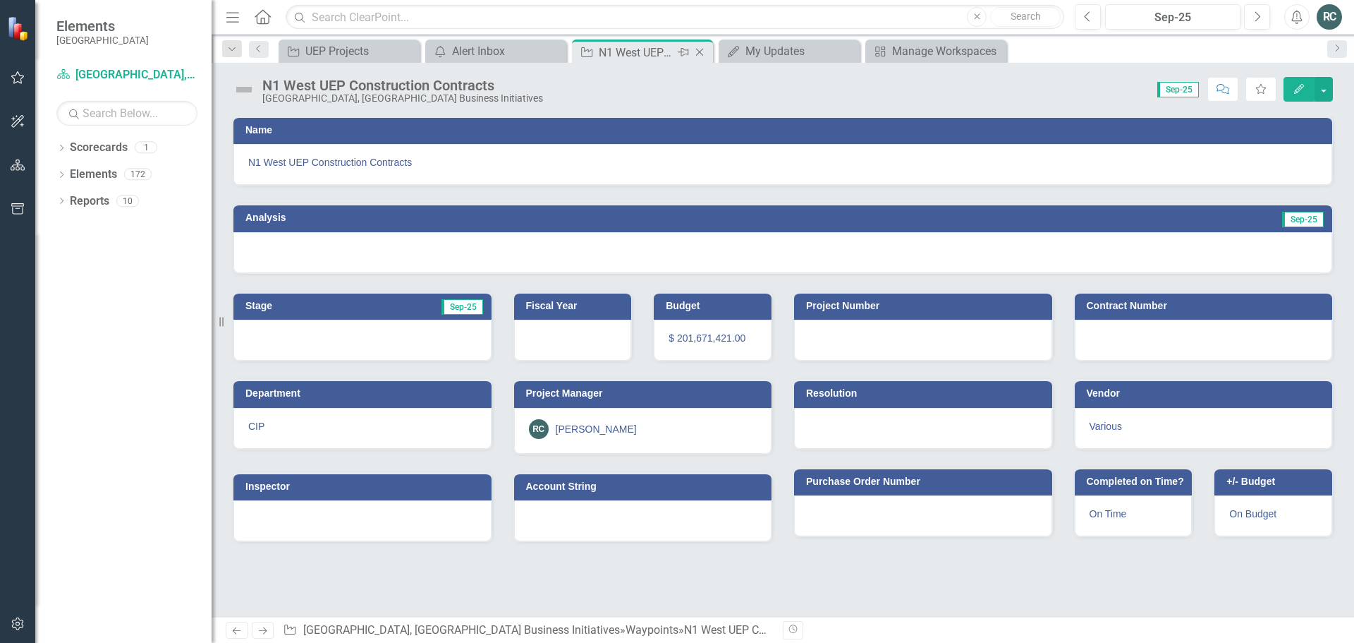
click at [645, 49] on div "N1 West UEP Construction Contracts" at bounding box center [636, 53] width 75 height 18
click at [703, 54] on icon "Close" at bounding box center [700, 52] width 14 height 11
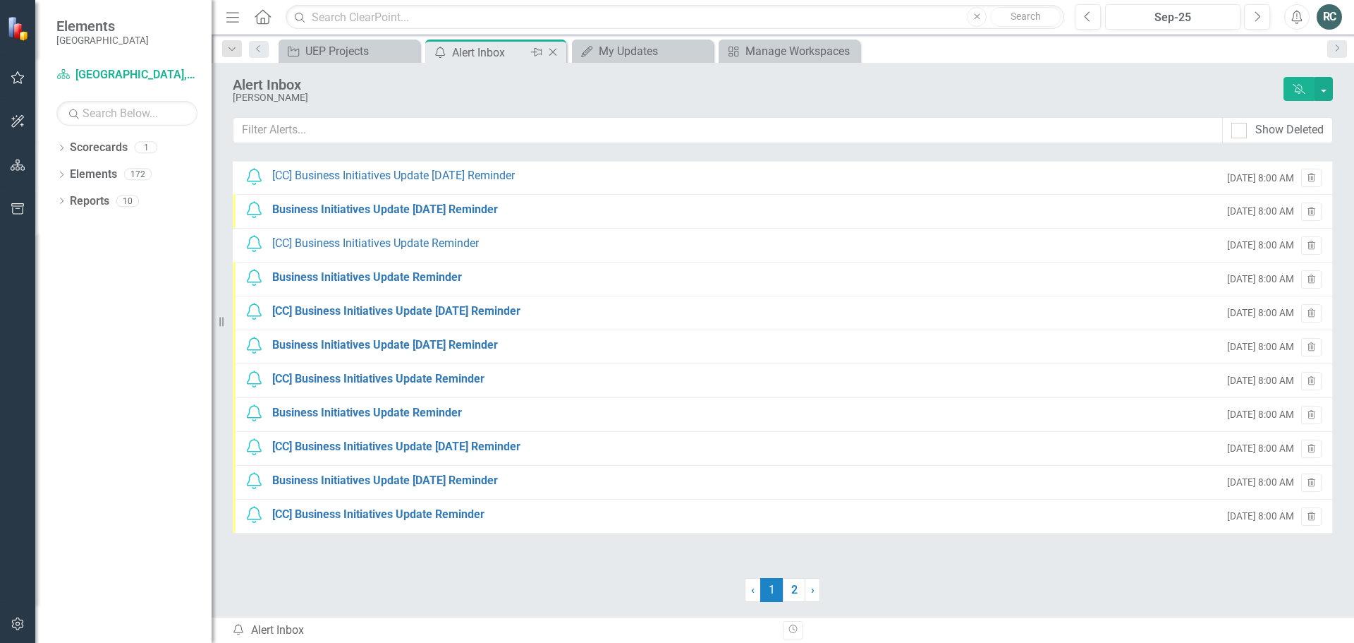
click at [519, 54] on div "Alert Inbox" at bounding box center [489, 53] width 75 height 18
click at [553, 52] on icon at bounding box center [553, 53] width 8 height 8
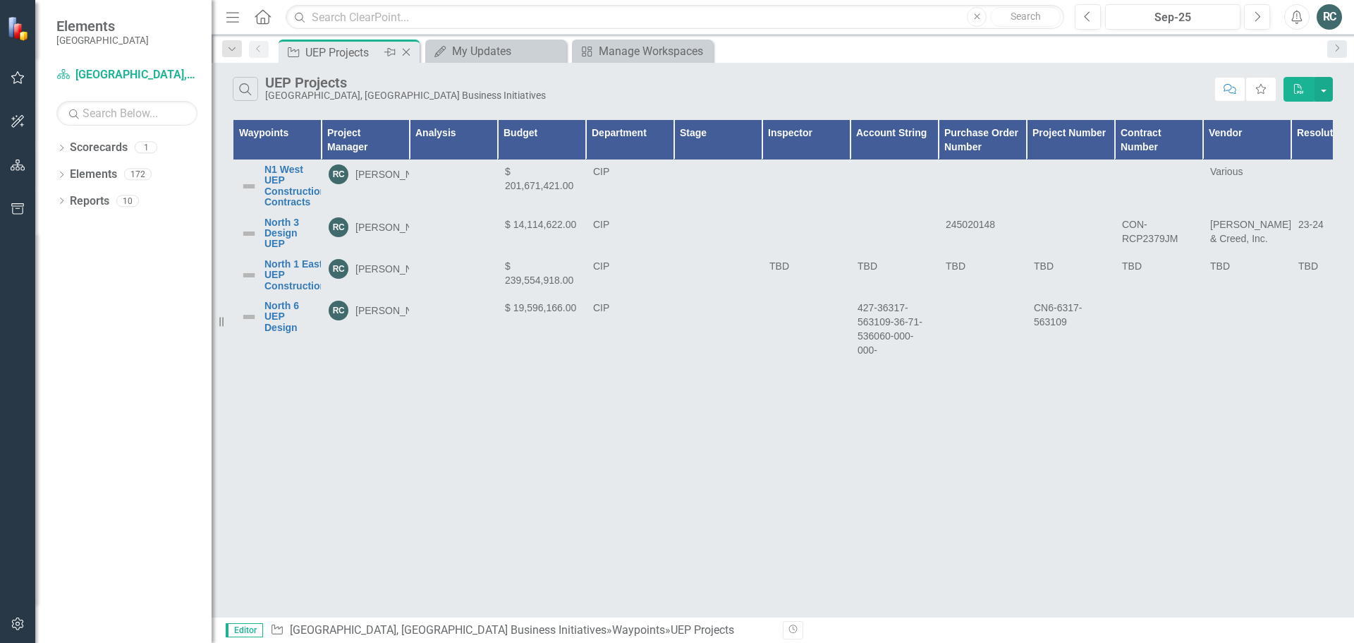
click at [365, 49] on div "UEP Projects" at bounding box center [342, 53] width 75 height 18
click at [1324, 89] on button "button" at bounding box center [1324, 89] width 18 height 25
click at [870, 448] on div "Search UEP Projects Cape Coral, FL Business Initiatives Comment Favorite PDF Wa…" at bounding box center [783, 340] width 1143 height 554
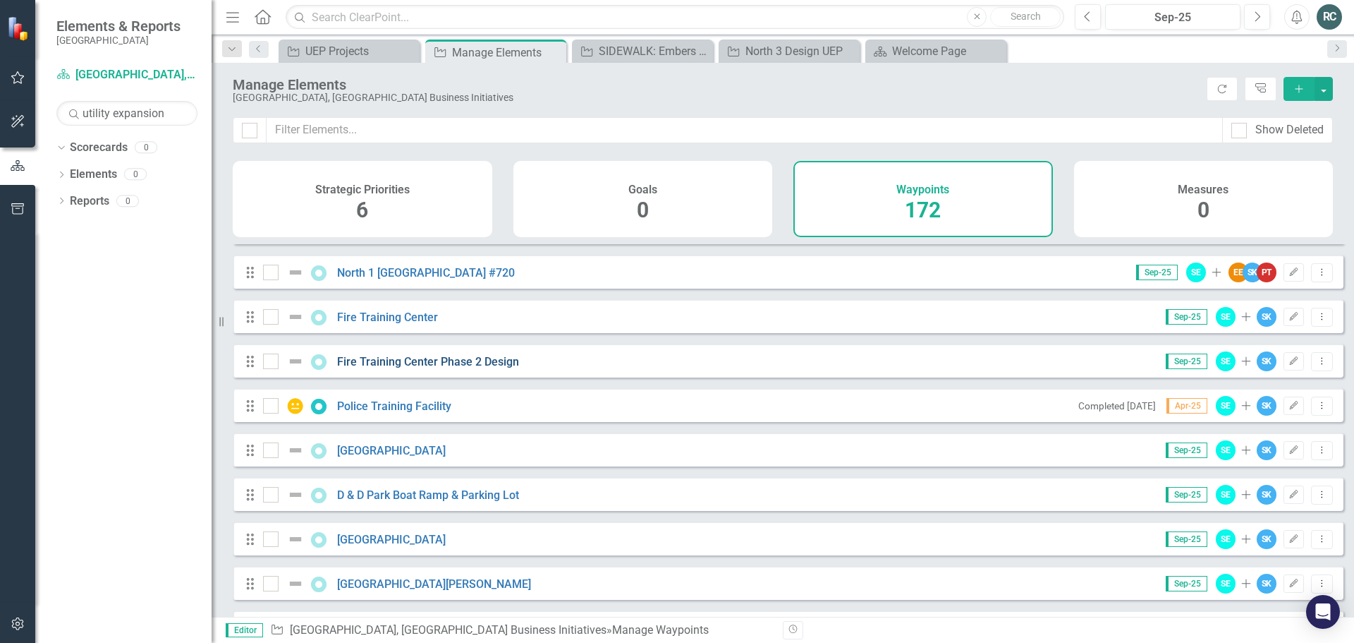
scroll to position [282, 0]
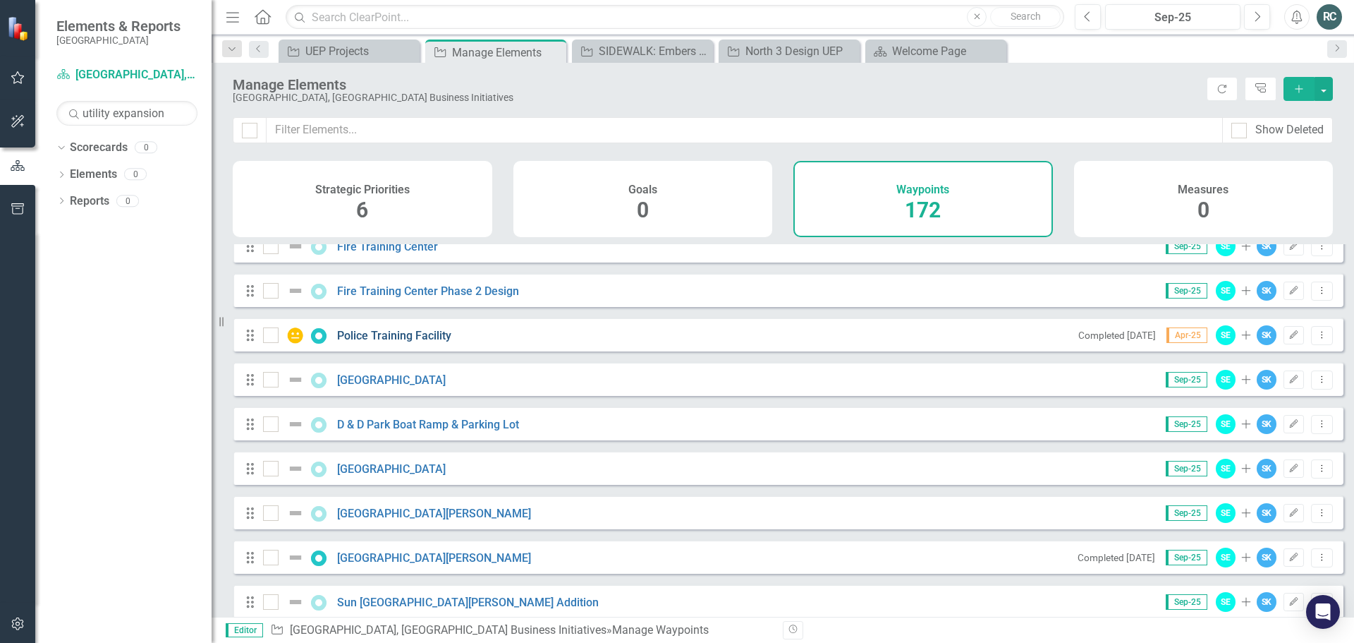
click at [408, 342] on link "Police Training Facility" at bounding box center [394, 335] width 114 height 13
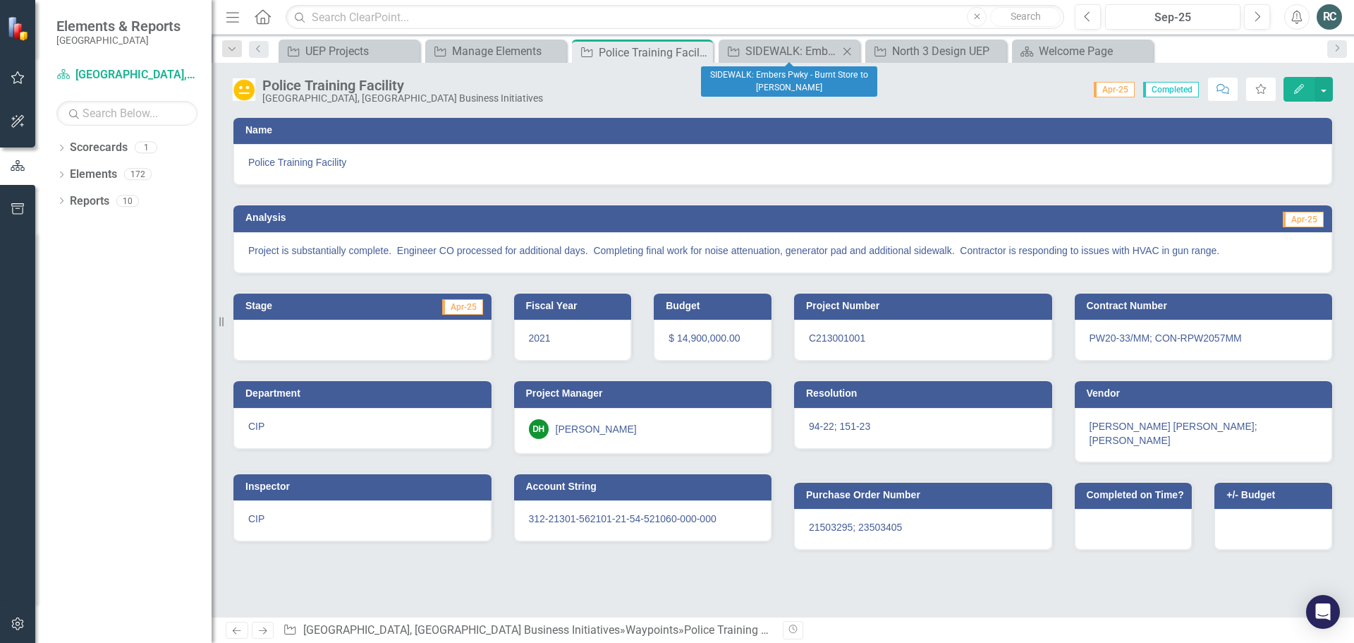
click at [845, 50] on icon "Close" at bounding box center [847, 51] width 14 height 11
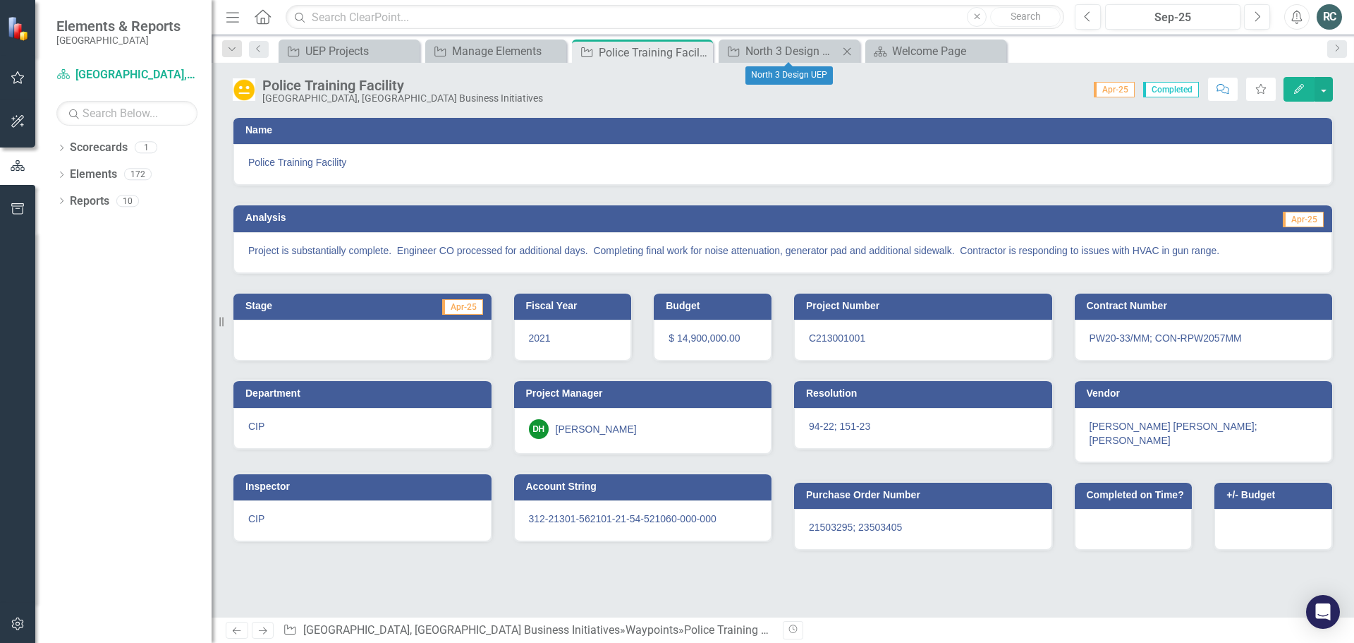
click at [845, 53] on icon "Close" at bounding box center [847, 51] width 14 height 11
click at [808, 47] on div "Welcome Page" at bounding box center [791, 51] width 93 height 18
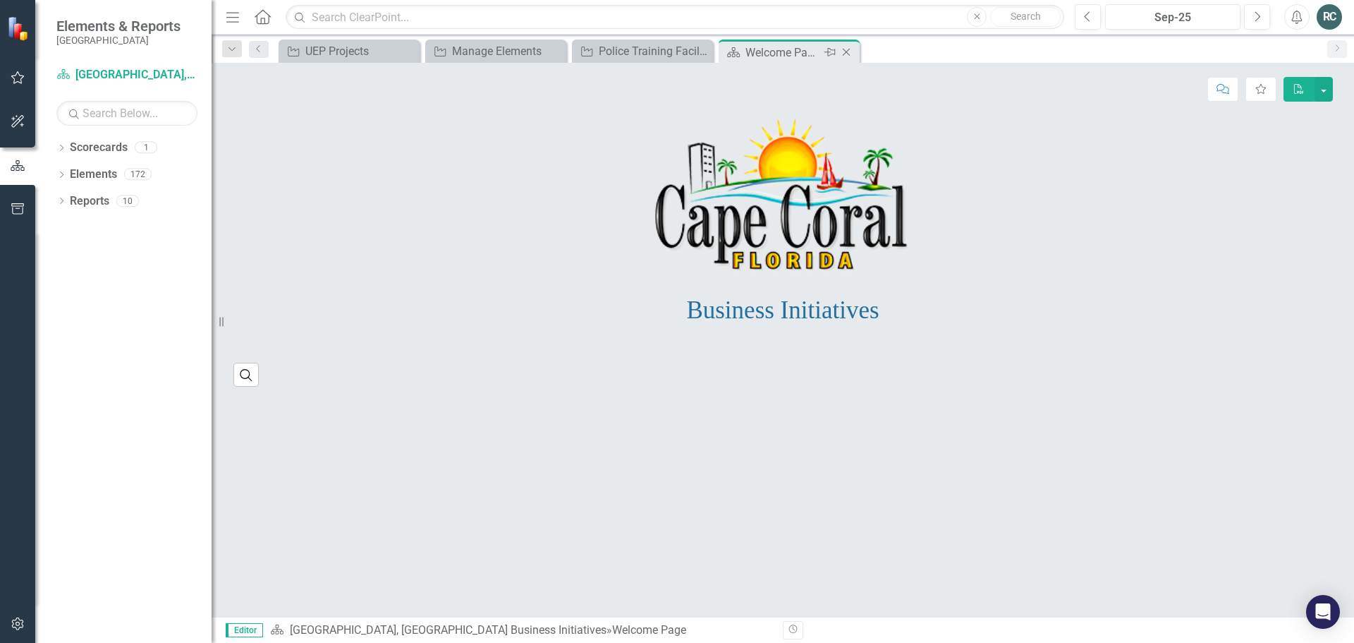
click at [848, 51] on icon at bounding box center [847, 53] width 8 height 8
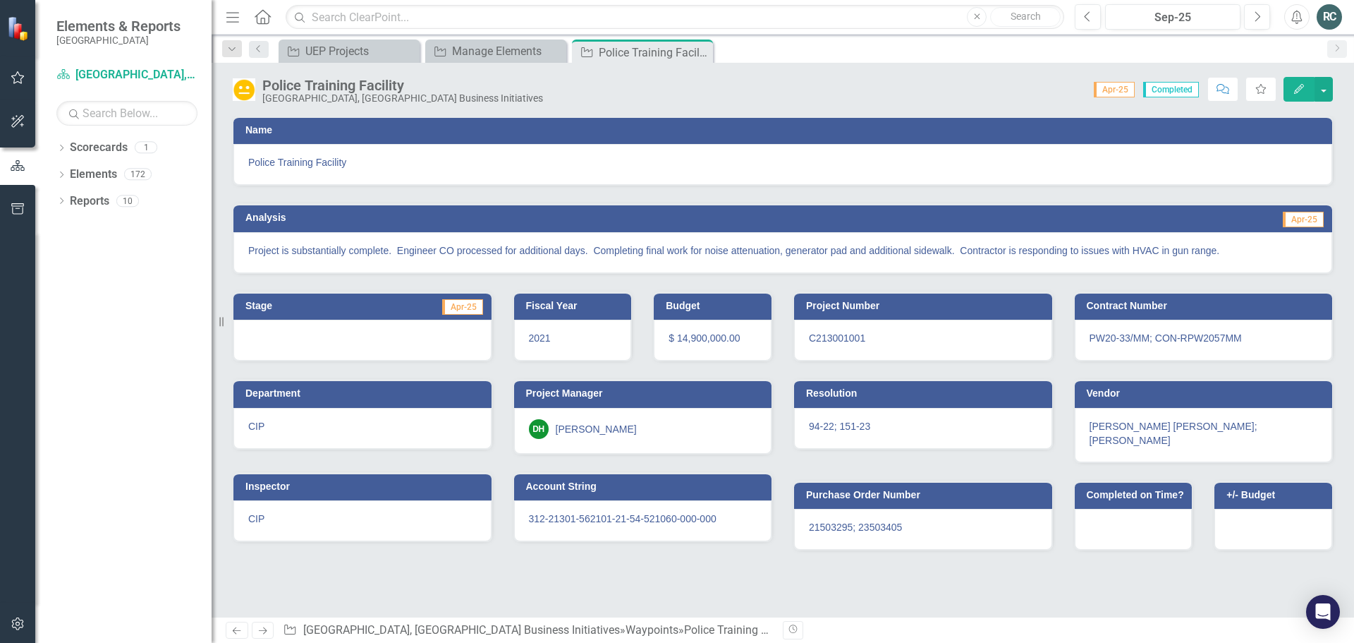
click at [13, 74] on icon "button" at bounding box center [18, 77] width 15 height 11
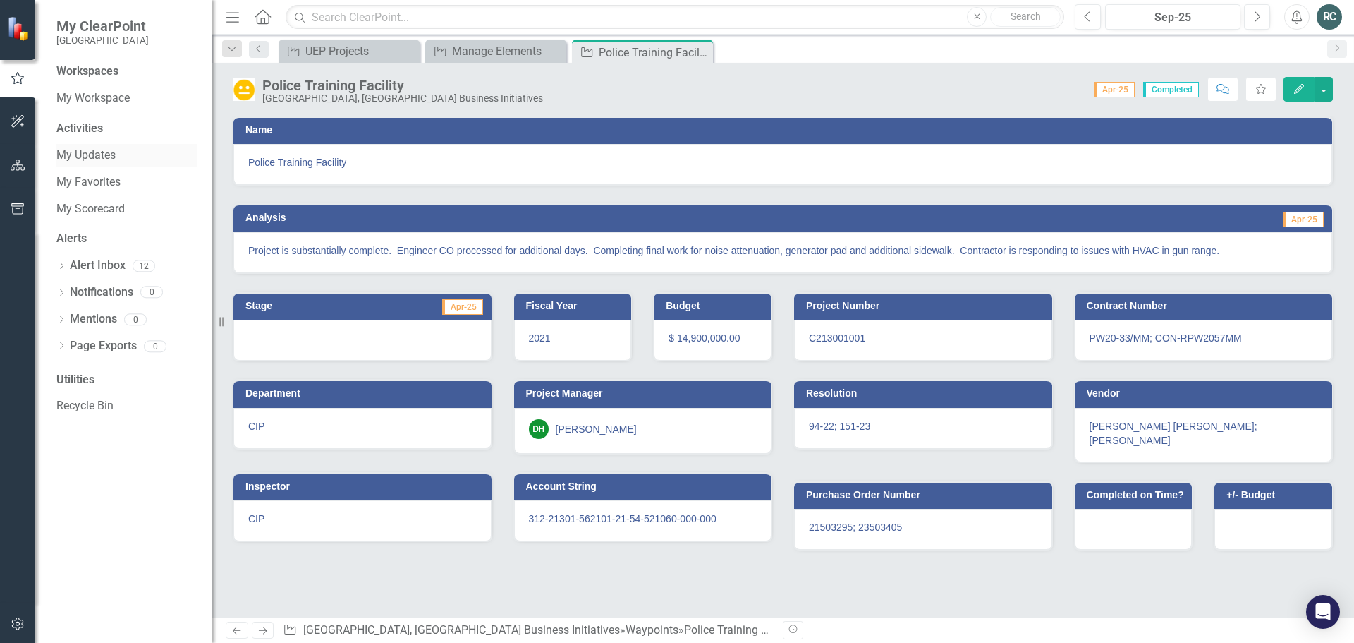
click at [103, 154] on link "My Updates" at bounding box center [126, 155] width 141 height 16
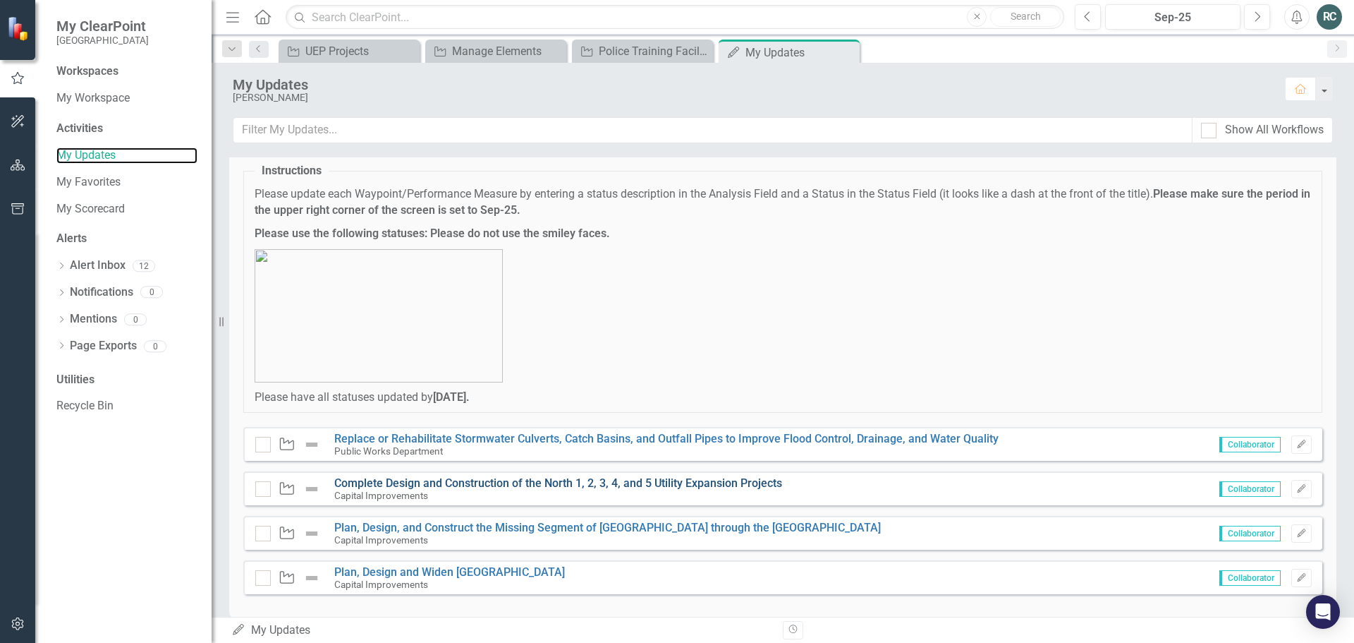
scroll to position [56, 0]
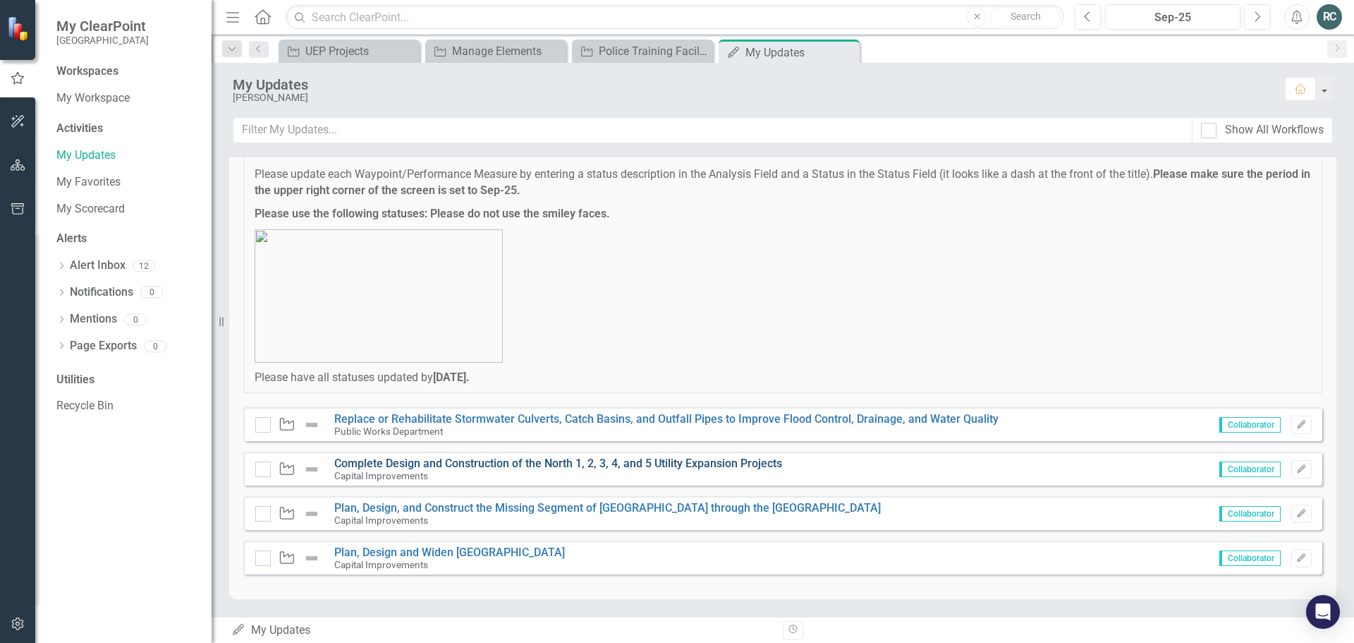
click at [680, 466] on link "Complete Design and Construction of the North 1, 2, 3, 4, and 5 Utility Expansi…" at bounding box center [558, 462] width 448 height 13
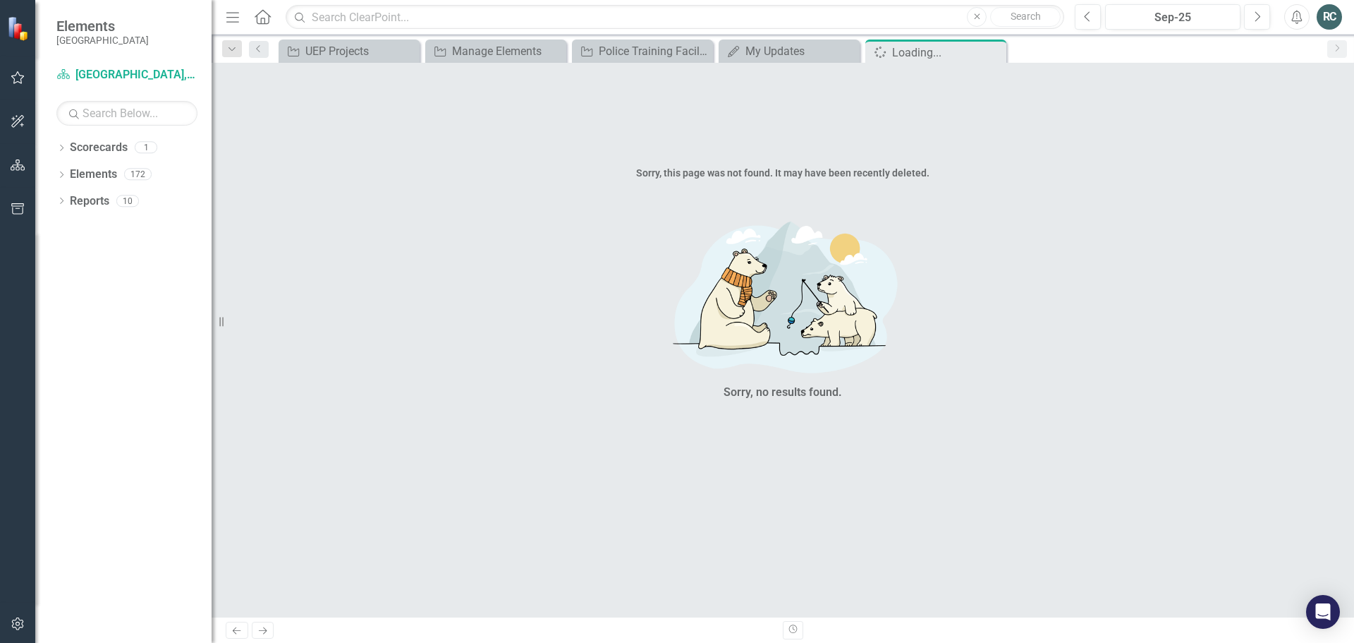
click at [1330, 18] on div "RC" at bounding box center [1329, 16] width 25 height 25
click at [1281, 184] on link "Logout Log Out" at bounding box center [1285, 178] width 111 height 26
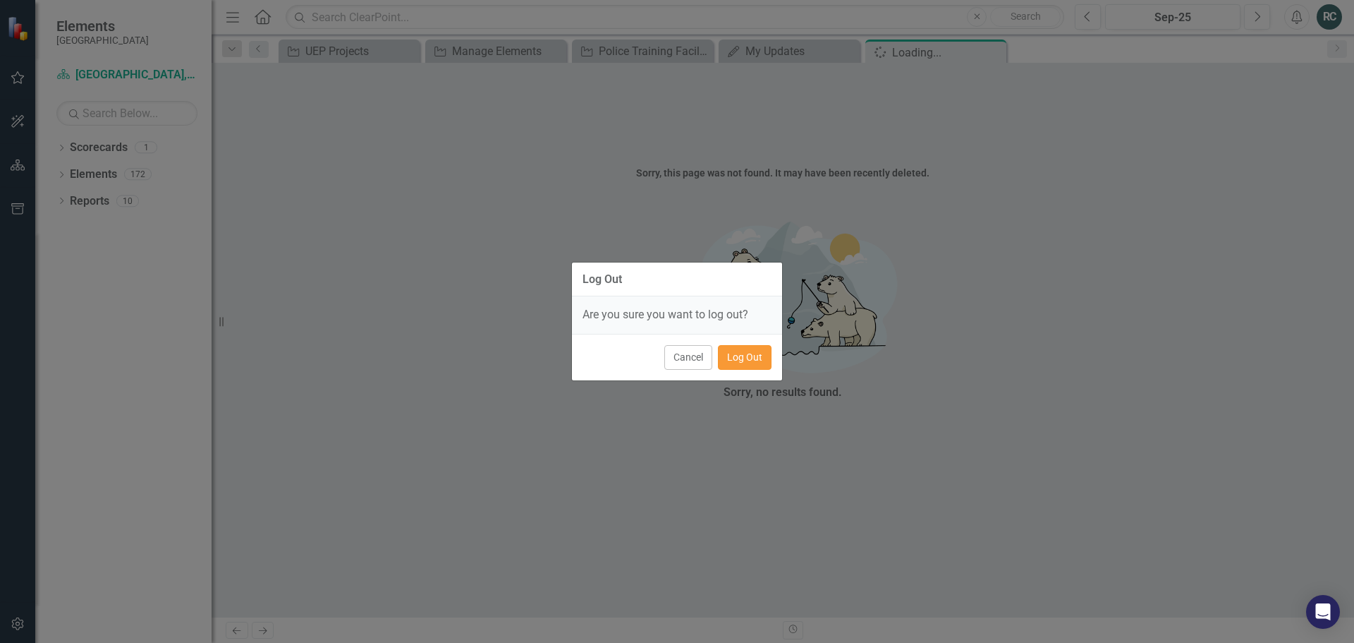
drag, startPoint x: 744, startPoint y: 364, endPoint x: 722, endPoint y: 360, distance: 22.8
click at [745, 365] on button "Log Out" at bounding box center [745, 357] width 54 height 25
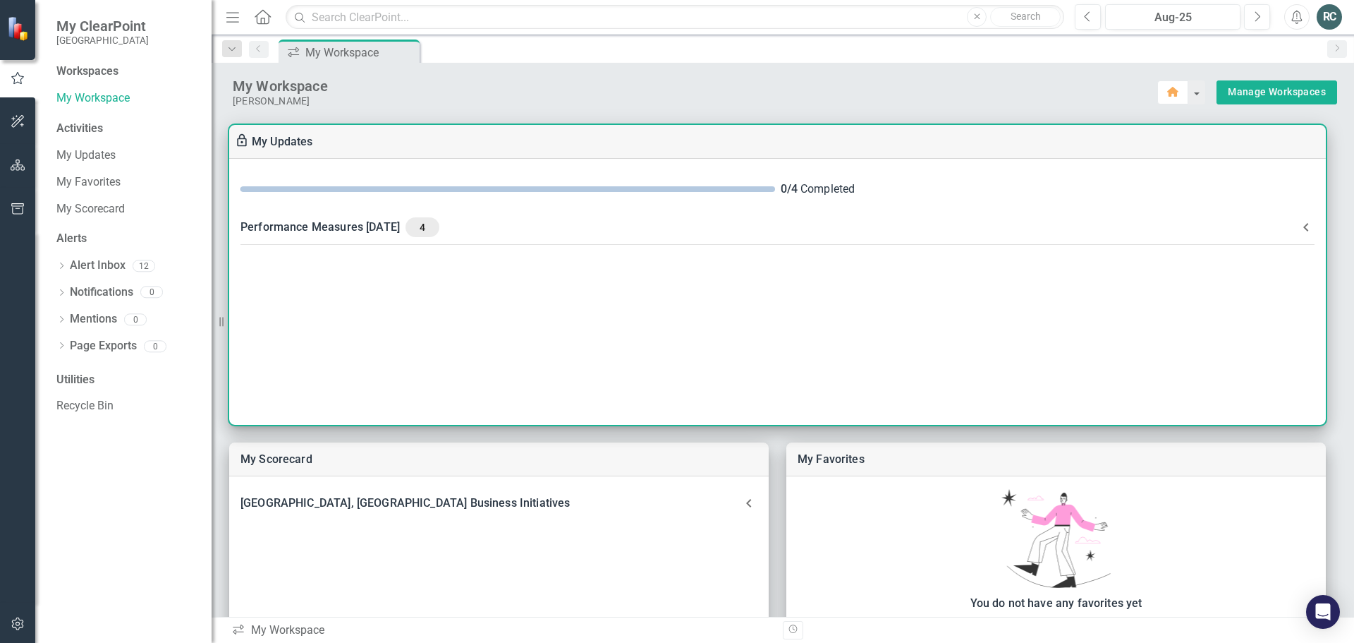
click at [403, 226] on div "Performance Measures [DATE] 4" at bounding box center [769, 227] width 1057 height 20
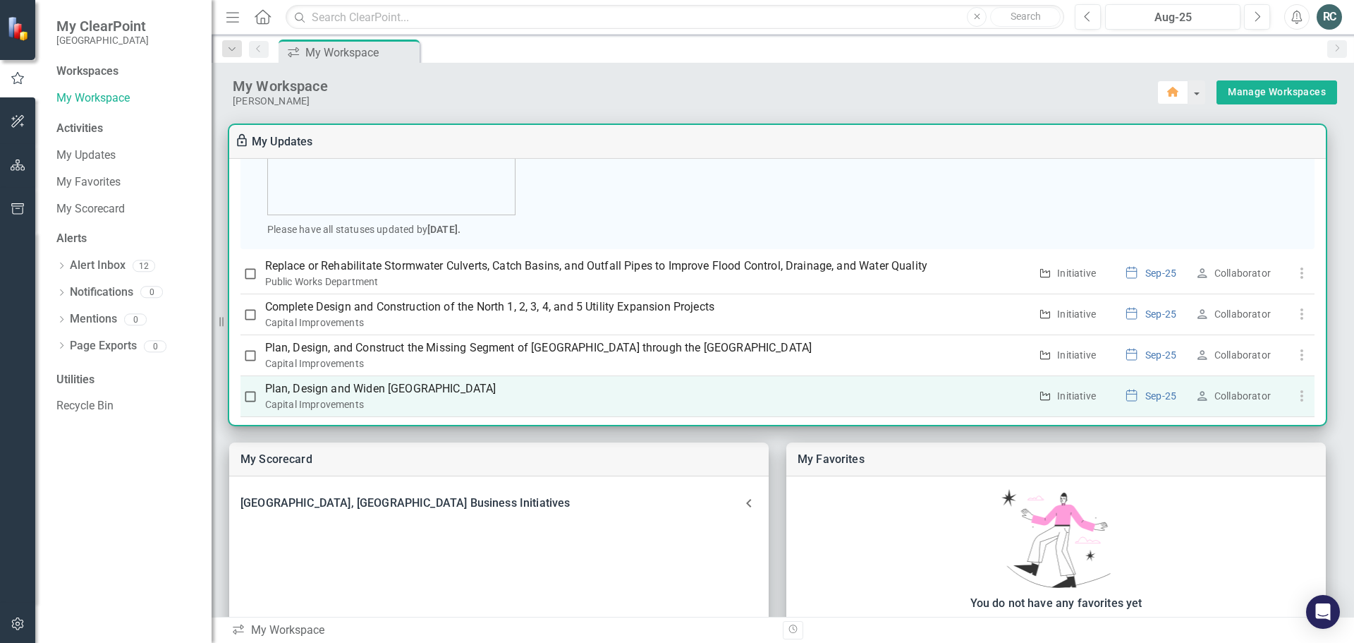
scroll to position [257, 0]
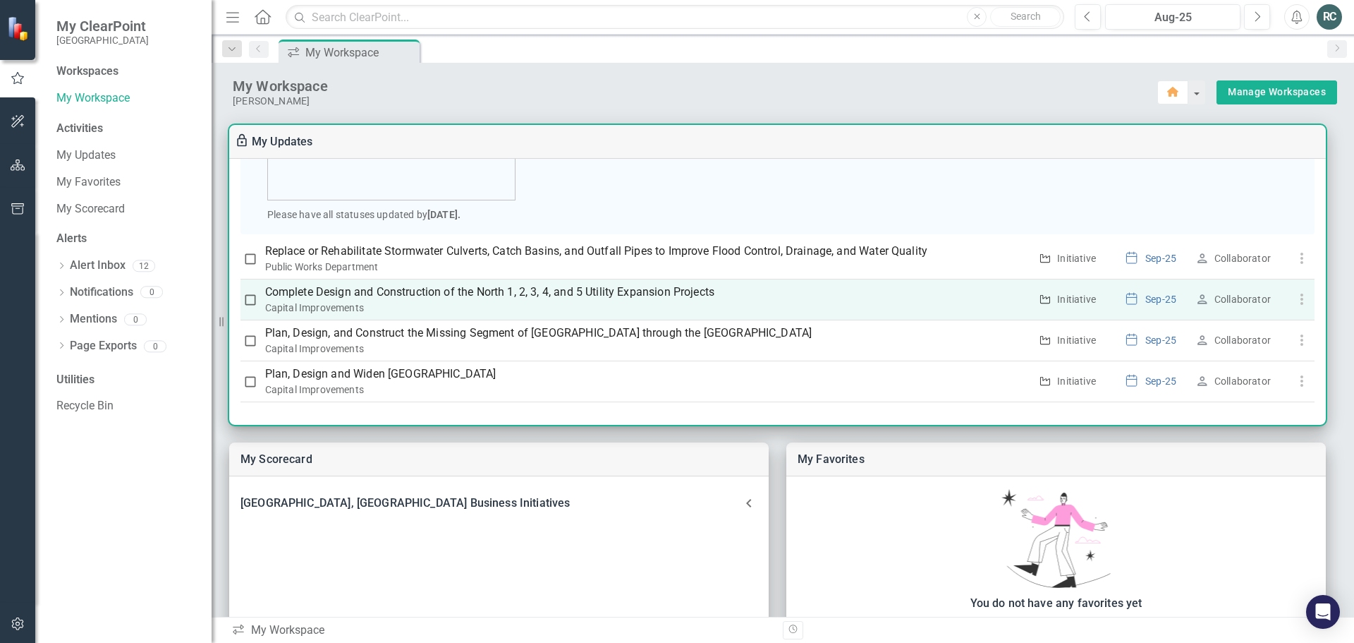
click at [439, 291] on p "Complete Design and Construction of the North 1, 2, 3, 4, and 5 Utility Expansi…" at bounding box center [647, 292] width 765 height 17
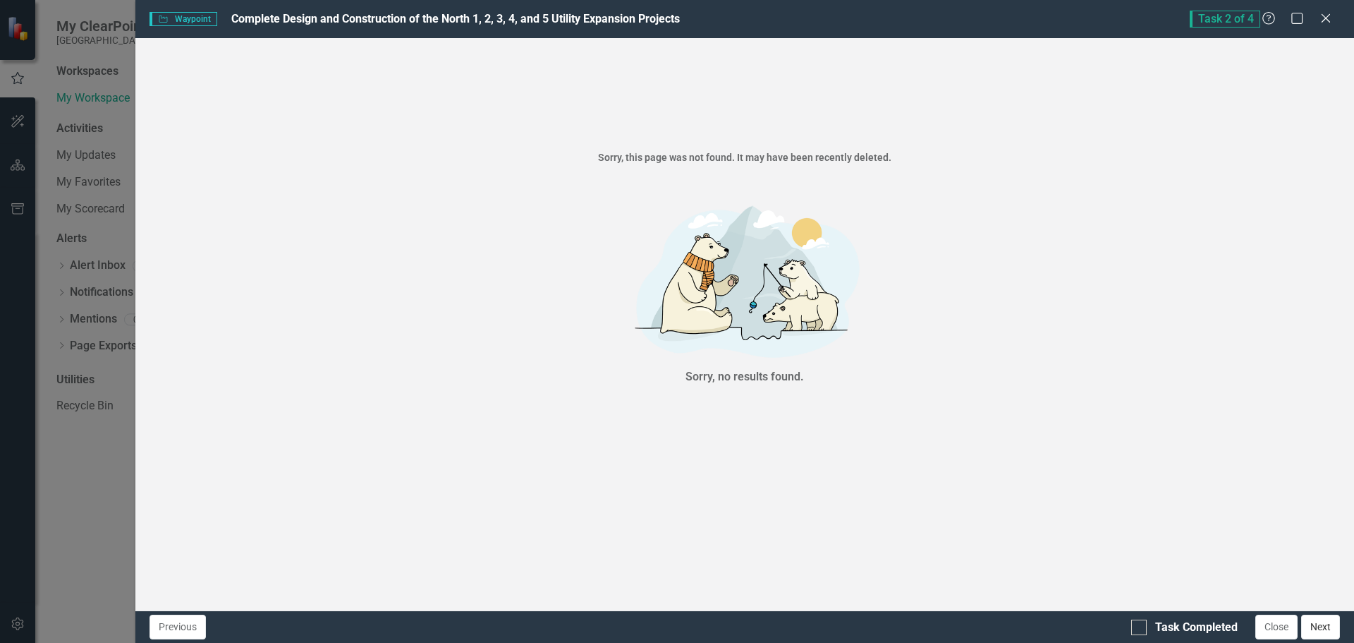
click at [1320, 631] on button "Next" at bounding box center [1320, 626] width 39 height 25
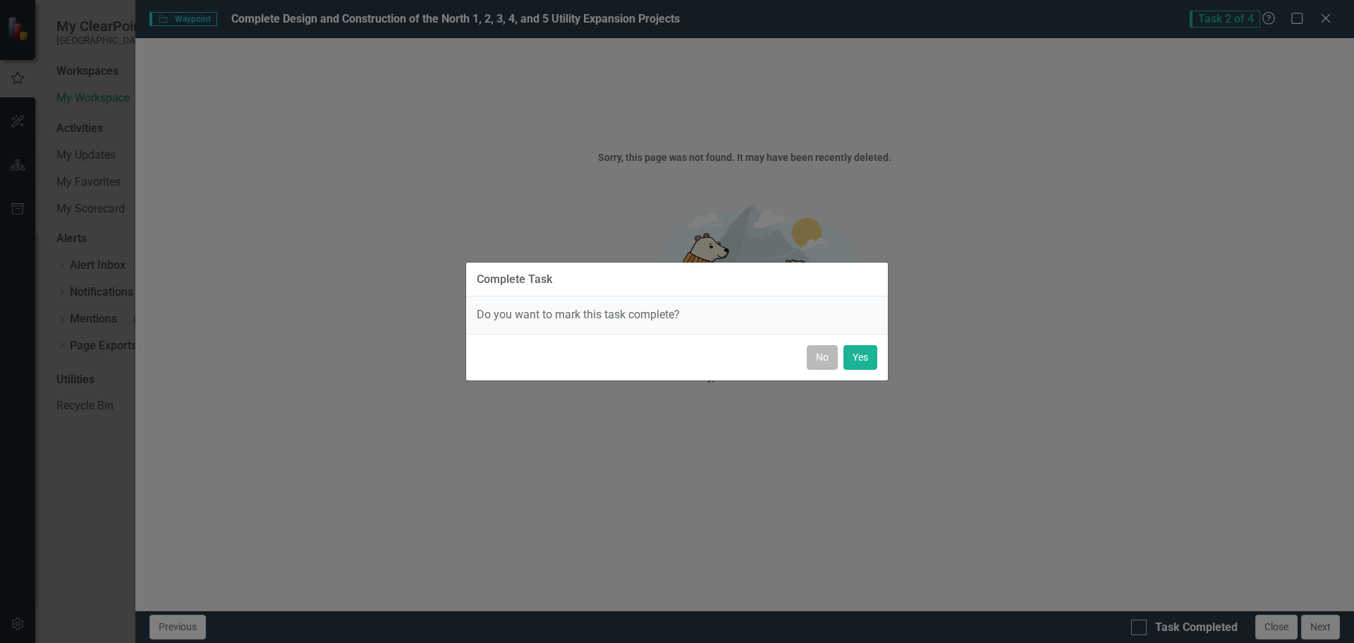
click at [812, 365] on button "No" at bounding box center [822, 357] width 31 height 25
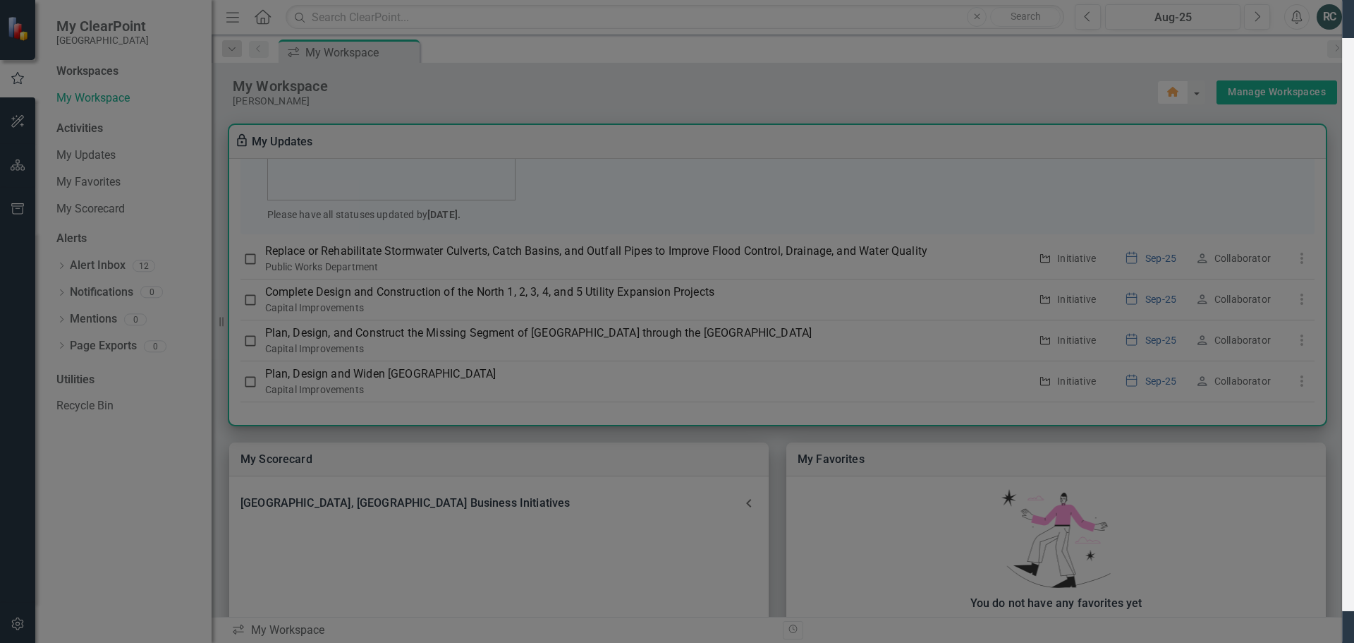
click at [1328, 16] on icon at bounding box center [1325, 18] width 11 height 11
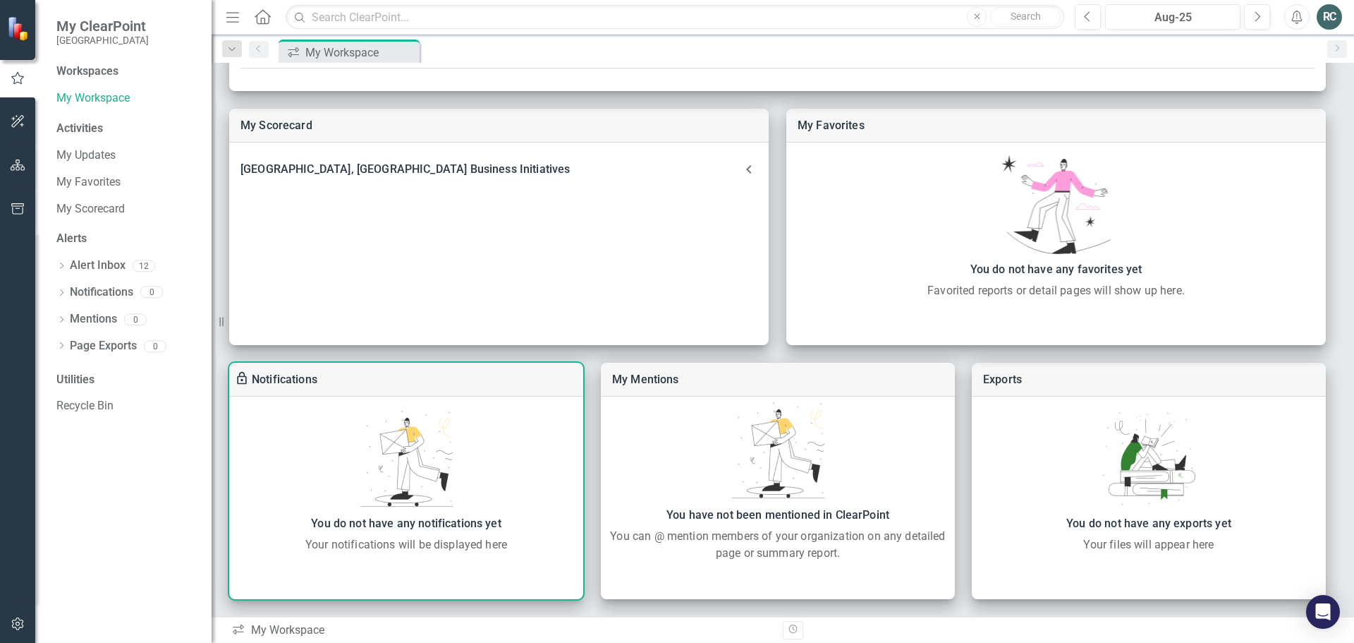
scroll to position [51, 0]
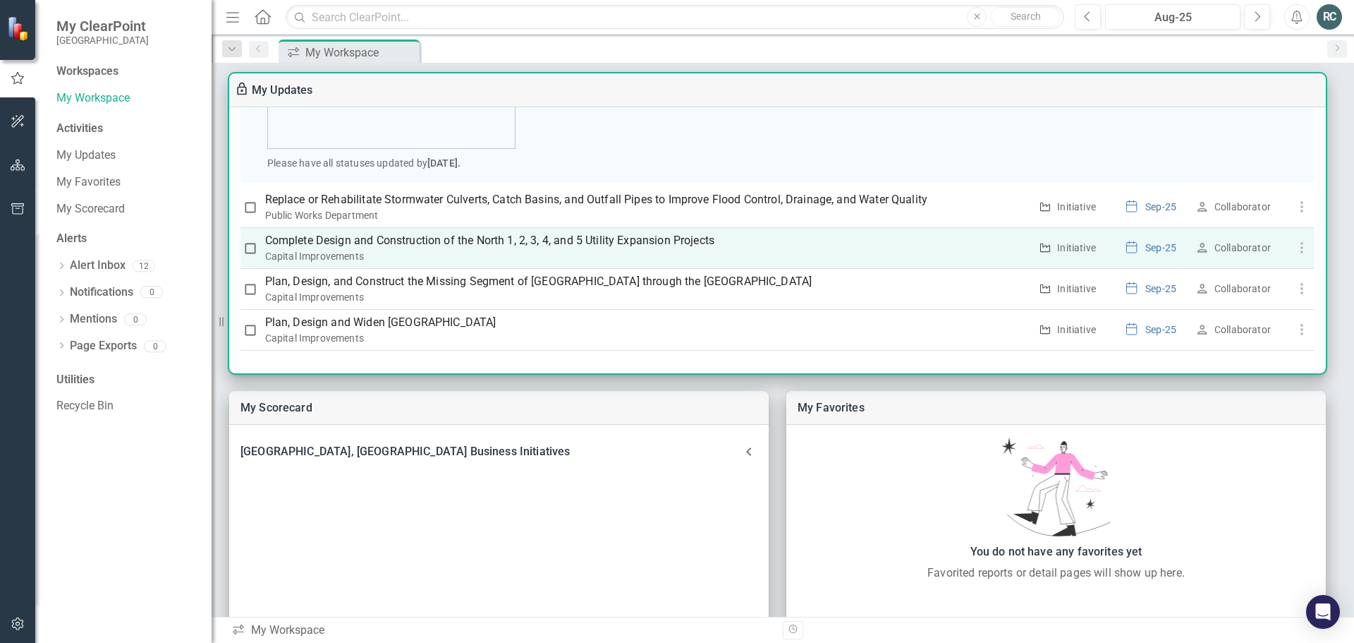
click at [695, 240] on p "Complete Design and Construction of the North 1, 2, 3, 4, and 5 Utility Expansi…" at bounding box center [647, 240] width 765 height 17
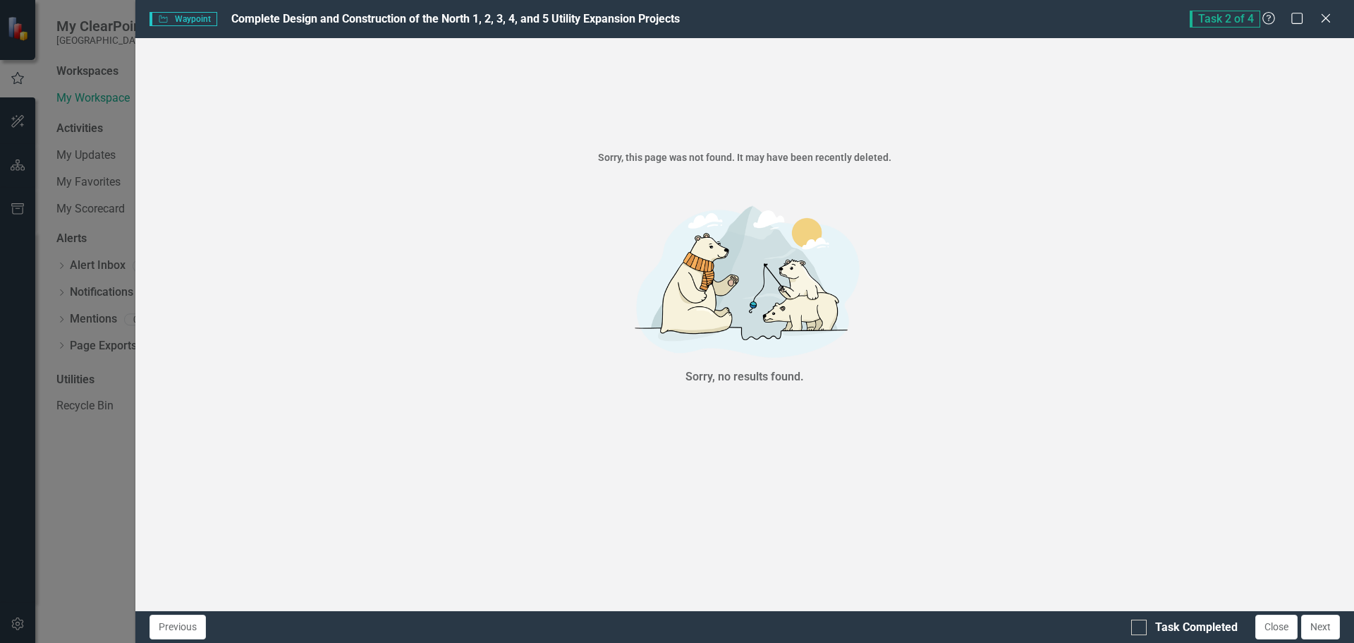
drag, startPoint x: 1329, startPoint y: 15, endPoint x: 1316, endPoint y: 23, distance: 14.9
click at [1329, 15] on icon at bounding box center [1326, 18] width 8 height 8
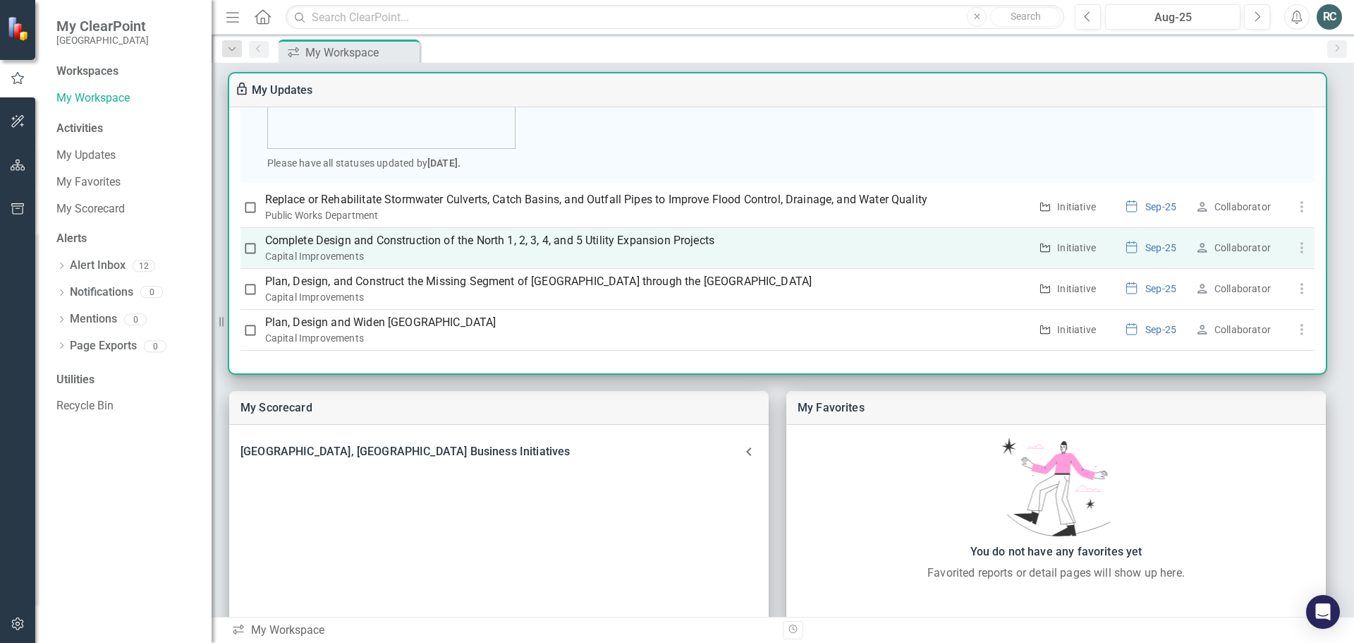
click at [250, 248] on input "checkbox" at bounding box center [250, 248] width 14 height 14
click at [678, 236] on p "Complete Design and Construction of the North 1, 2, 3, 4, and 5 Utility Expansi…" at bounding box center [647, 240] width 765 height 17
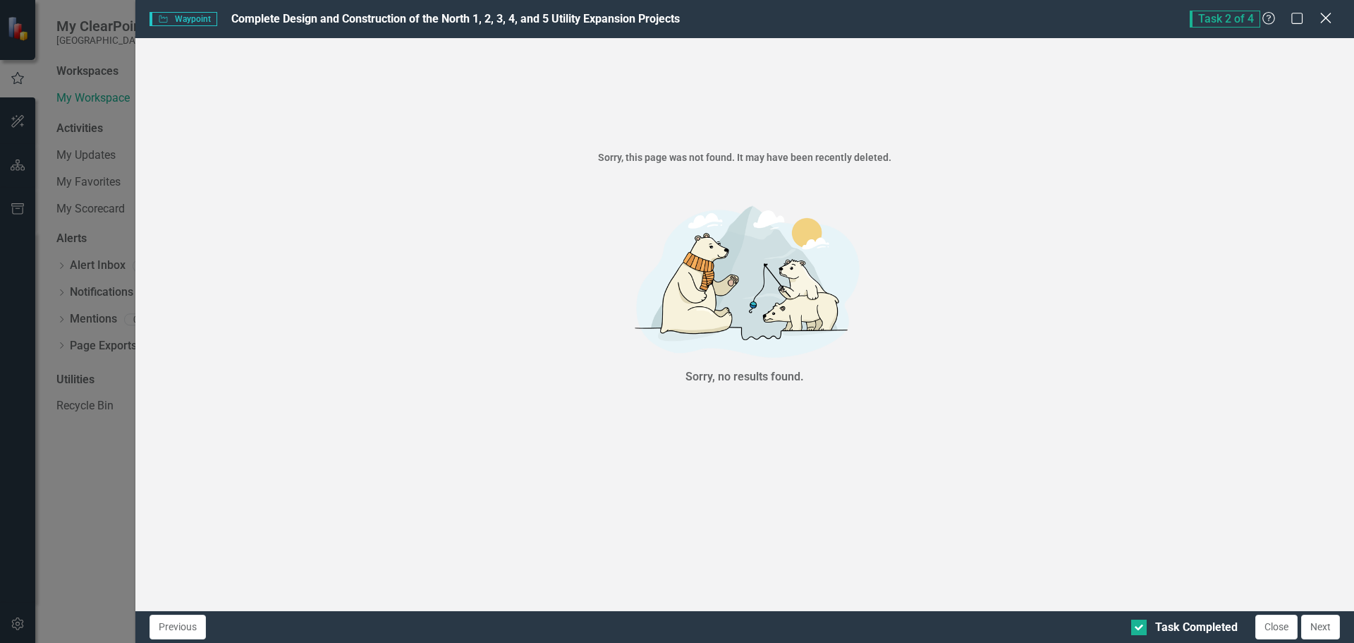
click at [1327, 21] on icon "Close" at bounding box center [1326, 17] width 18 height 13
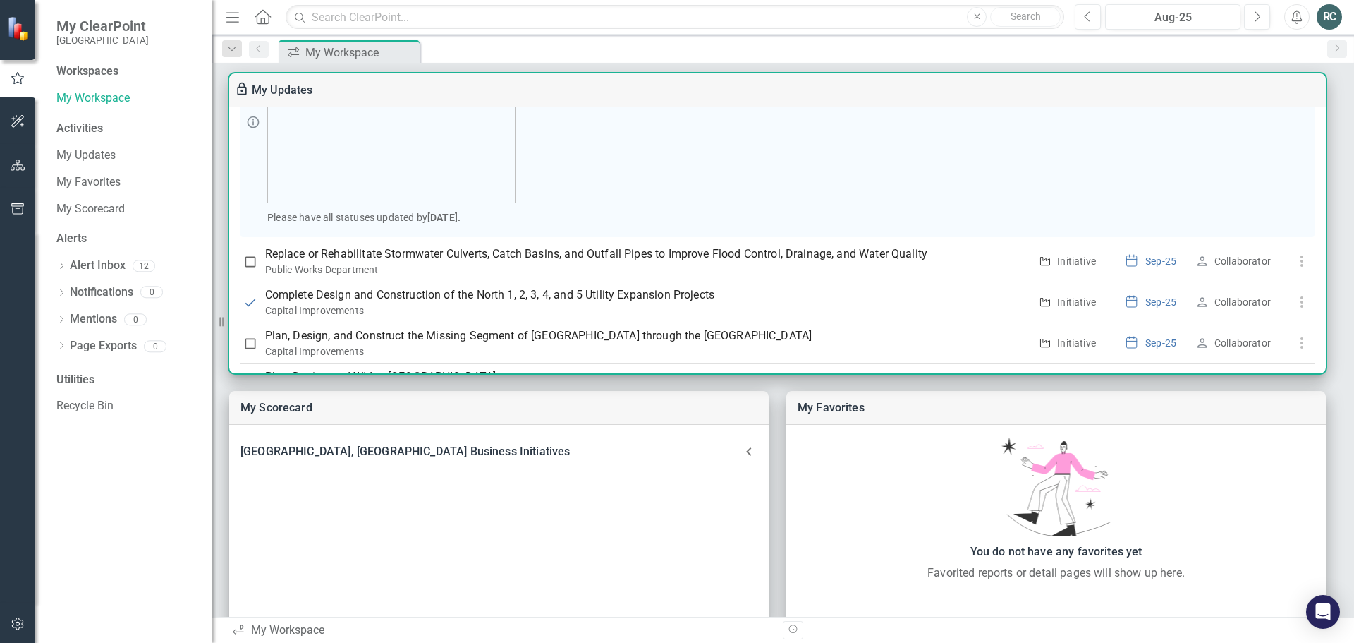
scroll to position [257, 0]
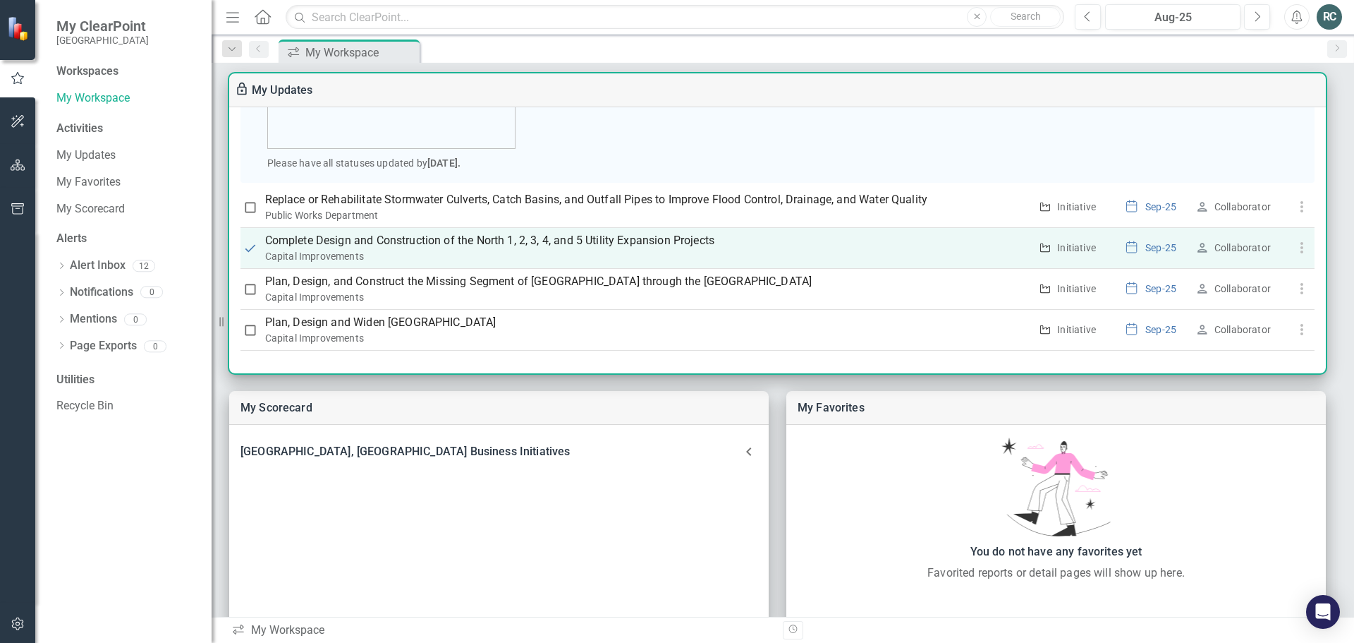
click at [251, 250] on input "checkbox" at bounding box center [250, 248] width 14 height 14
checkbox input "false"
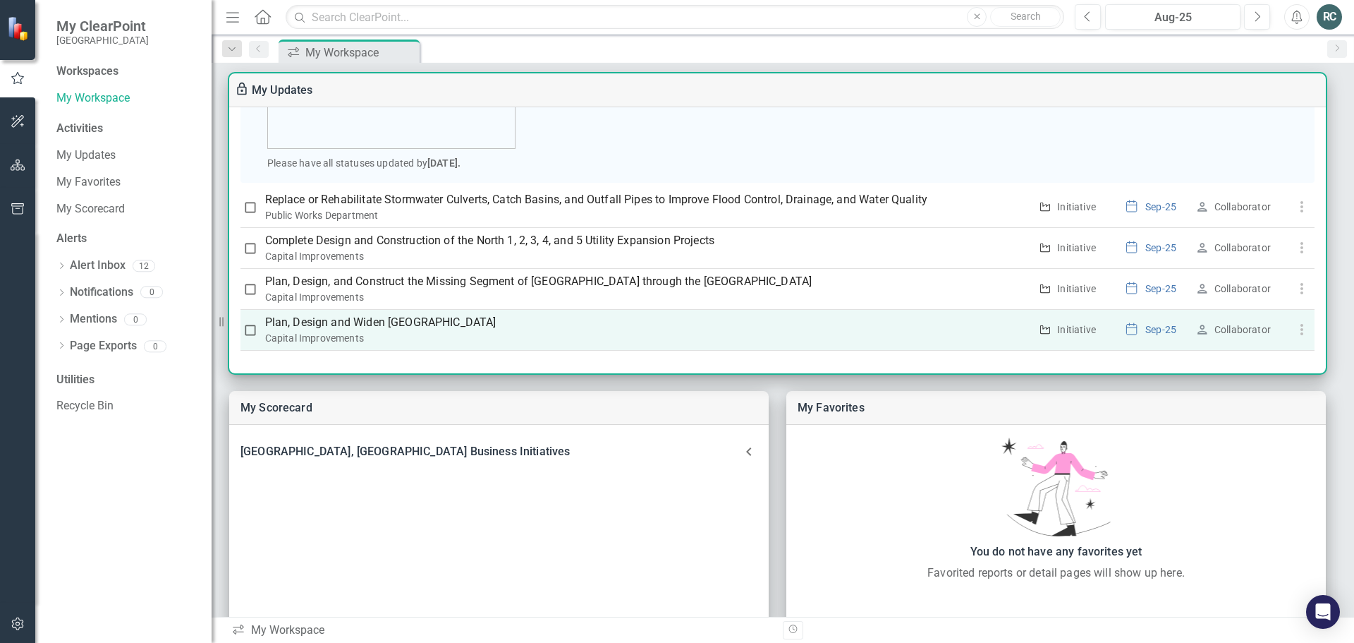
click at [413, 317] on p "Plan, Design and Widen [GEOGRAPHIC_DATA]" at bounding box center [647, 322] width 765 height 17
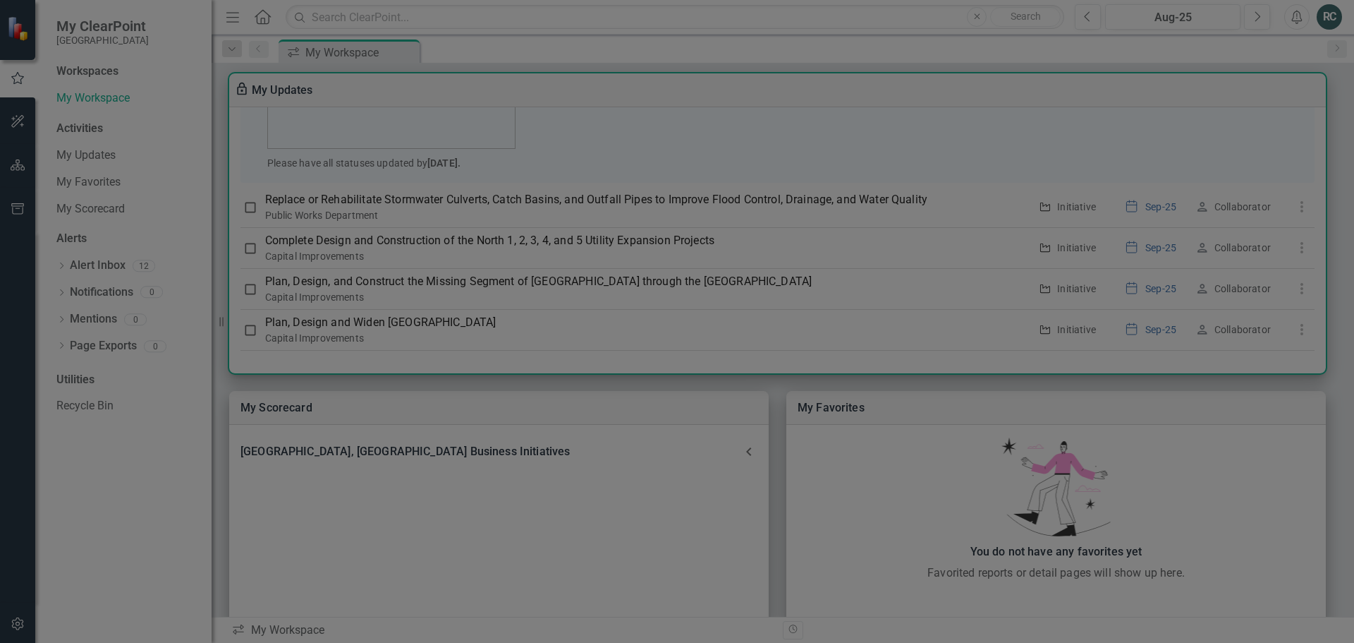
click at [1231, 21] on span "Task 4 of 4" at bounding box center [1225, 19] width 71 height 17
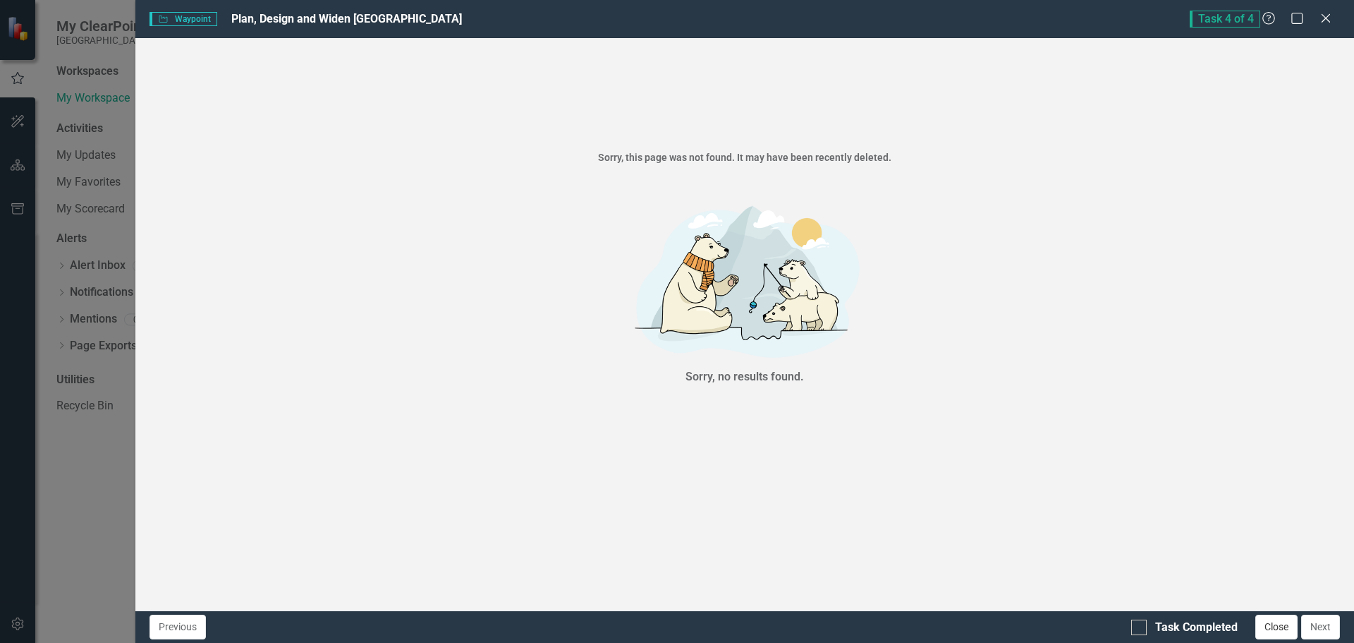
click at [1279, 623] on button "Close" at bounding box center [1276, 626] width 42 height 25
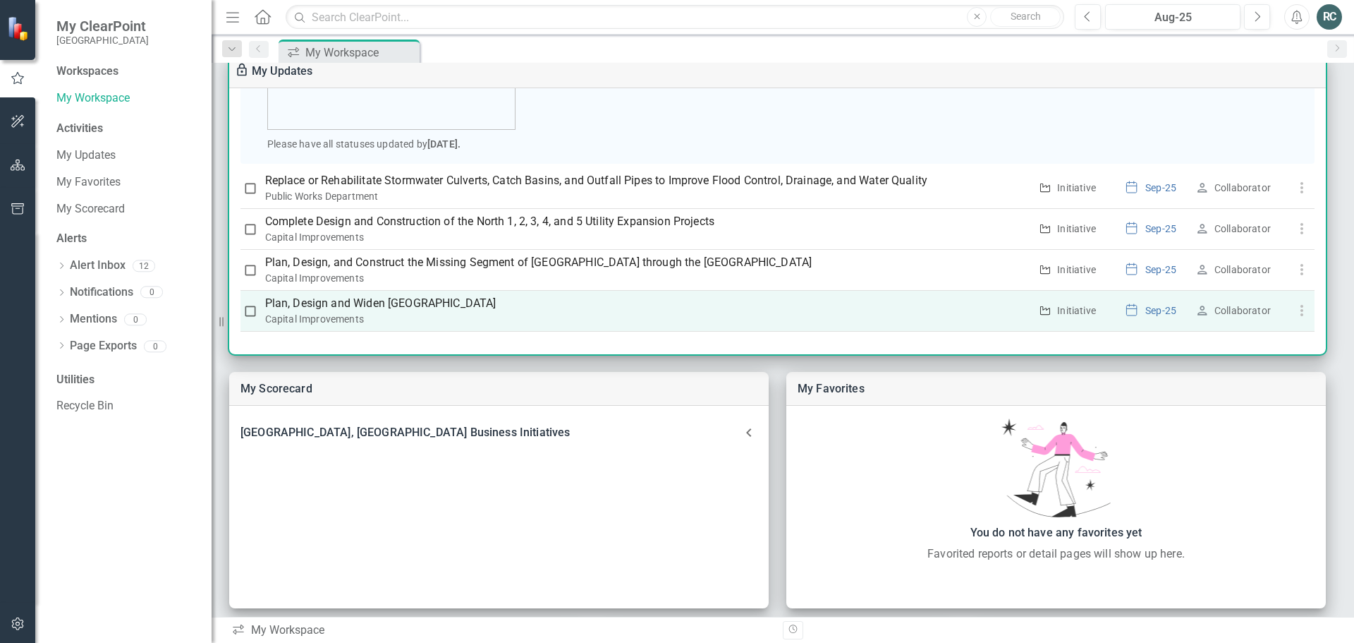
click at [361, 298] on p "Plan, Design and Widen [GEOGRAPHIC_DATA]" at bounding box center [647, 303] width 765 height 17
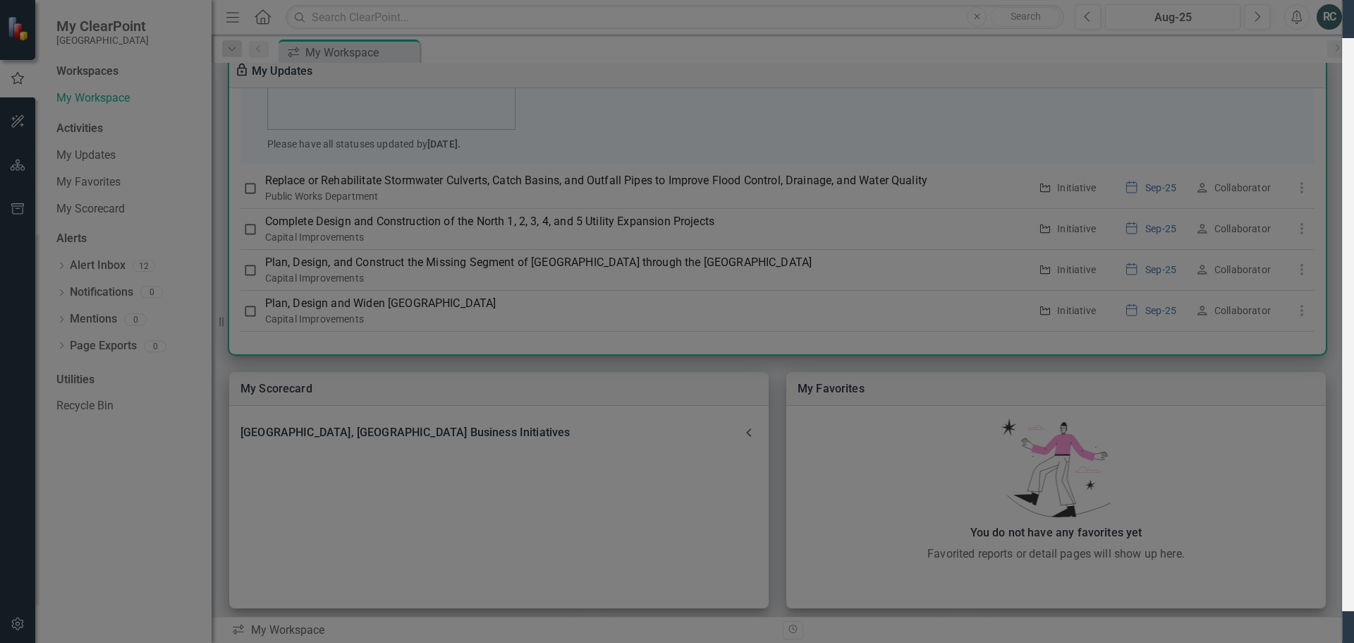
click at [1323, 18] on icon "Close" at bounding box center [1326, 17] width 18 height 13
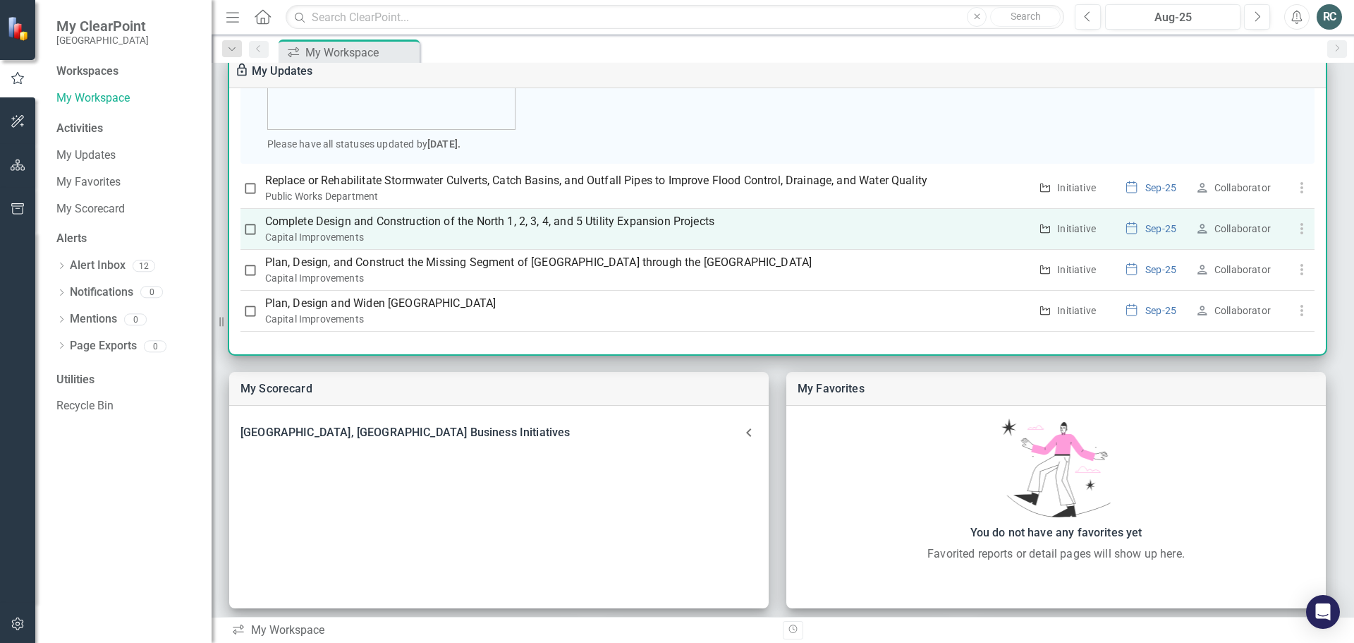
click at [422, 212] on th "Complete Design and Construction of the North 1, 2, 3, 4, and 5 Utility Expansi…" at bounding box center [647, 228] width 774 height 41
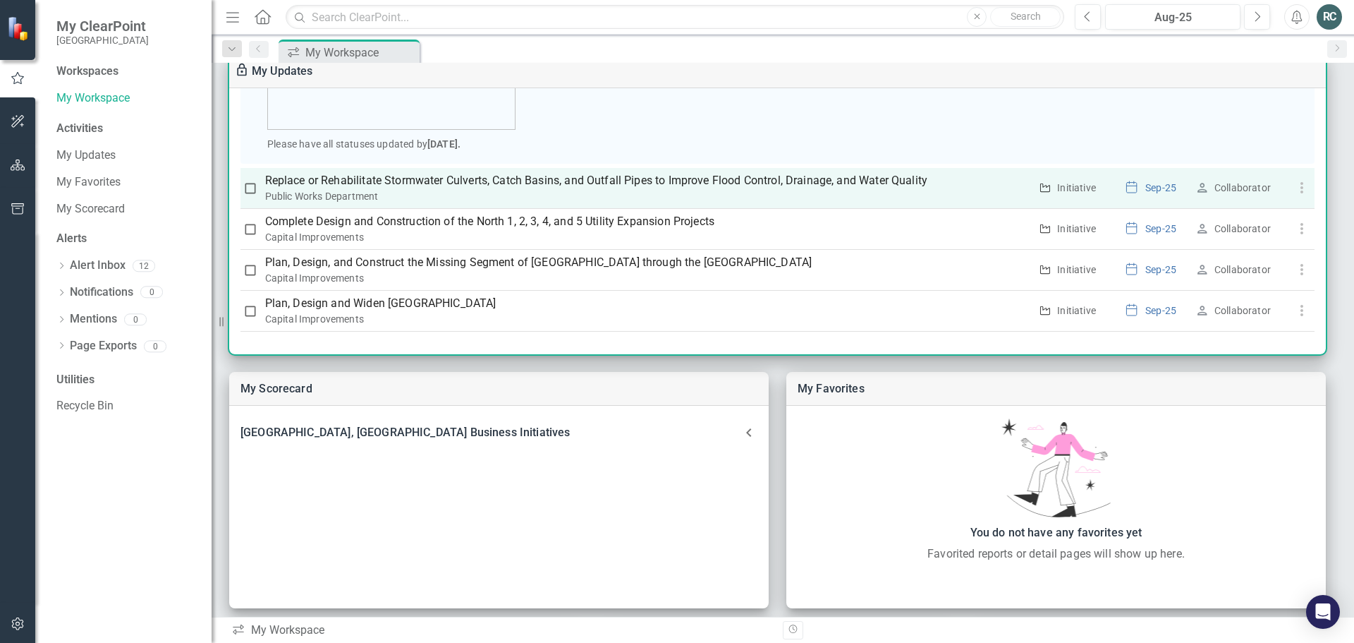
click at [437, 177] on p "Replace or Rehabilitate Stormwater Culverts, Catch Basins, and Outfall Pipes to…" at bounding box center [647, 180] width 765 height 17
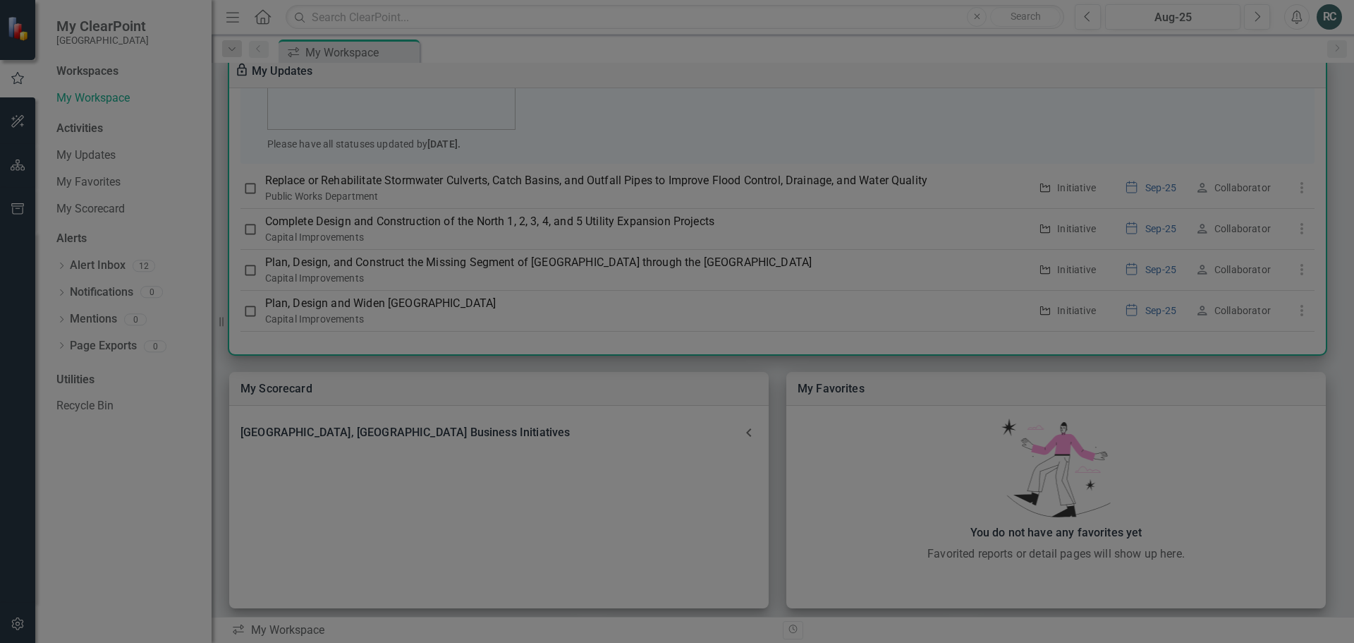
click at [1321, 15] on icon "Close" at bounding box center [1326, 17] width 18 height 13
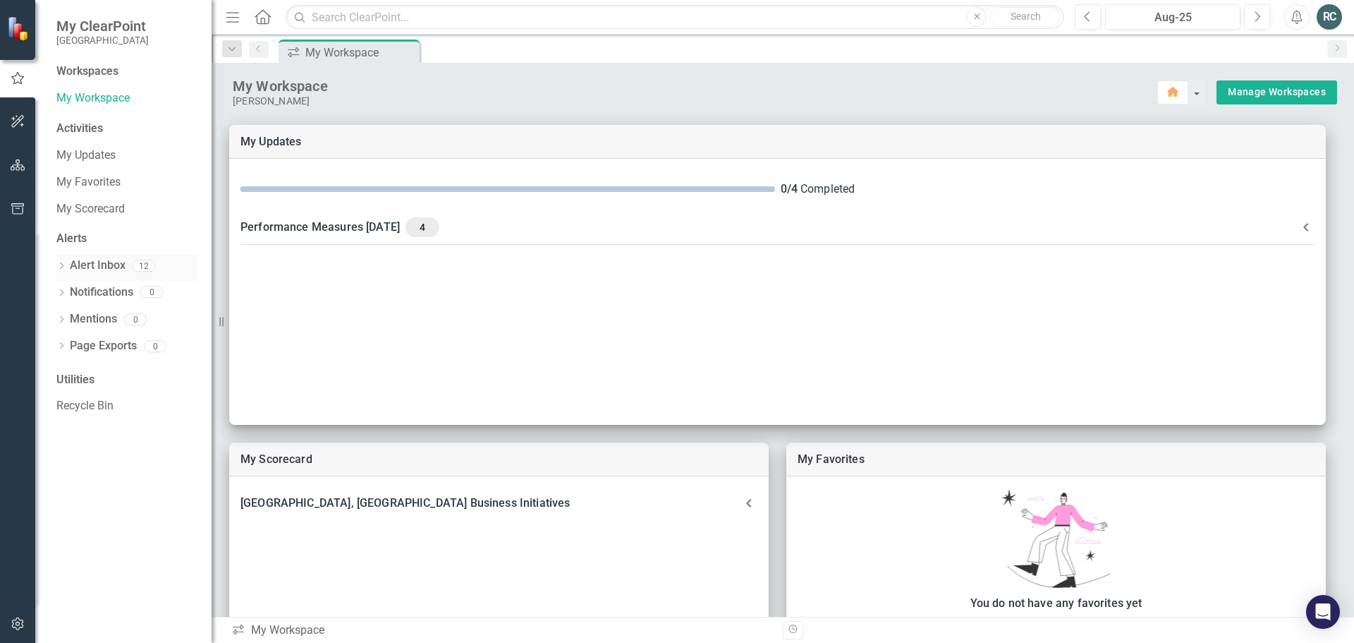
click at [109, 265] on link "Alert Inbox" at bounding box center [98, 265] width 56 height 16
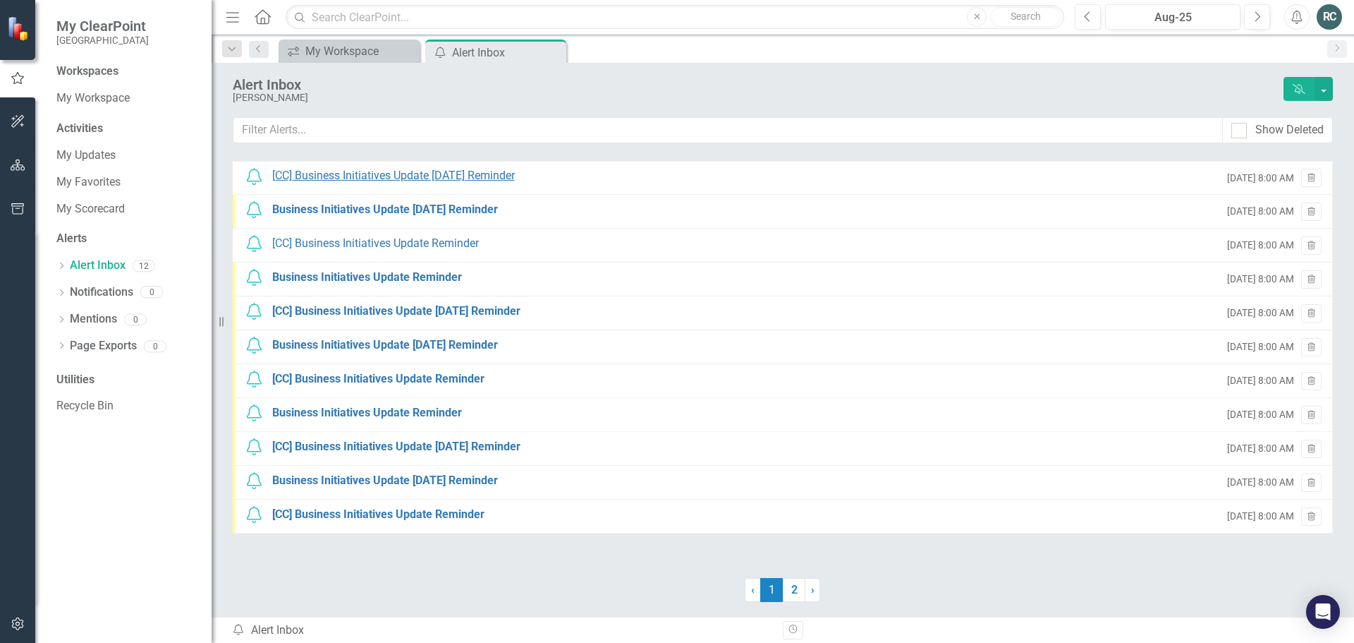
click at [369, 173] on div "[CC] Business Initiatives Update [DATE] Reminder" at bounding box center [393, 176] width 243 height 16
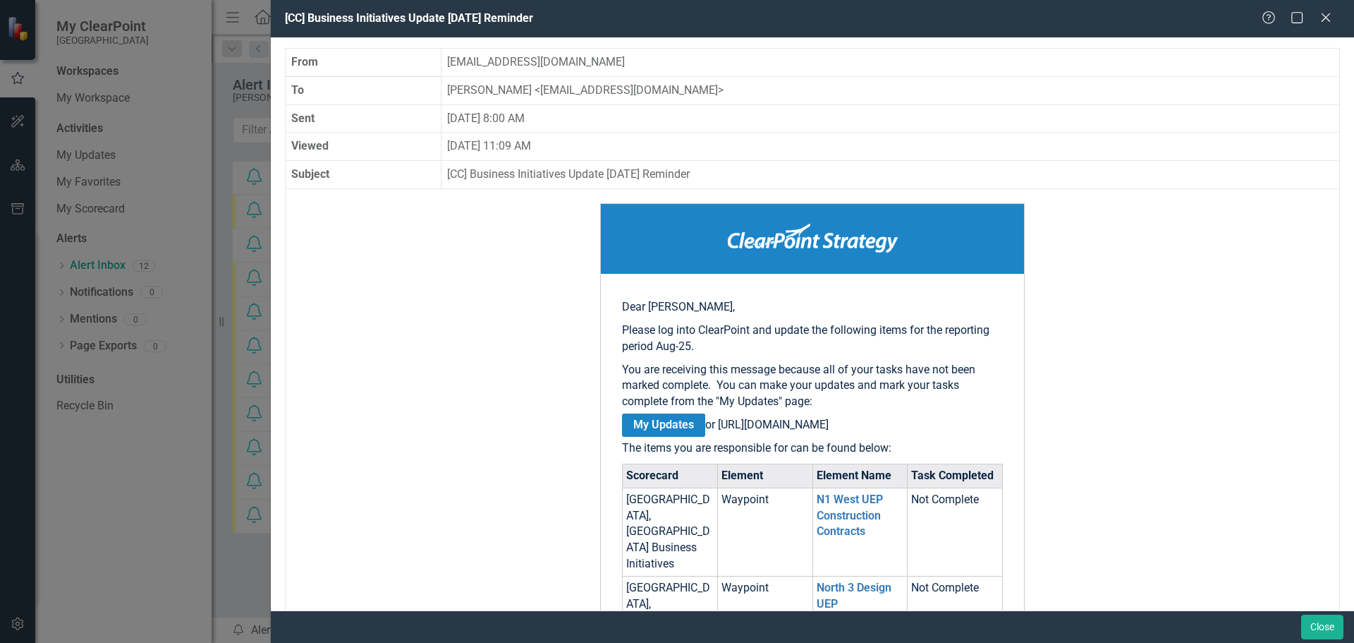
click at [1325, 13] on icon "Close" at bounding box center [1326, 17] width 14 height 11
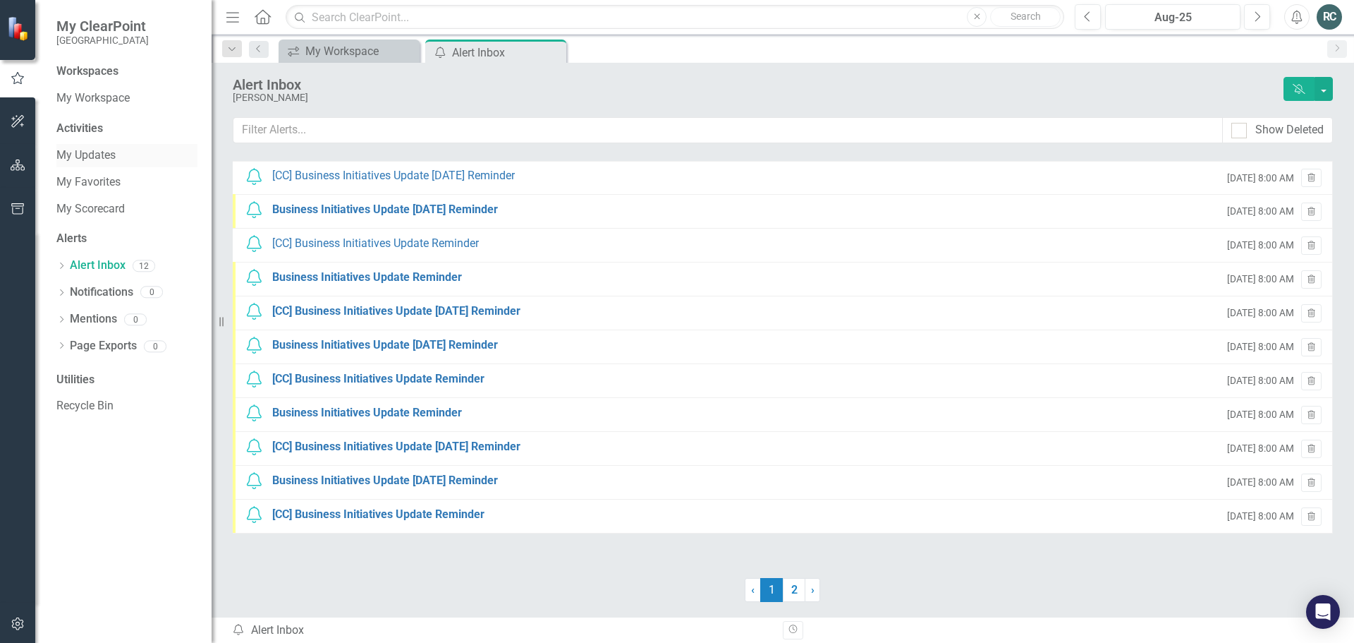
click at [96, 154] on link "My Updates" at bounding box center [126, 155] width 141 height 16
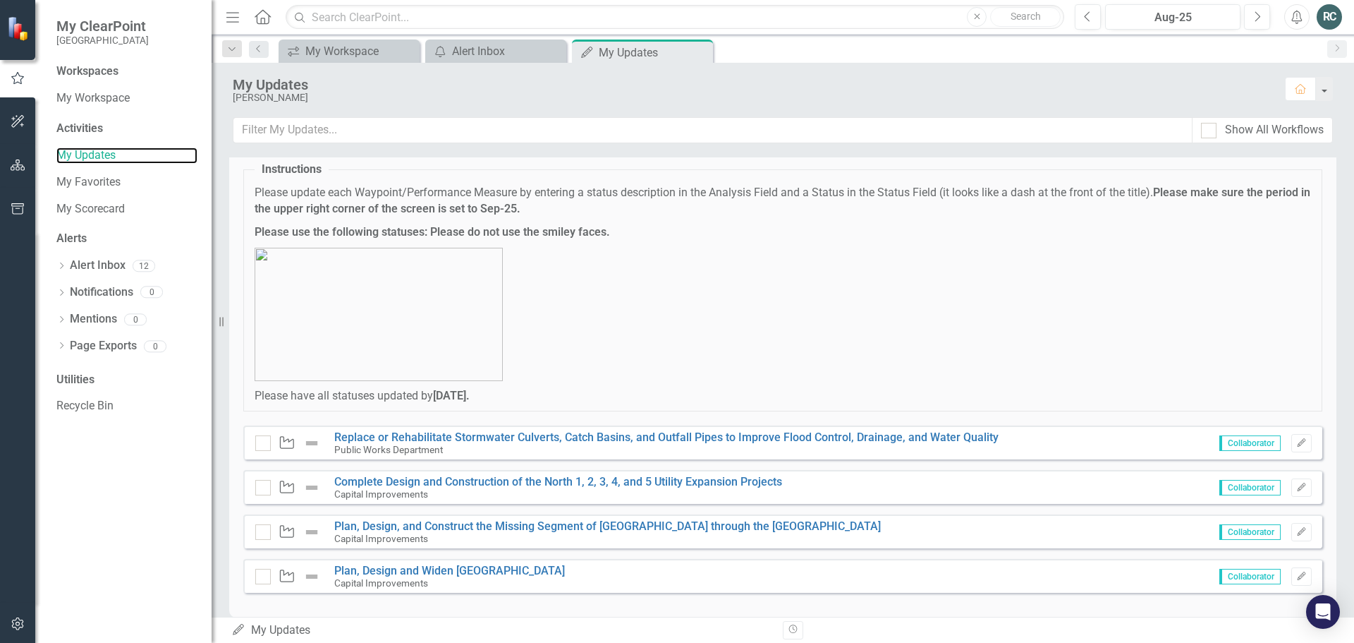
scroll to position [56, 0]
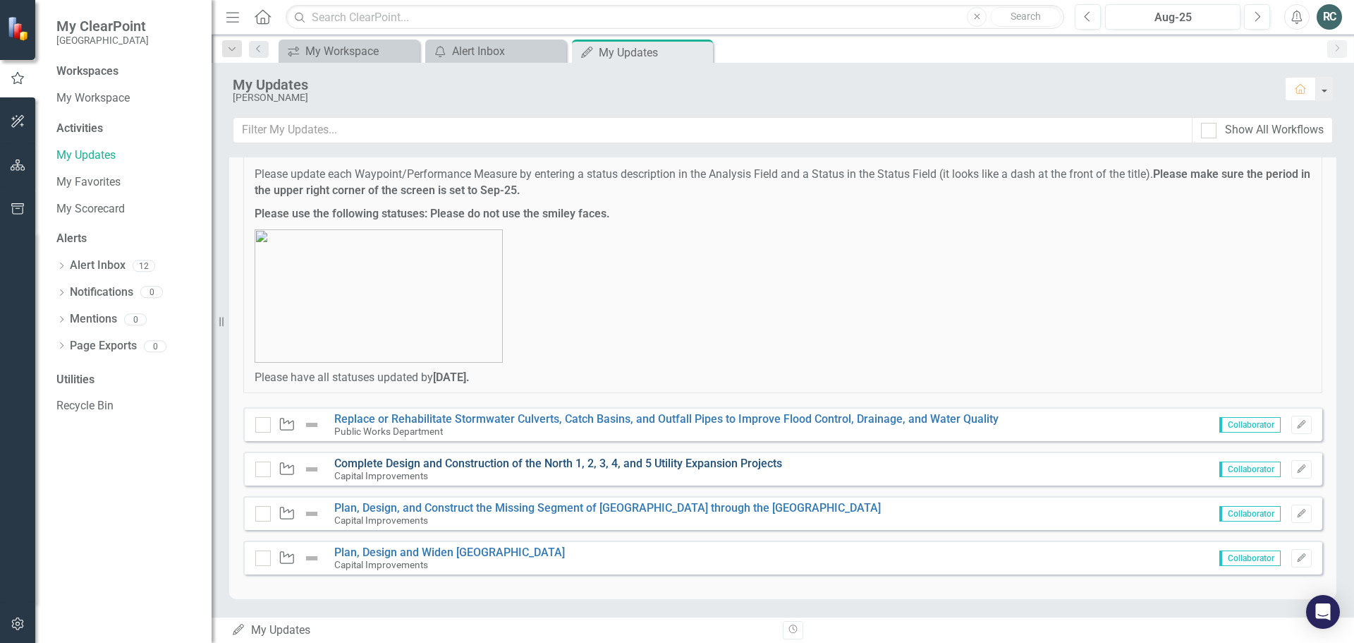
click at [492, 461] on link "Complete Design and Construction of the North 1, 2, 3, 4, and 5 Utility Expansi…" at bounding box center [558, 462] width 448 height 13
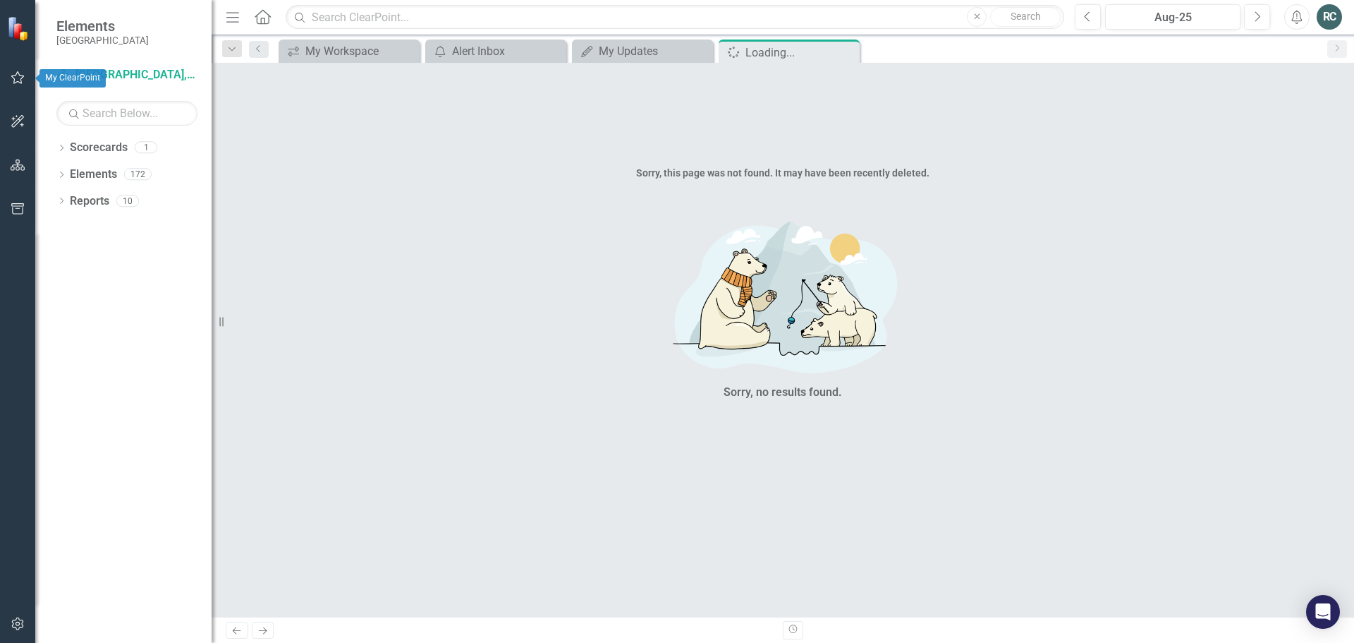
click at [13, 78] on icon "button" at bounding box center [17, 77] width 13 height 13
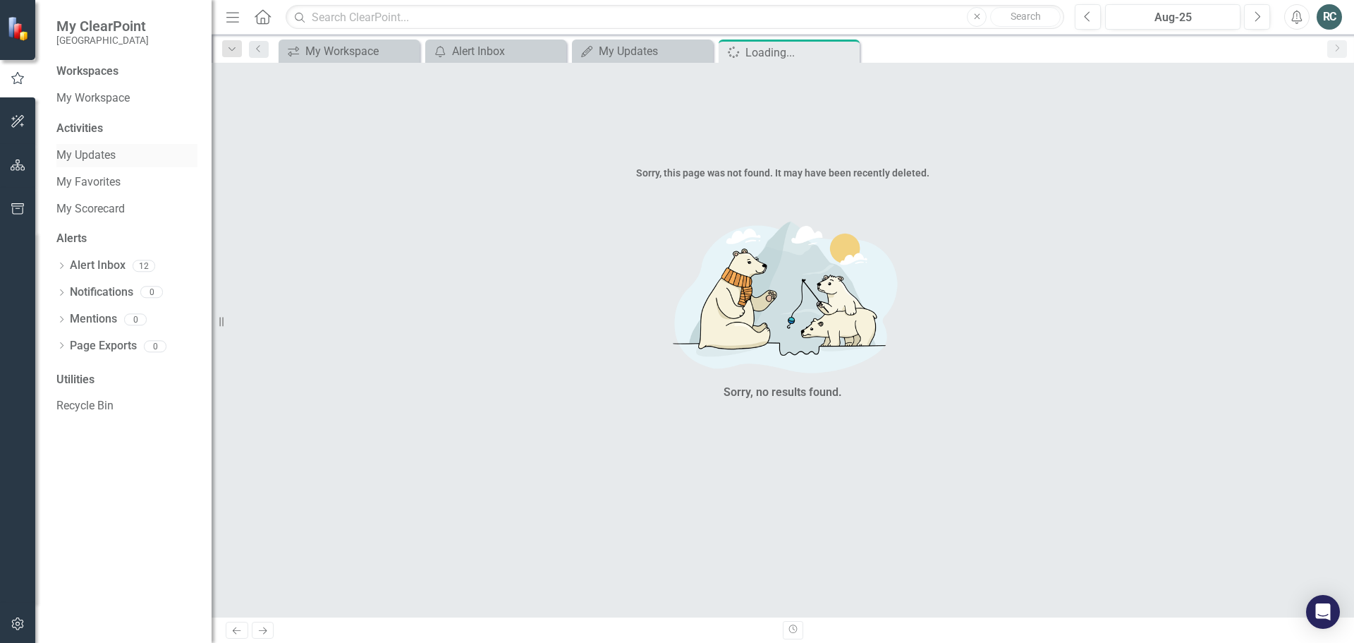
click at [100, 150] on link "My Updates" at bounding box center [126, 155] width 141 height 16
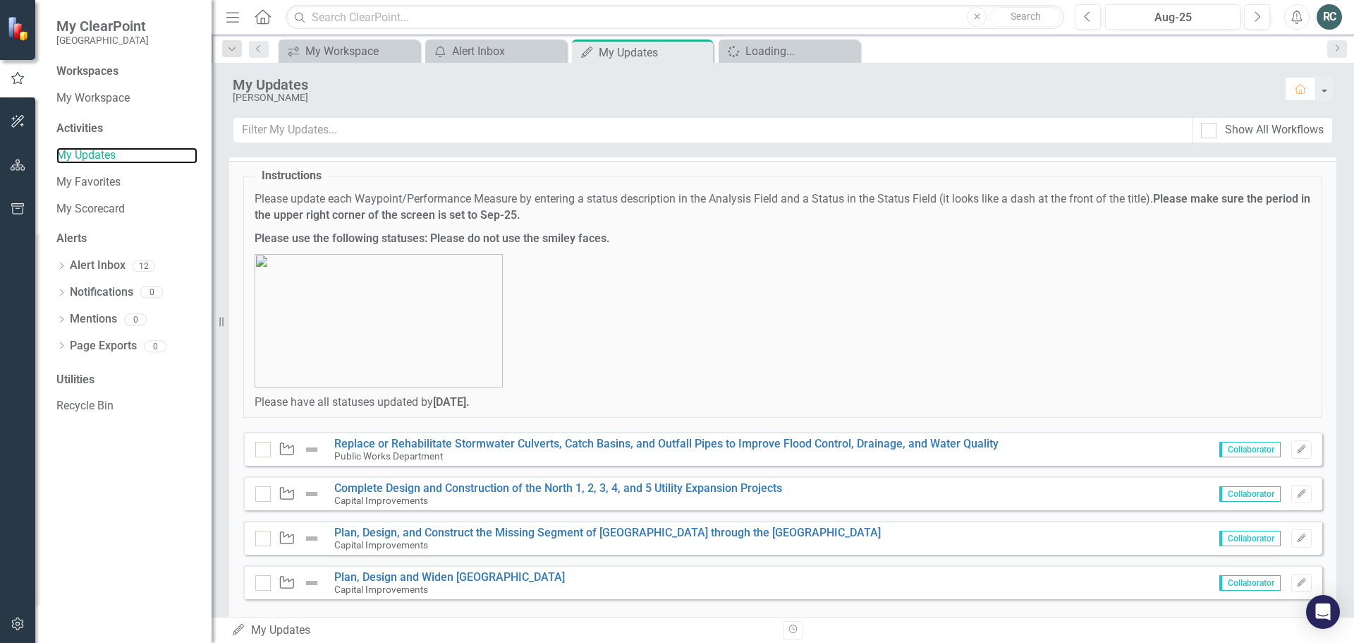
scroll to position [56, 0]
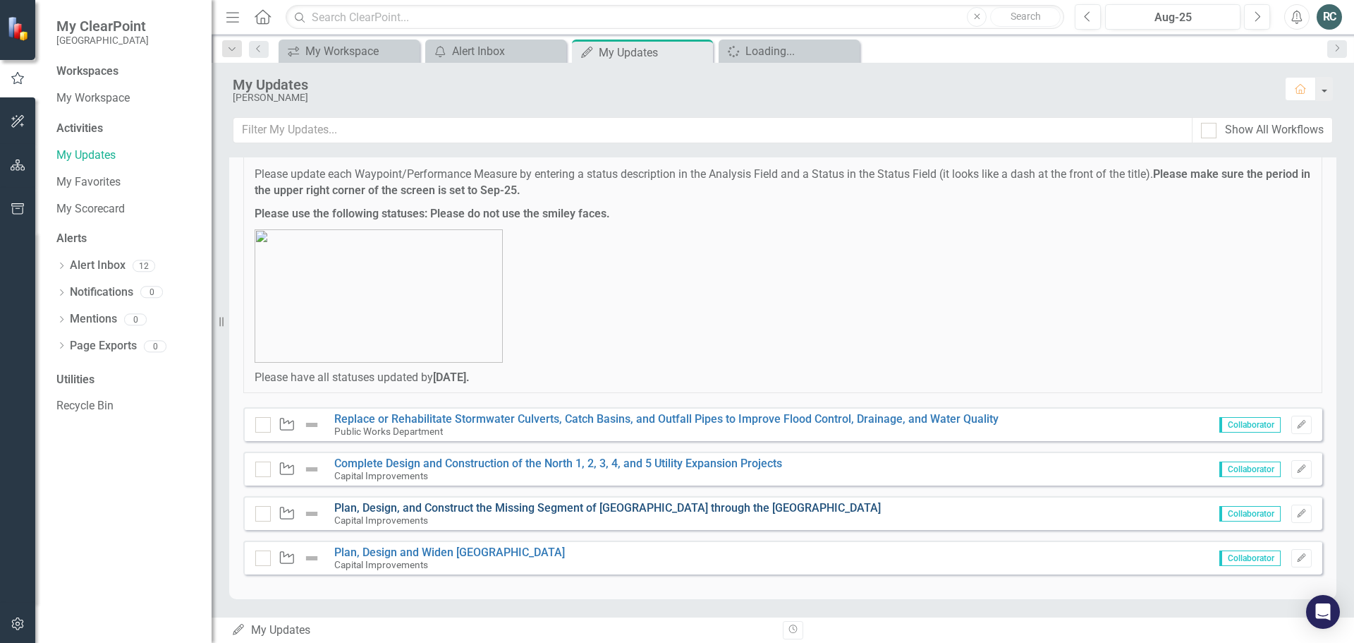
click at [518, 506] on link "Plan, Design, and Construct the Missing Segment of [GEOGRAPHIC_DATA] through th…" at bounding box center [607, 507] width 547 height 13
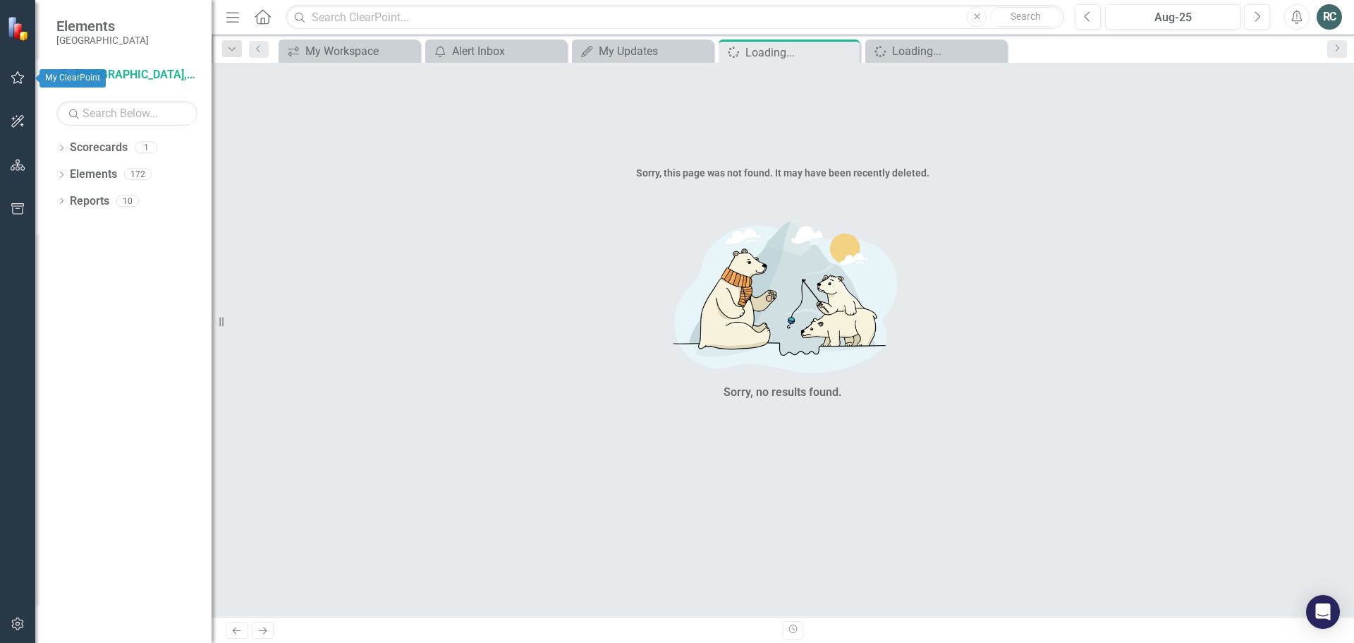
click at [5, 72] on button "button" at bounding box center [18, 78] width 32 height 30
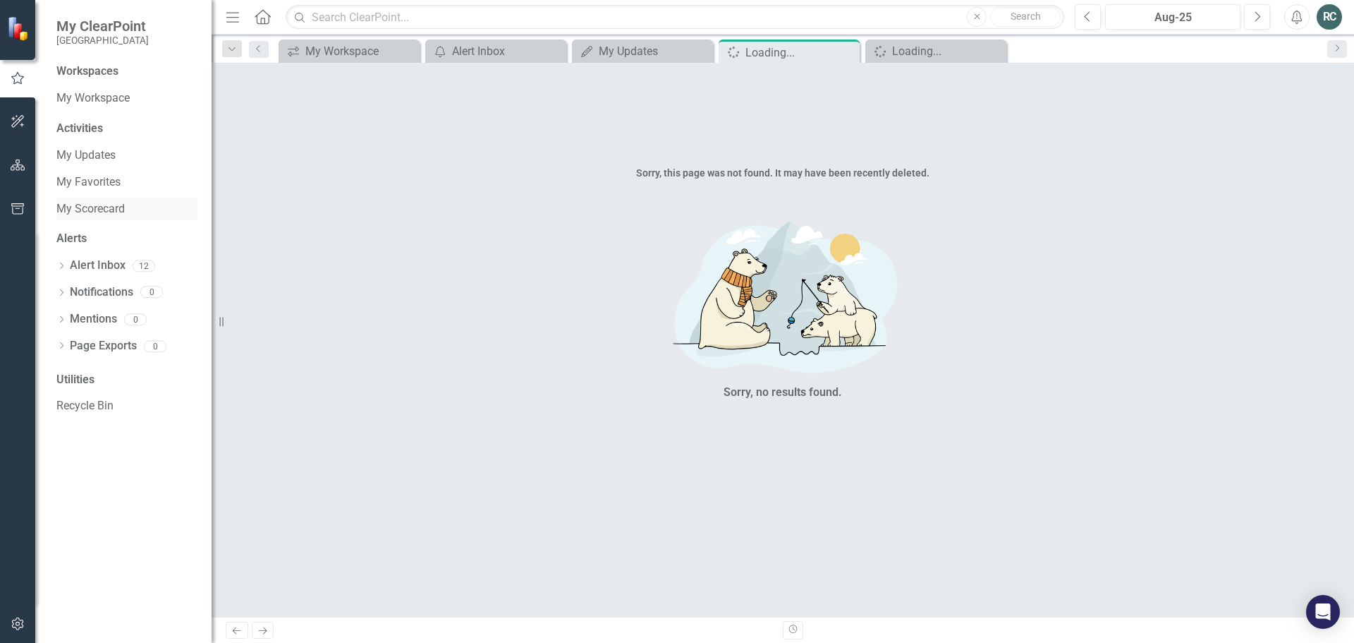
click at [99, 208] on link "My Scorecard" at bounding box center [126, 209] width 141 height 16
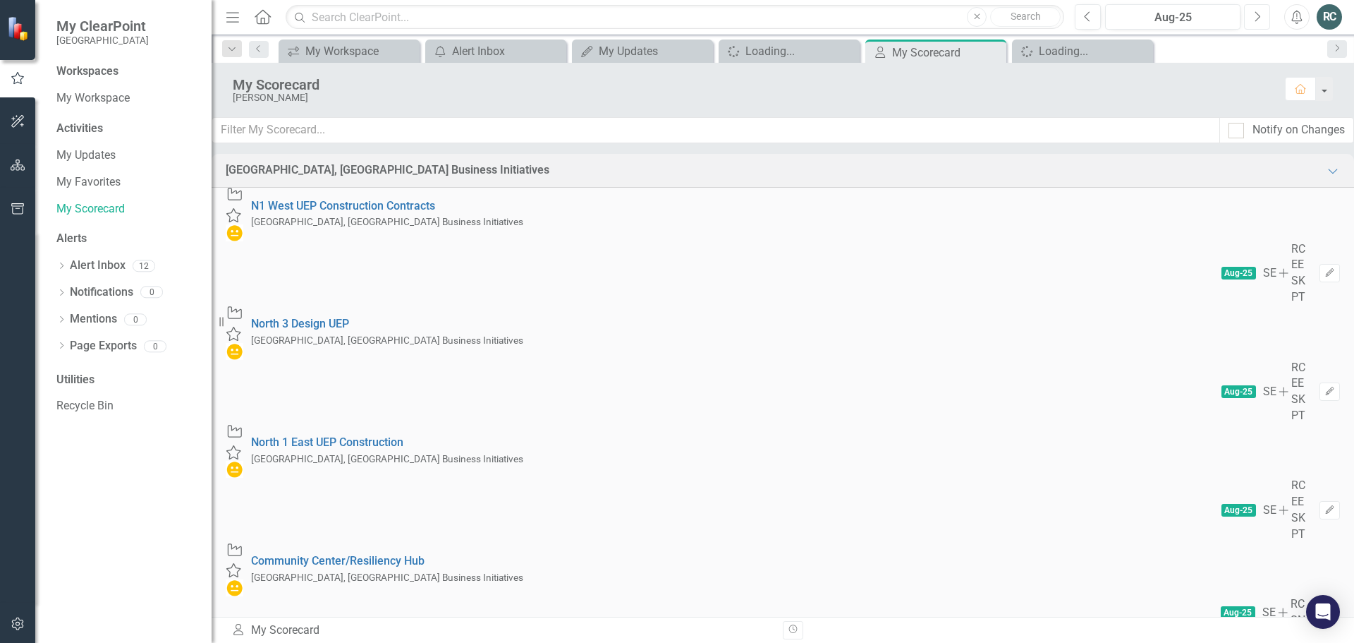
click at [1262, 18] on button "Next" at bounding box center [1257, 16] width 26 height 25
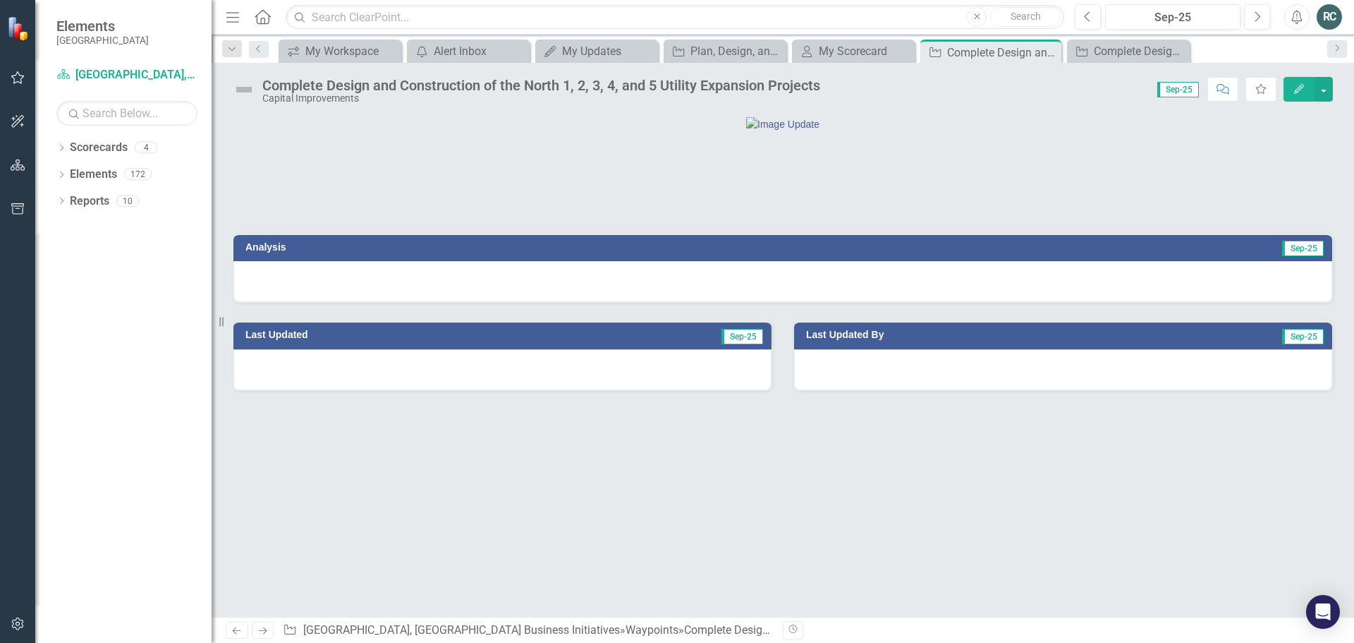
click at [1299, 89] on icon "button" at bounding box center [1299, 89] width 10 height 10
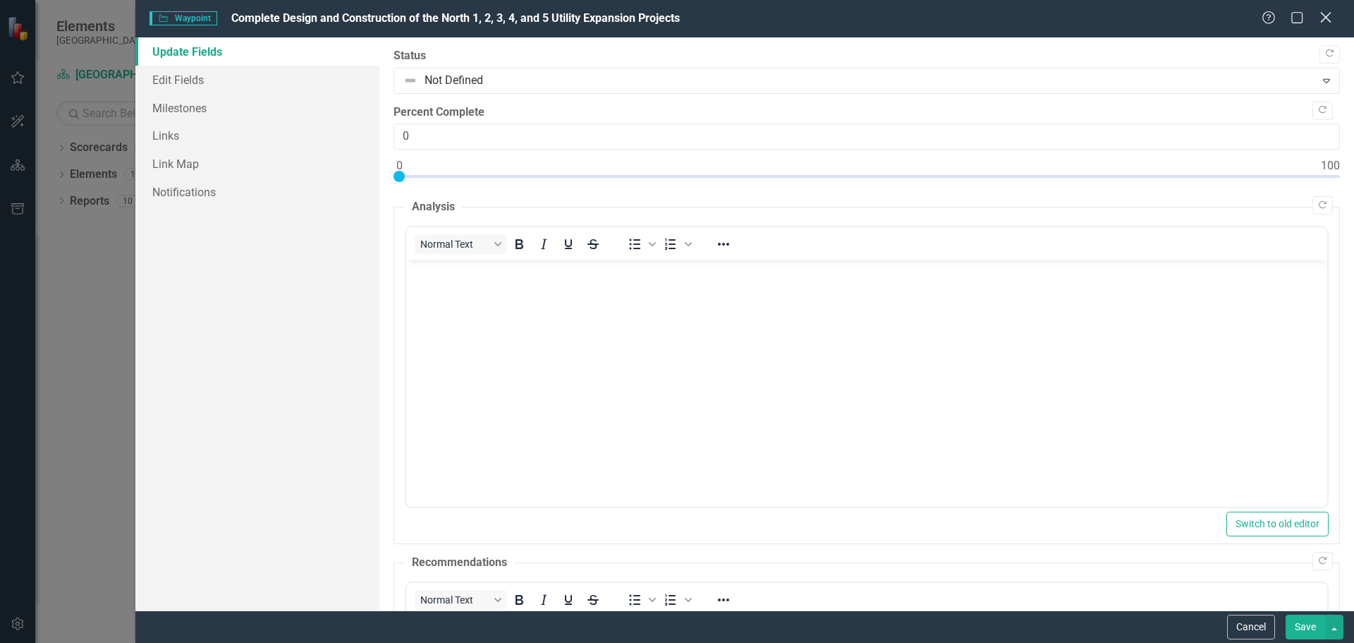
click at [1331, 18] on icon "Close" at bounding box center [1326, 17] width 18 height 13
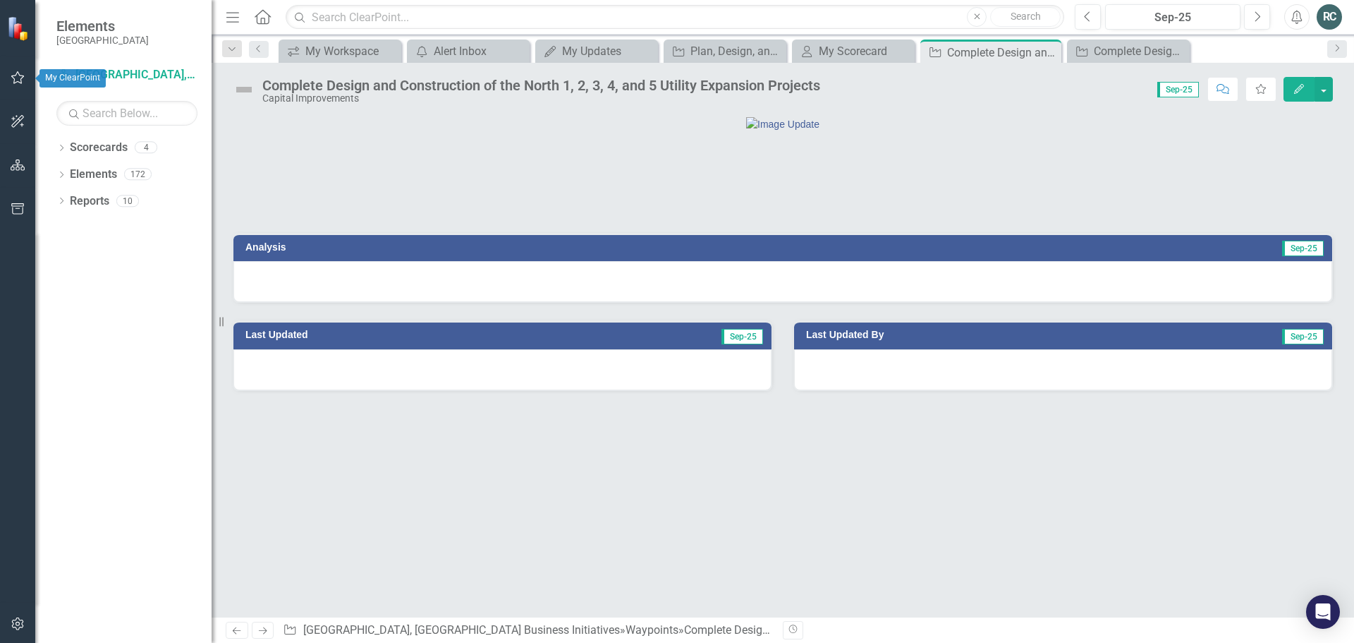
click at [18, 73] on icon "button" at bounding box center [18, 77] width 15 height 11
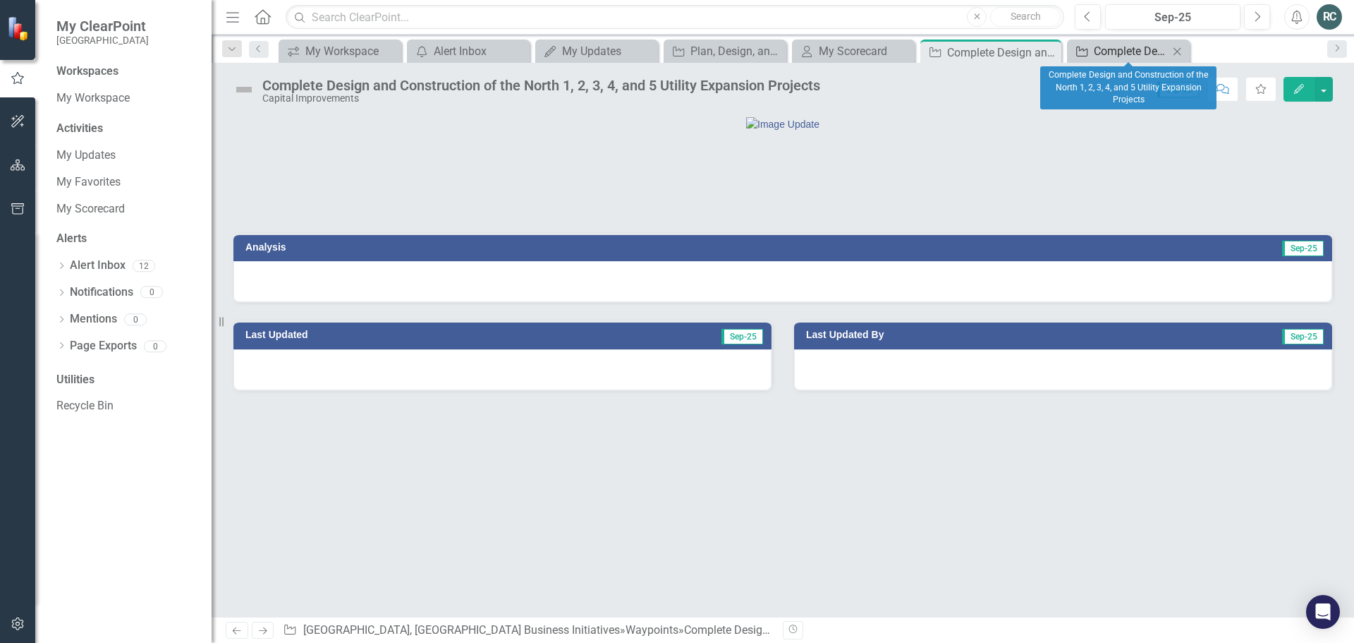
click at [1143, 56] on div "Complete Design and Construction of the North 1, 2, 3, 4, and 5 Utility Expansi…" at bounding box center [1131, 51] width 75 height 18
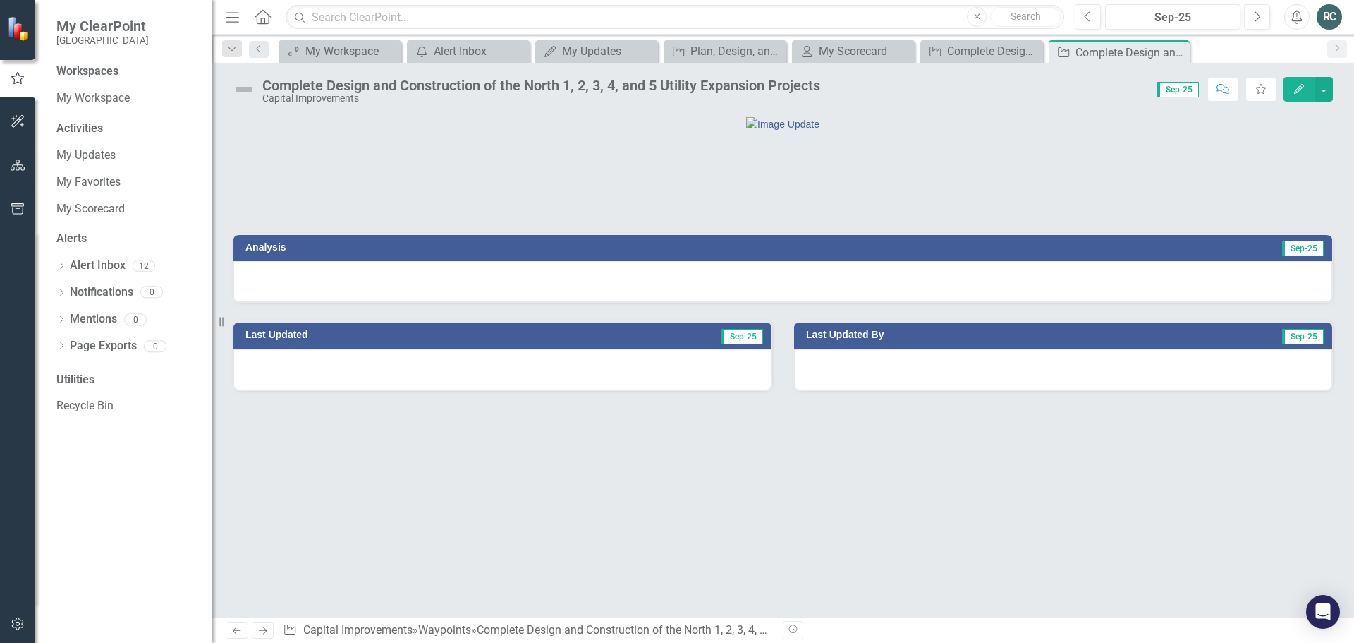
drag, startPoint x: 1179, startPoint y: 47, endPoint x: 1167, endPoint y: 56, distance: 14.1
click at [0, 0] on icon "Close" at bounding box center [0, 0] width 0 height 0
click at [238, 630] on icon "Previous" at bounding box center [237, 630] width 12 height 9
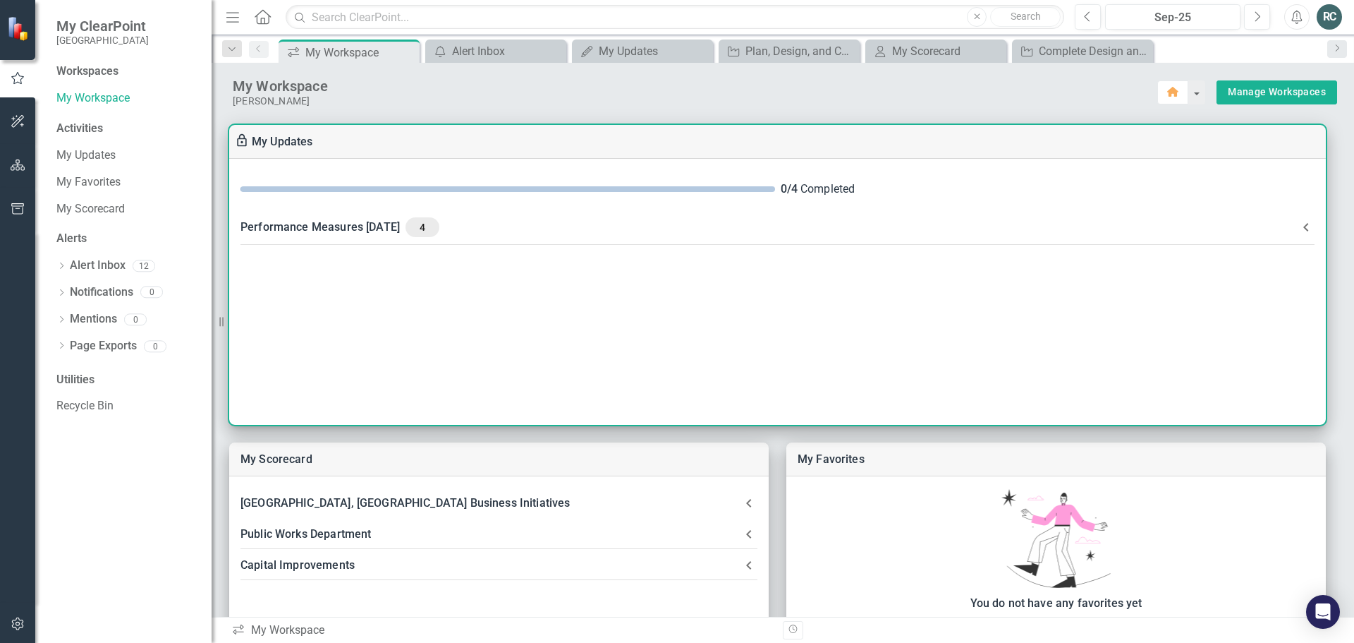
click at [415, 226] on div "Performance Measures [DATE] 4" at bounding box center [769, 227] width 1057 height 20
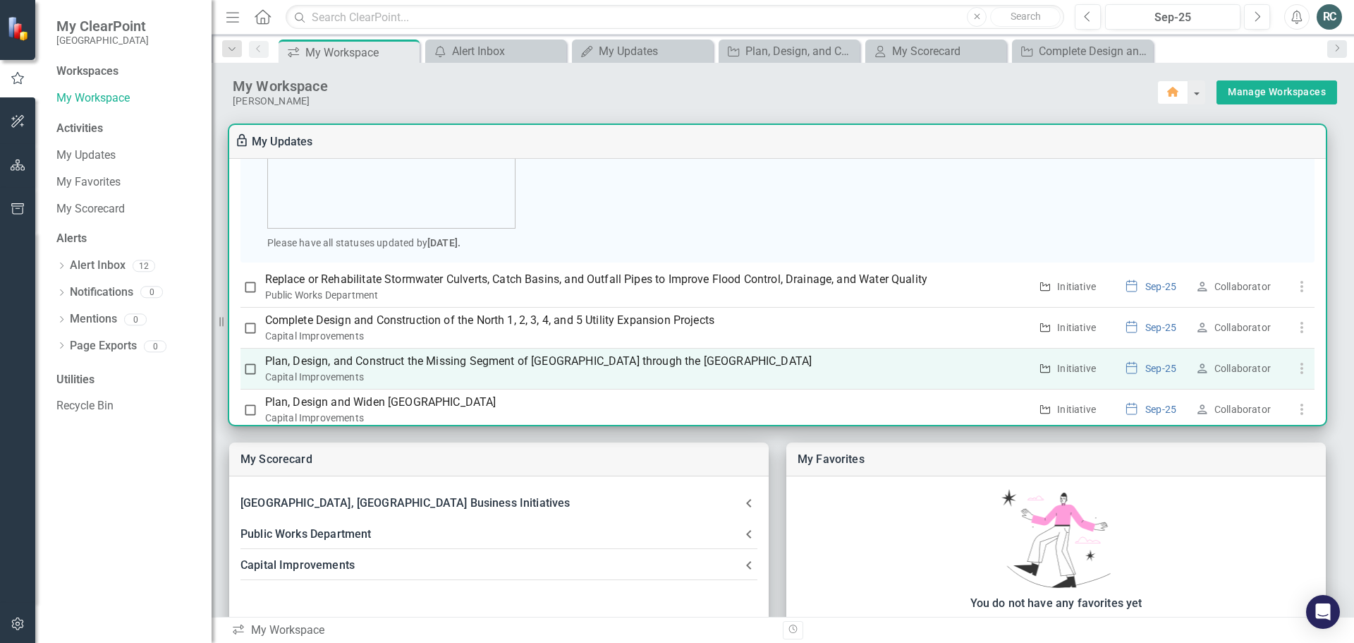
scroll to position [257, 0]
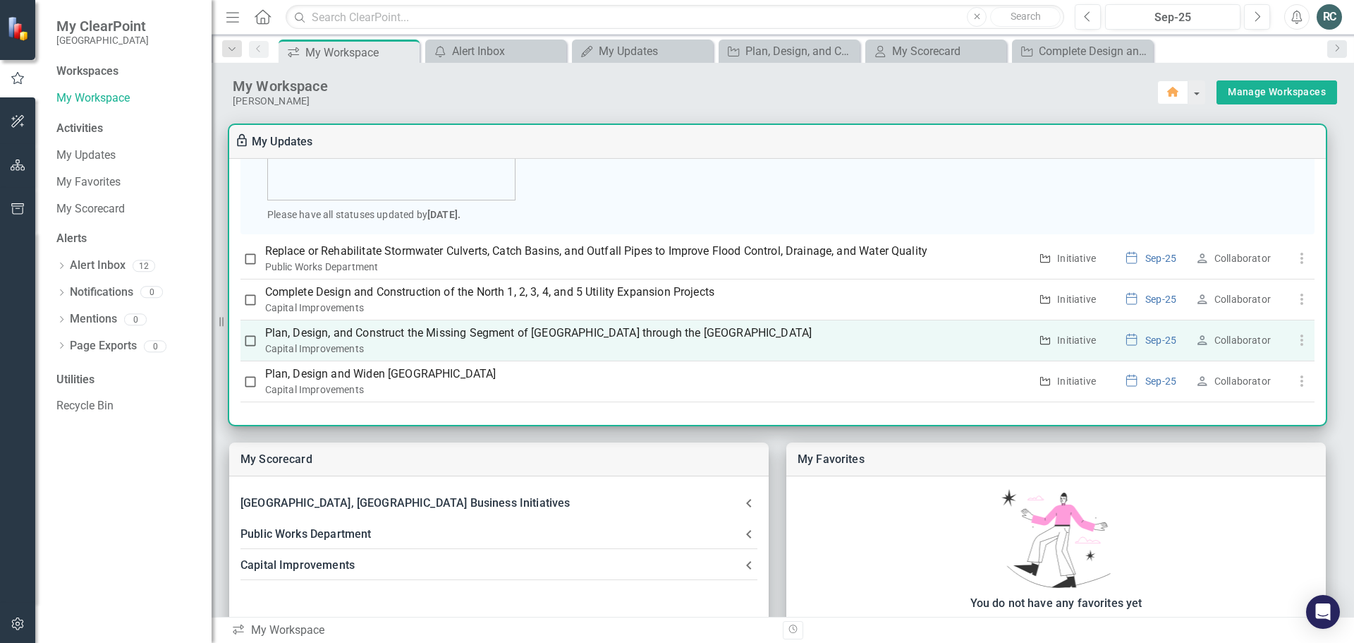
click at [494, 338] on p "Plan, Design, and Construct the Missing Segment of [GEOGRAPHIC_DATA] through th…" at bounding box center [647, 332] width 765 height 17
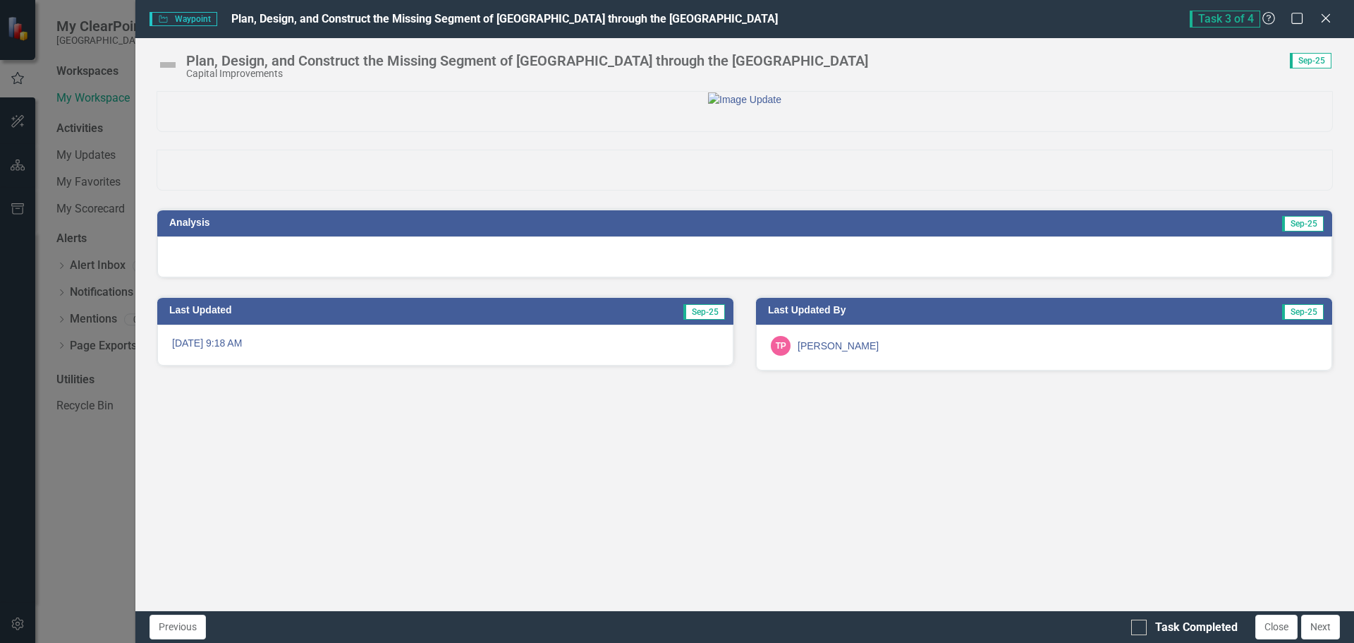
click at [1264, 100] on div at bounding box center [744, 99] width 1175 height 15
click at [310, 59] on div "Plan, Design, and Construct the Missing Segment of [GEOGRAPHIC_DATA] through th…" at bounding box center [527, 61] width 682 height 16
click at [221, 62] on div "Plan, Design, and Construct the Missing Segment of [GEOGRAPHIC_DATA] through th…" at bounding box center [527, 61] width 682 height 16
click at [1241, 18] on span "Task 3 of 4" at bounding box center [1225, 19] width 71 height 17
click at [1327, 17] on icon at bounding box center [1325, 18] width 11 height 11
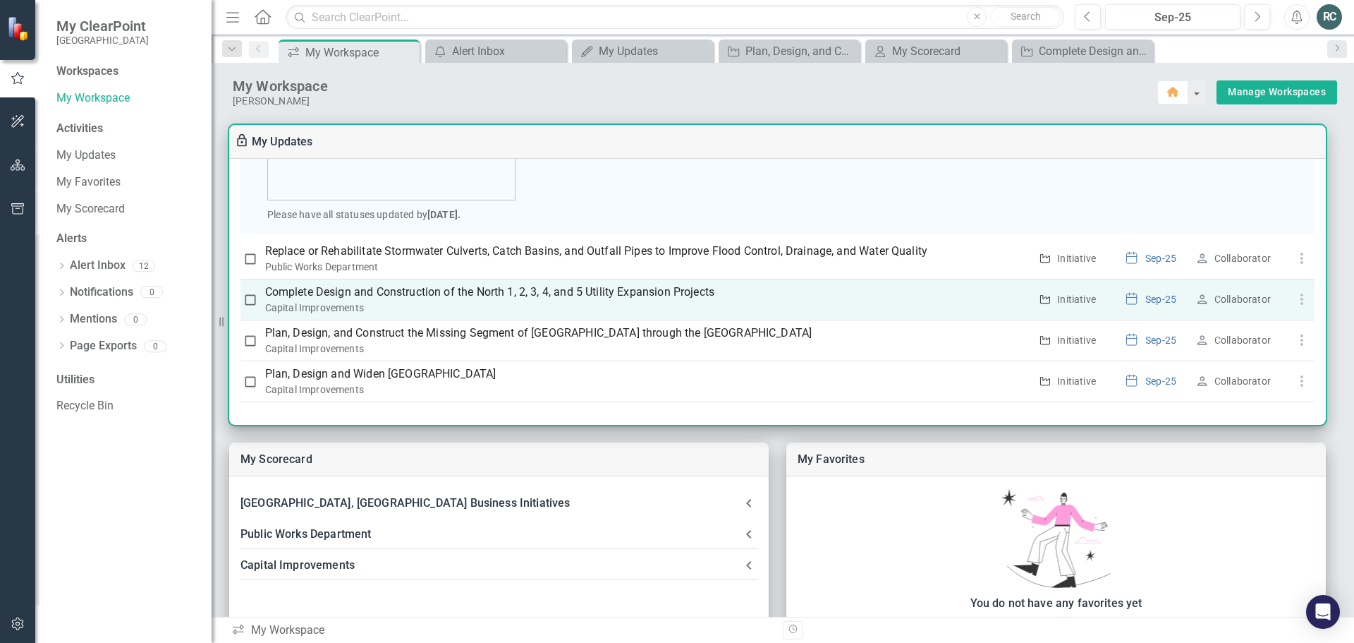
click at [542, 292] on p "Complete Design and Construction of the North 1, 2, 3, 4, and 5 Utility Expansi…" at bounding box center [647, 292] width 765 height 17
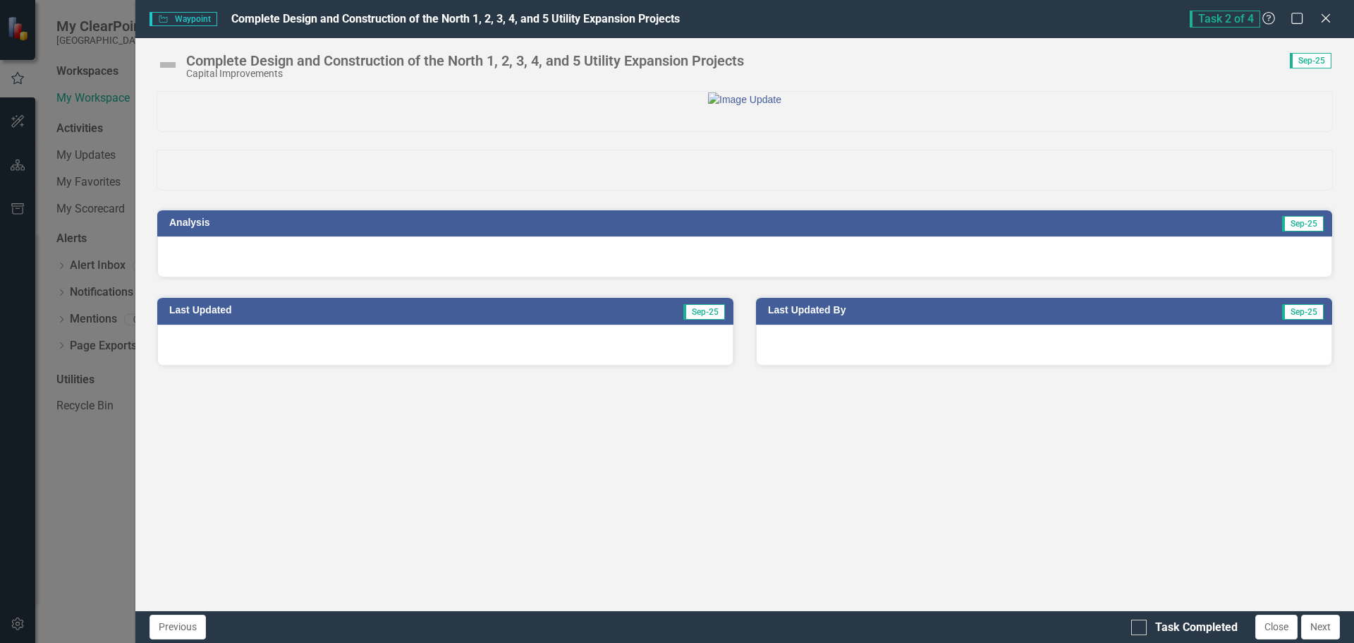
click at [404, 63] on div "Complete Design and Construction of the North 1, 2, 3, 4, and 5 Utility Expansi…" at bounding box center [465, 61] width 558 height 16
click at [1325, 12] on icon "Close" at bounding box center [1326, 17] width 18 height 13
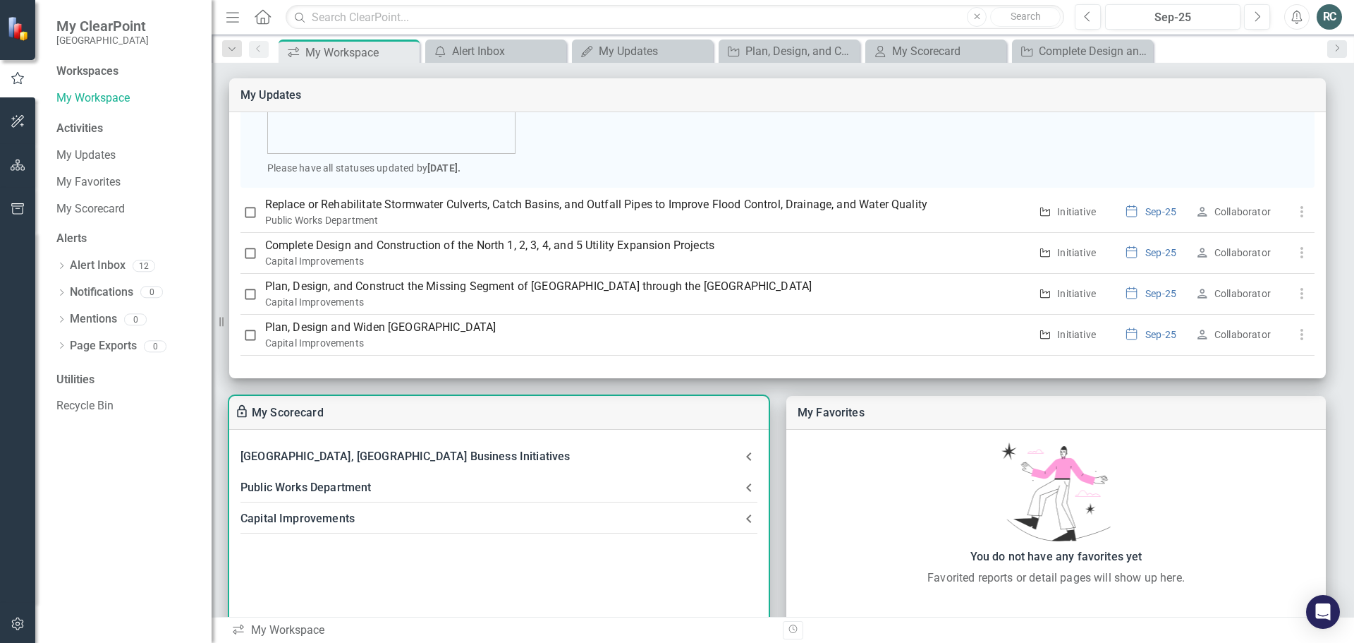
scroll to position [71, 0]
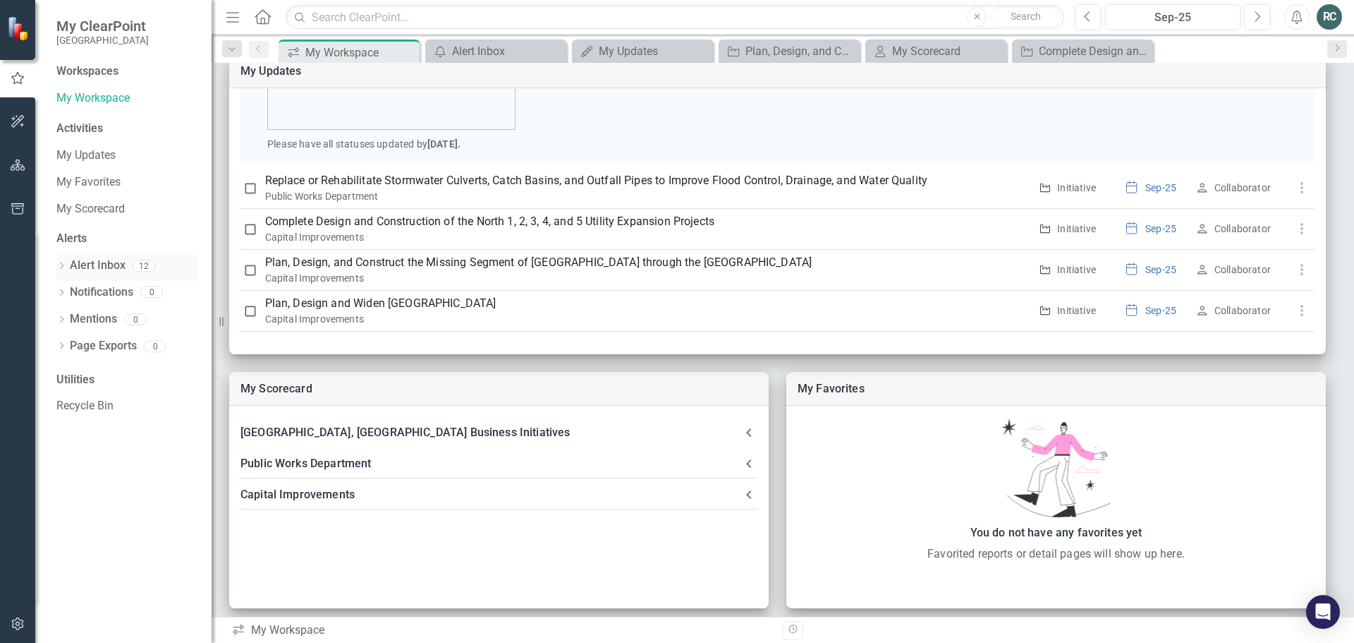
click at [118, 262] on link "Alert Inbox" at bounding box center [98, 265] width 56 height 16
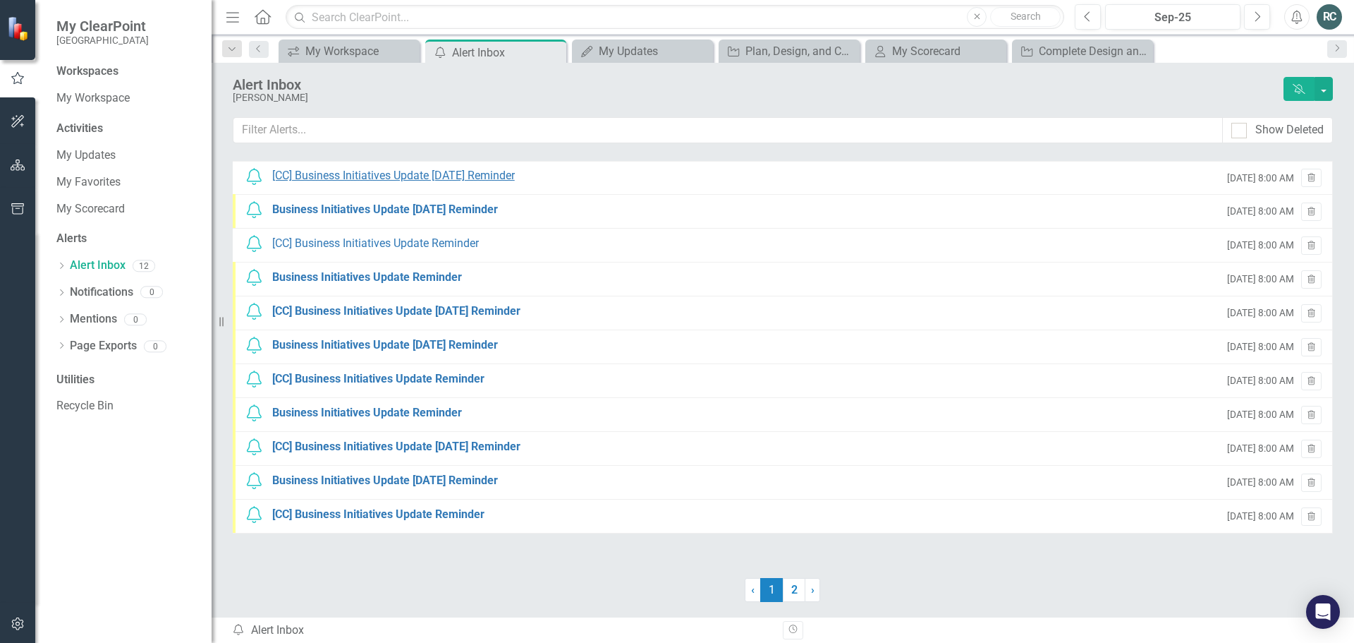
click at [475, 169] on div "[CC] Business Initiatives Update [DATE] Reminder" at bounding box center [393, 176] width 243 height 16
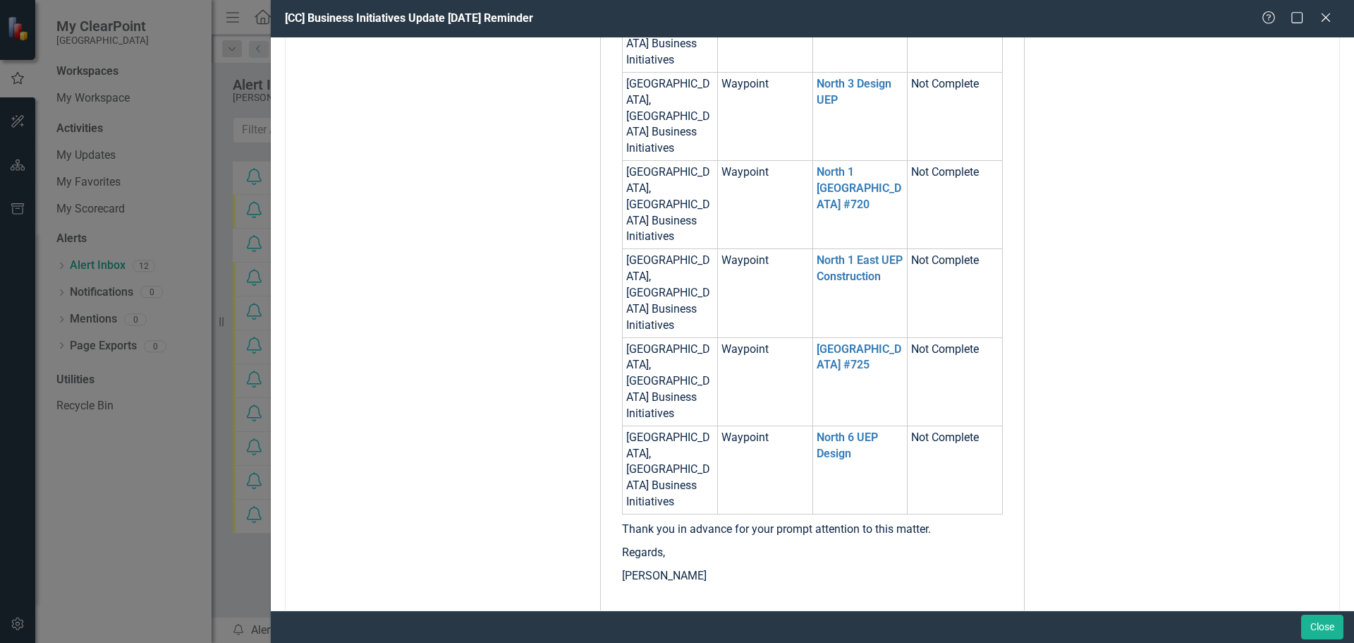
scroll to position [292, 0]
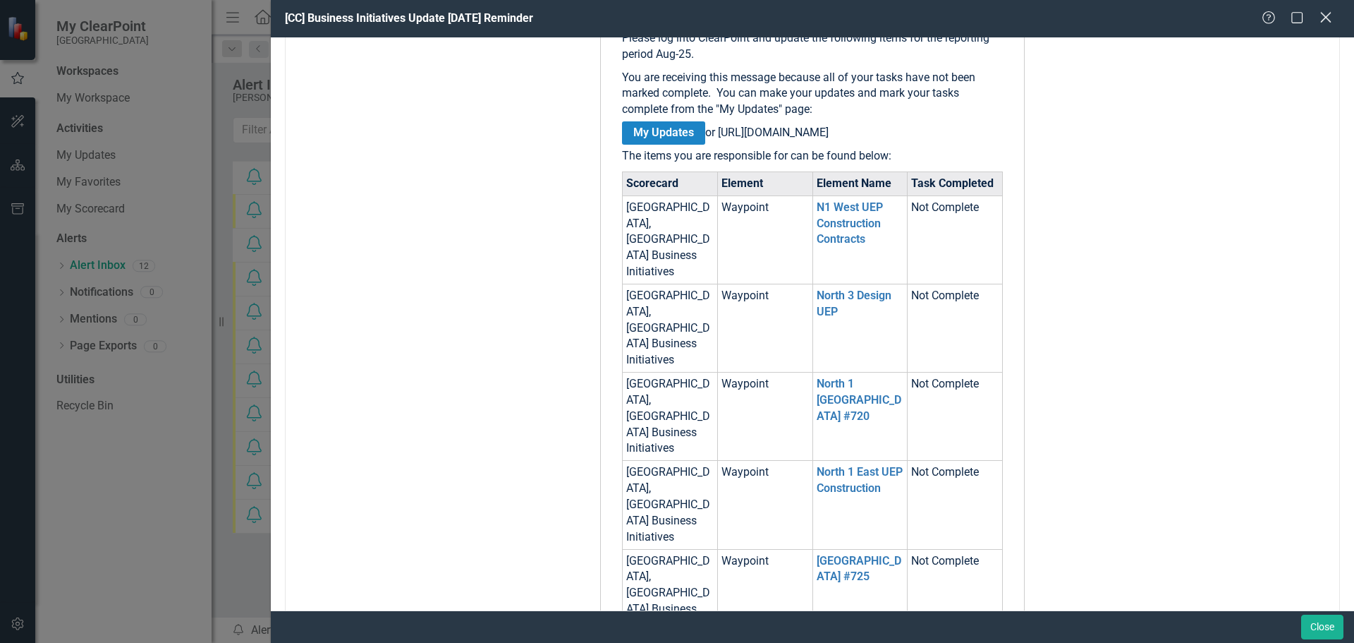
click at [1325, 20] on icon "Close" at bounding box center [1326, 17] width 18 height 13
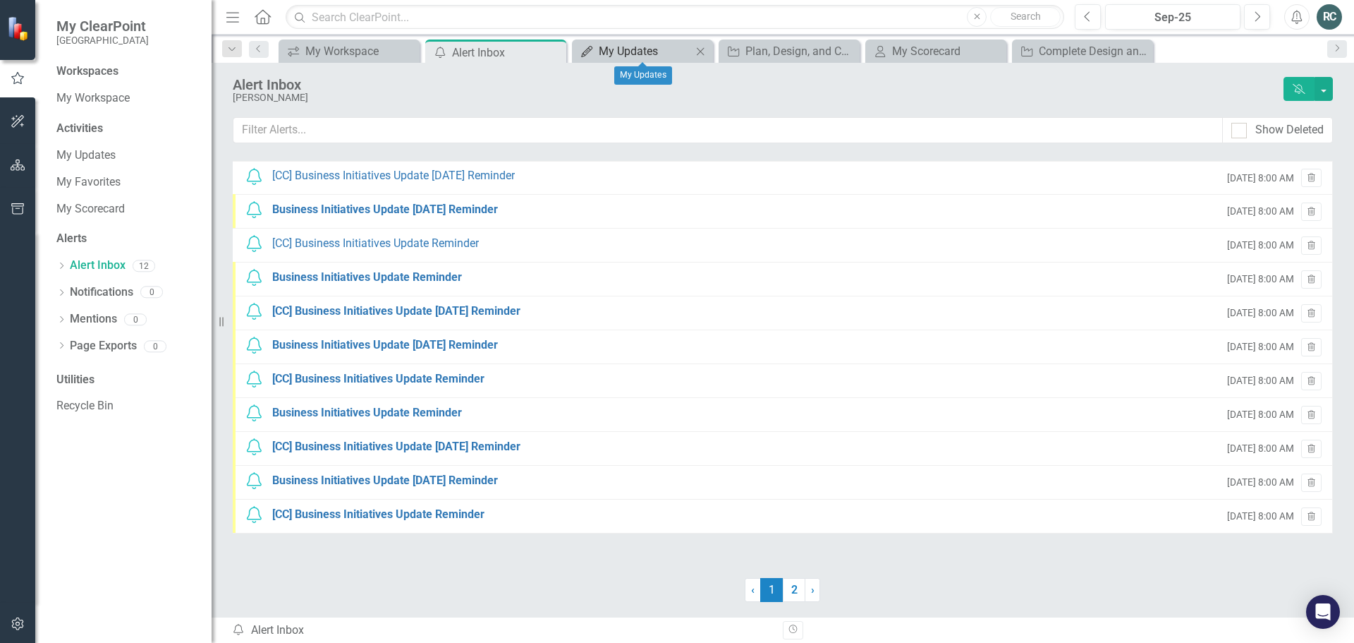
click at [666, 49] on div "My Updates" at bounding box center [645, 51] width 93 height 18
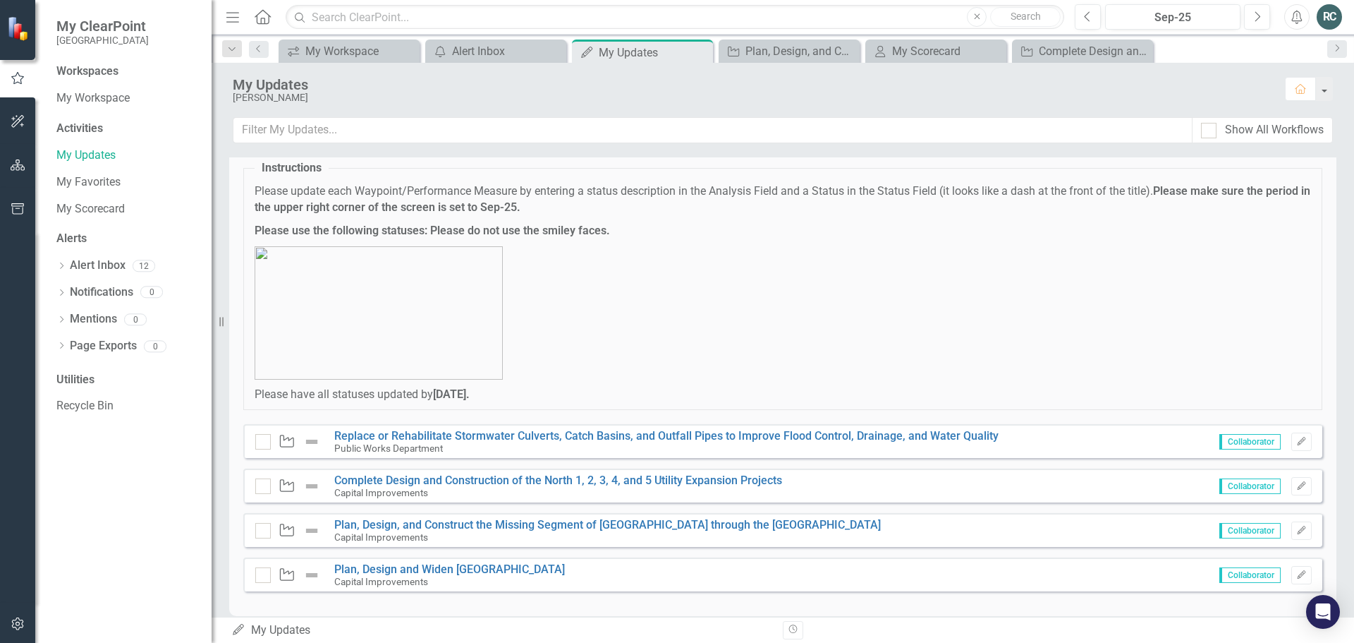
scroll to position [56, 0]
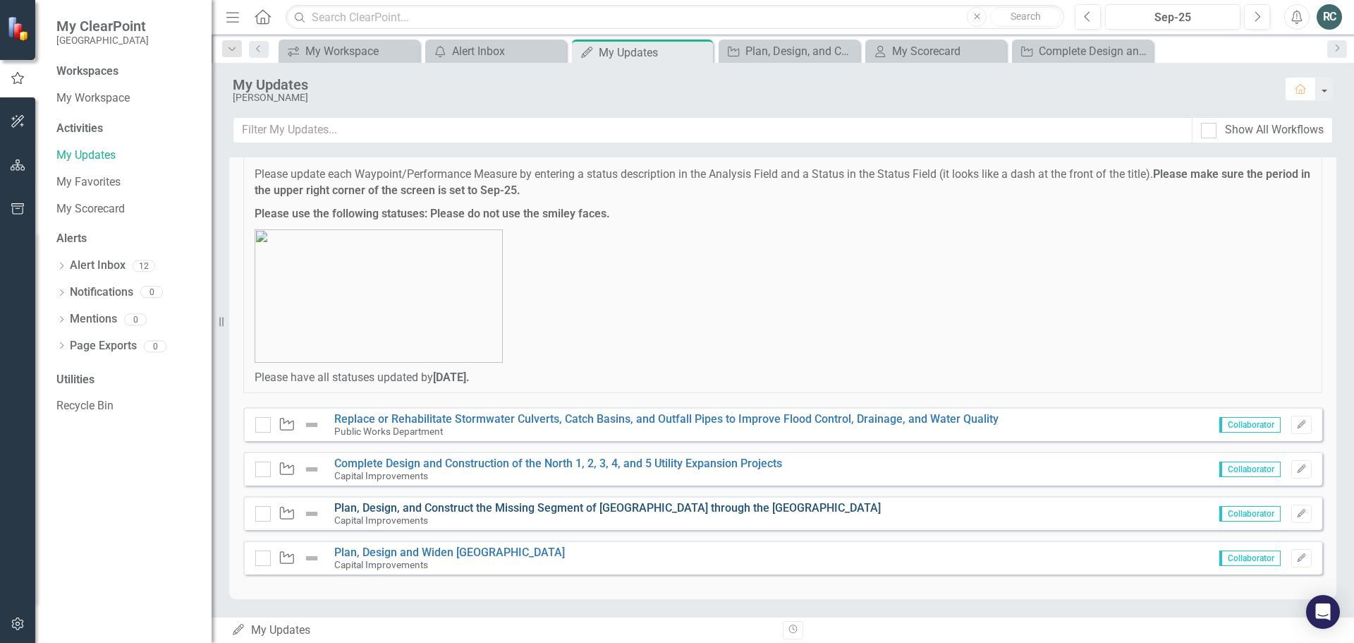
click at [569, 502] on link "Plan, Design, and Construct the Missing Segment of [GEOGRAPHIC_DATA] through th…" at bounding box center [607, 507] width 547 height 13
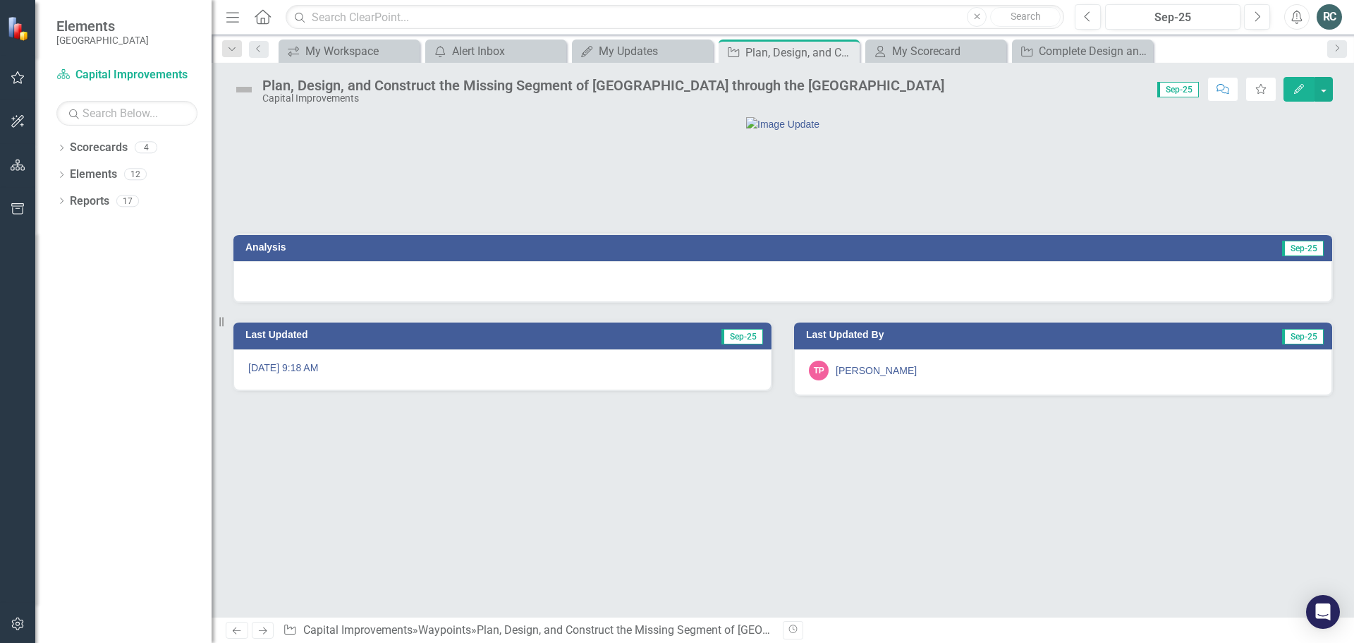
click at [1302, 92] on icon "Edit" at bounding box center [1299, 89] width 13 height 10
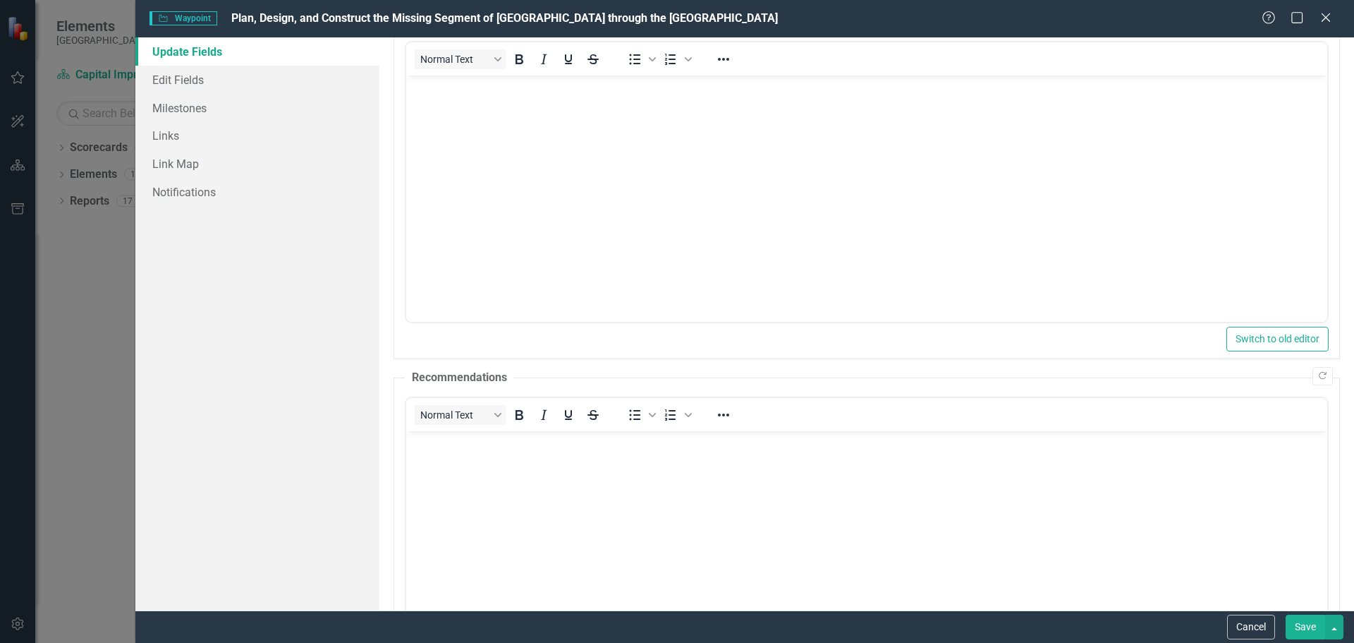
scroll to position [155, 0]
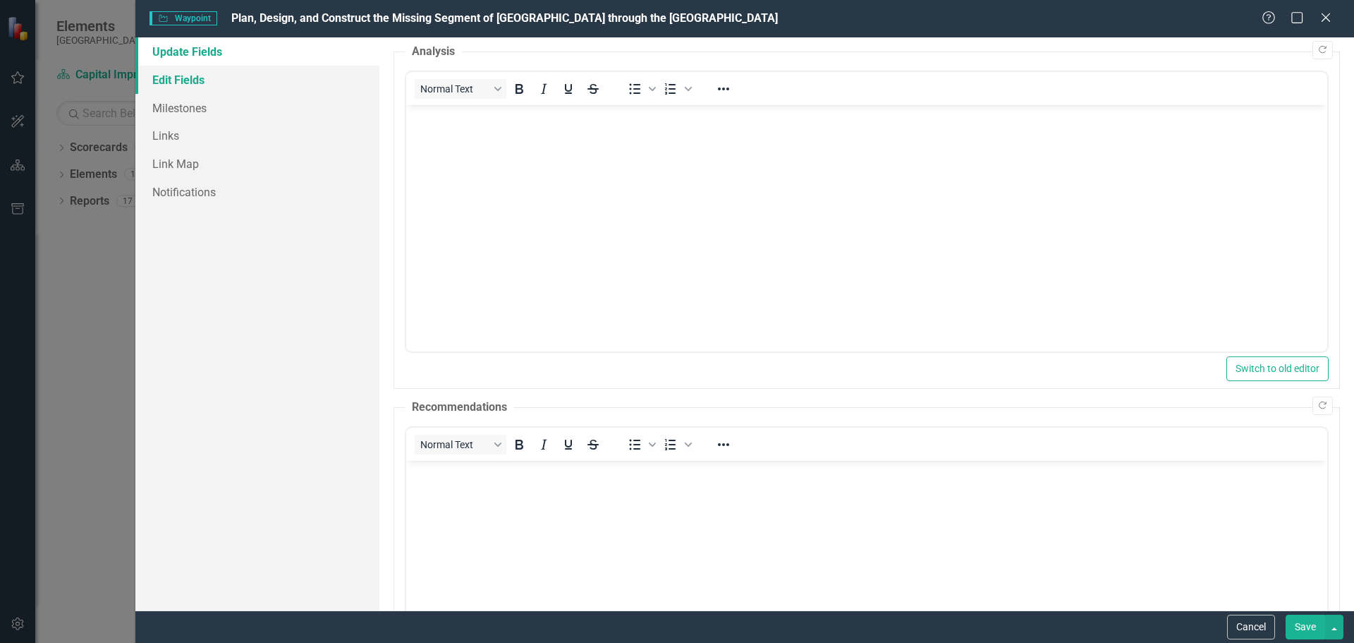
click at [188, 80] on link "Edit Fields" at bounding box center [257, 80] width 244 height 28
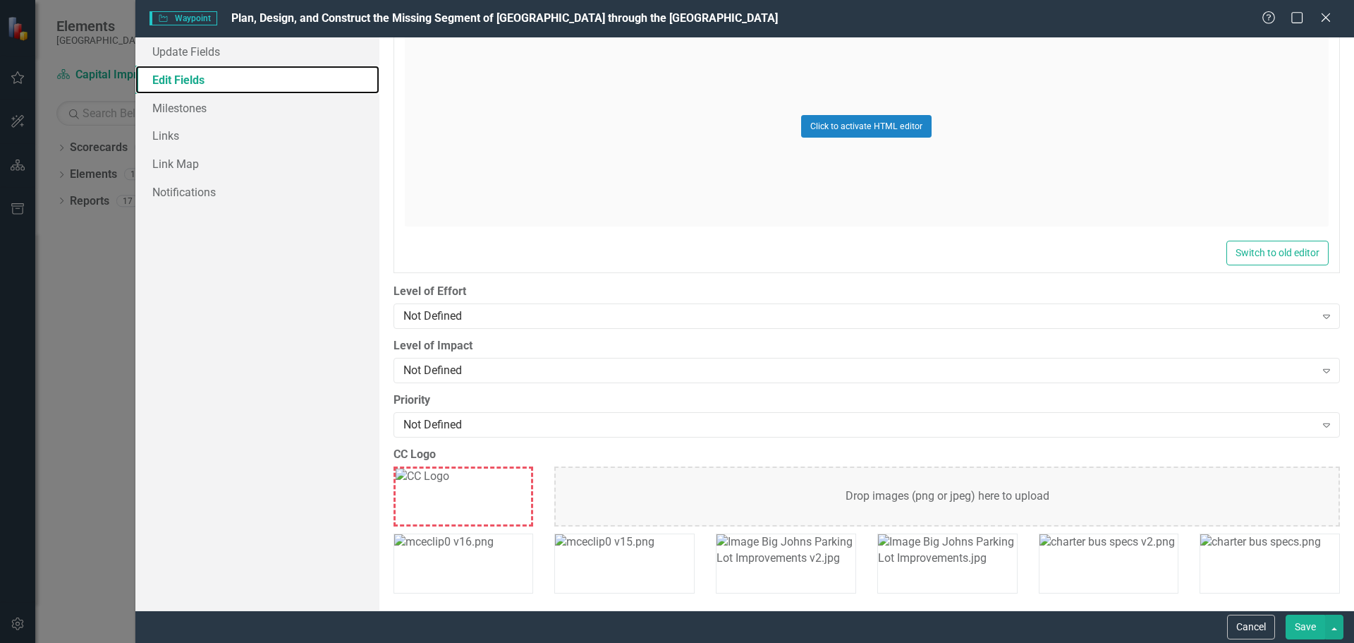
scroll to position [1021, 0]
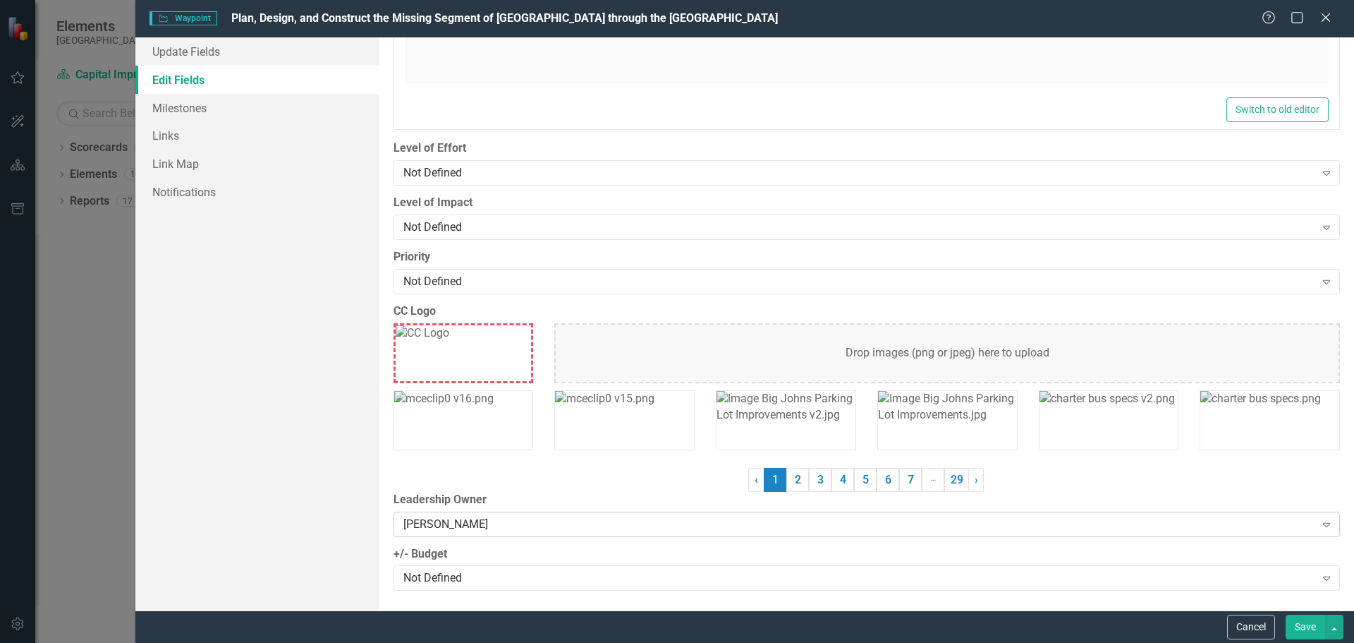
click at [1317, 530] on div "Expand" at bounding box center [1326, 524] width 25 height 23
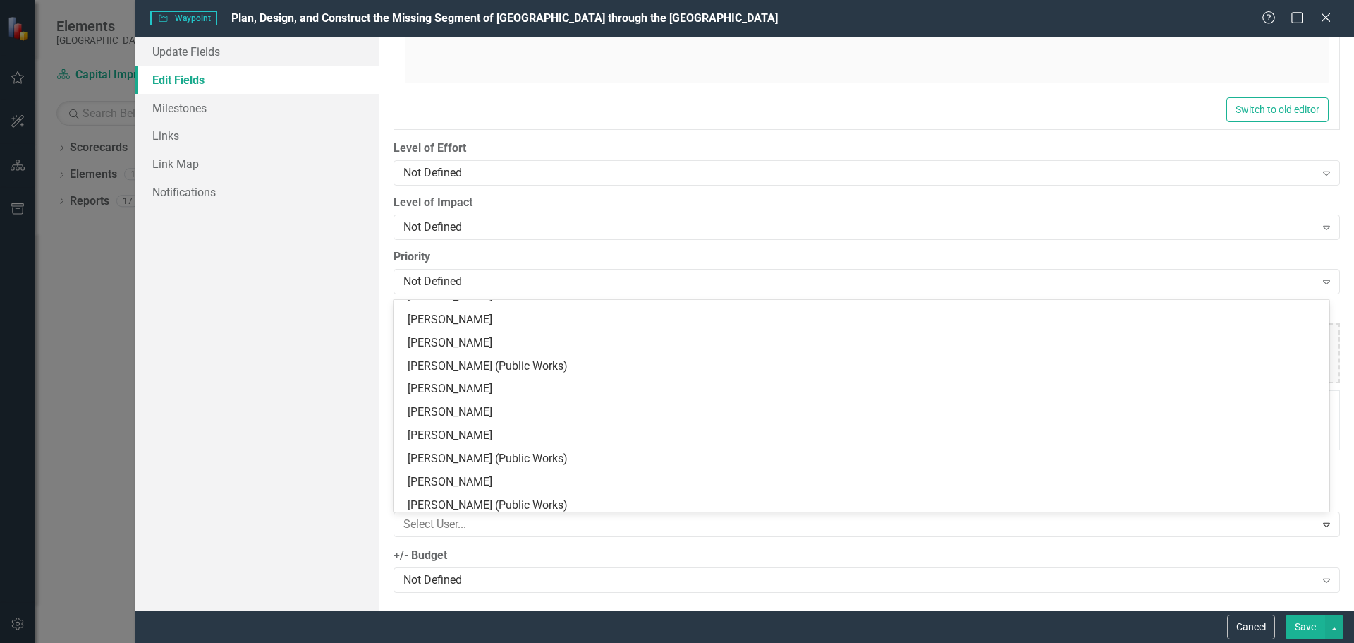
scroll to position [58, 0]
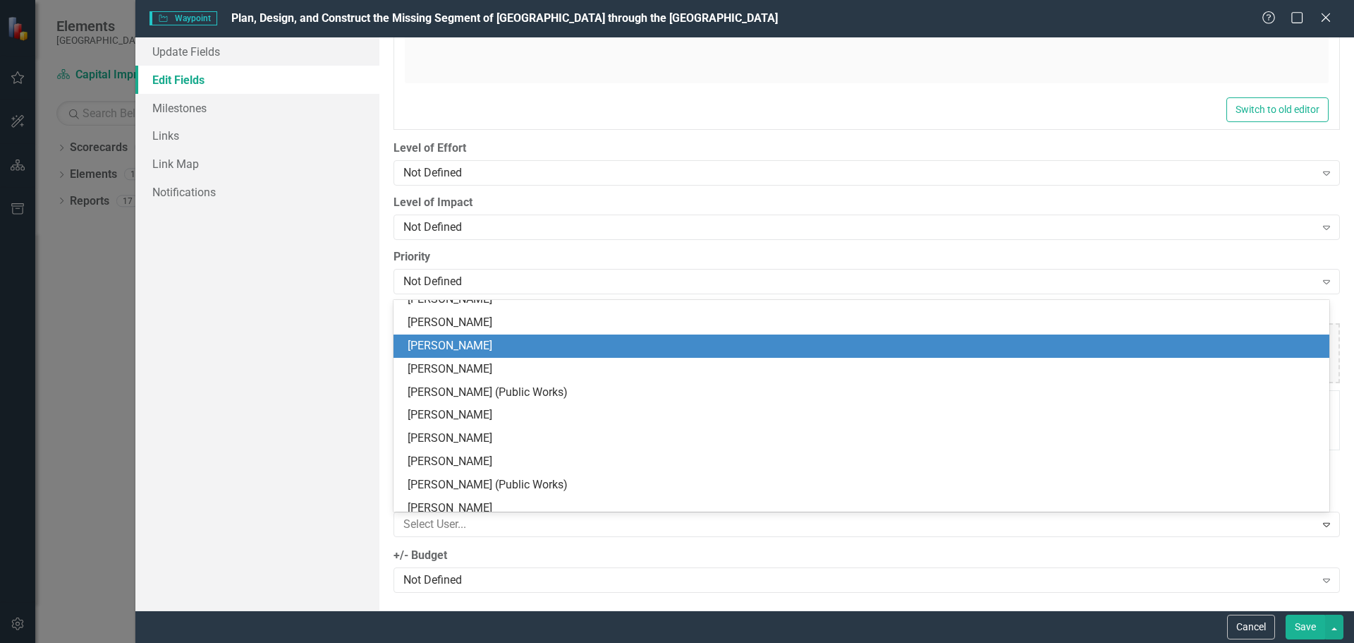
click at [217, 337] on div "Update Fields Edit Fields Milestones Links Link Map Notifications" at bounding box center [257, 323] width 244 height 573
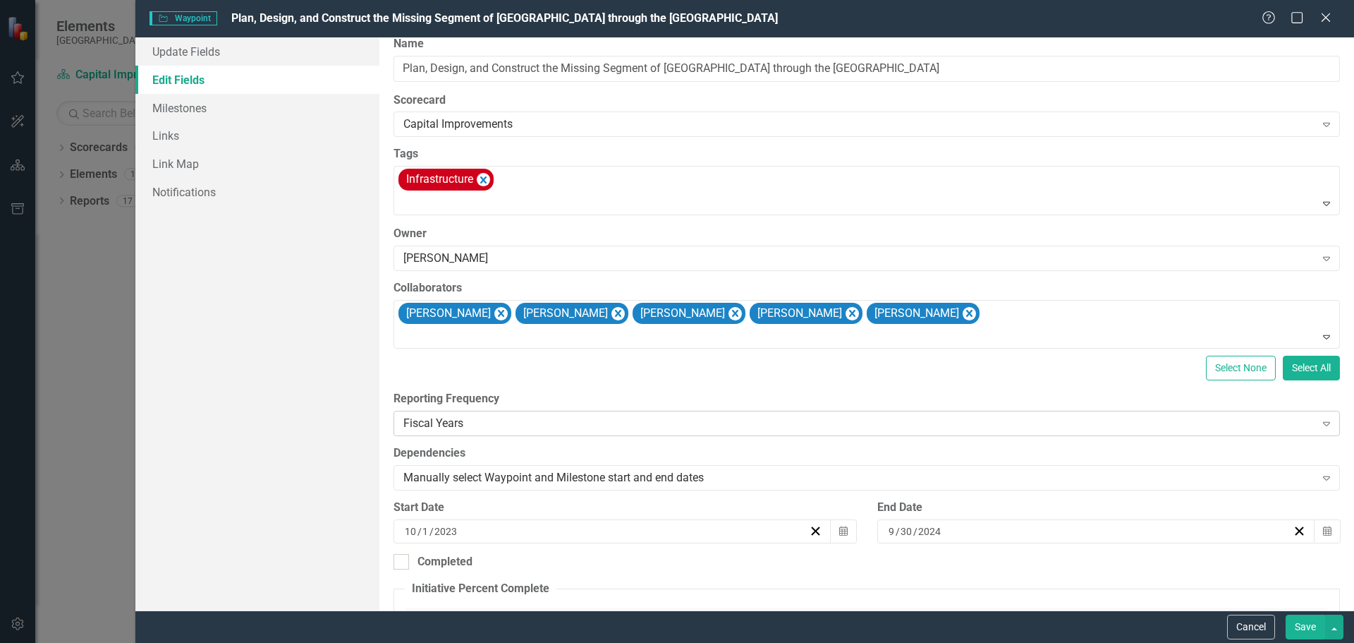
scroll to position [0, 0]
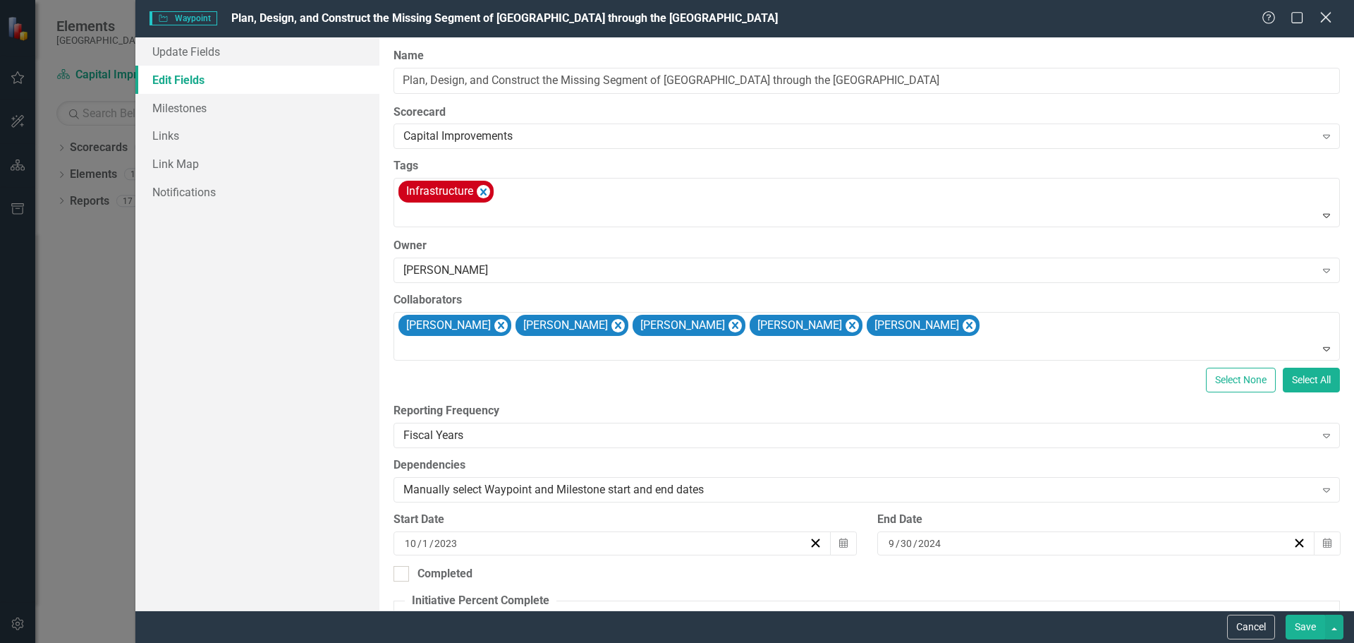
click at [1327, 19] on icon "Close" at bounding box center [1326, 17] width 18 height 13
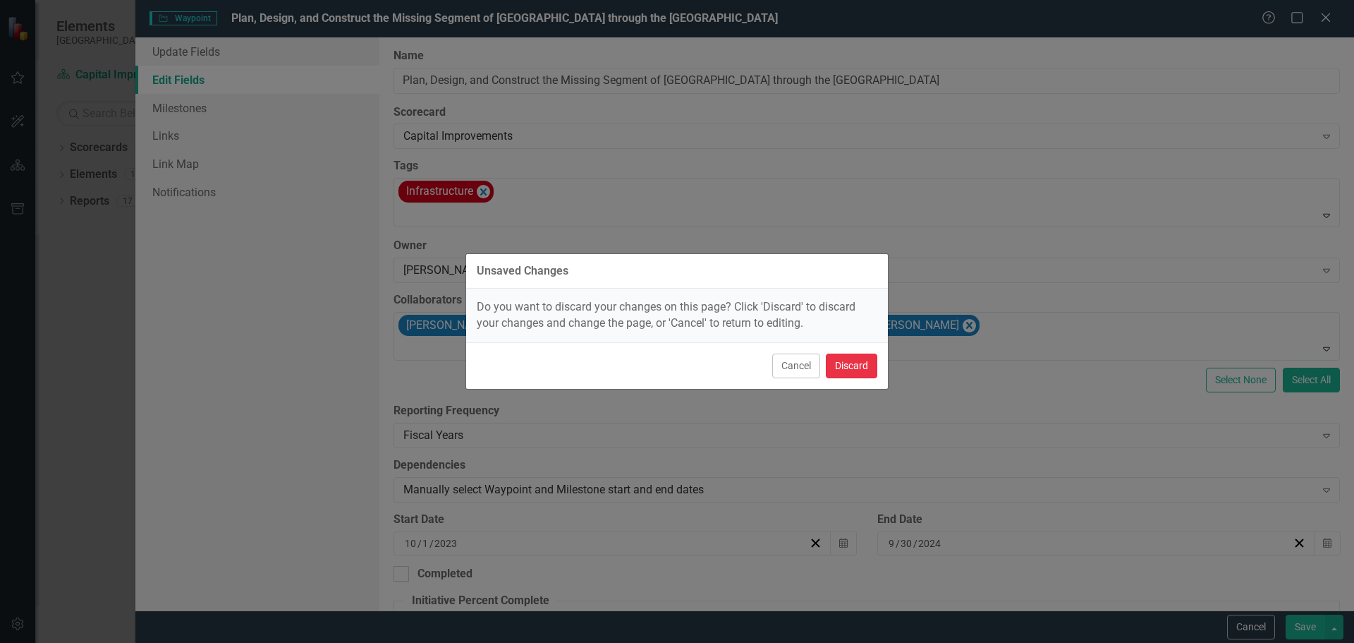
click at [863, 370] on button "Discard" at bounding box center [851, 365] width 51 height 25
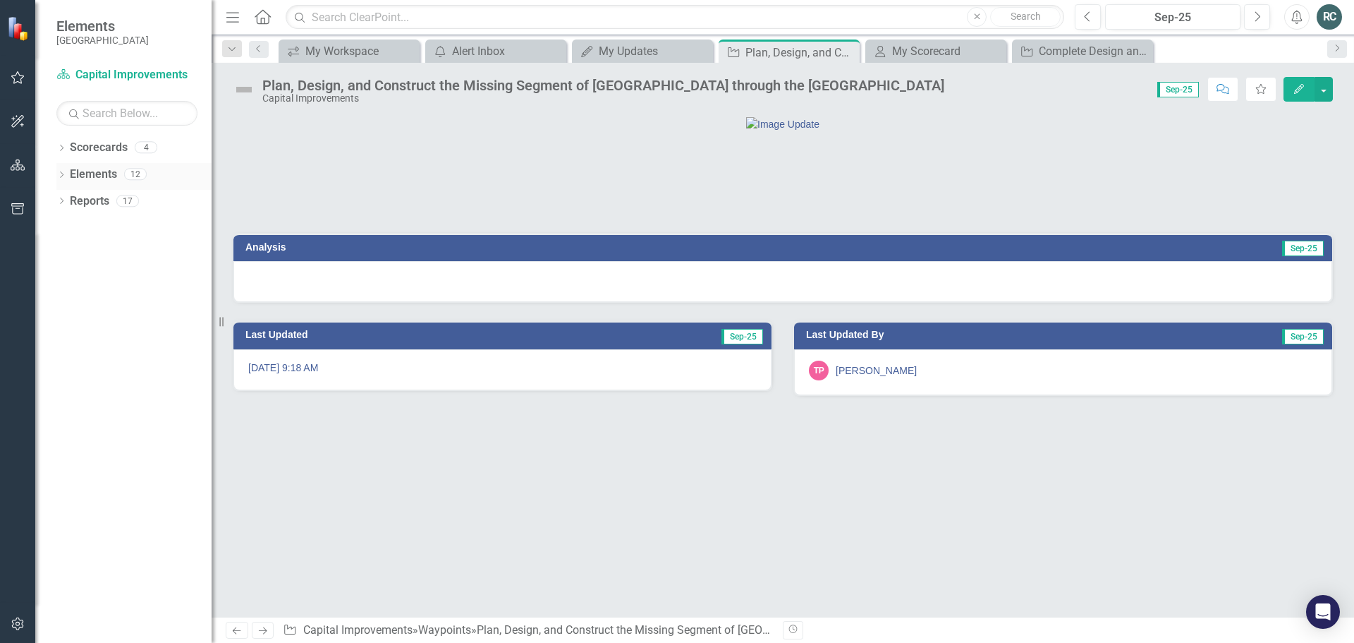
click at [89, 174] on link "Elements" at bounding box center [93, 174] width 47 height 16
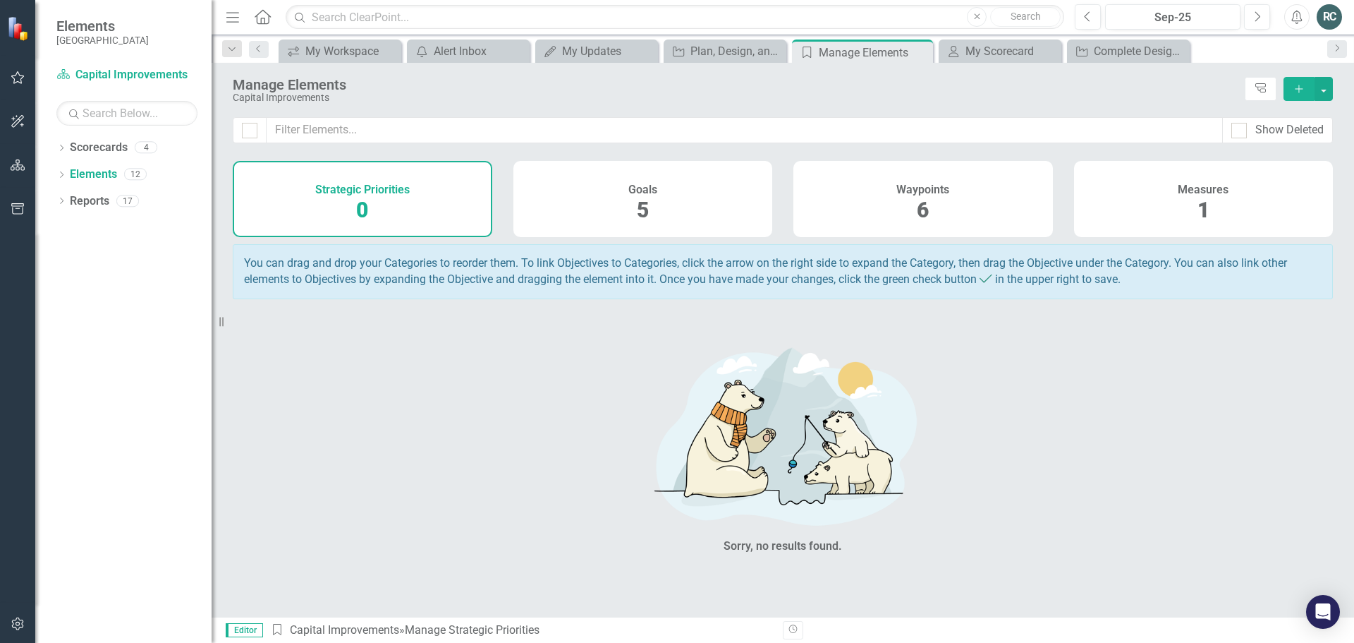
click at [937, 210] on div "Waypoints 6" at bounding box center [923, 199] width 260 height 76
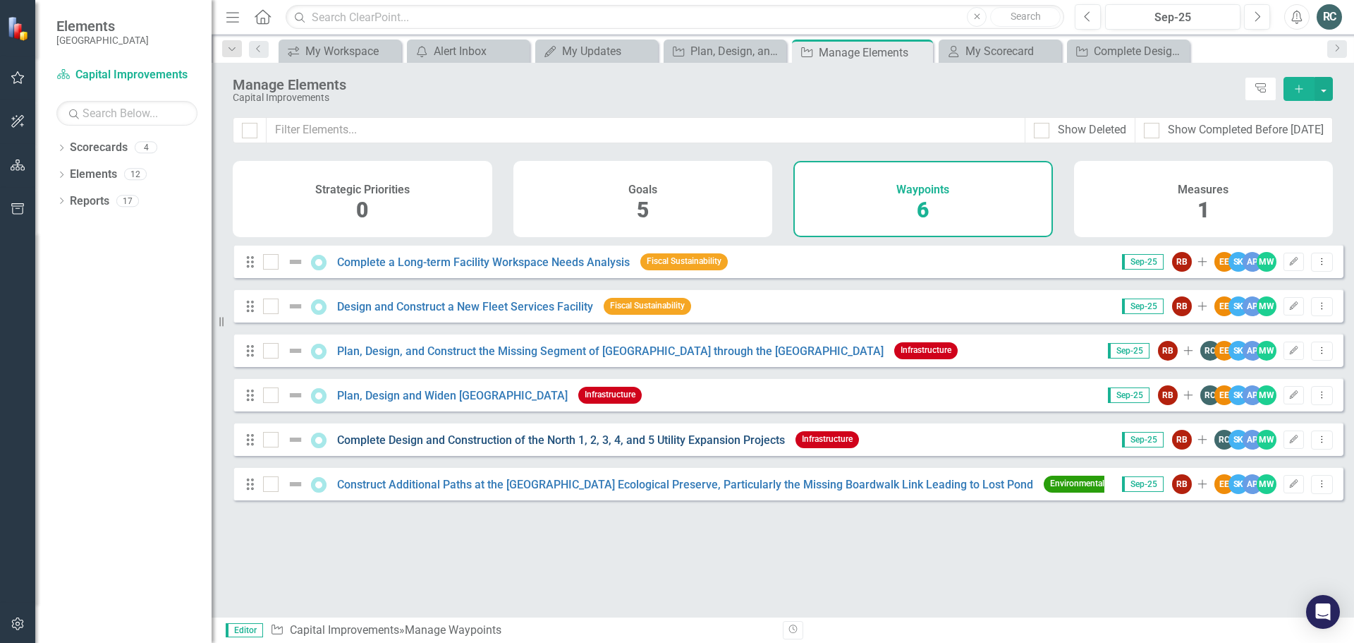
click at [665, 446] on link "Complete Design and Construction of the North 1, 2, 3, 4, and 5 Utility Expansi…" at bounding box center [561, 439] width 448 height 13
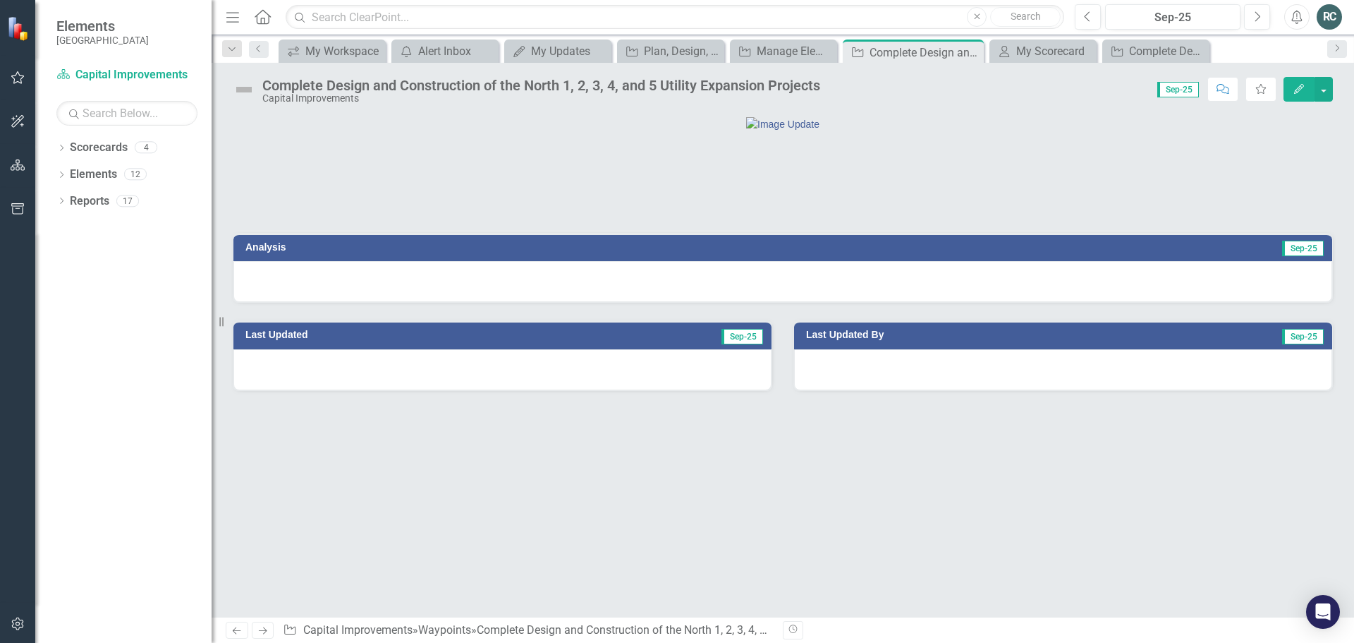
click at [1294, 90] on icon "Edit" at bounding box center [1299, 89] width 13 height 10
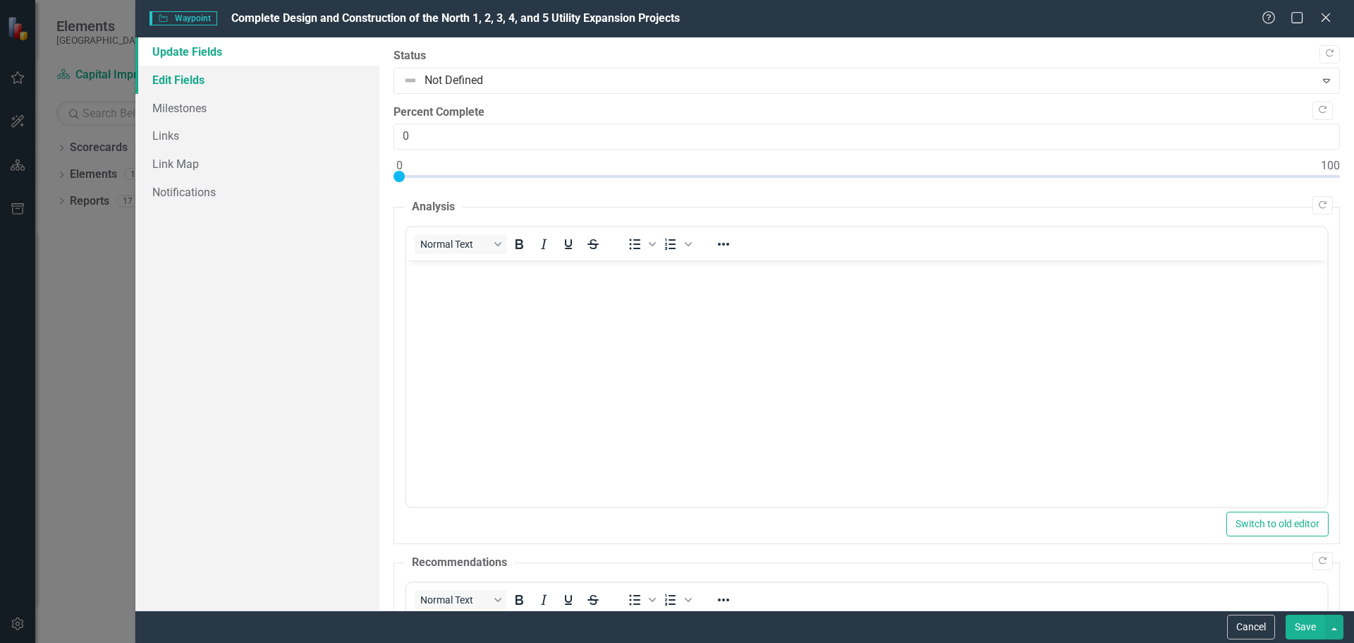
click at [173, 78] on link "Edit Fields" at bounding box center [257, 80] width 244 height 28
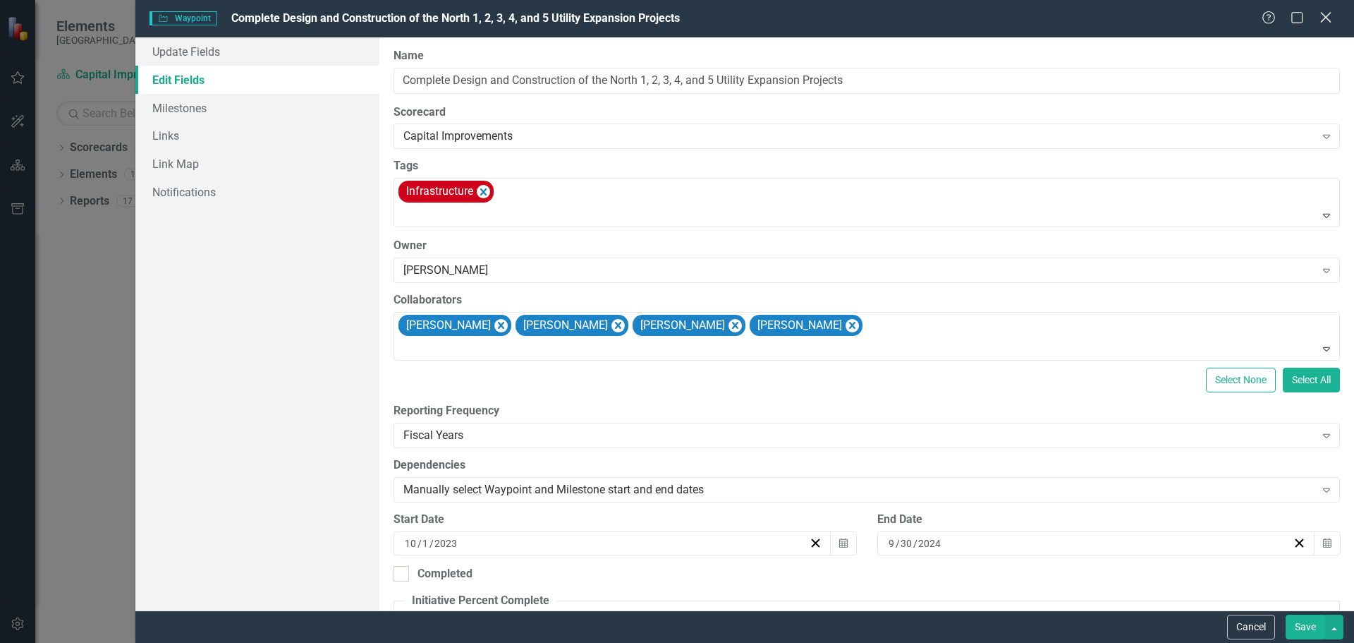
click at [1324, 20] on icon at bounding box center [1325, 17] width 11 height 11
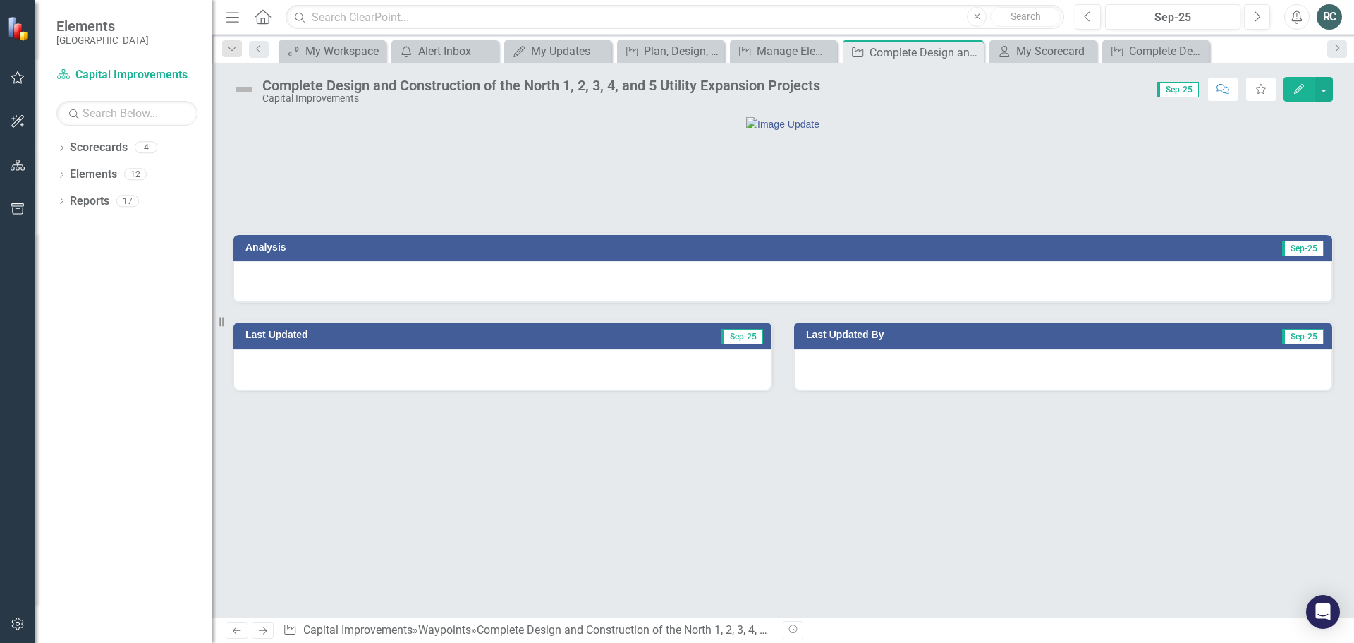
click at [949, 390] on div at bounding box center [1063, 369] width 538 height 41
click at [1037, 54] on div "My Scorecard" at bounding box center [1045, 51] width 59 height 18
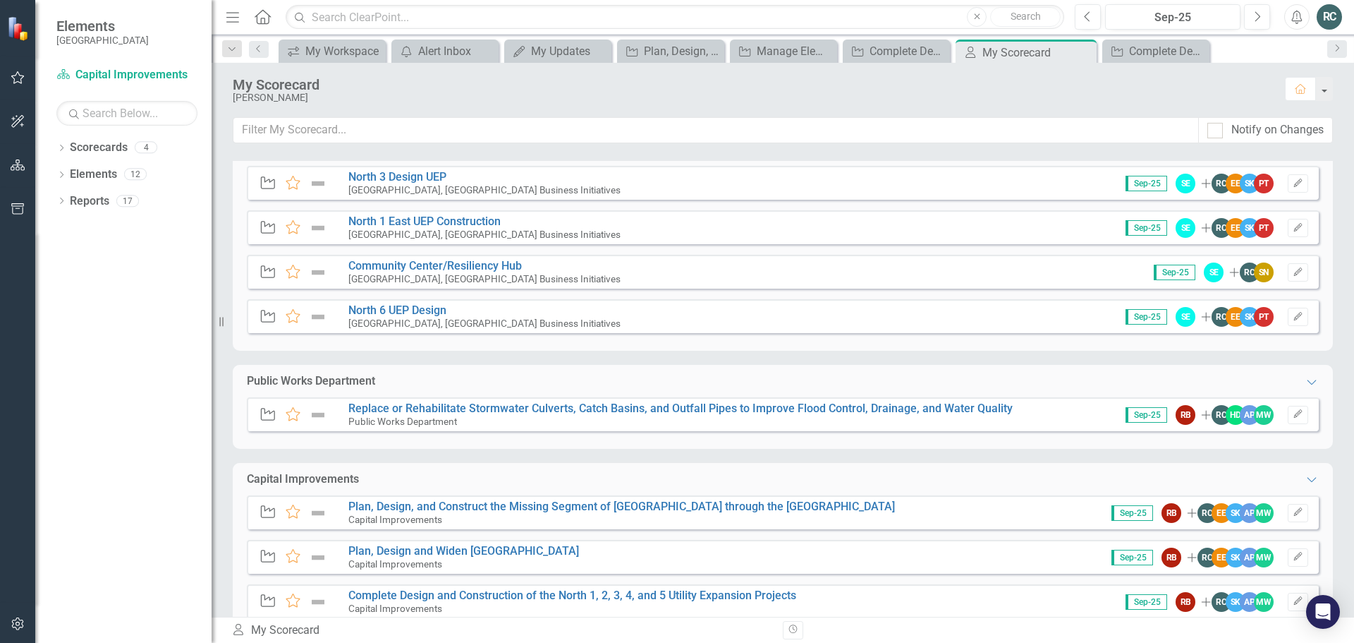
scroll to position [105, 0]
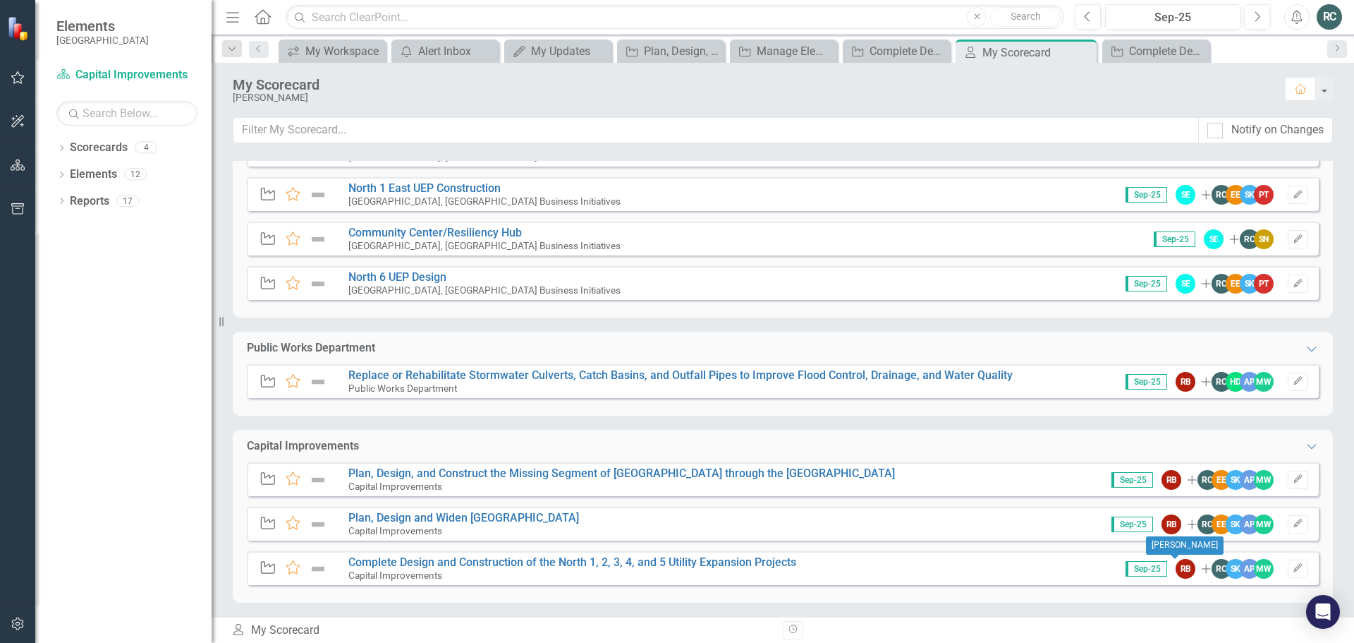
click at [1178, 572] on div "RB" at bounding box center [1186, 569] width 20 height 20
click at [1176, 569] on div "RB" at bounding box center [1186, 569] width 20 height 20
click at [625, 562] on link "Complete Design and Construction of the North 1, 2, 3, 4, and 5 Utility Expansi…" at bounding box center [572, 561] width 448 height 13
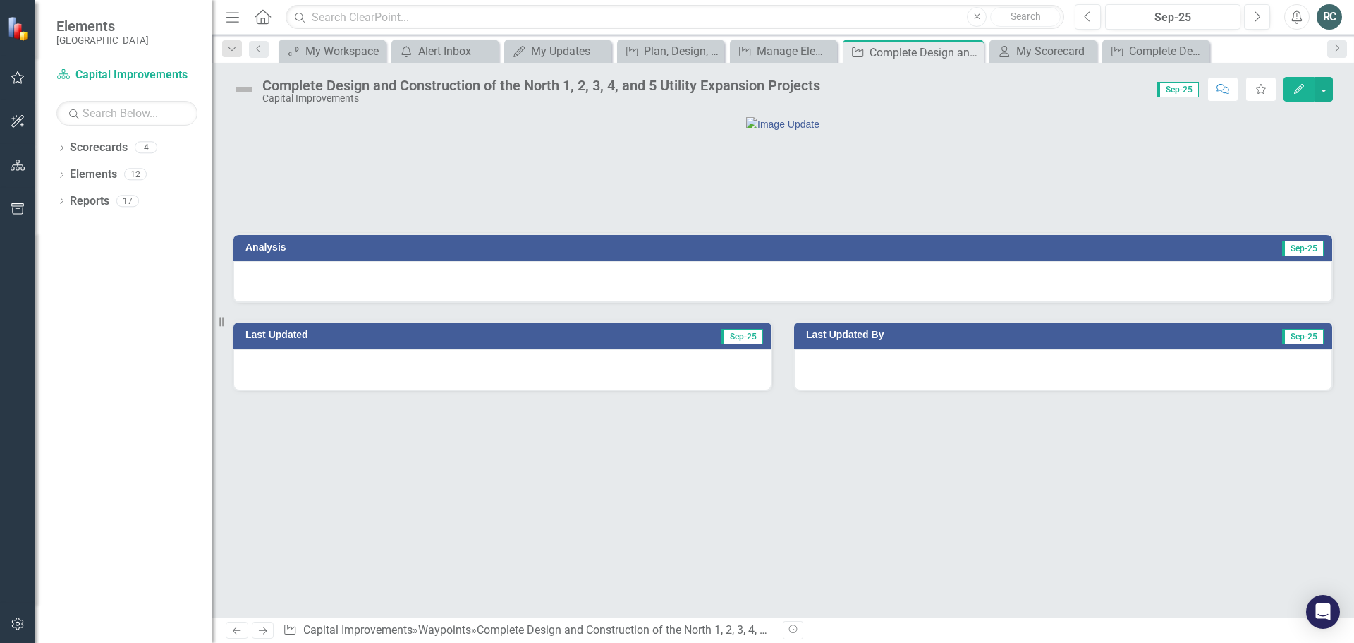
click at [1304, 90] on icon "Edit" at bounding box center [1299, 89] width 13 height 10
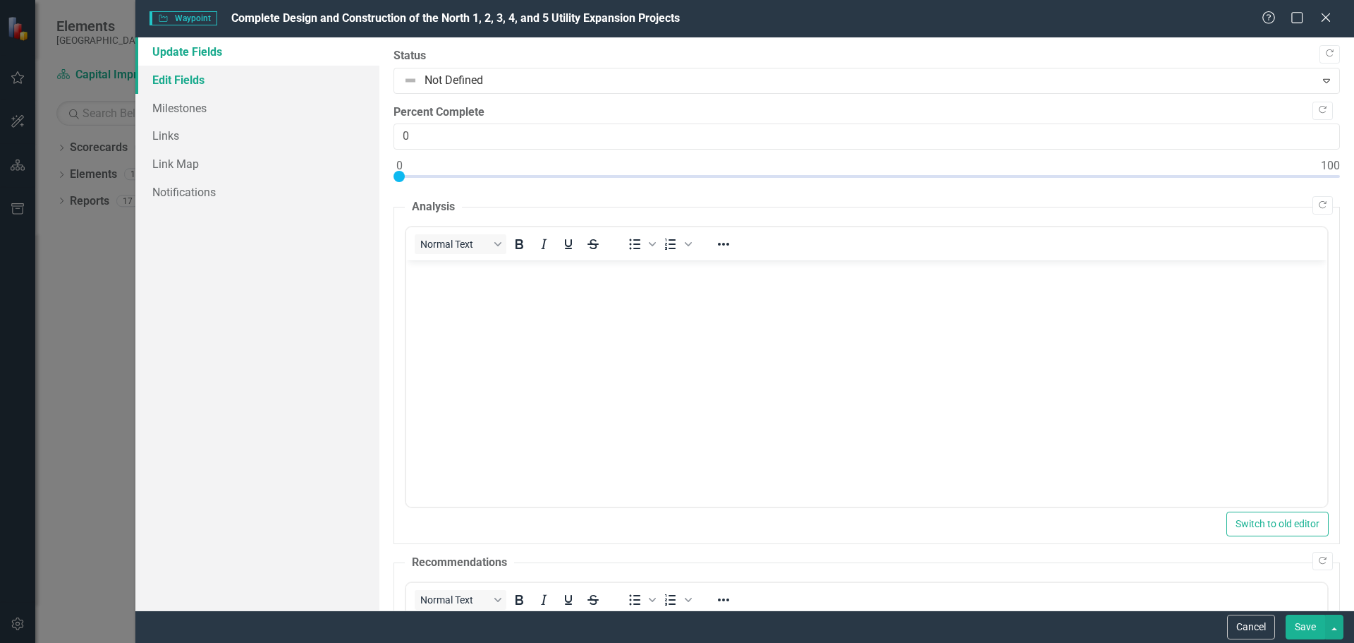
click at [186, 80] on link "Edit Fields" at bounding box center [257, 80] width 244 height 28
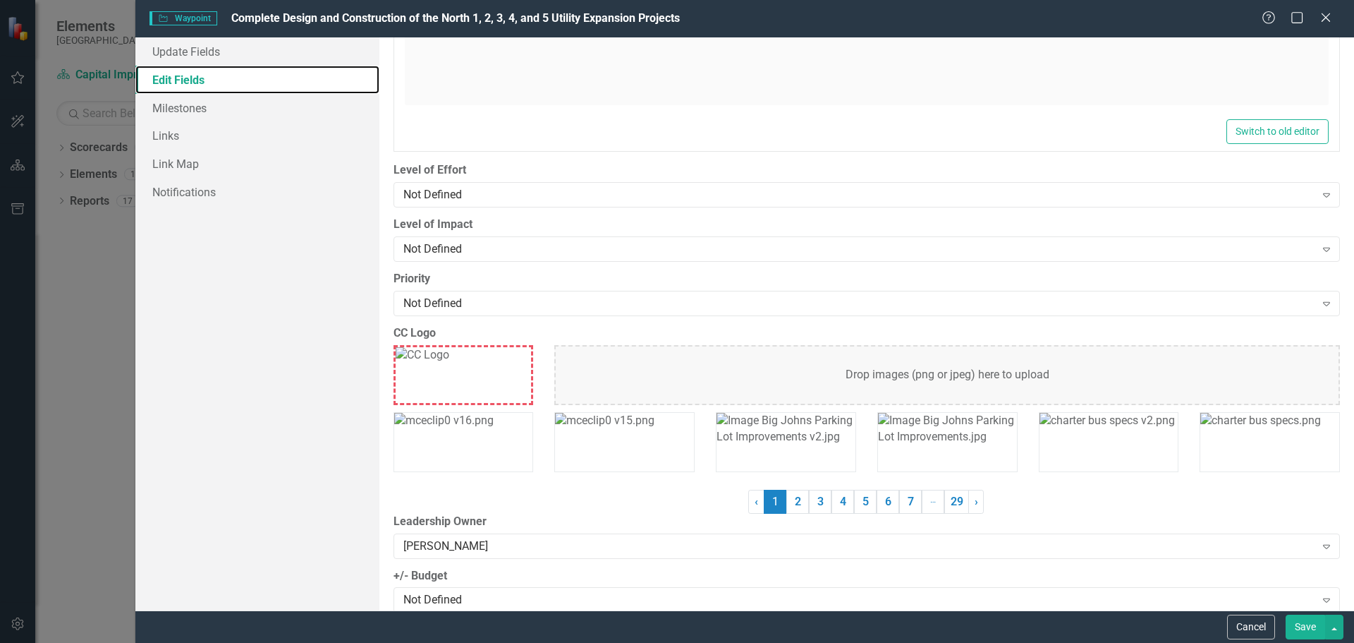
scroll to position [1021, 0]
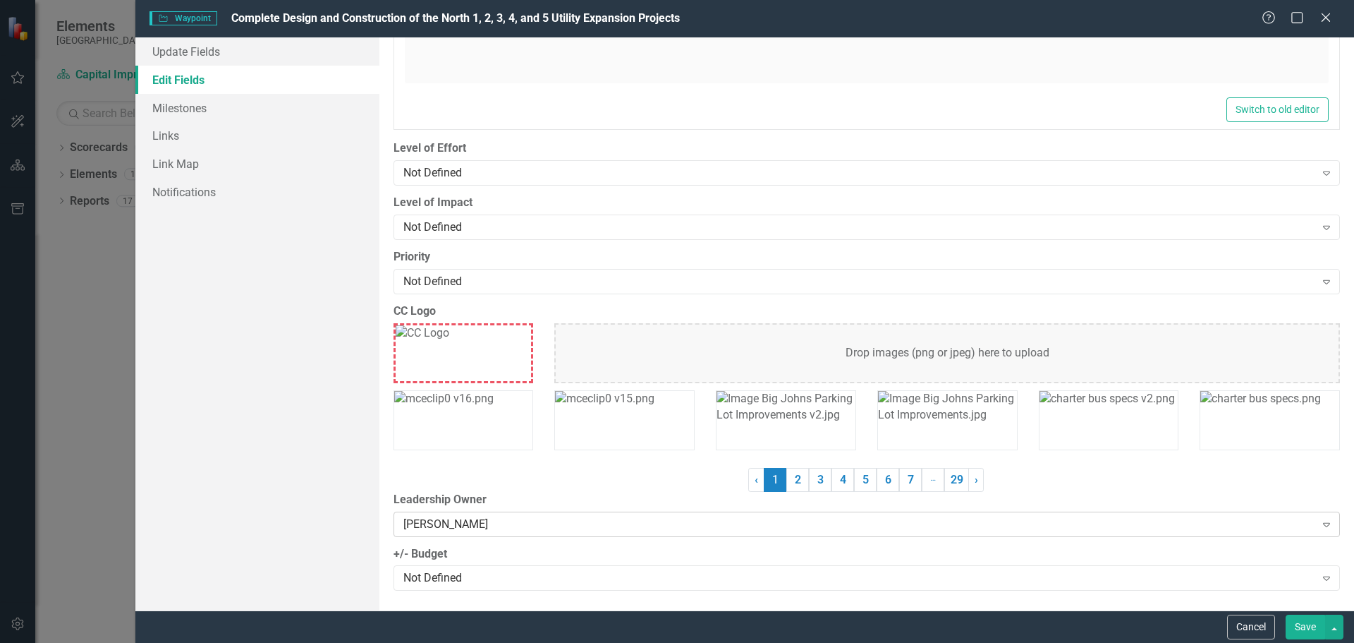
click at [1320, 528] on icon "Expand" at bounding box center [1327, 523] width 14 height 11
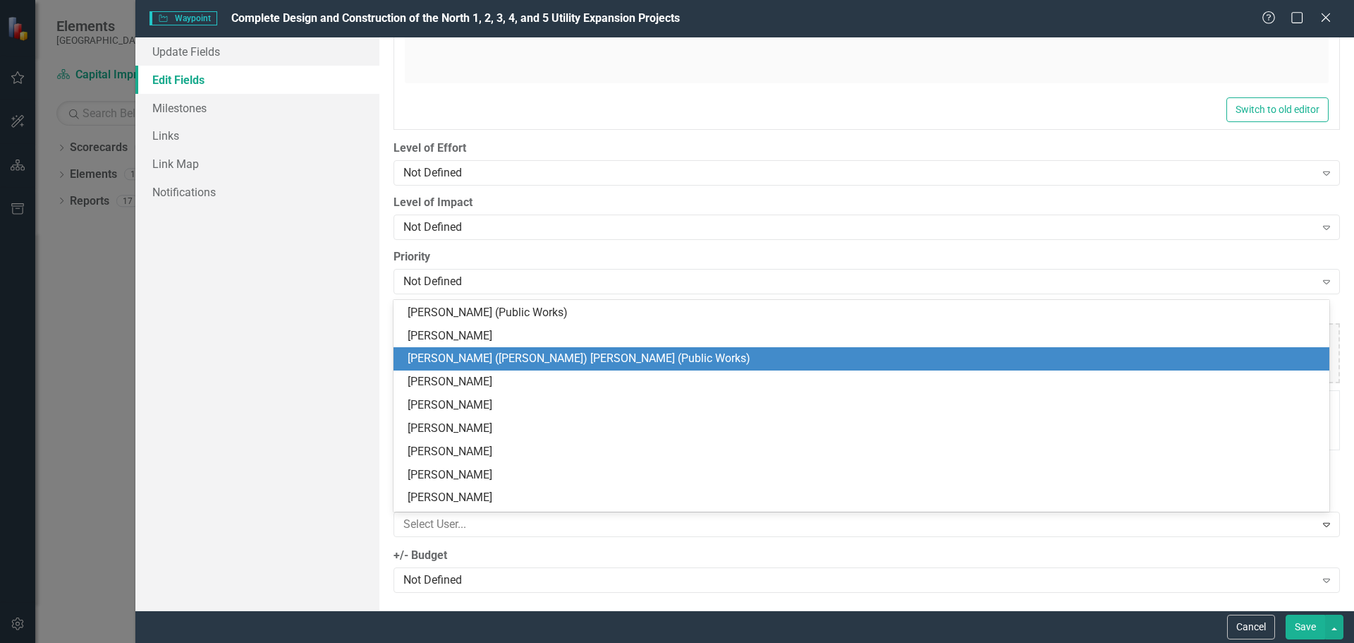
scroll to position [282, 0]
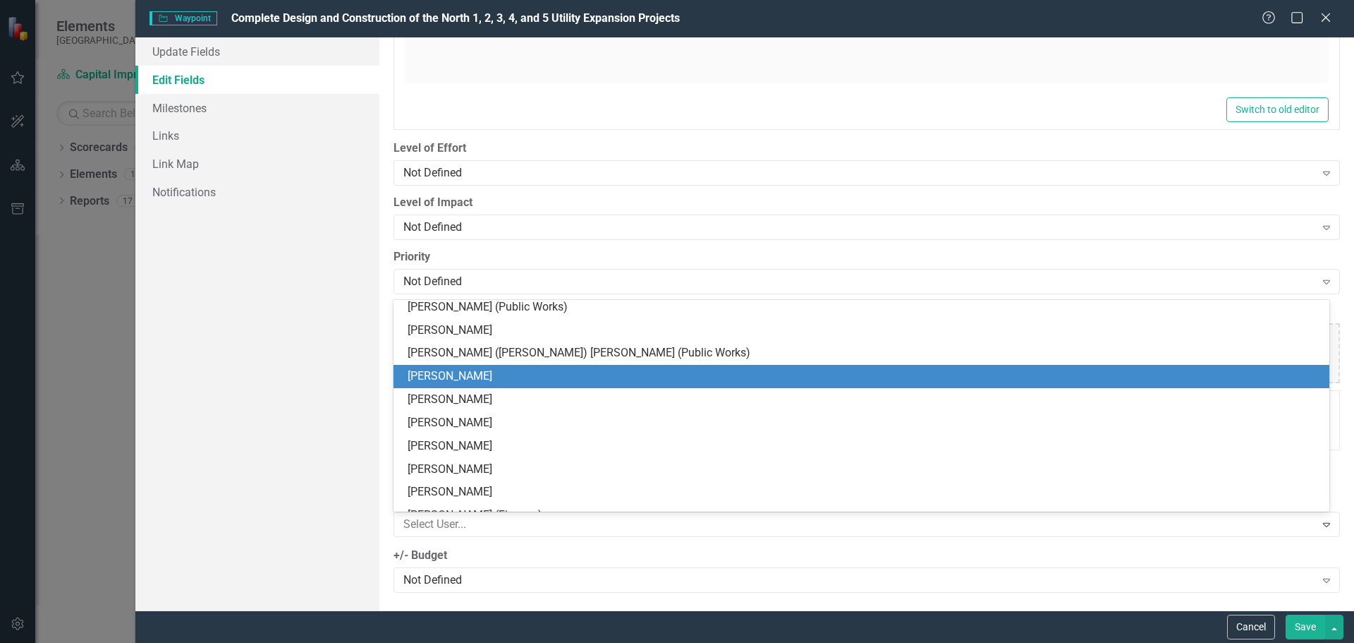
click at [529, 369] on div "[PERSON_NAME]" at bounding box center [864, 376] width 913 height 16
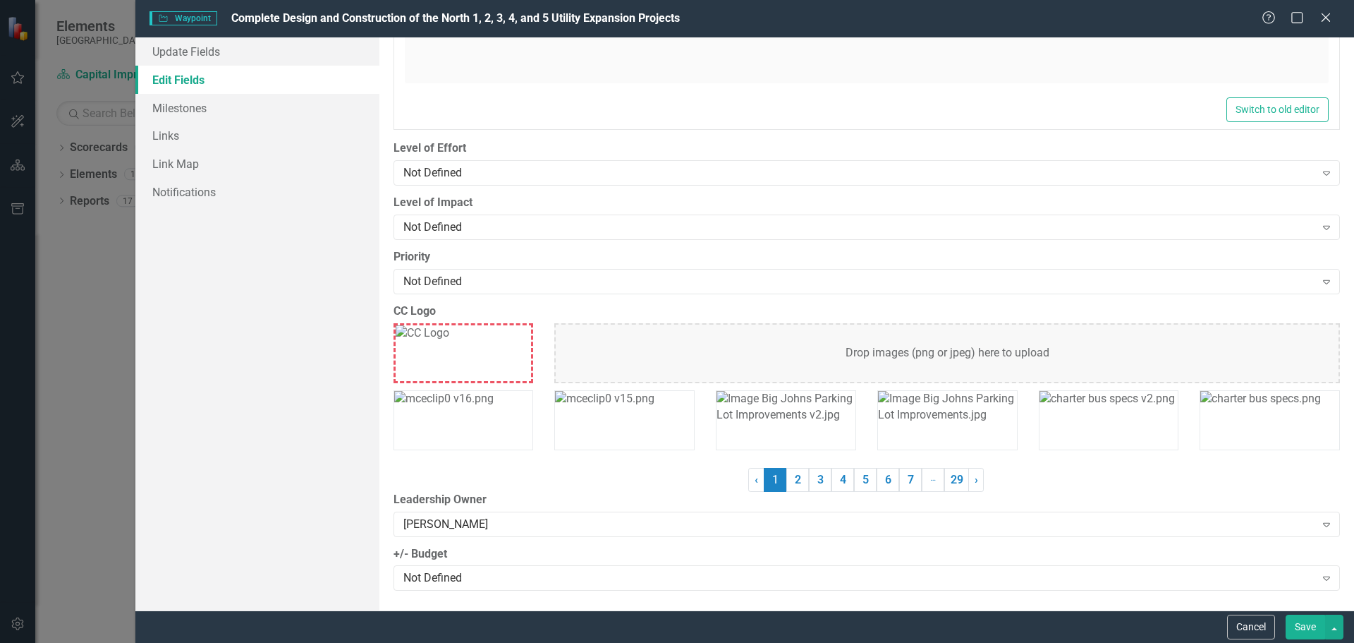
click at [1309, 620] on button "Save" at bounding box center [1305, 626] width 39 height 25
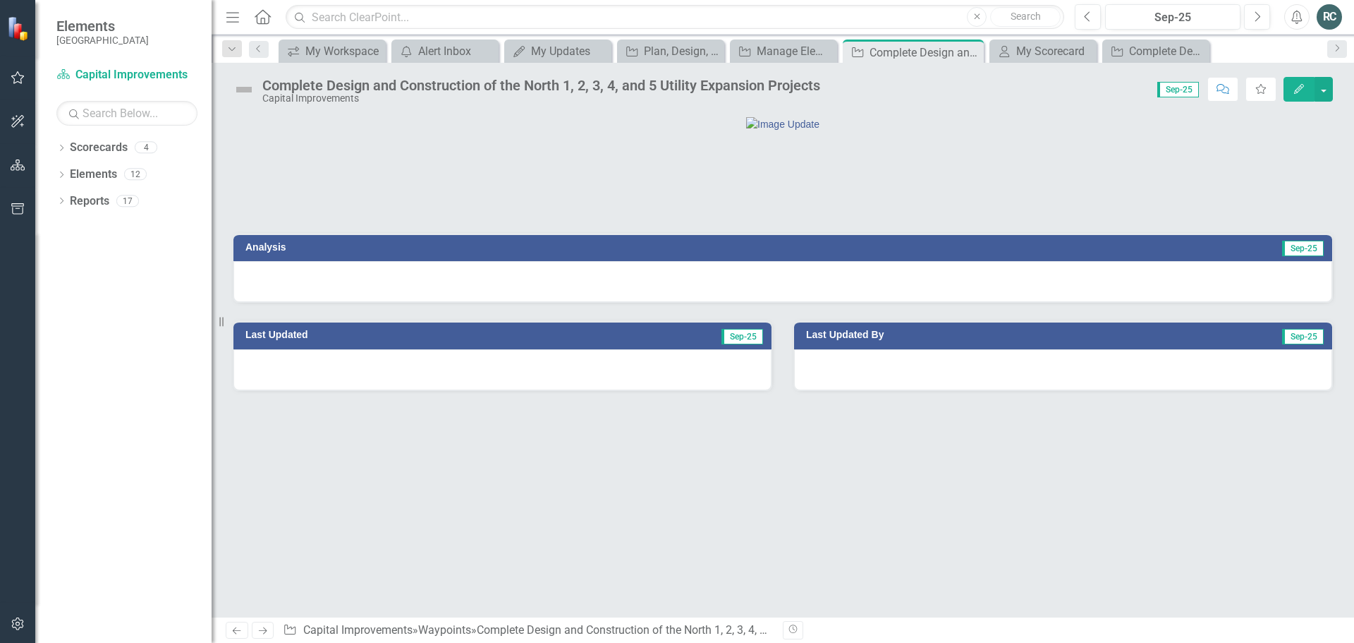
click at [1296, 95] on button "Edit" at bounding box center [1299, 89] width 31 height 25
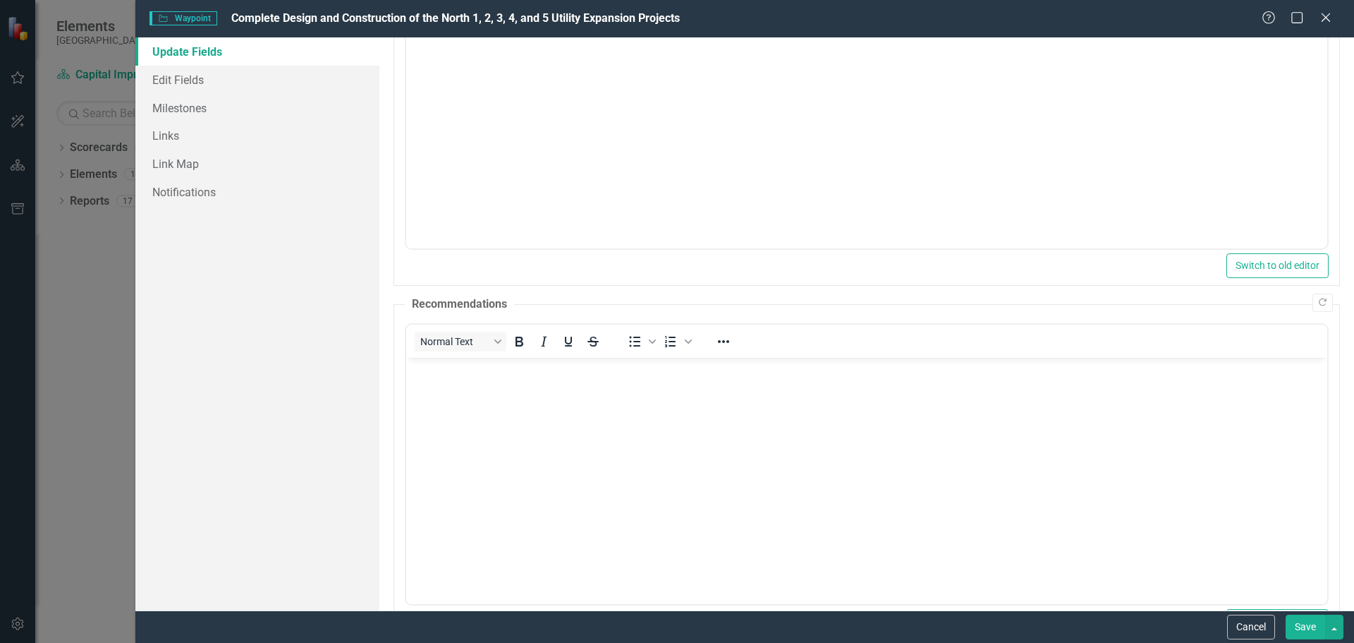
scroll to position [155, 0]
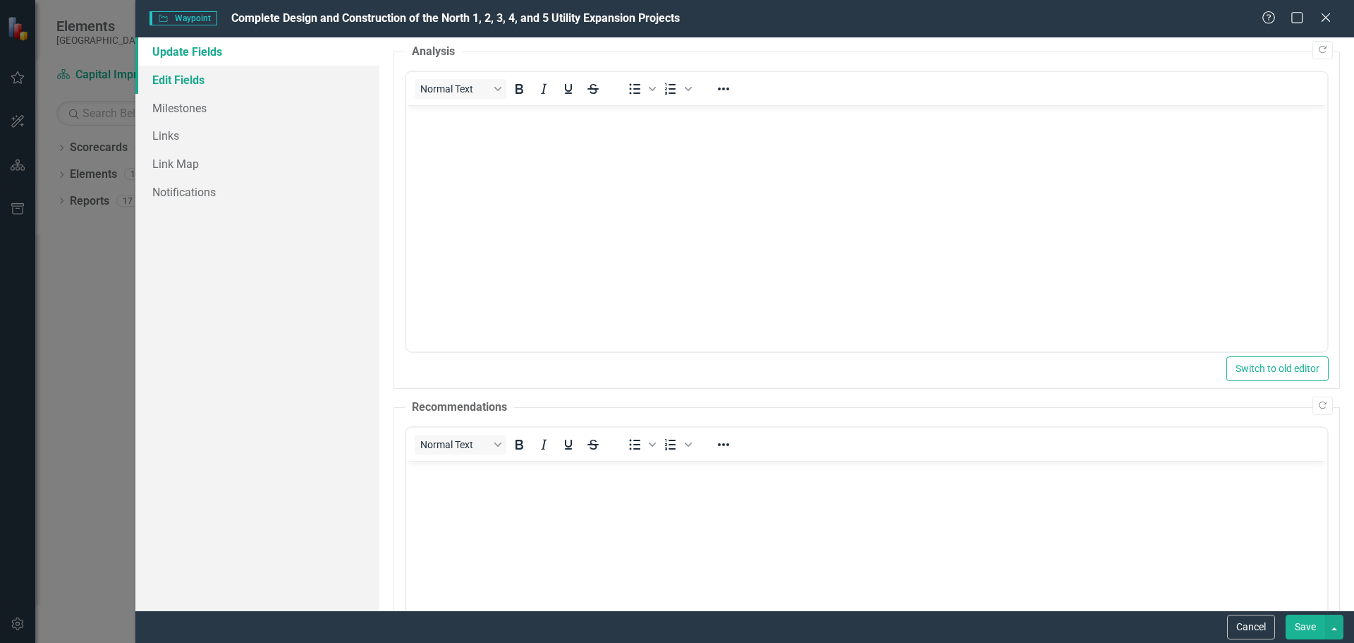
click at [184, 81] on link "Edit Fields" at bounding box center [257, 80] width 244 height 28
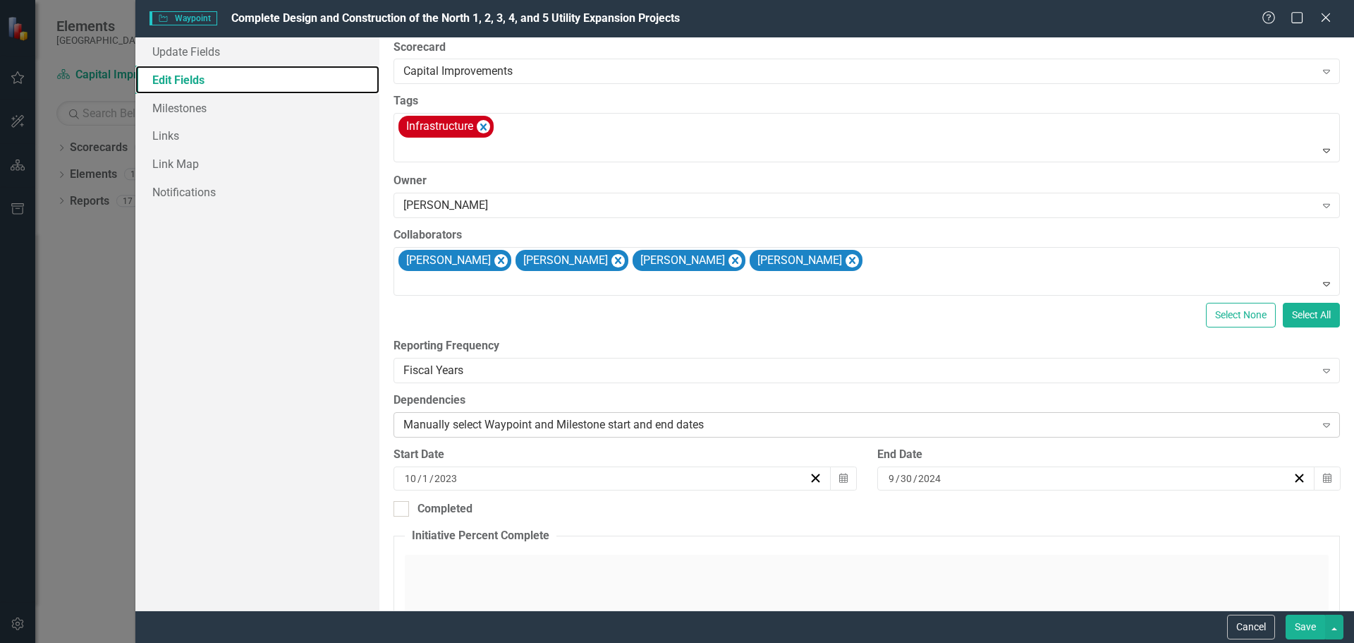
scroll to position [0, 0]
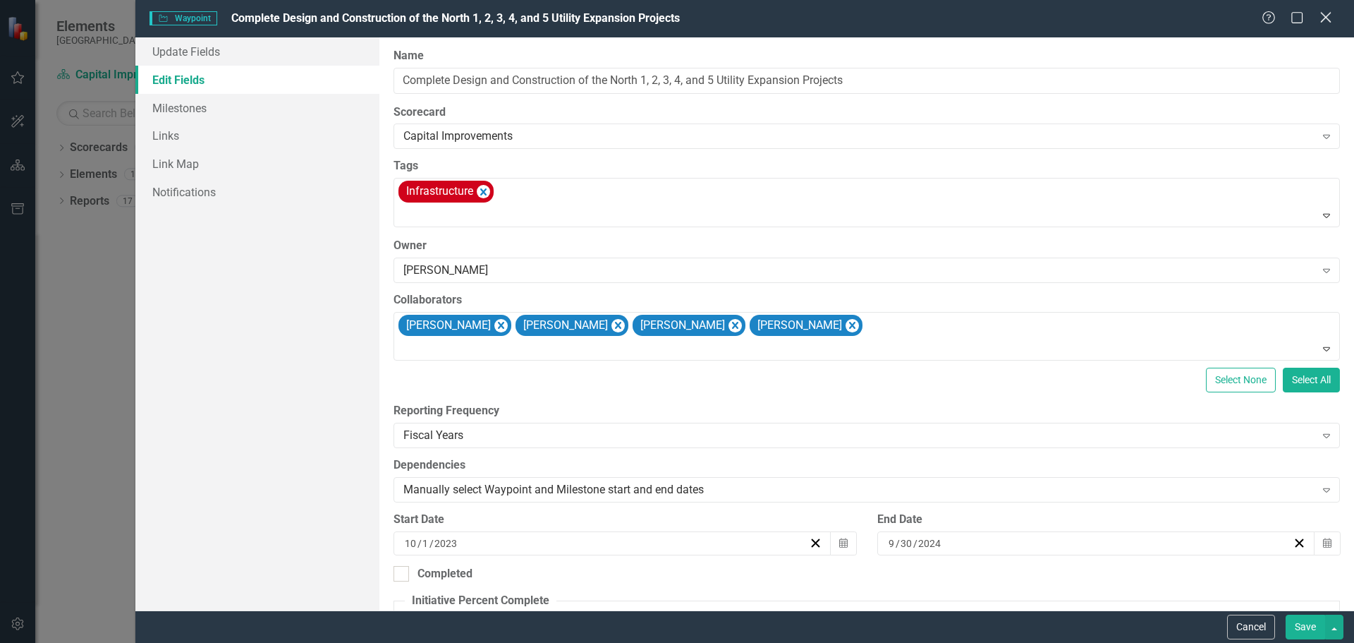
click at [1327, 20] on icon "Close" at bounding box center [1326, 17] width 18 height 13
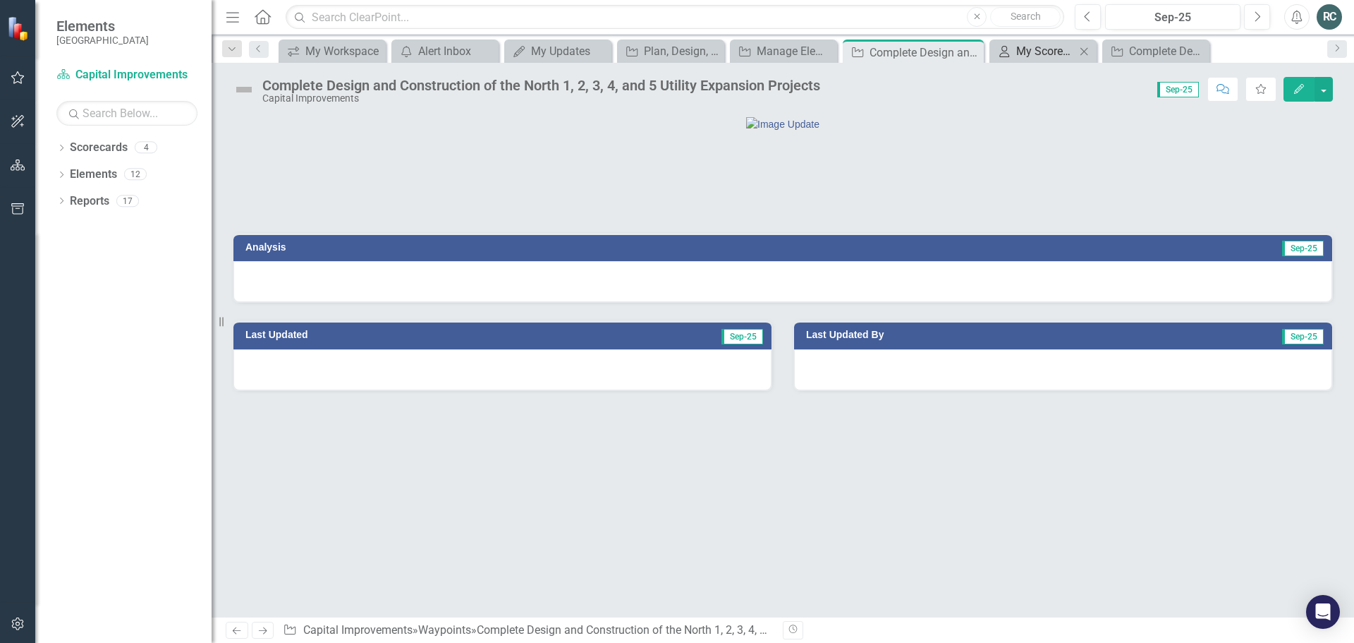
click at [1061, 49] on div "My Scorecard" at bounding box center [1045, 51] width 59 height 18
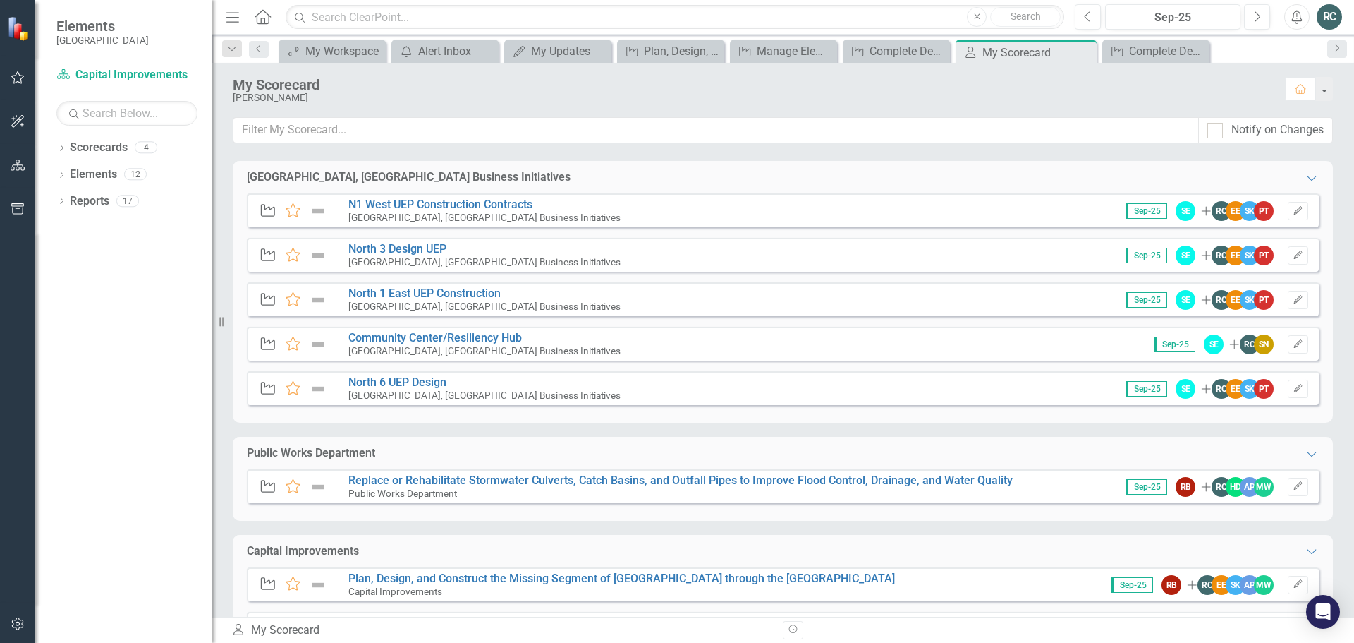
scroll to position [105, 0]
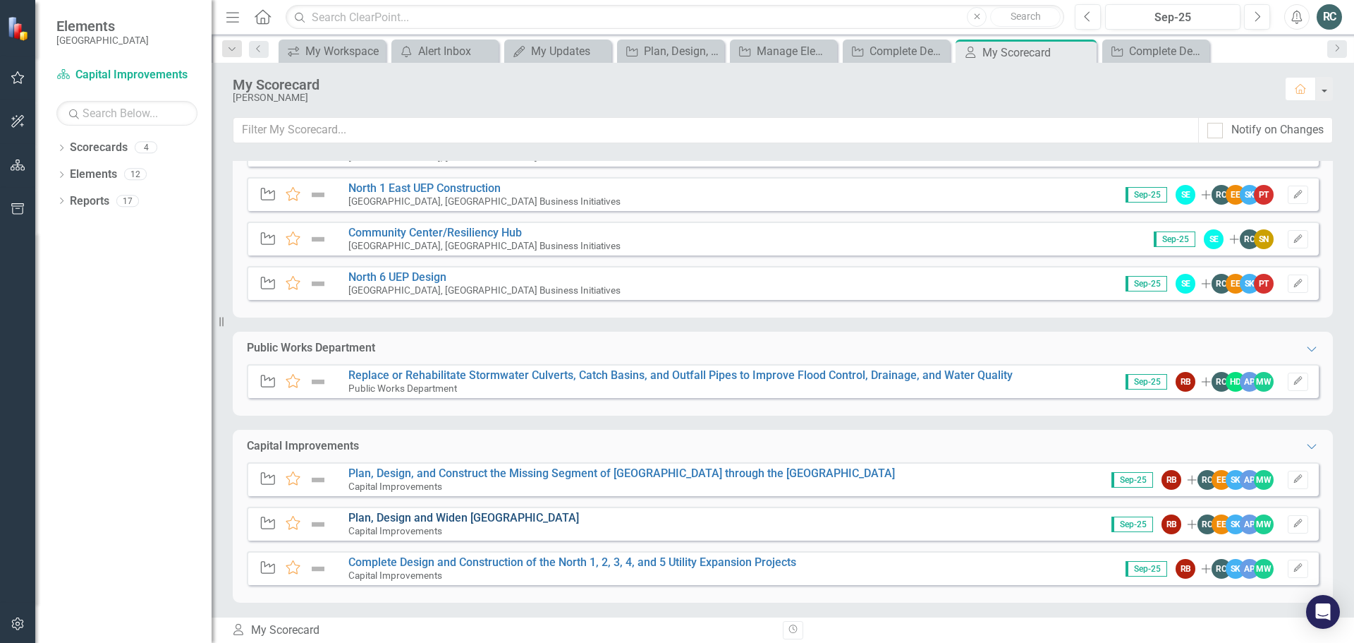
click at [511, 518] on link "Plan, Design and Widen [GEOGRAPHIC_DATA]" at bounding box center [463, 517] width 231 height 13
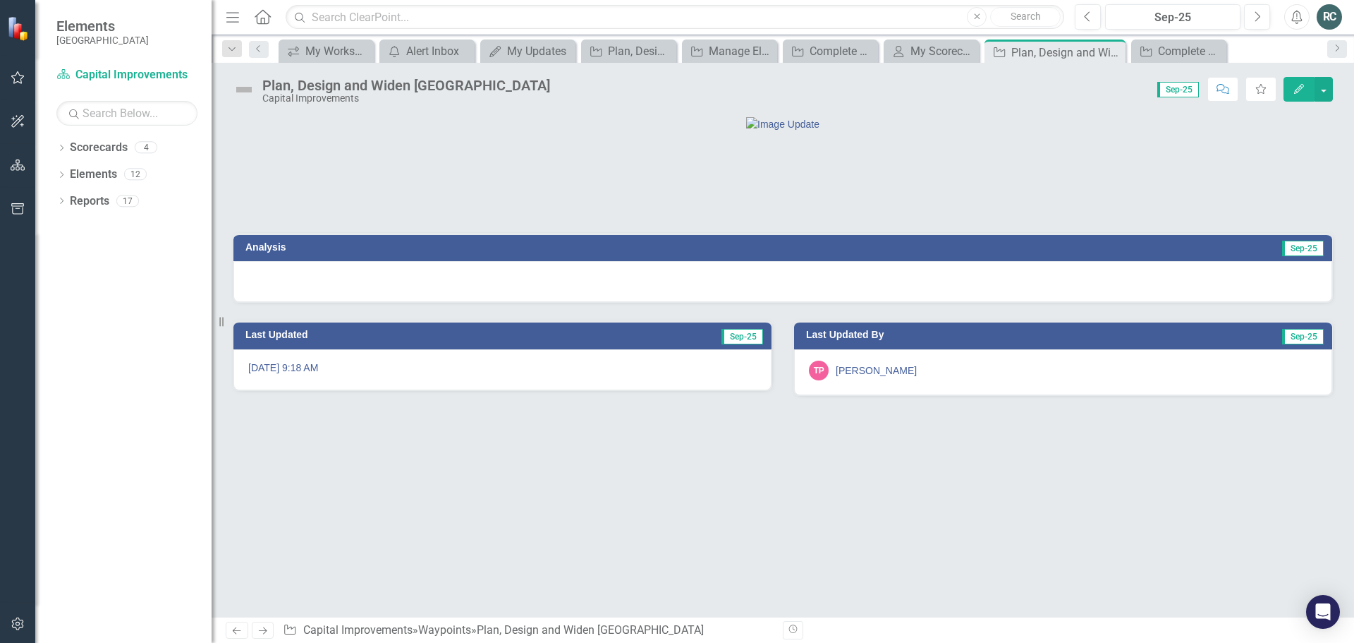
click at [1301, 68] on div "Plan, Design and Widen NE 24th Street Capital Improvements Score: 0.00 Sep-25 C…" at bounding box center [783, 84] width 1143 height 42
click at [1303, 87] on icon "Edit" at bounding box center [1299, 89] width 13 height 10
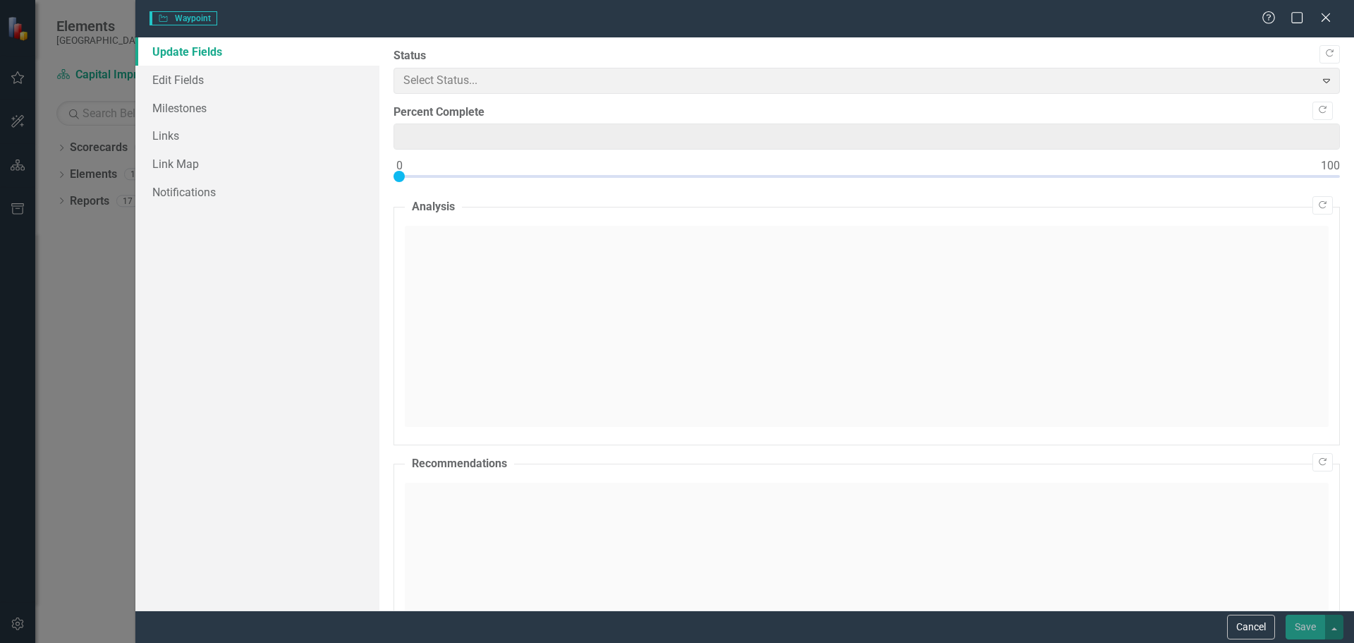
type input "0"
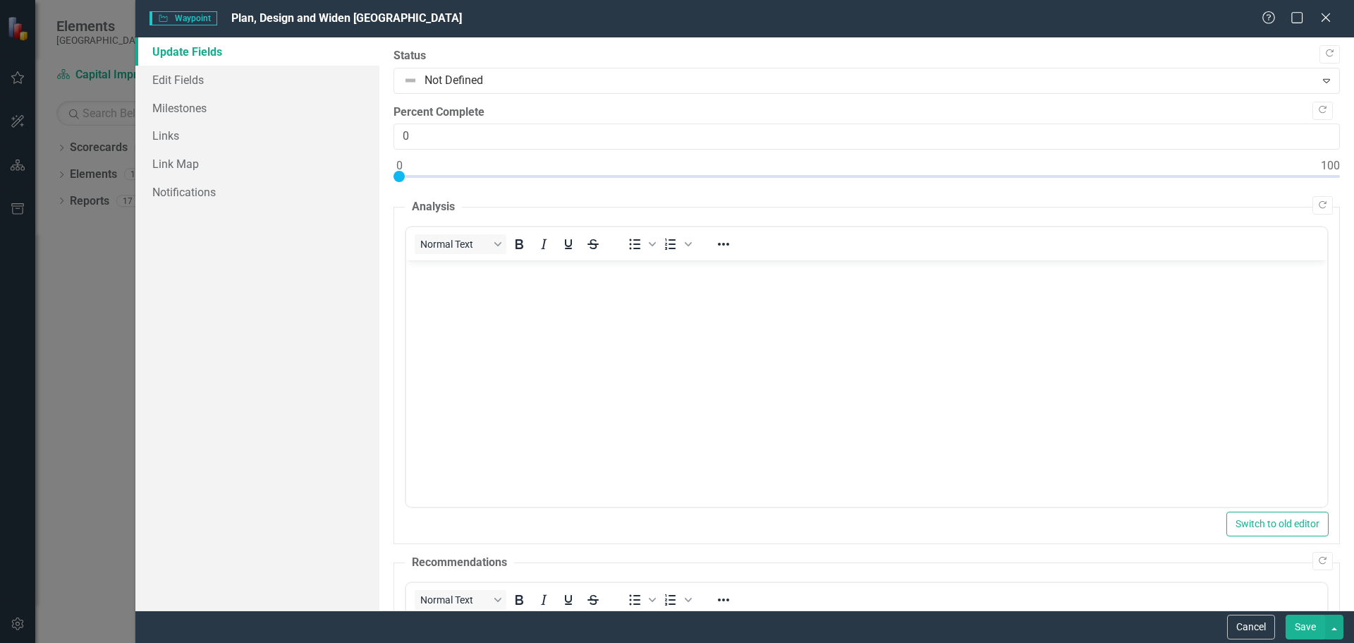
scroll to position [367, 0]
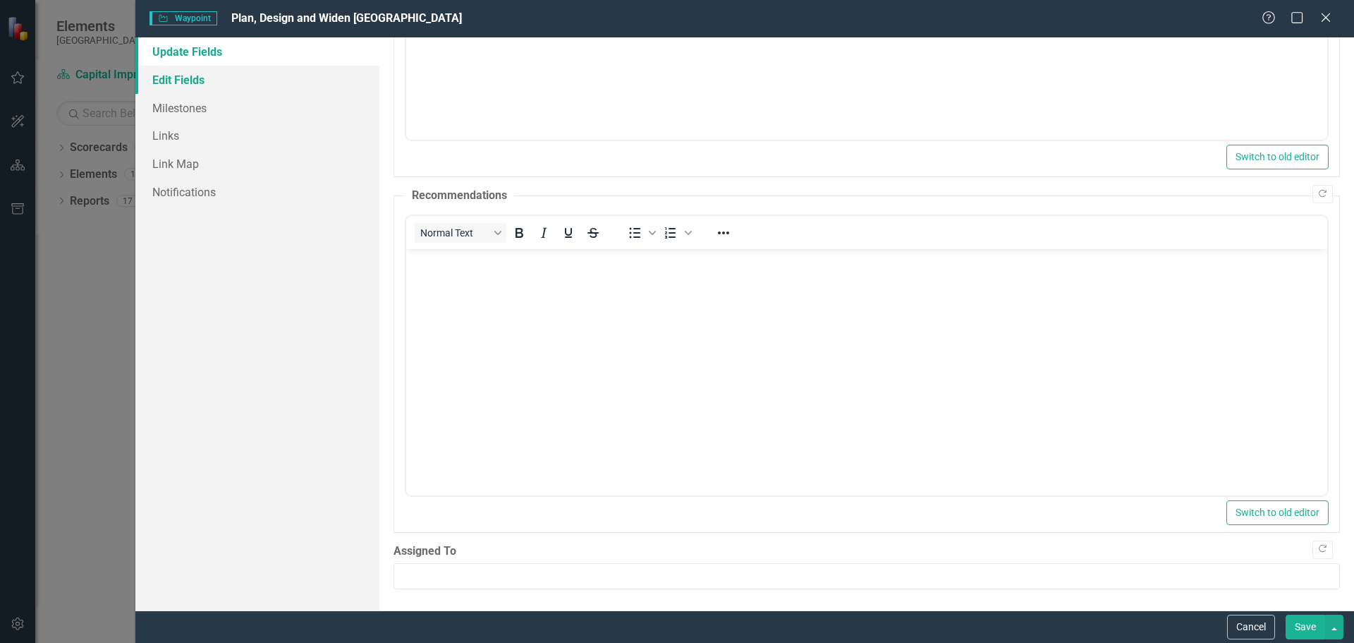
click at [175, 82] on link "Edit Fields" at bounding box center [257, 80] width 244 height 28
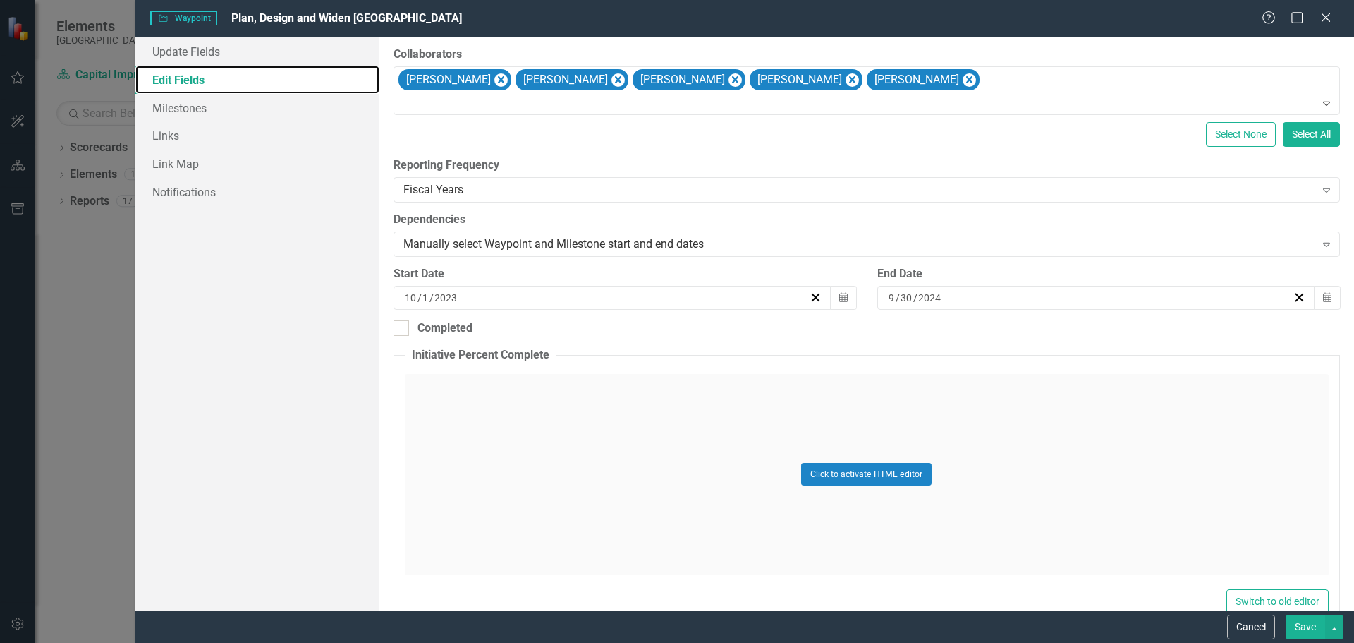
scroll to position [0, 0]
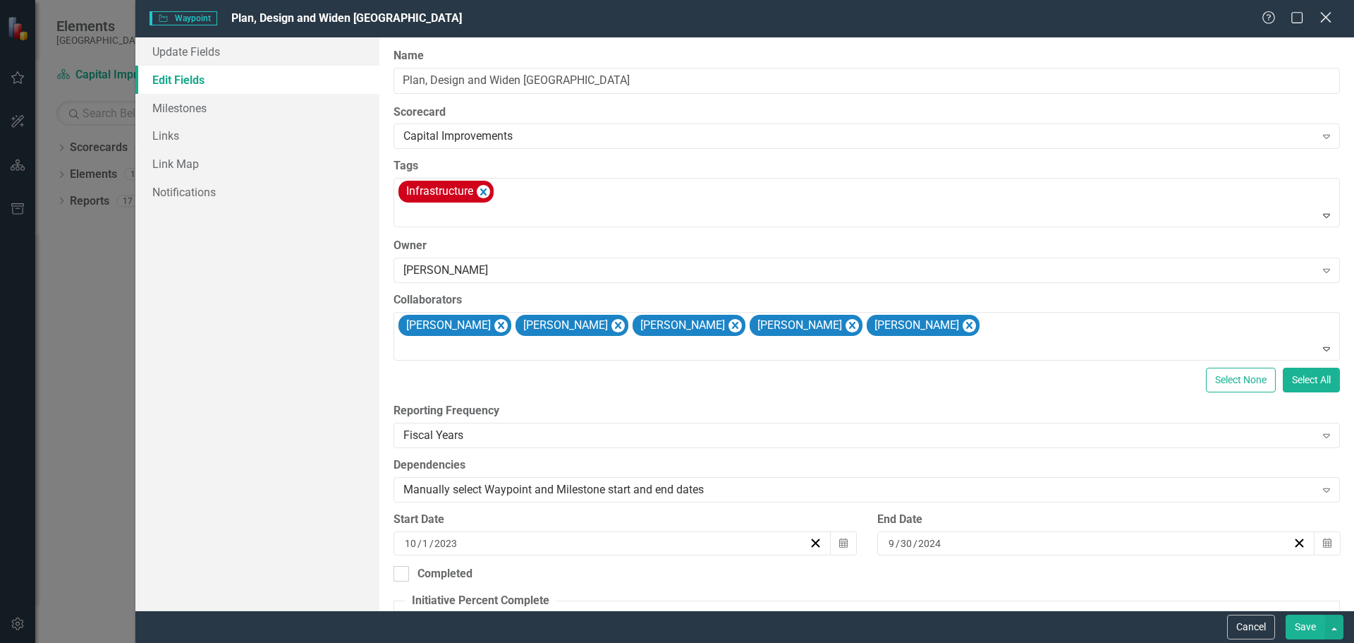
click at [1328, 18] on icon "Close" at bounding box center [1326, 17] width 18 height 13
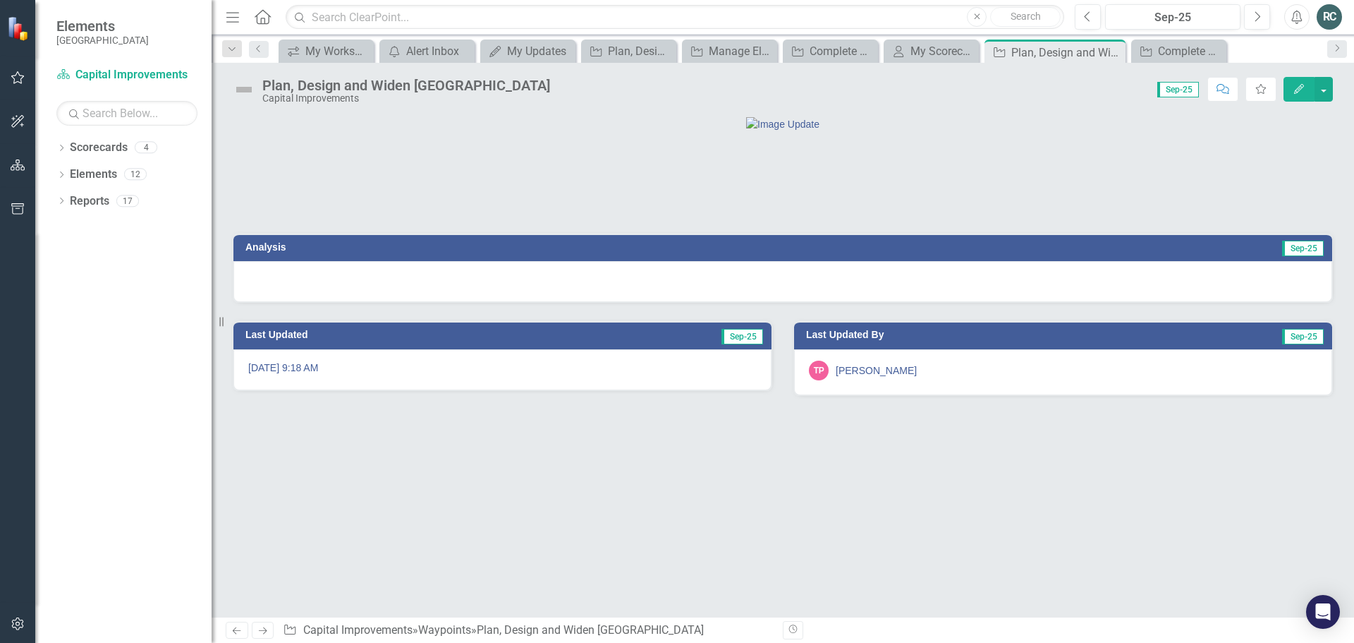
click at [877, 377] on div "[PERSON_NAME]" at bounding box center [876, 370] width 81 height 14
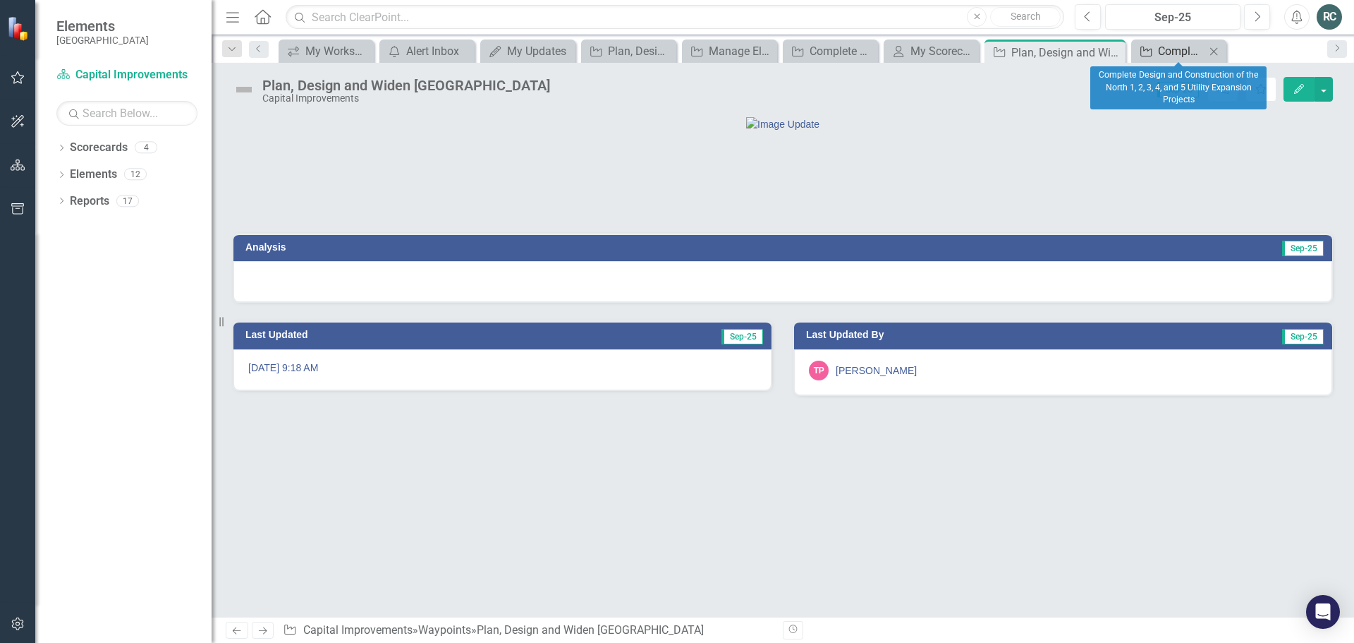
click at [1193, 46] on div "Complete Design and Construction of the North 1, 2, 3, 4, and 5 Utility Expansi…" at bounding box center [1181, 51] width 47 height 18
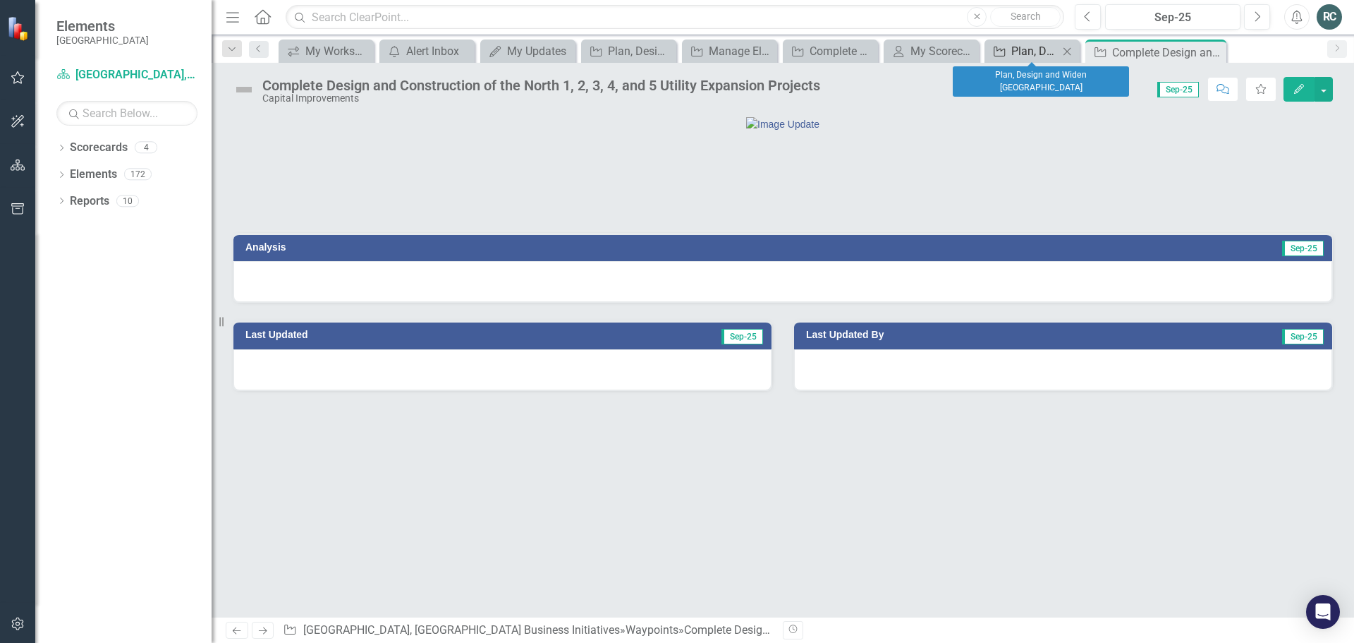
click at [1030, 52] on div "Plan, Design and Widen [GEOGRAPHIC_DATA]" at bounding box center [1034, 51] width 47 height 18
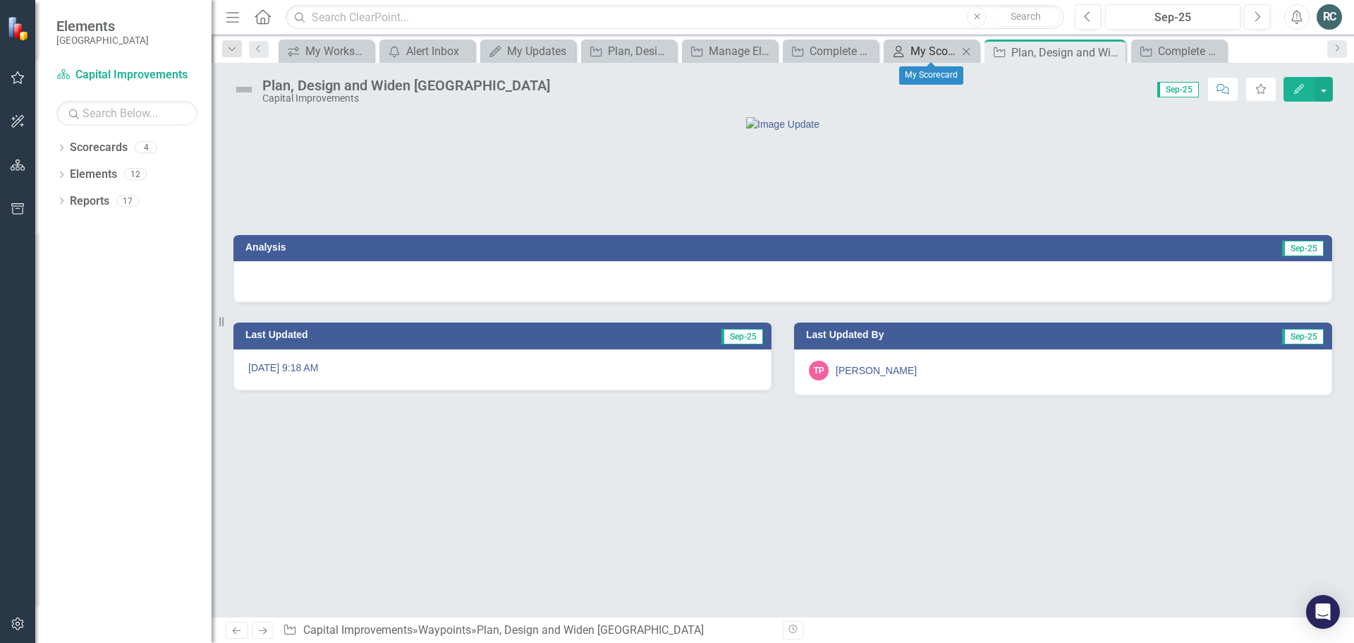
click at [928, 42] on div "My Scorecard" at bounding box center [934, 51] width 47 height 18
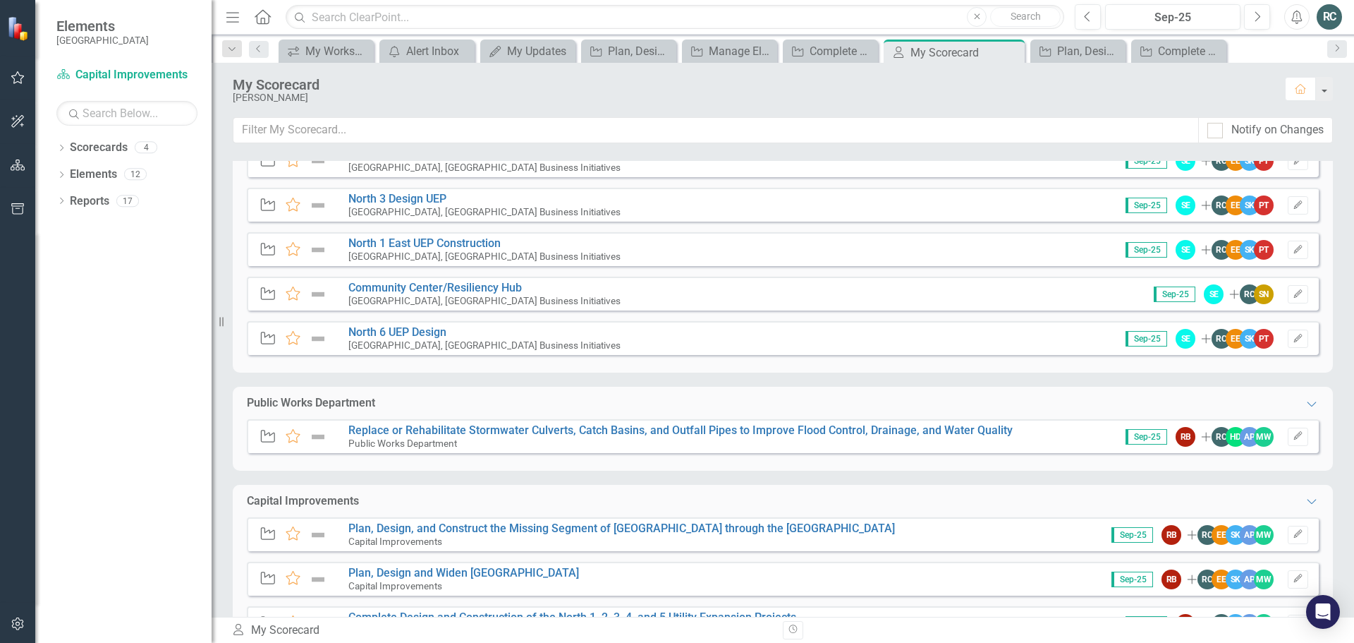
scroll to position [105, 0]
